Goal: Task Accomplishment & Management: Use online tool/utility

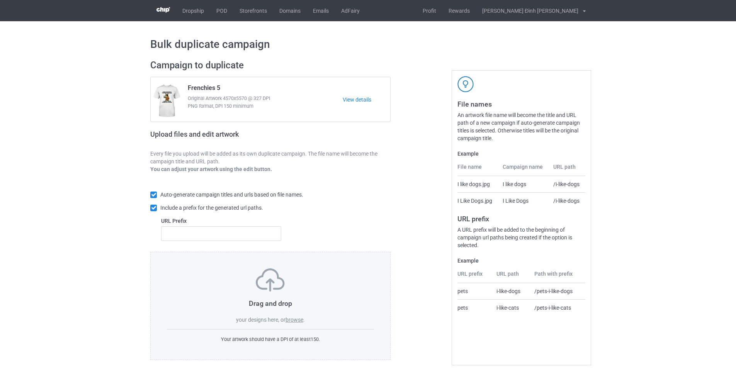
scroll to position [8, 0]
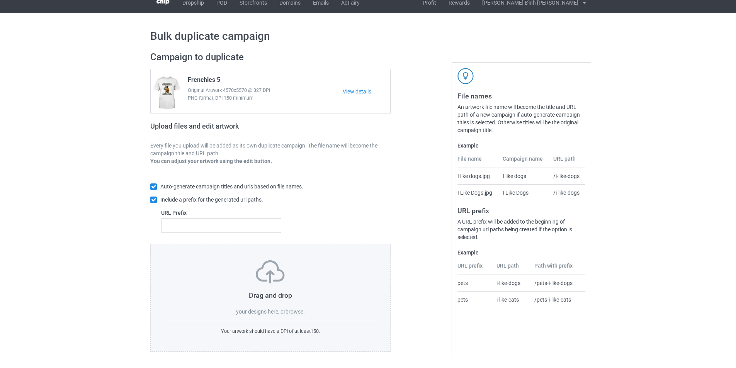
click at [292, 309] on label "browse" at bounding box center [295, 312] width 18 height 6
click at [0, 0] on input "browse" at bounding box center [0, 0] width 0 height 0
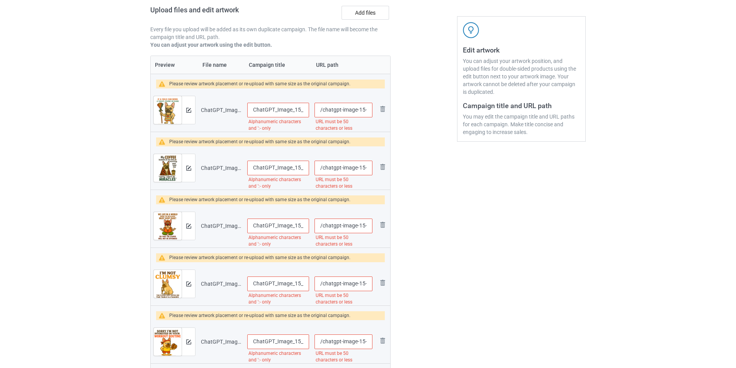
scroll to position [47, 0]
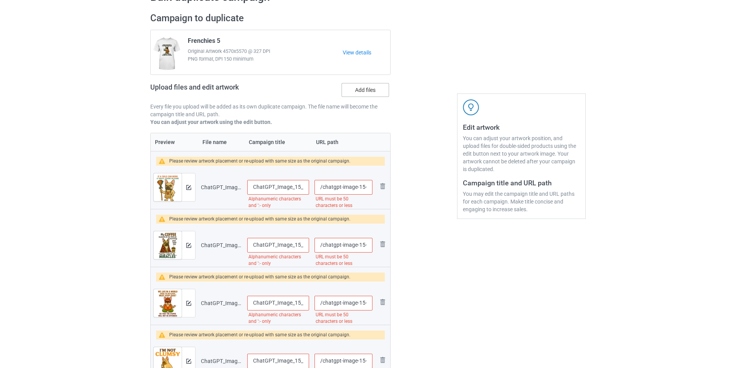
click at [350, 87] on label "Add files" at bounding box center [366, 90] width 48 height 14
click at [0, 0] on input "Add files" at bounding box center [0, 0] width 0 height 0
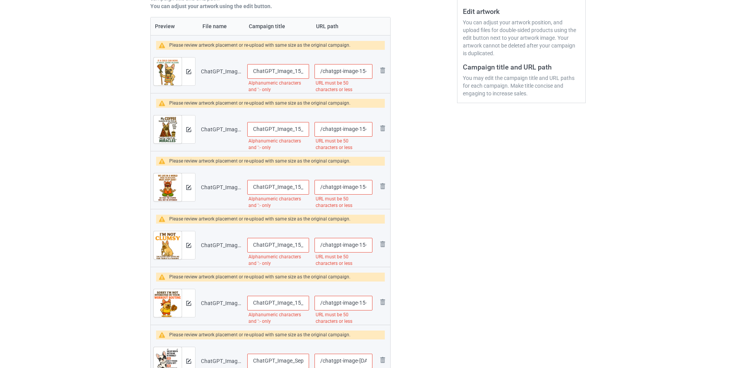
scroll to position [8, 0]
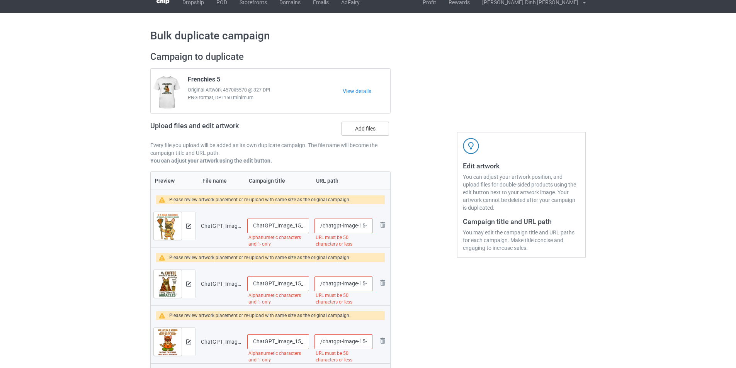
click at [370, 133] on label "Add files" at bounding box center [366, 129] width 48 height 14
click at [0, 0] on input "Add files" at bounding box center [0, 0] width 0 height 0
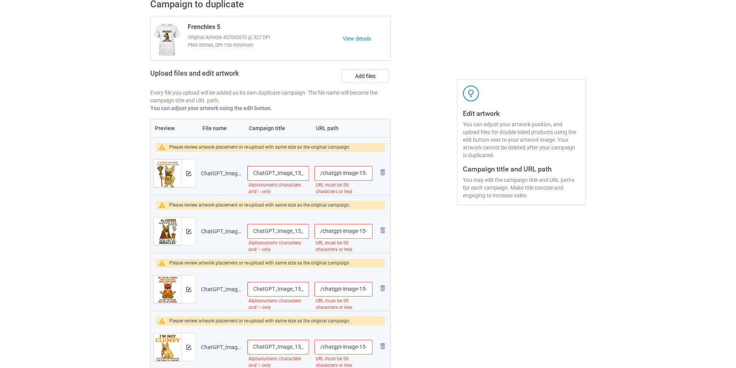
scroll to position [22, 0]
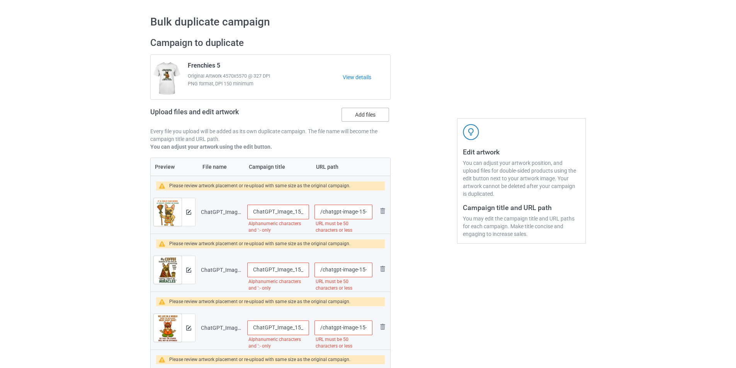
click at [375, 119] on label "Add files" at bounding box center [366, 115] width 48 height 14
click at [0, 0] on input "Add files" at bounding box center [0, 0] width 0 height 0
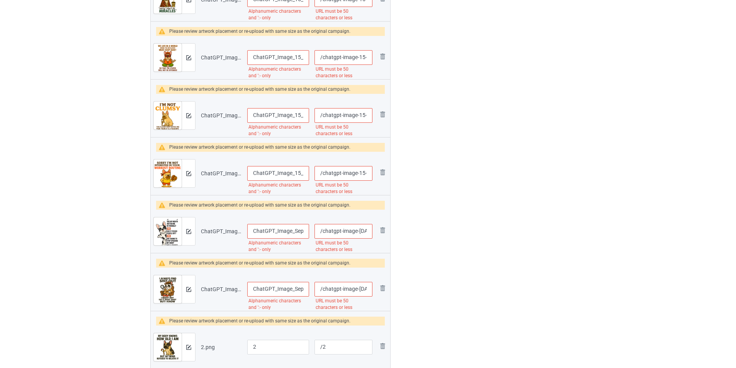
scroll to position [0, 0]
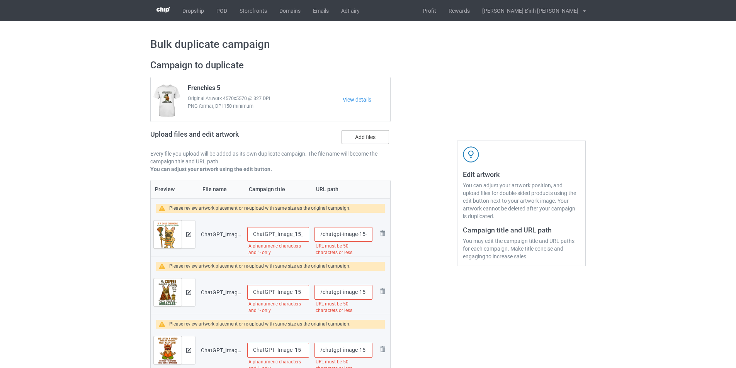
click at [363, 138] on label "Add files" at bounding box center [366, 137] width 48 height 14
click at [0, 0] on input "Add files" at bounding box center [0, 0] width 0 height 0
click at [291, 232] on input "ChatGPT_Image_15_05_22_18_thg_9,_2025_upscayl_5x_upscayl-standard-4x" at bounding box center [278, 234] width 62 height 15
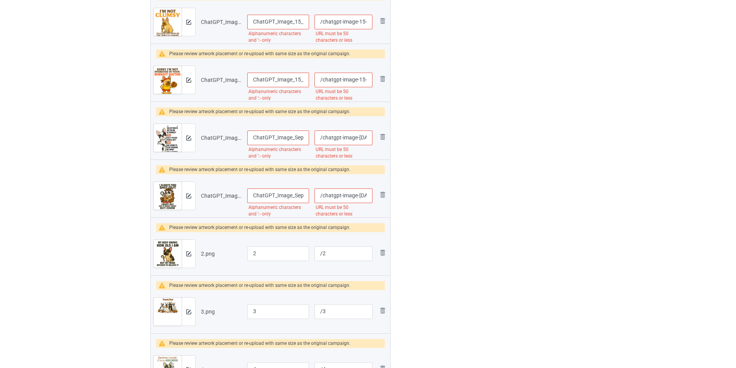
scroll to position [116, 0]
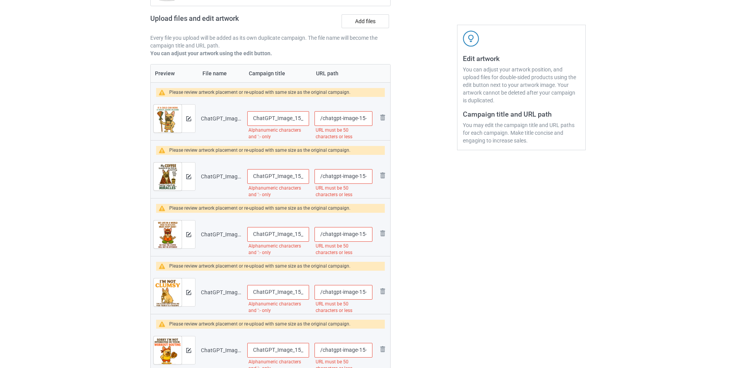
click at [306, 122] on input "ChatGPT_Image_15_05_22_18_thg_9,_2025_upscayl_5x_upscayl-standard-4x" at bounding box center [278, 118] width 62 height 15
drag, startPoint x: 254, startPoint y: 117, endPoint x: 277, endPoint y: 121, distance: 23.4
click at [277, 121] on input "Frenchies 6" at bounding box center [278, 118] width 62 height 15
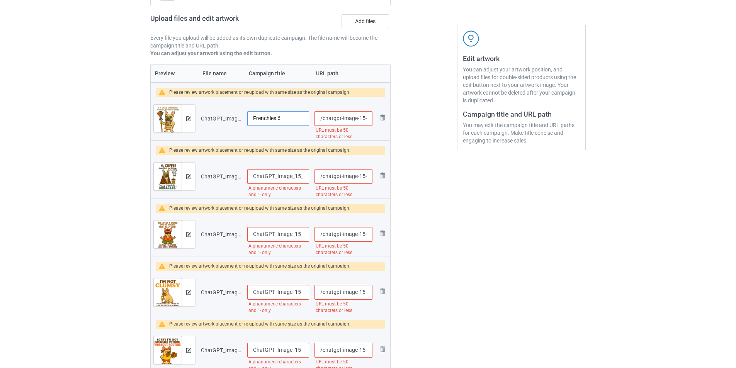
type input "Frenchies 6"
click at [294, 178] on input "ChatGPT_Image_15_08_29_18_thg_9,_2025_upscayl_5x_upscayl-standard-4x" at bounding box center [278, 176] width 62 height 15
paste input "Frenchies"
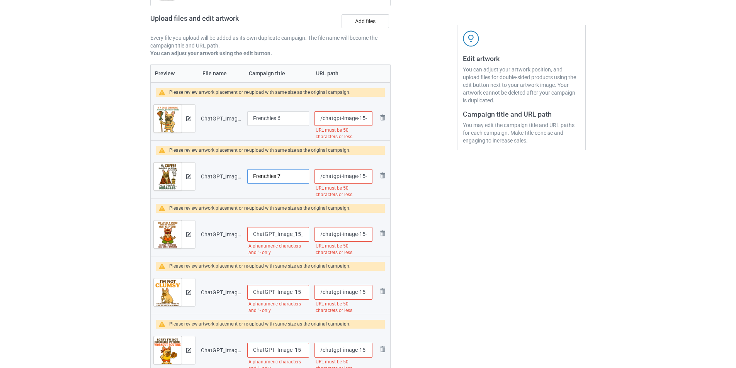
type input "Frenchies 7"
click at [274, 231] on input "ChatGPT_Image_15_13_48_18_thg_9,_2025_upscayl_5x_upscayl-standard-4x" at bounding box center [278, 234] width 62 height 15
paste input "Frenchies"
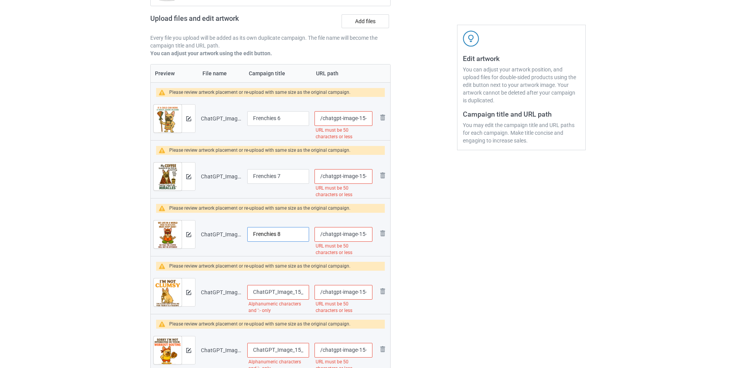
type input "Frenchies 8"
click at [288, 296] on input "ChatGPT_Image_15_20_58_18_thg_9,_2025_upscayl_5x_upscayl-standard-4x" at bounding box center [278, 292] width 62 height 15
paste input "Frenchies"
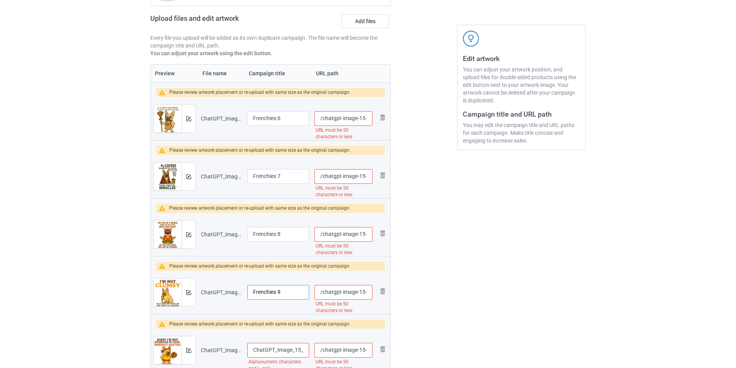
scroll to position [193, 0]
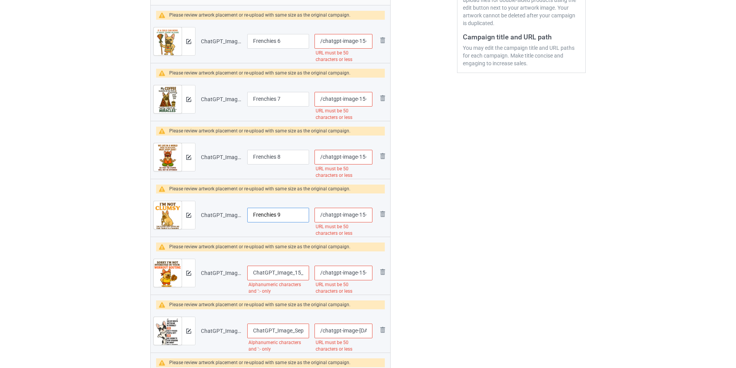
type input "Frenchies 9"
click at [278, 280] on input "ChatGPT_Image_15_29_23_18_thg_9,_2025_upscayl_5x_upscayl-standard-4x" at bounding box center [278, 273] width 62 height 15
paste input "Frenchies"
paste input "text"
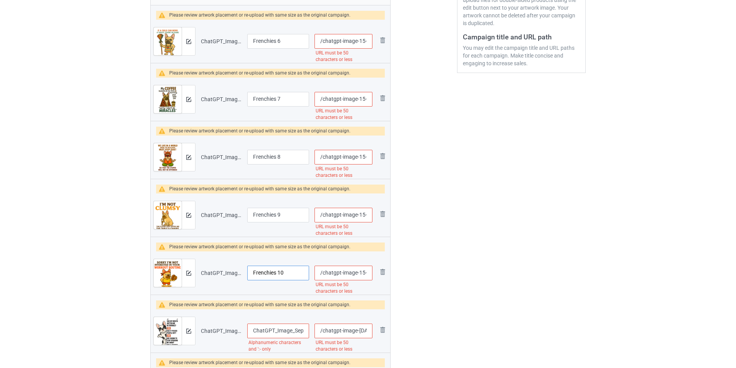
type input "Frenchies 10"
click at [279, 326] on input "ChatGPT_Image_Sep_18,_2025,_03_34_33_PM_upscayl_5x_upscayl-standard-4x" at bounding box center [278, 331] width 62 height 15
paste input "Frenchies"
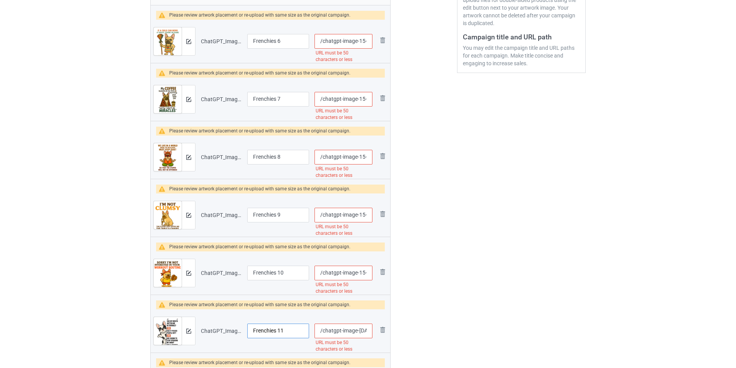
scroll to position [309, 0]
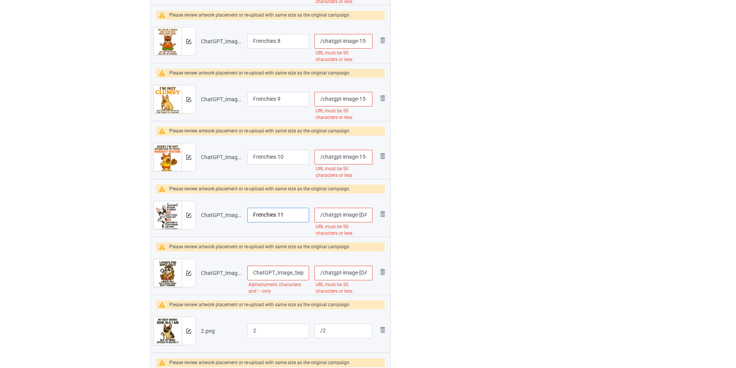
type input "Frenchies 11"
click at [280, 274] on input "ChatGPT_Image_Sep_18,_2025,_03_45_33_PM_upscayl_5x_upscayl-standard-4x" at bounding box center [278, 273] width 62 height 15
paste input "Frenchies"
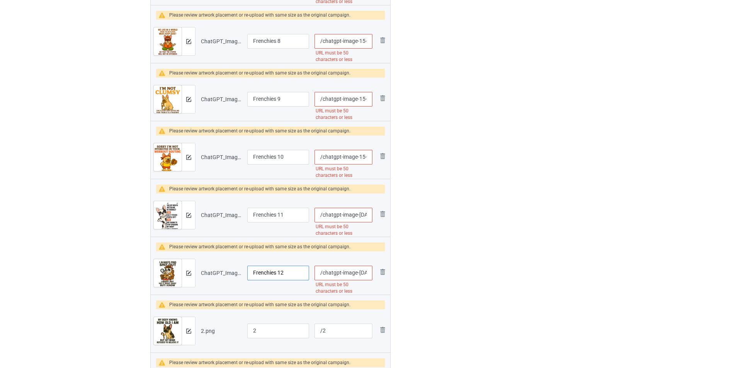
scroll to position [386, 0]
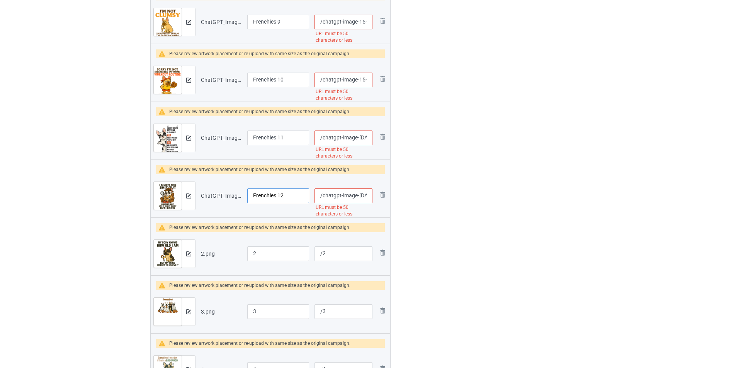
type input "Frenchies 12"
click at [294, 255] on input "2" at bounding box center [278, 253] width 62 height 15
paste input "Frenchies"
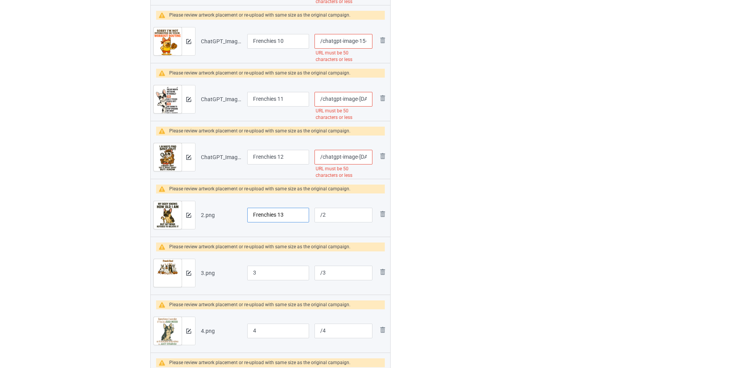
type input "Frenchies 13"
click at [272, 278] on input "3" at bounding box center [278, 273] width 62 height 15
paste input "Frenchies"
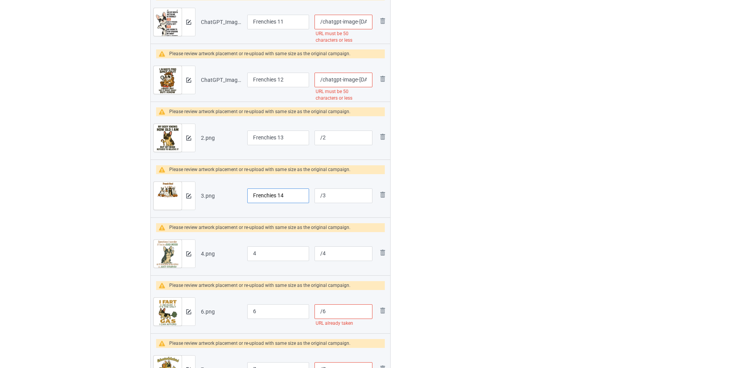
type input "Frenchies 14"
click at [286, 255] on input "4" at bounding box center [278, 253] width 62 height 15
paste input "Frenchies"
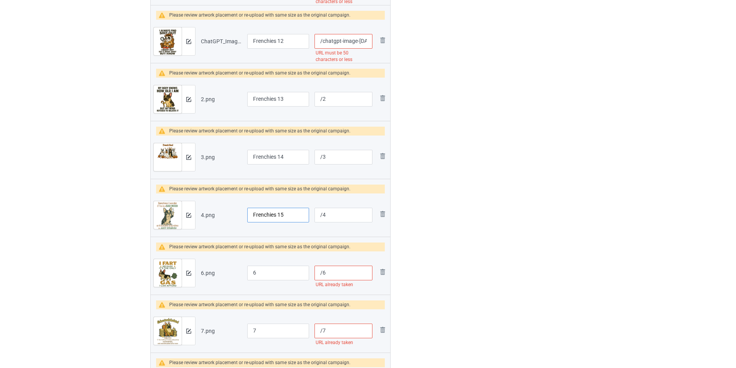
type input "Frenchies 15"
click at [270, 271] on input "6" at bounding box center [278, 273] width 62 height 15
paste input "Frenchies"
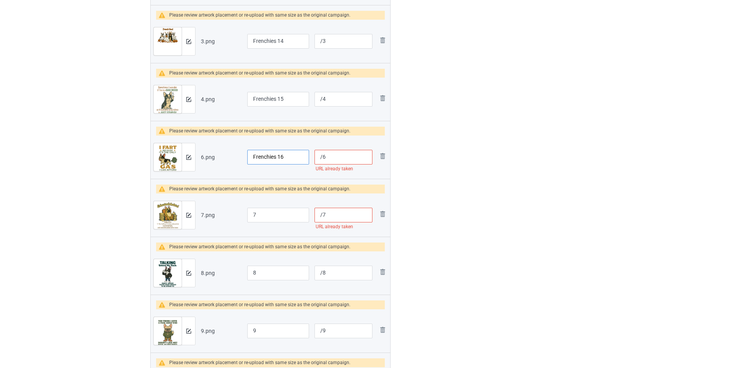
scroll to position [695, 0]
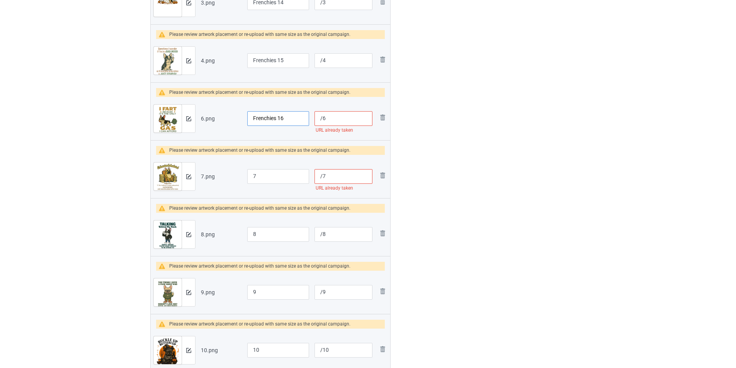
type input "Frenchies 16"
click at [285, 175] on input "7" at bounding box center [278, 176] width 62 height 15
paste input "Frenchies"
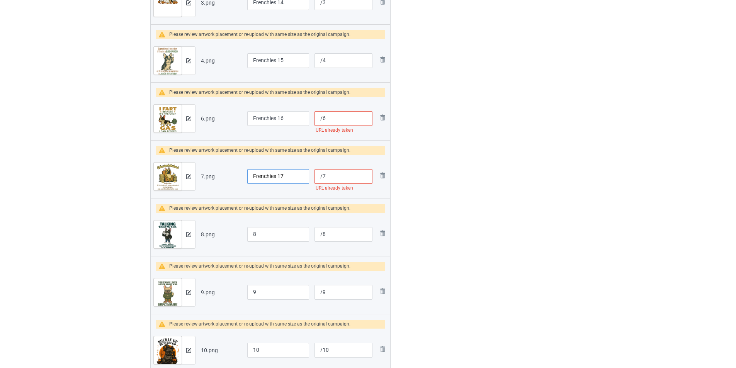
scroll to position [734, 0]
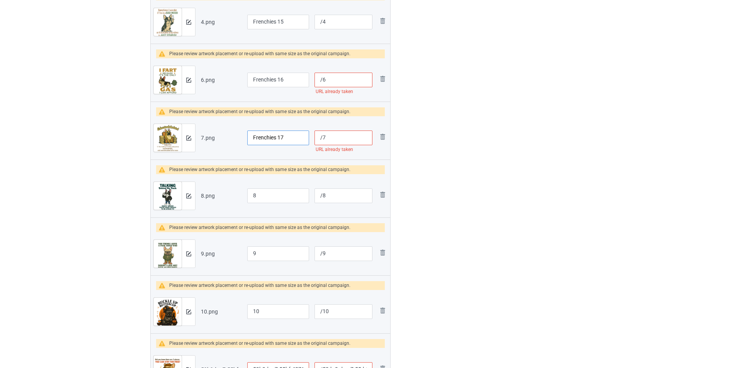
type input "Frenchies 17"
click at [282, 194] on input "8" at bounding box center [278, 196] width 62 height 15
paste input "Frenchies"
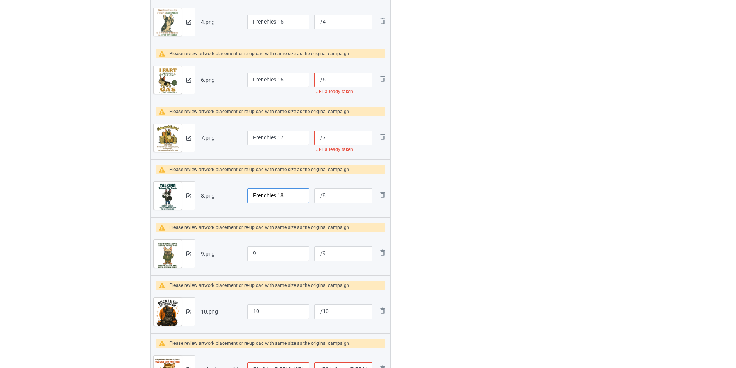
type input "Frenchies 18"
click at [295, 253] on input "9" at bounding box center [278, 253] width 62 height 15
paste input "Frenchies"
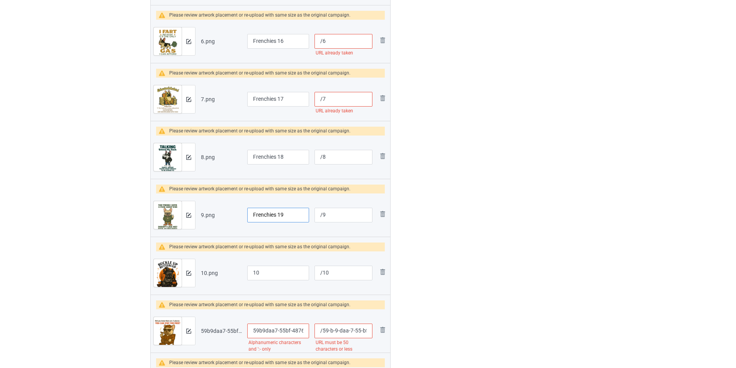
scroll to position [811, 0]
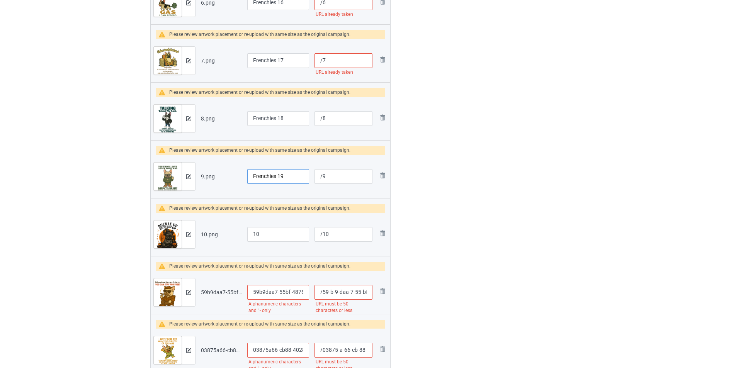
type input "Frenchies 19"
click at [290, 235] on input "10" at bounding box center [278, 234] width 62 height 15
paste input "Frenchies"
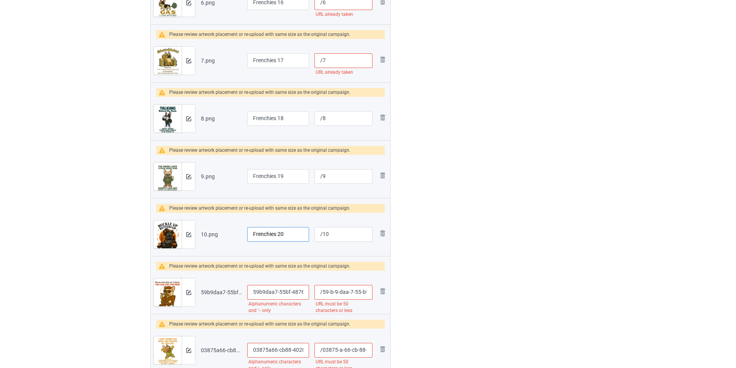
scroll to position [850, 0]
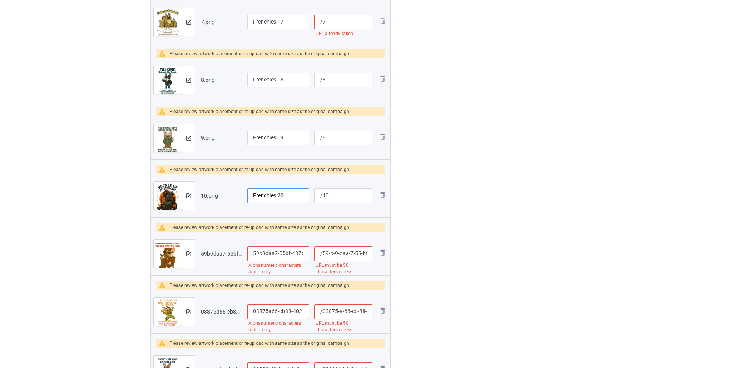
type input "Frenchies 20"
click at [296, 255] on input "59b9daa7-55bf-4876-9c78-ddbfe1d2b9b4_upscayl_5x_upscayl-standard-4x" at bounding box center [278, 253] width 62 height 15
paste input "Frenchies"
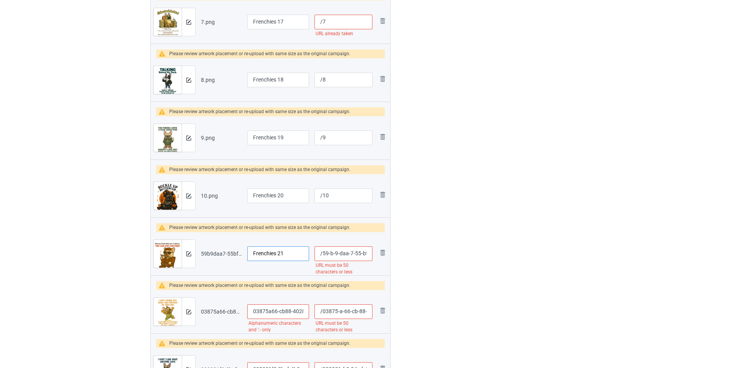
type input "Frenchies 21"
click at [285, 311] on input "03875a66-cb88-4028-b928-0afa40952bbd_upscayl_5x_upscayl-standard-4x" at bounding box center [278, 311] width 62 height 15
paste input "Frenchies"
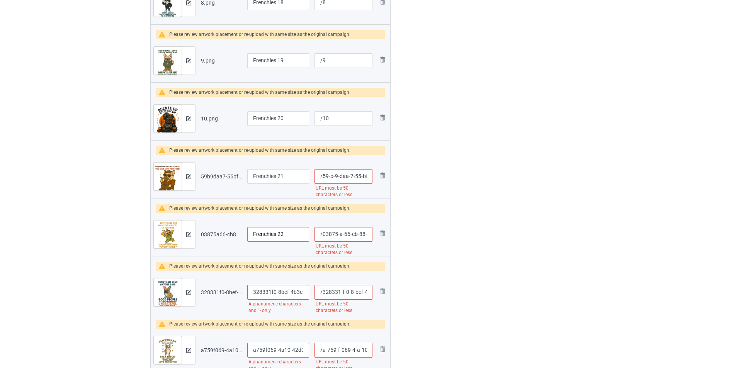
scroll to position [966, 0]
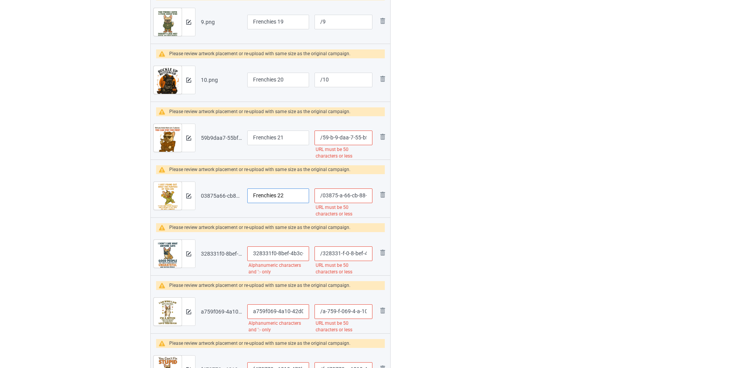
type input "Frenchies 22"
click at [285, 259] on input "328331f0-8bef-4b3c-b0b5-9c25eaed8b24_upscayl_5x_upscayl-standard-4x" at bounding box center [278, 253] width 62 height 15
paste input "Frenchies"
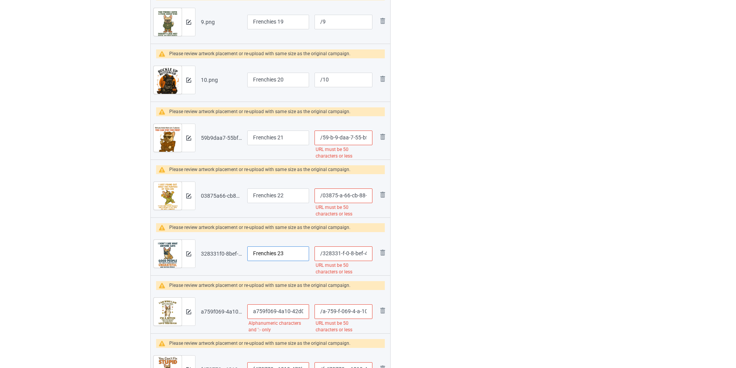
type input "Frenchies 23"
click at [276, 314] on input "a759f069-4a10-42d0-81aa-054b10d09a7f_upscayl_2x_upscayl-standard-4x_upscayl_3x_…" at bounding box center [278, 311] width 62 height 15
paste input "Frenchies"
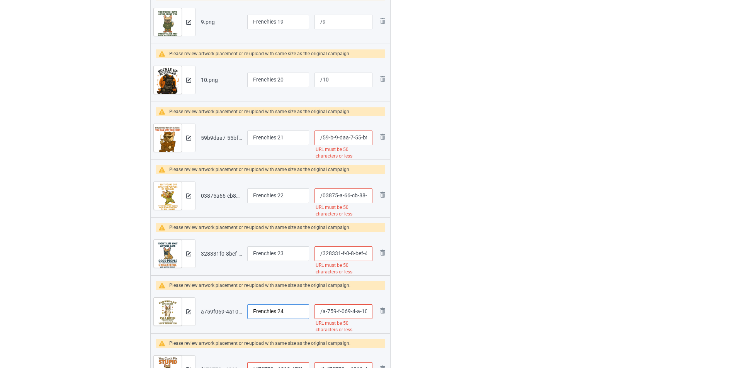
scroll to position [1043, 0]
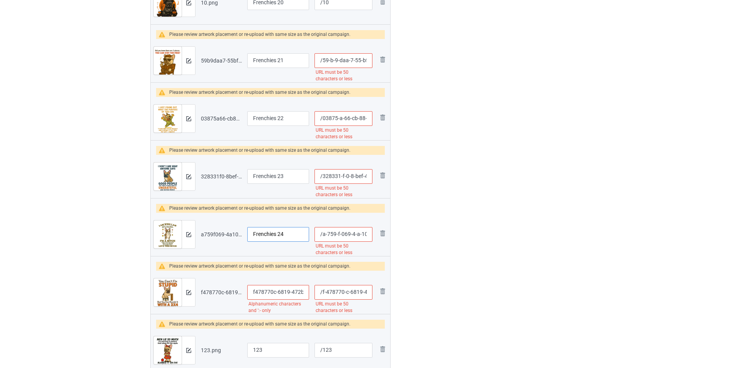
type input "Frenchies 24"
click at [292, 294] on input "f478770c-6819-472b-bda4-094a8908a0a8_upscayl_5x_upscayl-standard-4x" at bounding box center [278, 292] width 62 height 15
paste input "Frenchies"
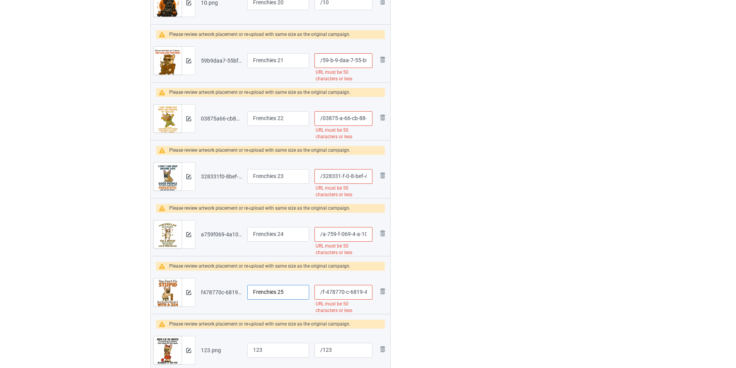
scroll to position [1120, 0]
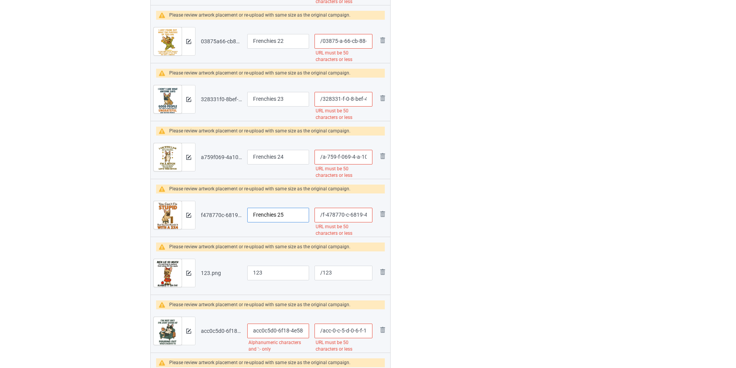
type input "Frenchies 25"
click at [280, 272] on input "123" at bounding box center [278, 273] width 62 height 15
paste input "Frenchies"
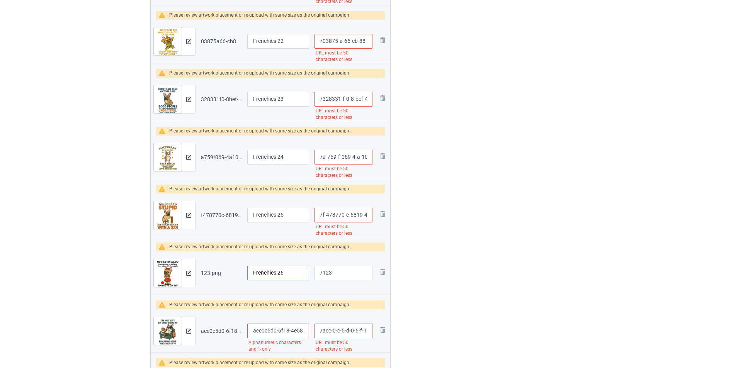
scroll to position [1159, 0]
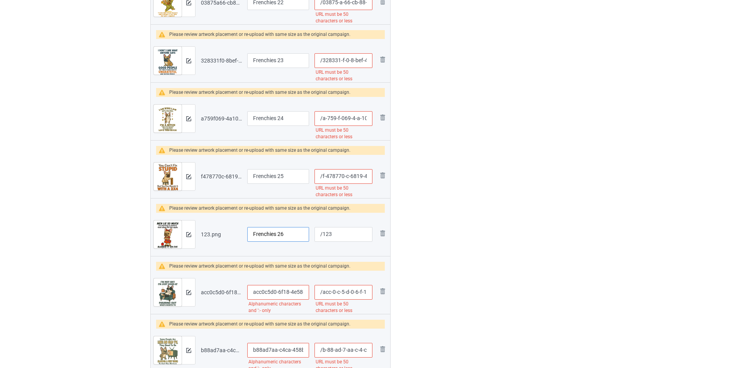
type input "Frenchies 26"
click at [283, 295] on input "acc0c5d0-6f18-4e58-bb52-976c9e1769e0_upscayl_2x_upscayl-standard-4x_upscayl_3x_…" at bounding box center [278, 292] width 62 height 15
paste input "Frenchies"
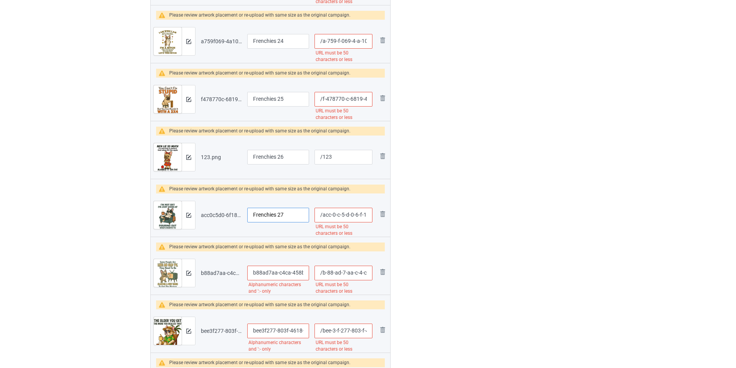
scroll to position [1314, 0]
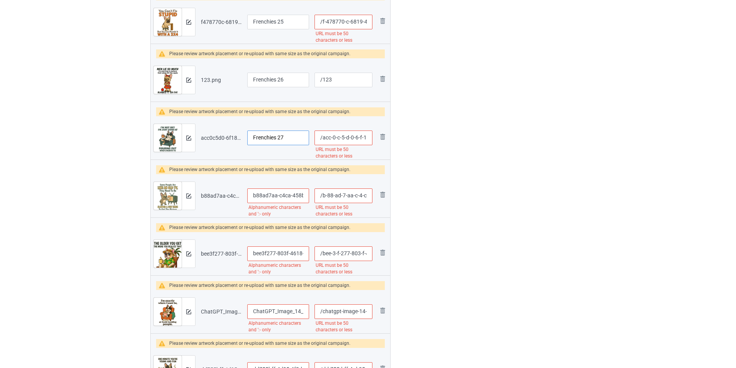
type input "Frenchies 27"
click at [290, 194] on input "b88ad7aa-c4ca-458b-82f1-fb1bbd0d4d5c_upscayl_2x_upscayl-standard-4x_upscayl_3x_…" at bounding box center [278, 196] width 62 height 15
paste input "Frenchies"
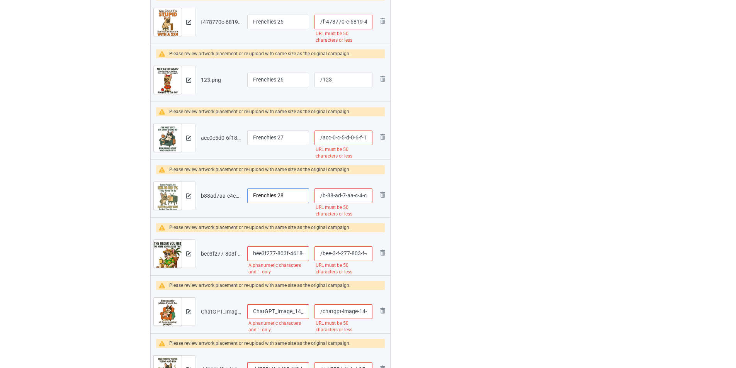
scroll to position [1352, 0]
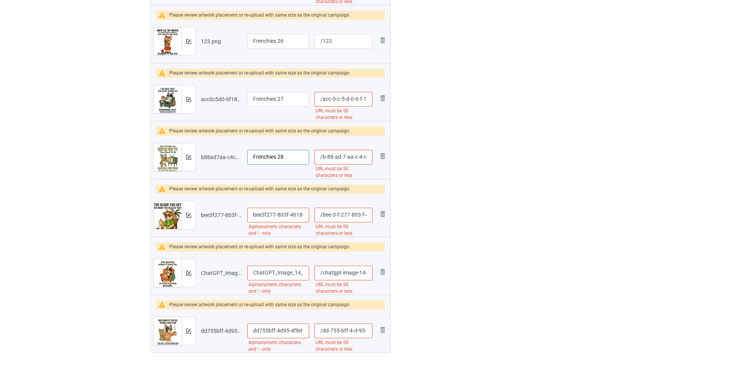
type input "Frenchies 28"
click at [279, 219] on input "bee3f277-803f-4618-8e7d-82535151d631_upscayl_5x_digital-art-4x" at bounding box center [278, 215] width 62 height 15
paste input "Frenchies"
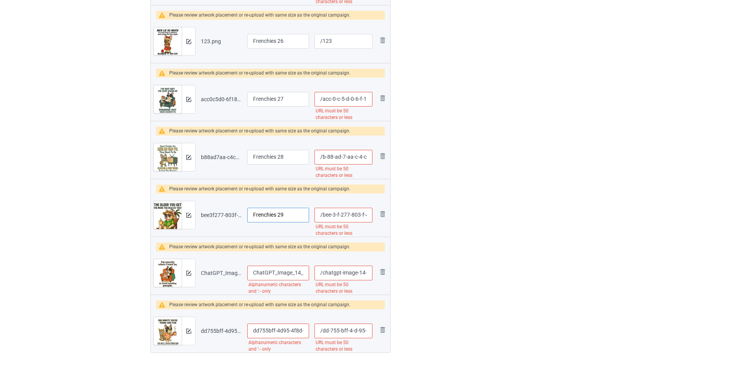
scroll to position [1391, 0]
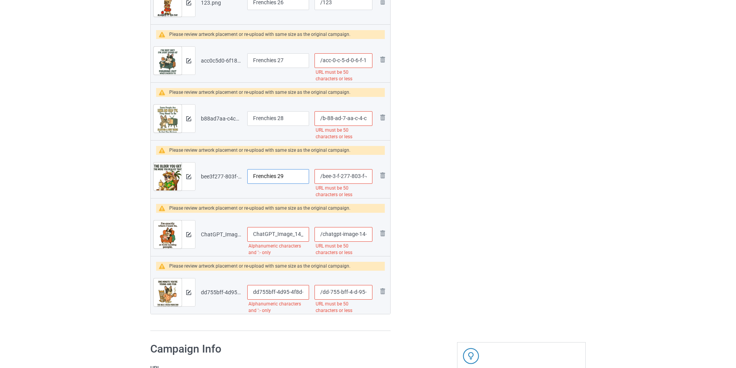
type input "Frenchies 29"
click at [292, 235] on input "ChatGPT_Image_14_42_15_22_thg_9,_2025_upscayl_5x_upscayl-standard-4x" at bounding box center [278, 234] width 62 height 15
paste input "Frenchies"
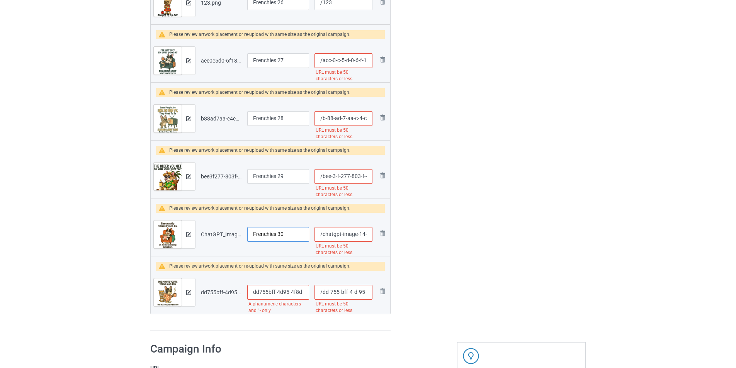
type input "Frenchies 30"
click at [291, 290] on input "dd755bff-4d95-4f8d-9dc5-39ae7aac6d95_upscayl_6x_digital-art-4x" at bounding box center [278, 292] width 62 height 15
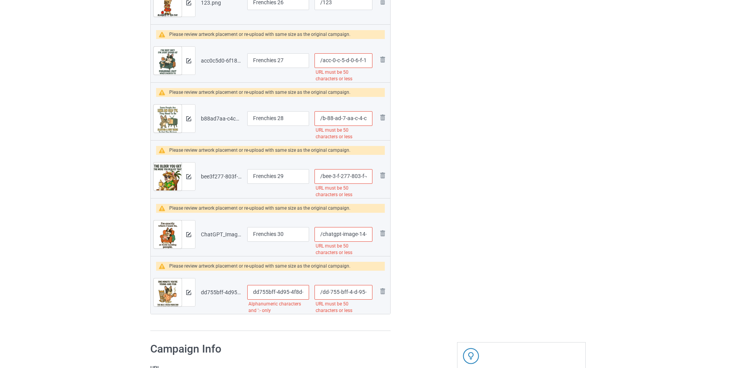
click at [291, 290] on input "dd755bff-4d95-4f8d-9dc5-39ae7aac6d95_upscayl_6x_digital-art-4x" at bounding box center [278, 292] width 62 height 15
paste input "Frenchies"
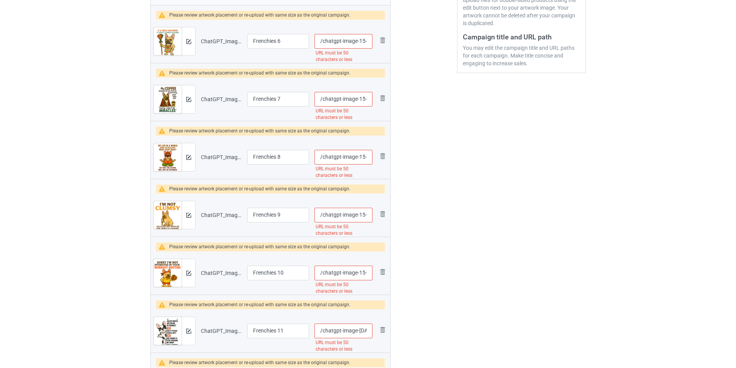
scroll to position [0, 0]
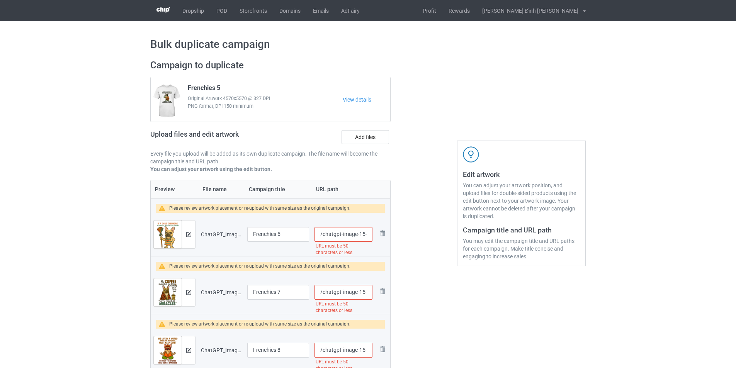
type input "Frenchies 31"
click at [323, 236] on input "/chatgpt-image-15-05-22-18-thg-9-2025-upscayl-5-x-upscayl-standard-4-x" at bounding box center [343, 234] width 58 height 15
drag, startPoint x: 323, startPoint y: 233, endPoint x: 362, endPoint y: 236, distance: 39.6
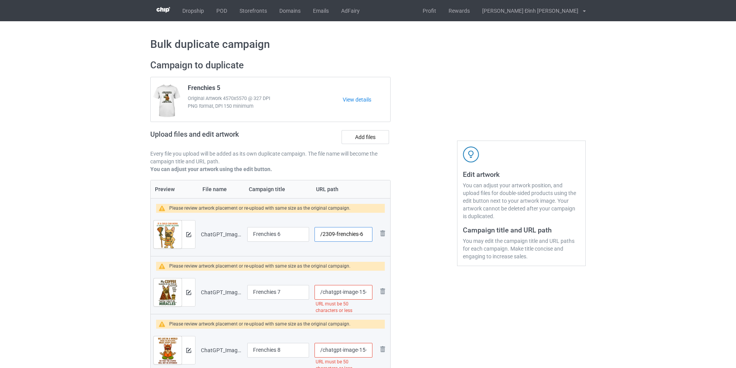
click at [361, 236] on input "/2309-frenchies-6" at bounding box center [343, 234] width 58 height 15
type input "/2309-frenchies-6"
click at [322, 291] on input "/chatgpt-image-15-08-29-18-thg-9-2025-upscayl-5-x-upscayl-standard-4-x" at bounding box center [343, 292] width 58 height 15
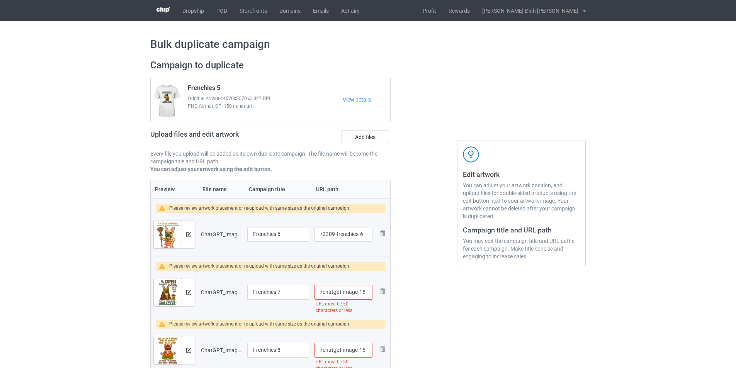
click at [322, 291] on input "/chatgpt-image-15-08-29-18-thg-9-2025-upscayl-5-x-upscayl-standard-4-x" at bounding box center [343, 292] width 58 height 15
paste input "2309-frenchies-6"
drag, startPoint x: 322, startPoint y: 292, endPoint x: 360, endPoint y: 292, distance: 38.3
click at [360, 292] on input "/2309-frenchies-7" at bounding box center [343, 292] width 58 height 15
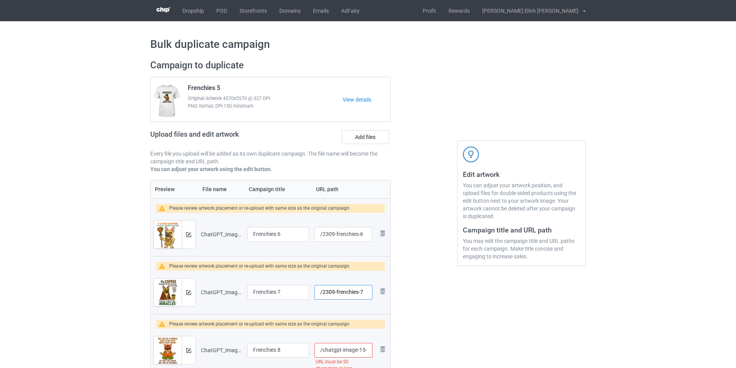
type input "/2309-frenchies-7"
click at [346, 348] on input "/chatgpt-image-15-13-48-18-thg-9-2025-upscayl-5-x-upscayl-standard-4-x" at bounding box center [343, 350] width 58 height 15
paste input "2309-frenchies-"
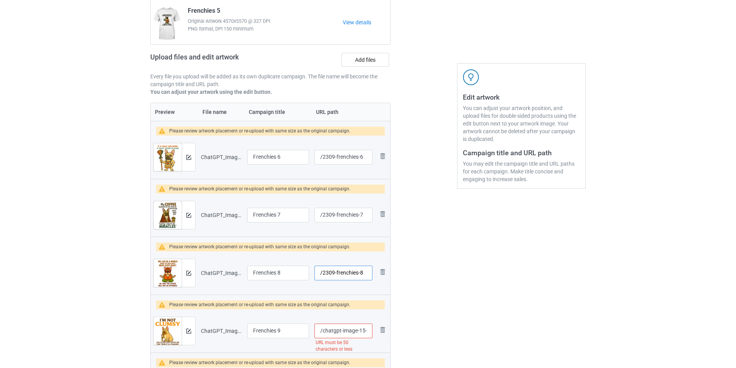
scroll to position [116, 0]
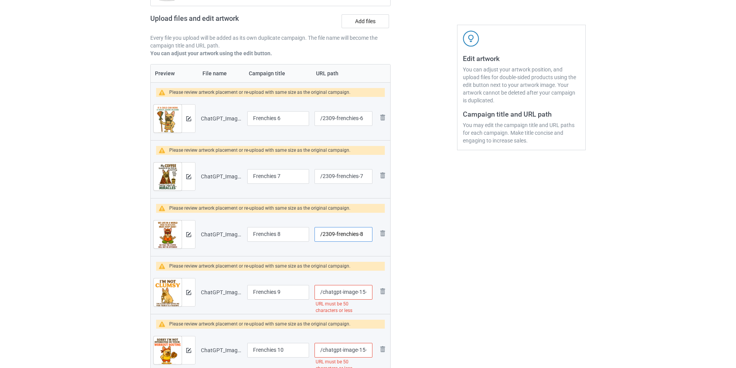
type input "/2309-frenchies-8"
click at [357, 293] on input "/chatgpt-image-15-20-58-18-thg-9-2025-upscayl-5-x-upscayl-standard-4-x" at bounding box center [343, 292] width 58 height 15
paste input "2309-frenchies-"
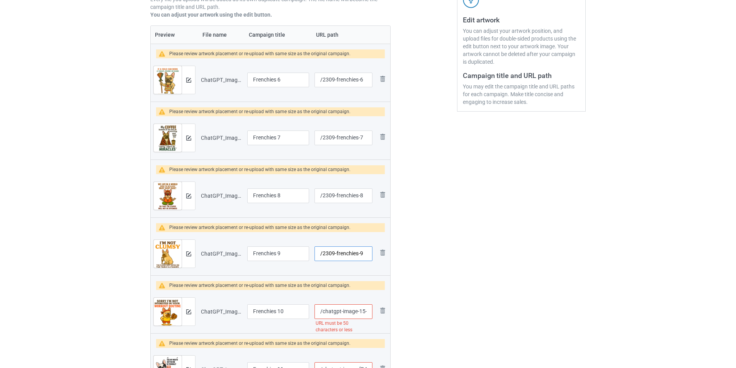
scroll to position [193, 0]
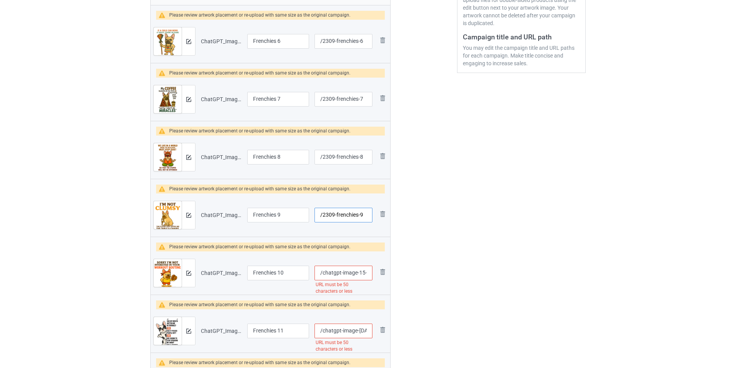
type input "/2309-frenchies-9"
click at [353, 276] on input "/chatgpt-image-15-29-23-18-thg-9-2025-upscayl-5-x-upscayl-standard-4-x" at bounding box center [343, 273] width 58 height 15
paste input "2309-frenchies-"
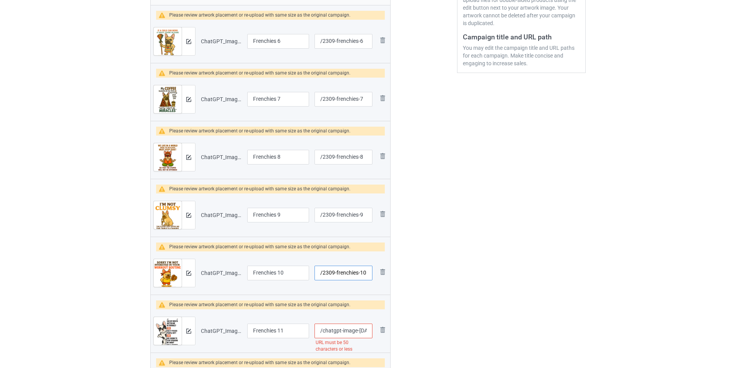
scroll to position [232, 0]
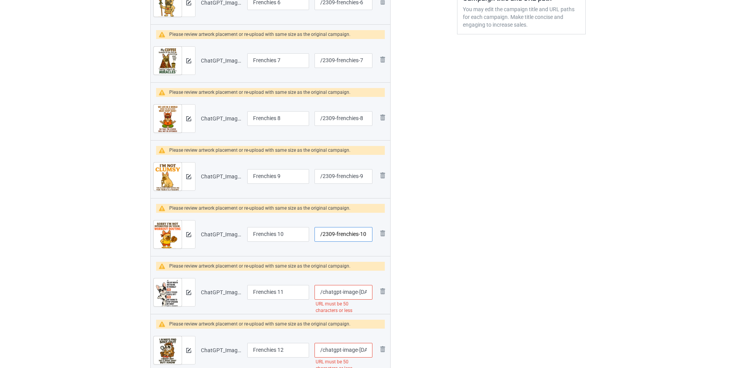
type input "/2309-frenchies-10"
click at [345, 294] on input "/chatgpt-image-[DATE]-03-34-33-pm-upscayl-5-x-upscayl-standard-4-x" at bounding box center [343, 292] width 58 height 15
paste input "2309-frenchies-"
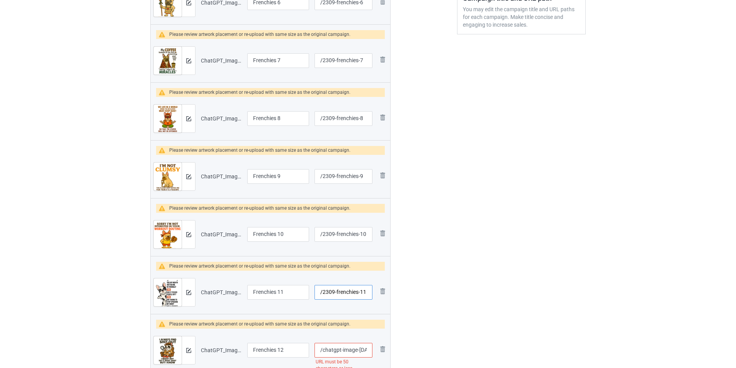
scroll to position [309, 0]
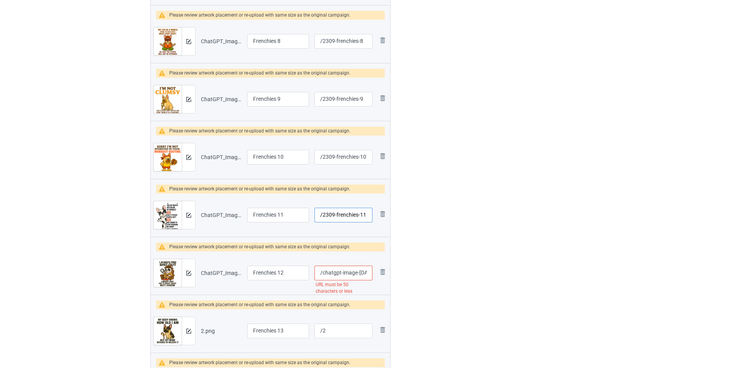
type input "/2309-frenchies-11"
click at [351, 274] on input "/chatgpt-image-[DATE]-03-45-33-pm-upscayl-5-x-upscayl-standard-4-x" at bounding box center [343, 273] width 58 height 15
paste input "2309-frenchies-"
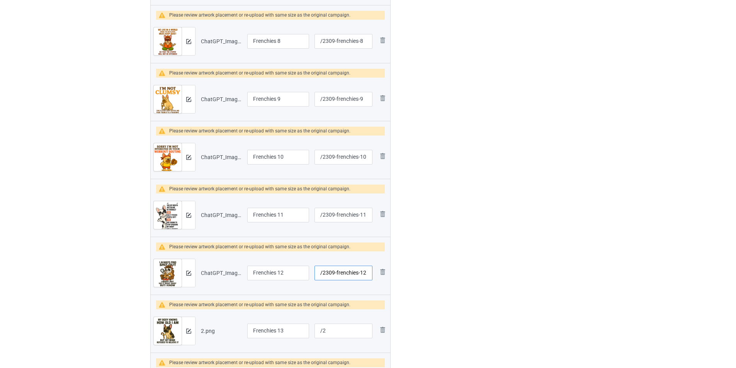
scroll to position [386, 0]
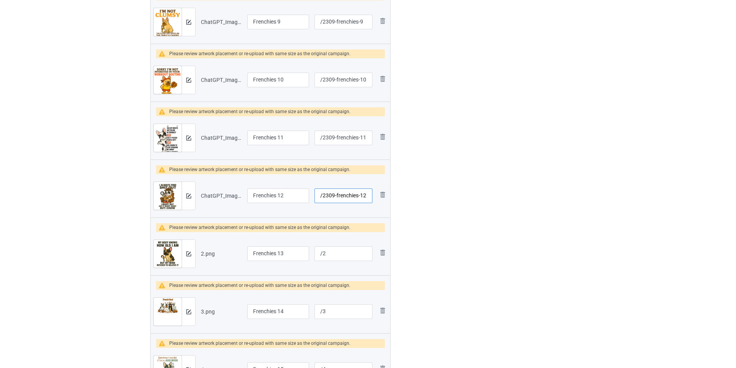
type input "/2309-frenchies-12"
click at [351, 252] on input "/2" at bounding box center [343, 253] width 58 height 15
paste input "2309-frenchies-"
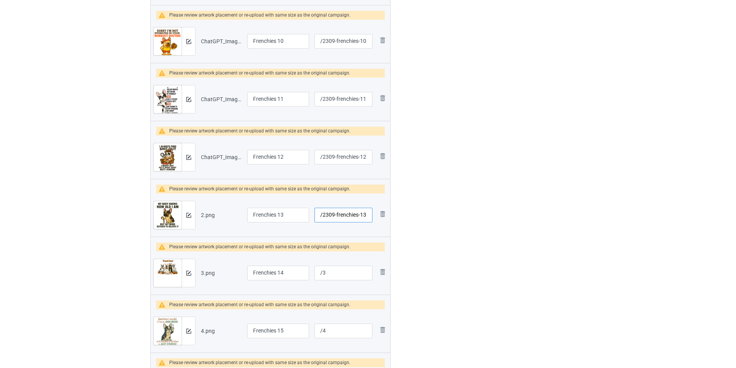
type input "/2309-frenchies-13"
click at [350, 269] on input "/3" at bounding box center [343, 273] width 58 height 15
paste input "2309-frenchies-"
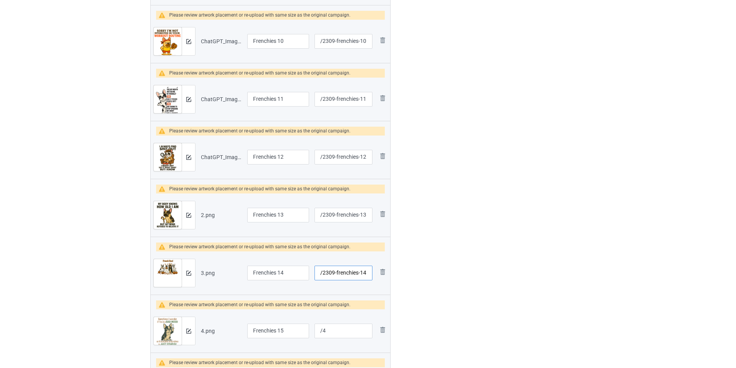
scroll to position [502, 0]
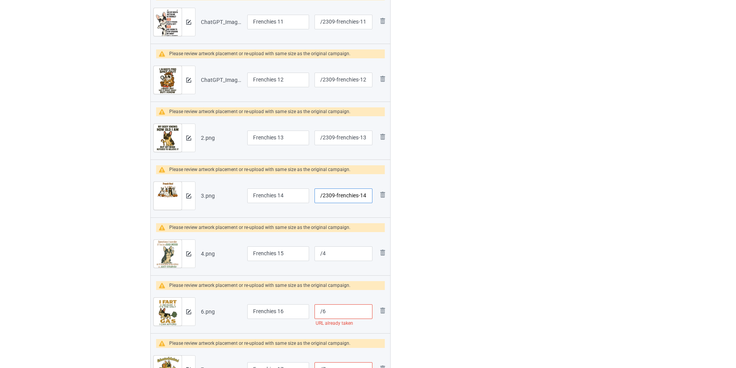
type input "/2309-frenchies-14"
click at [355, 256] on input "/4" at bounding box center [343, 253] width 58 height 15
paste input "2309-frenchies-"
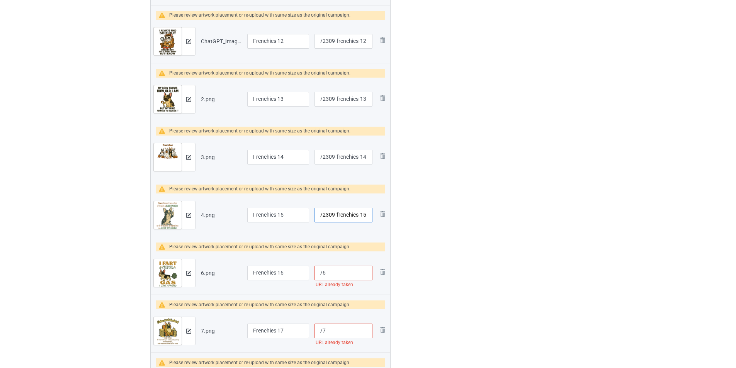
type input "/2309-frenchies-15"
click at [340, 277] on input "/6" at bounding box center [343, 273] width 58 height 15
paste input "2309-frenchies-"
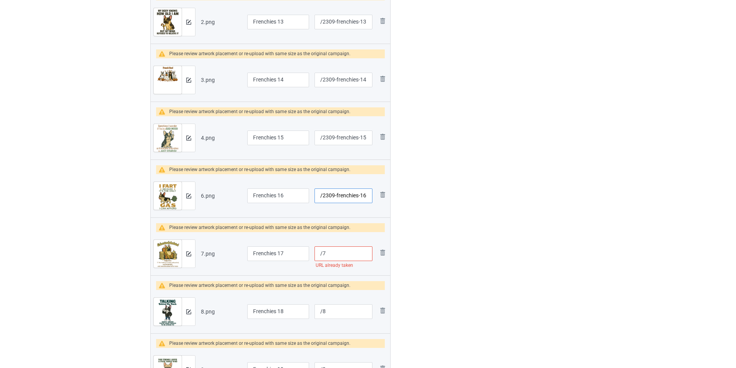
type input "/2309-frenchies-16"
click at [358, 254] on input "/7" at bounding box center [343, 253] width 58 height 15
paste input "2309-frenchies-"
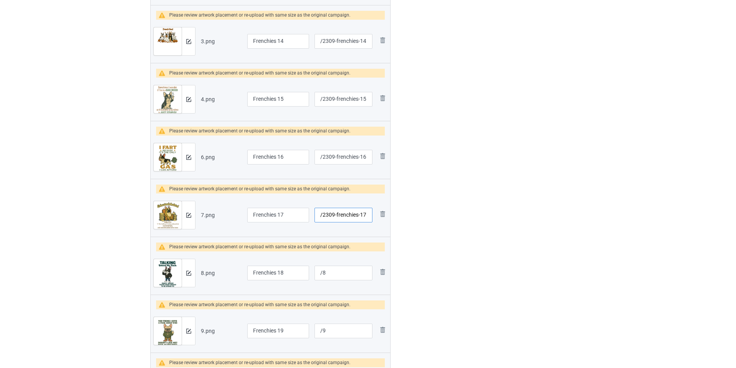
type input "/2309-frenchies-17"
click at [335, 273] on input "/8" at bounding box center [343, 273] width 58 height 15
paste input "2309-frenchies-"
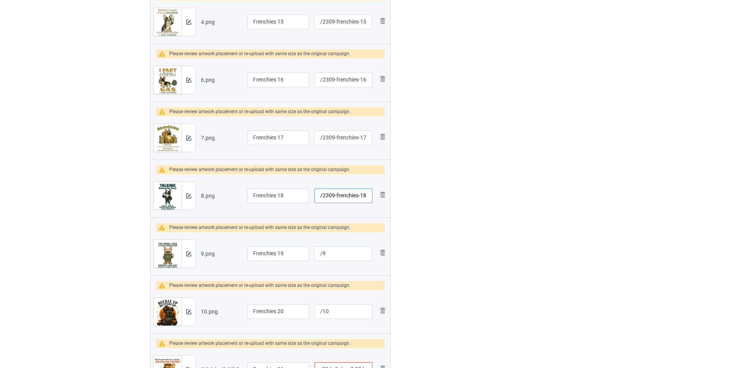
type input "/2309-frenchies-18"
click at [351, 254] on input "/9" at bounding box center [343, 253] width 58 height 15
paste input "2309-frenchies-"
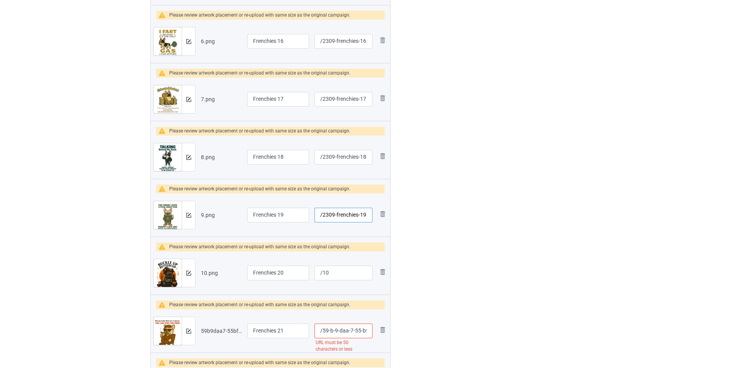
type input "/2309-frenchies-19"
click at [342, 273] on input "/10" at bounding box center [343, 273] width 58 height 15
paste input "2309-frenchies-"
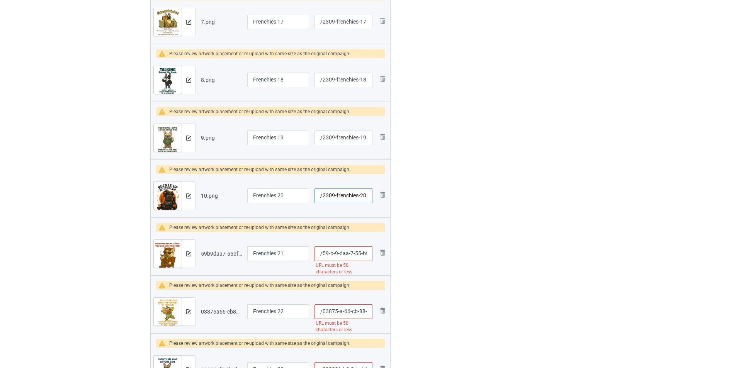
type input "/2309-frenchies-20"
click at [348, 254] on input "/59-b-9-daa-7-55-bf-4876-9-c-78-ddbfe-1-d-2-b-9-b-4-upscayl-5-x-upscayl-standar…" at bounding box center [343, 253] width 58 height 15
paste input "2309-frenchies-"
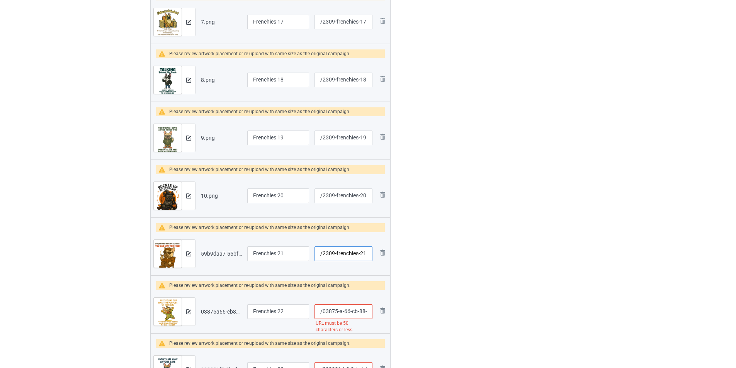
scroll to position [889, 0]
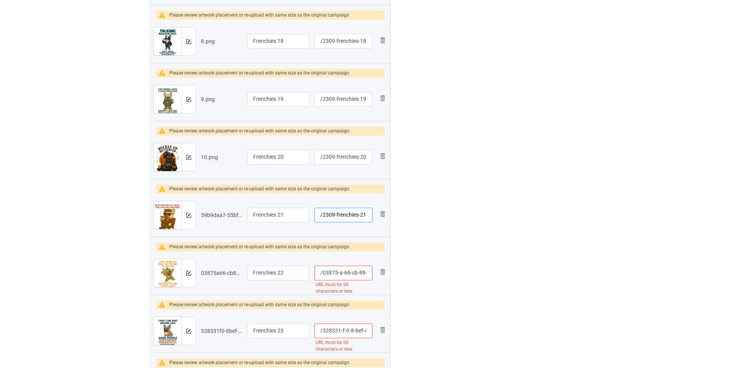
type input "/2309-frenchies-21"
click at [342, 272] on input "/03875-a-66-cb-88-4028-b-928-0-afa-40952-bbd-upscayl-5-x-upscayl-standard-4-x" at bounding box center [343, 273] width 58 height 15
paste input "2309-frenchies-"
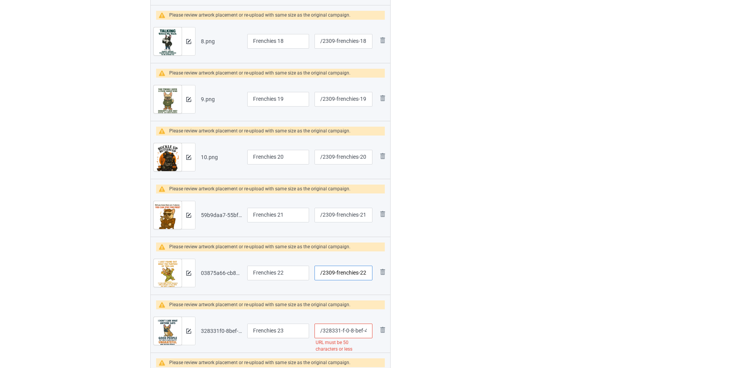
scroll to position [966, 0]
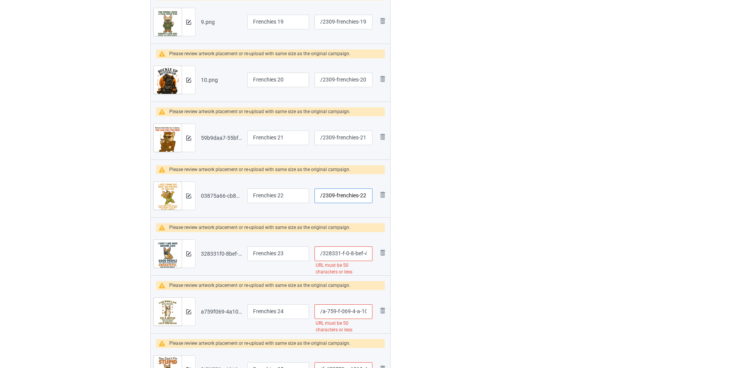
type input "/2309-frenchies-22"
click at [347, 257] on input "/328331-f-0-8-bef-4-b-3-c-b-0-b-5-9-c-25-eaed-8-b-24-upscayl-5-x-upscayl-standa…" at bounding box center [343, 253] width 58 height 15
paste input "2309-frenchies-"
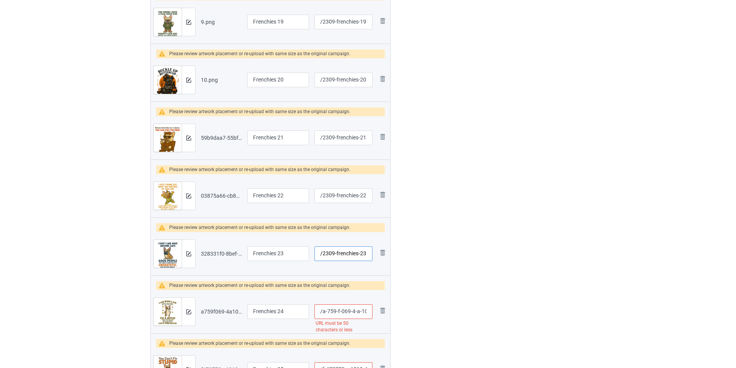
scroll to position [1043, 0]
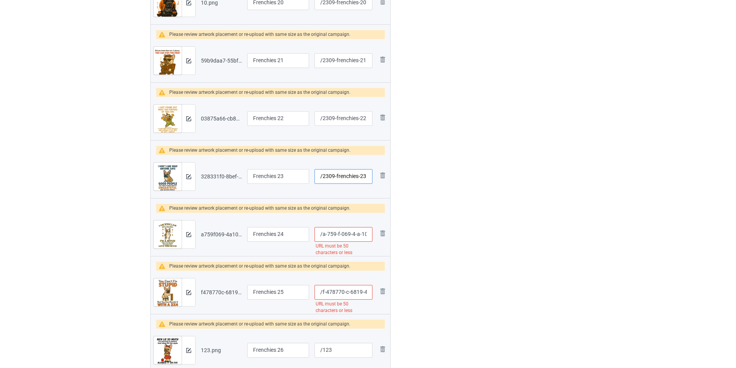
type input "/2309-frenchies-23"
click at [361, 234] on input "/a-759-f-069-4-a-10-42-d-0-81-aa-054-b-10-d-09-a-7-f-upscayl-2-x-upscayl-standa…" at bounding box center [343, 234] width 58 height 15
paste input "2309-frenchies-"
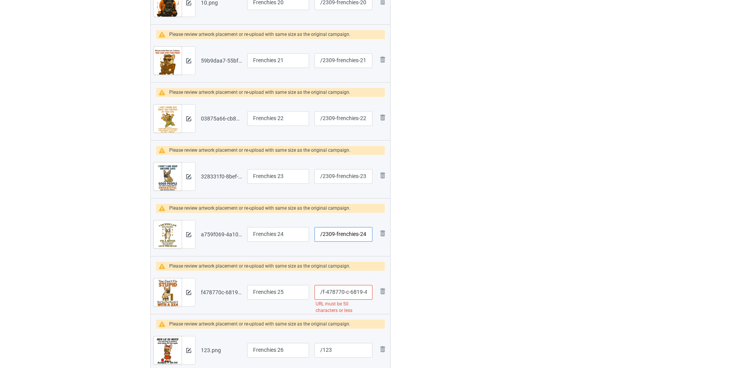
scroll to position [1120, 0]
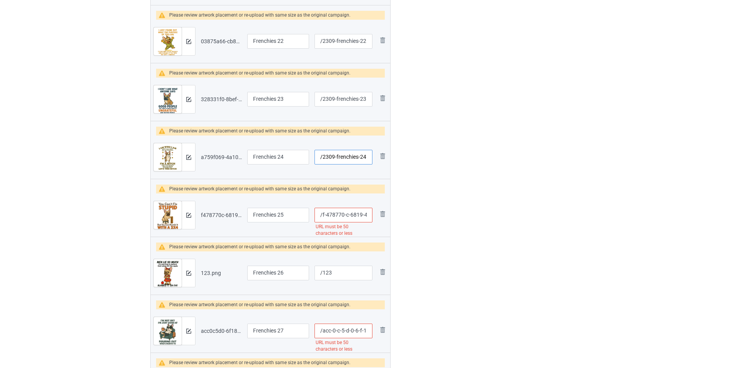
type input "/2309-frenchies-24"
click at [366, 214] on input "/f-478770-c-6819-472-b-bda-4-094-a-8908-a-0-a-8-upscayl-5-x-upscayl-standard-4-x" at bounding box center [343, 215] width 58 height 15
paste input "2309-frenchies-"
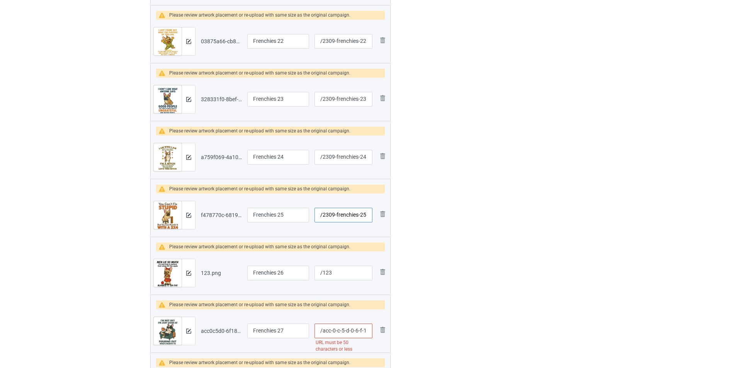
scroll to position [1159, 0]
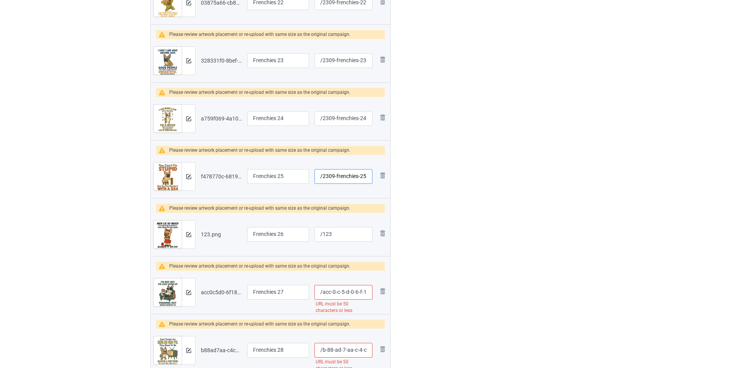
type input "/2309-frenchies-25"
click at [345, 231] on input "/123" at bounding box center [343, 234] width 58 height 15
paste input "2309-frenchies-"
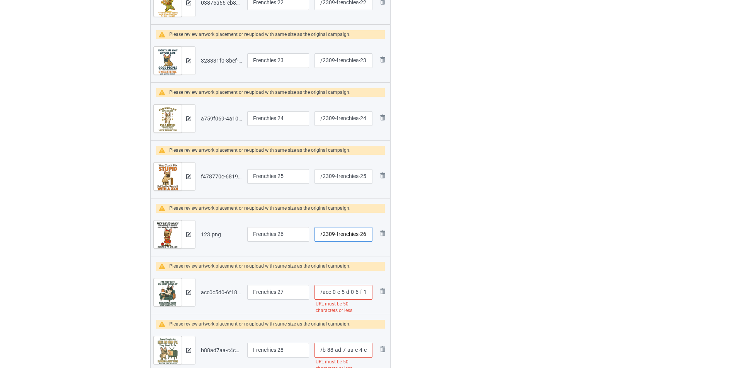
scroll to position [1198, 0]
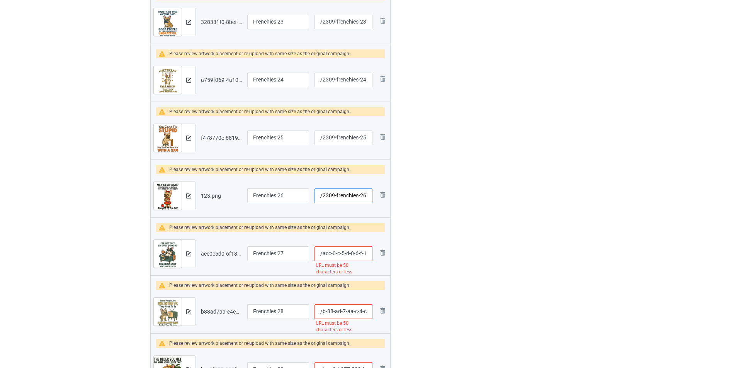
type input "/2309-frenchies-26"
click at [336, 253] on input "/acc-0-c-5-d-0-6-f-18-4-e-58-bb-52-976-c-9-e-1769-e-0-upscayl-2-x-upscayl-stand…" at bounding box center [343, 253] width 58 height 15
paste input "2309-frenchies-"
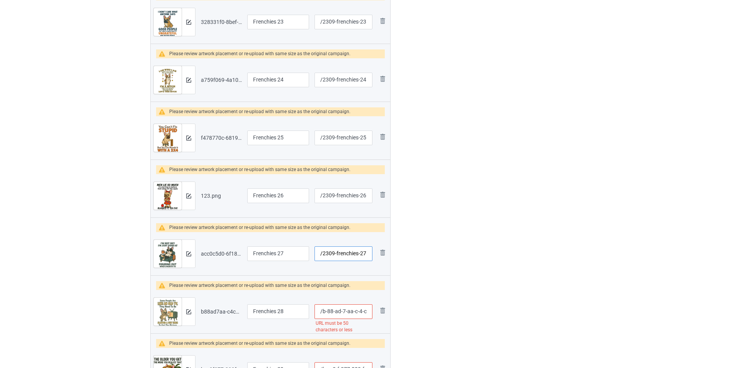
scroll to position [1275, 0]
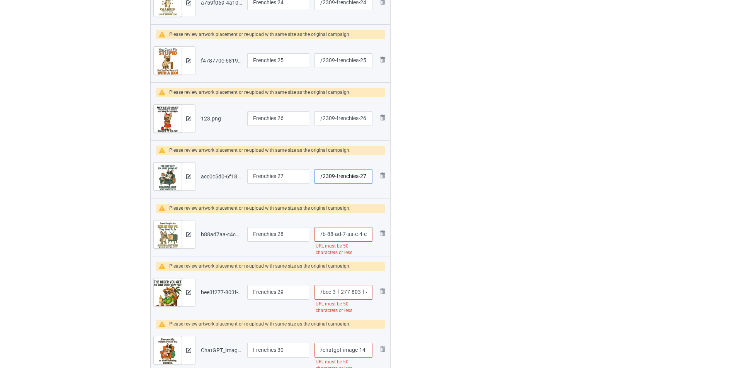
type input "/2309-frenchies-27"
click at [362, 234] on input "/b-88-ad-7-aa-c-4-ca-458-b-82-f-1-fb-1-bbd-0-d-4-d-5-c-upscayl-2-x-upscayl-stan…" at bounding box center [343, 234] width 58 height 15
paste input "2309-frenchies-"
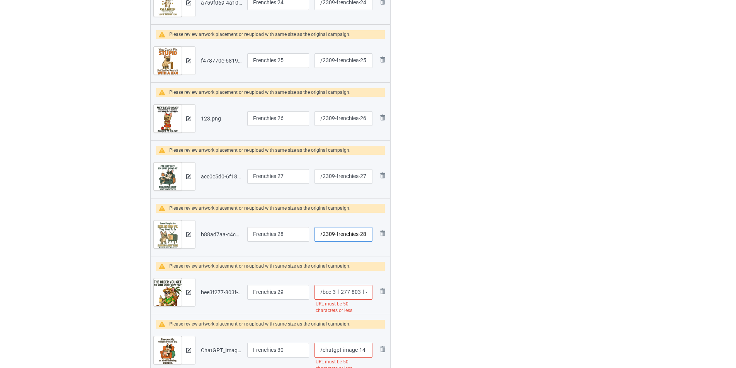
scroll to position [1352, 0]
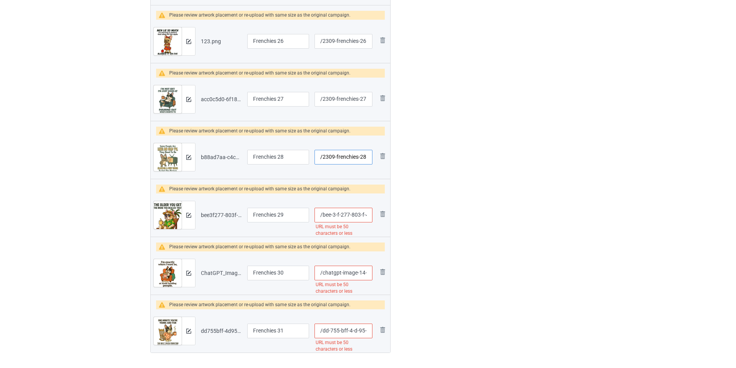
type input "/2309-frenchies-28"
click at [343, 212] on input "/bee-3-f-277-803-f-4618-8-e-7-d-82535151-d-631-upscayl-5-x-digital-art-4-x" at bounding box center [343, 215] width 58 height 15
paste input "2309-frenchies-"
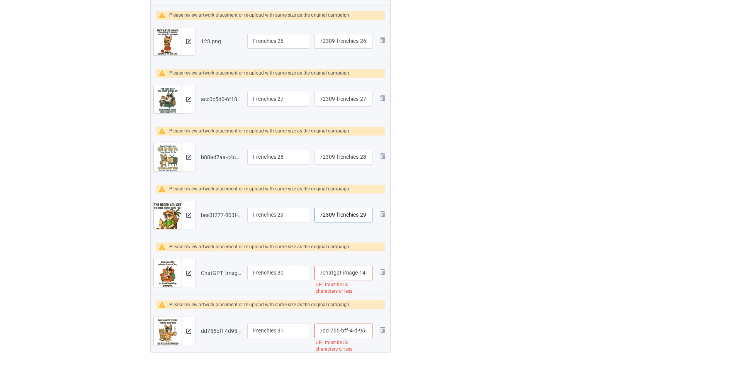
scroll to position [1430, 0]
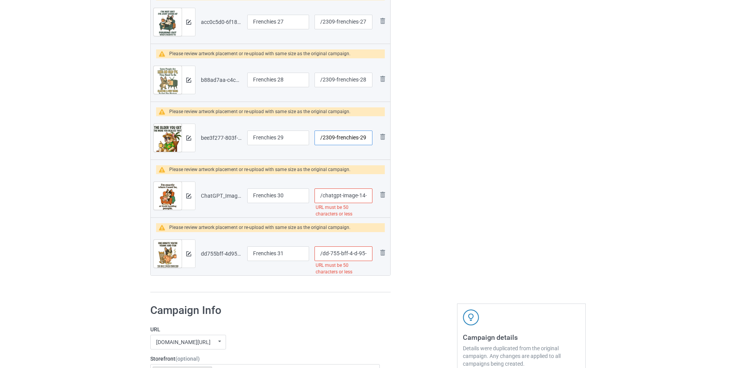
type input "/2309-frenchies-29"
click at [359, 199] on input "/chatgpt-image-14-42-15-22-thg-9-2025-upscayl-5-x-upscayl-standard-4-x" at bounding box center [343, 196] width 58 height 15
paste input "2309-frenchies-"
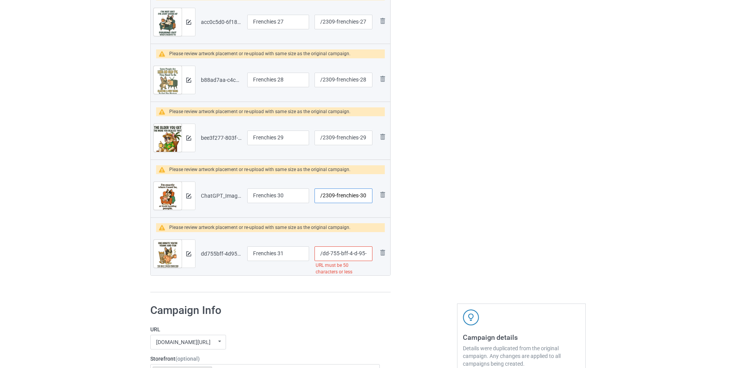
type input "/2309-frenchies-30"
click at [344, 252] on input "/dd-755-bff-4-d-95-4-f-8-d-9-dc-5-39-ae-7-aac-6-d-95-upscayl-6-x-digital-art-4-x" at bounding box center [343, 253] width 58 height 15
paste input "2309-frenchies-"
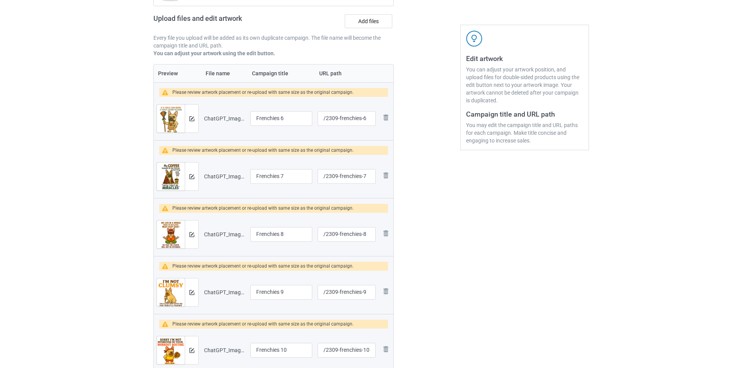
scroll to position [0, 0]
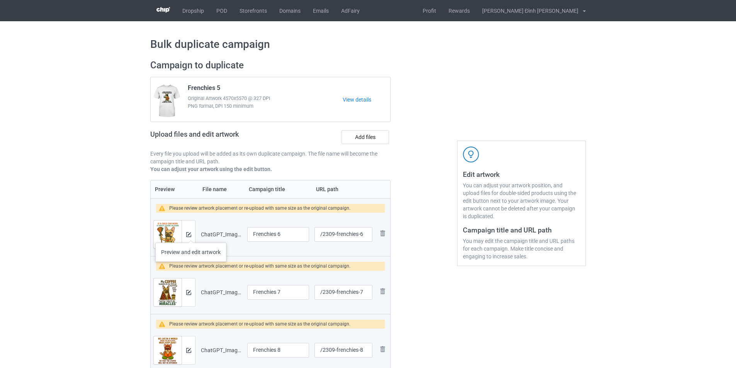
type input "/2309-frenchies-31"
click at [190, 236] on img at bounding box center [188, 234] width 5 height 5
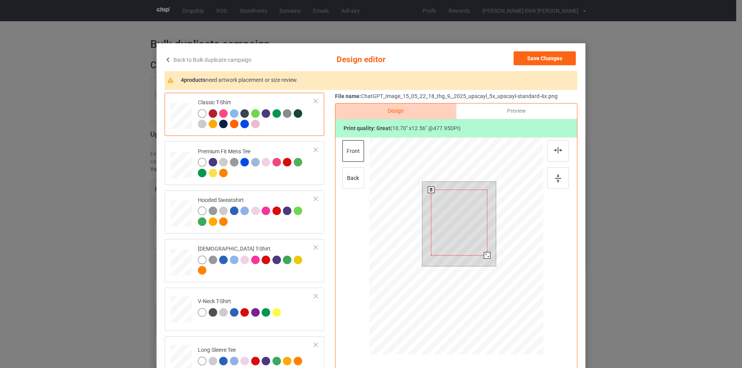
click at [473, 231] on div at bounding box center [459, 223] width 56 height 66
click at [488, 262] on div at bounding box center [491, 260] width 7 height 7
click at [554, 150] on img at bounding box center [558, 150] width 8 height 6
click at [555, 178] on img at bounding box center [558, 178] width 6 height 8
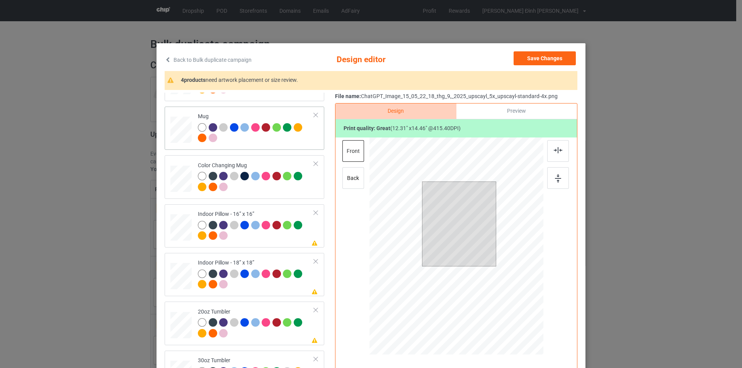
scroll to position [348, 0]
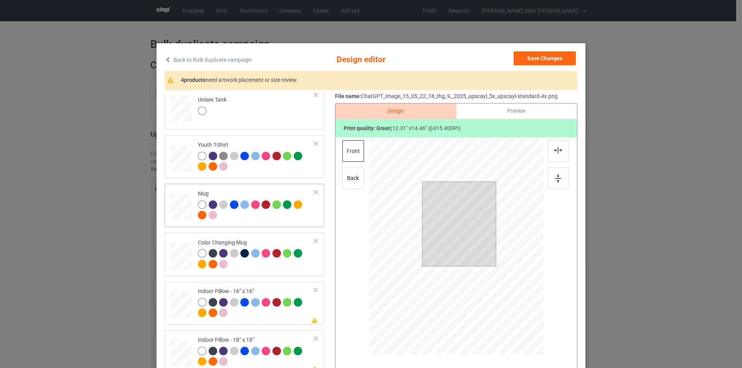
click at [183, 212] on div at bounding box center [180, 207] width 21 height 9
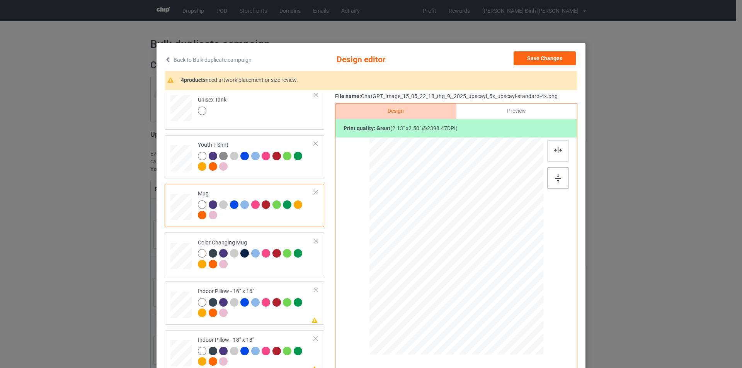
drag, startPoint x: 554, startPoint y: 180, endPoint x: 550, endPoint y: 184, distance: 4.9
click at [555, 181] on img at bounding box center [558, 178] width 6 height 8
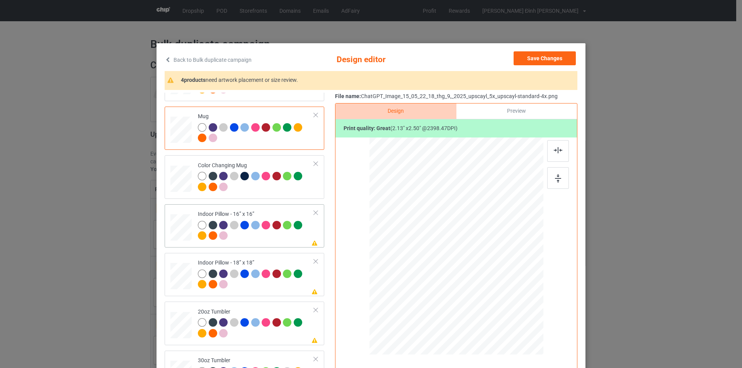
click at [182, 231] on div at bounding box center [180, 227] width 21 height 21
click at [507, 309] on div at bounding box center [509, 308] width 7 height 7
click at [555, 174] on div at bounding box center [558, 178] width 22 height 22
click at [338, 174] on div "Design Preview Print quality: great ( 10.71 " x 12.58 " @ 477.48 DPI) front back" at bounding box center [456, 246] width 242 height 287
click at [344, 183] on div "back" at bounding box center [353, 178] width 22 height 22
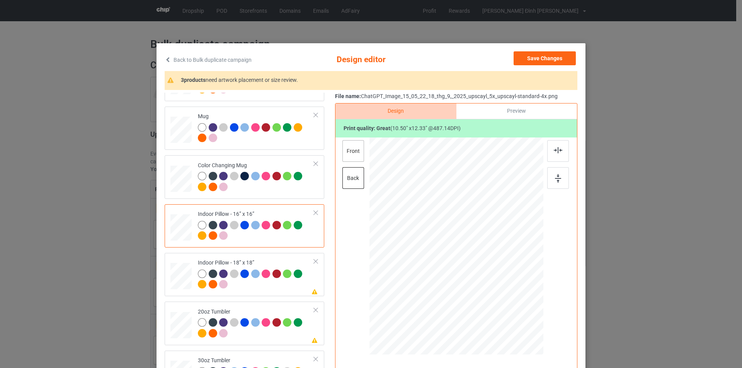
click at [353, 156] on div "front" at bounding box center [353, 151] width 22 height 22
click at [354, 182] on div "back" at bounding box center [353, 178] width 22 height 22
click at [506, 311] on div at bounding box center [509, 309] width 7 height 7
click at [557, 177] on img at bounding box center [558, 178] width 6 height 8
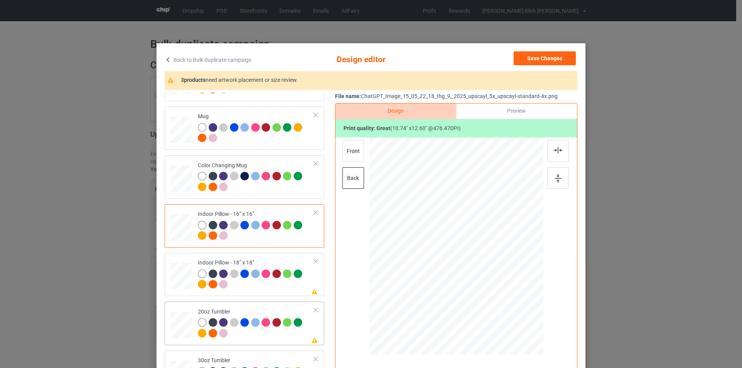
scroll to position [39, 0]
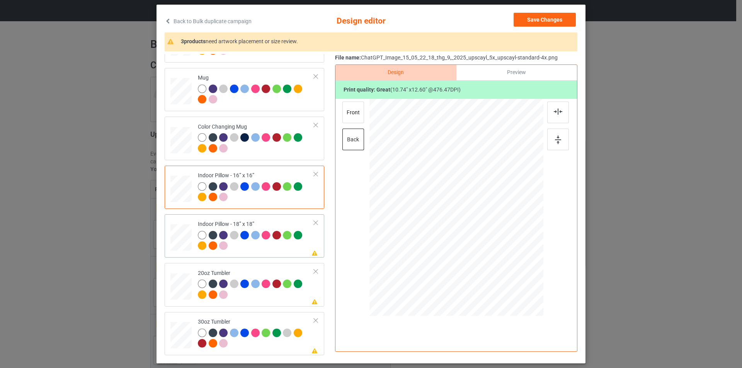
click at [194, 223] on td "Please review artwork placement Indoor Pillow - 18” x 18”" at bounding box center [256, 236] width 125 height 37
click at [558, 139] on img at bounding box center [558, 140] width 6 height 8
click at [357, 113] on div "front" at bounding box center [353, 113] width 22 height 22
click at [559, 143] on div at bounding box center [558, 140] width 22 height 22
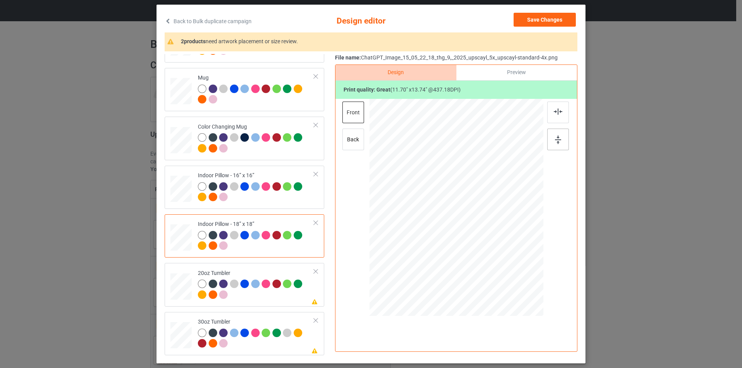
click at [559, 143] on div at bounding box center [558, 140] width 22 height 22
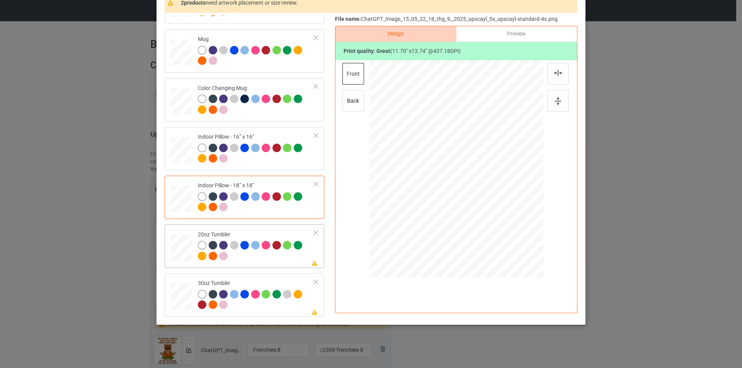
click at [288, 258] on div at bounding box center [256, 251] width 116 height 21
click at [558, 102] on img at bounding box center [558, 101] width 6 height 8
click at [270, 306] on div at bounding box center [256, 300] width 116 height 21
click at [551, 101] on div at bounding box center [558, 101] width 22 height 22
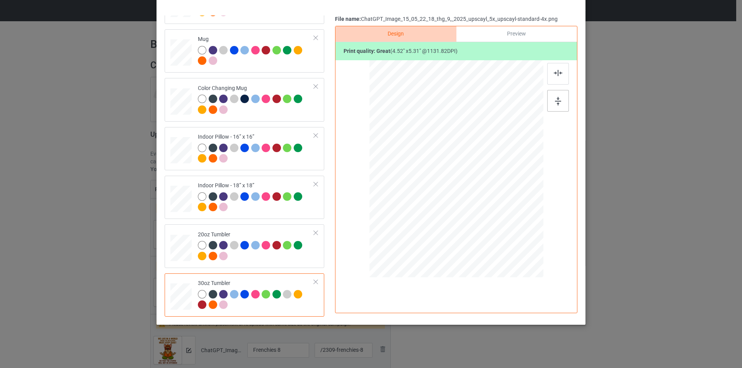
click at [551, 101] on div at bounding box center [558, 101] width 22 height 22
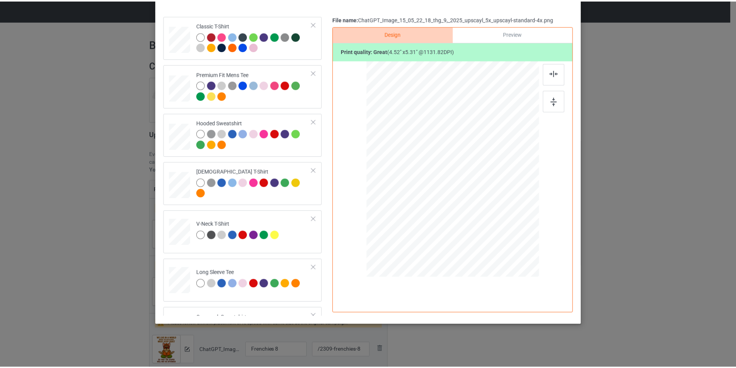
scroll to position [0, 0]
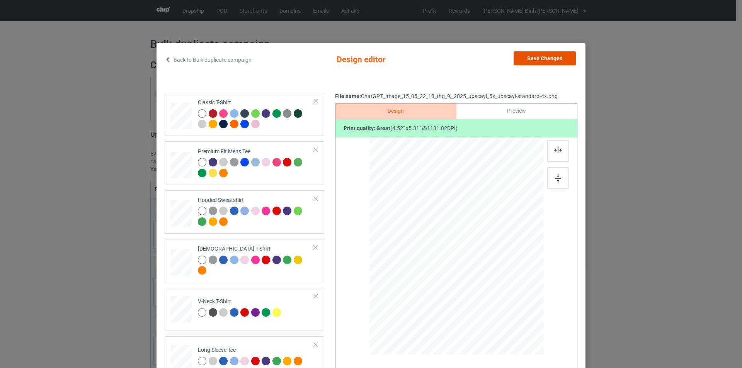
click at [540, 52] on button "Save Changes" at bounding box center [544, 58] width 62 height 14
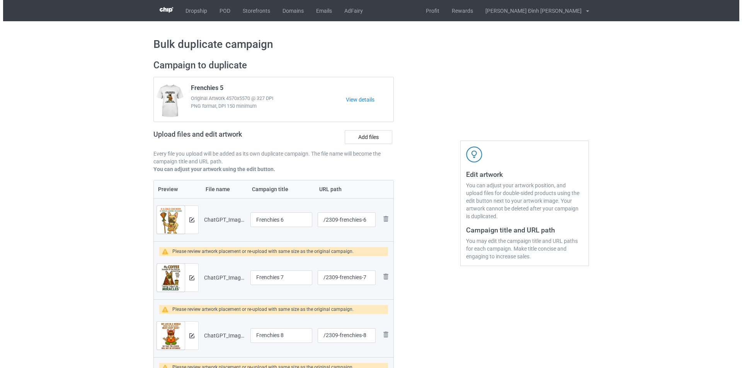
scroll to position [39, 0]
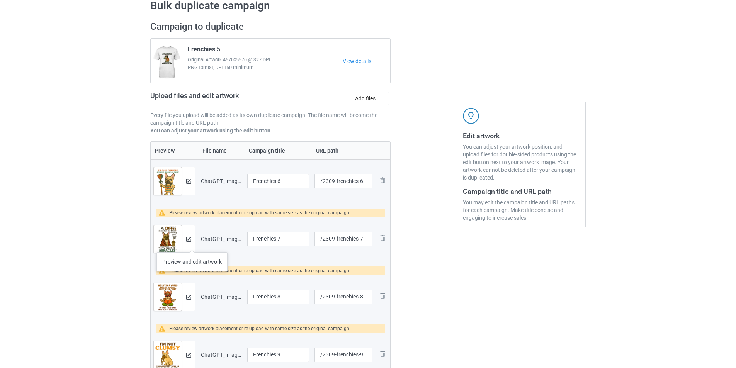
click at [192, 245] on div at bounding box center [189, 239] width 14 height 28
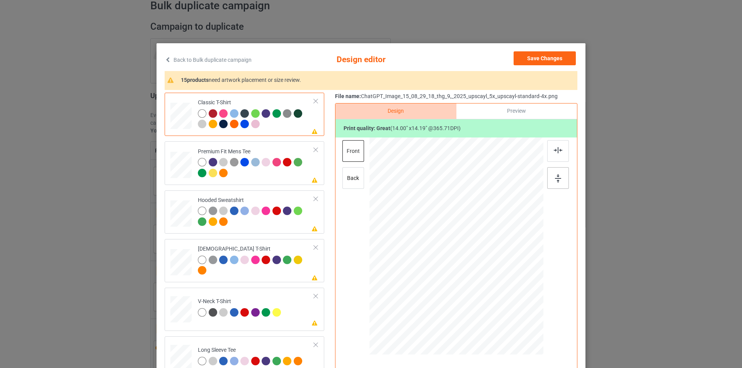
click at [554, 173] on div at bounding box center [558, 178] width 22 height 22
click at [293, 172] on div at bounding box center [256, 168] width 116 height 21
click at [557, 181] on img at bounding box center [558, 178] width 6 height 8
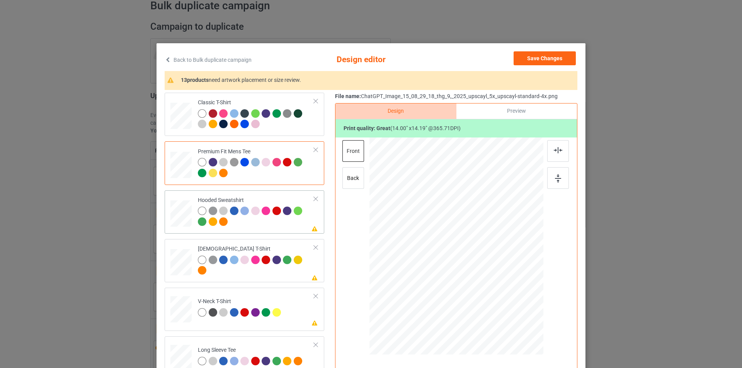
click at [288, 222] on div at bounding box center [256, 217] width 116 height 21
click at [547, 177] on div at bounding box center [558, 178] width 22 height 22
click at [351, 176] on div "back" at bounding box center [353, 178] width 22 height 22
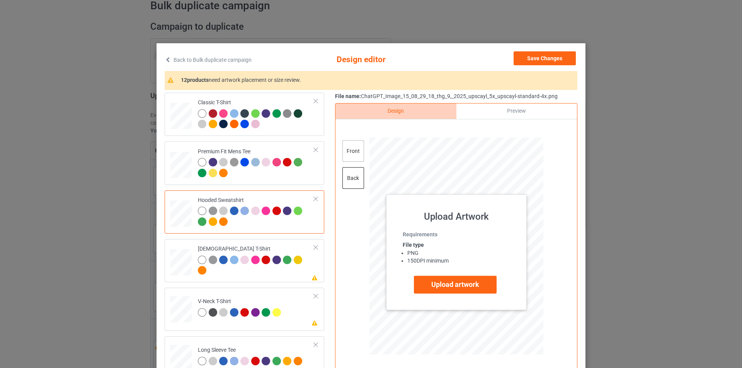
click at [347, 146] on div "front" at bounding box center [353, 151] width 22 height 22
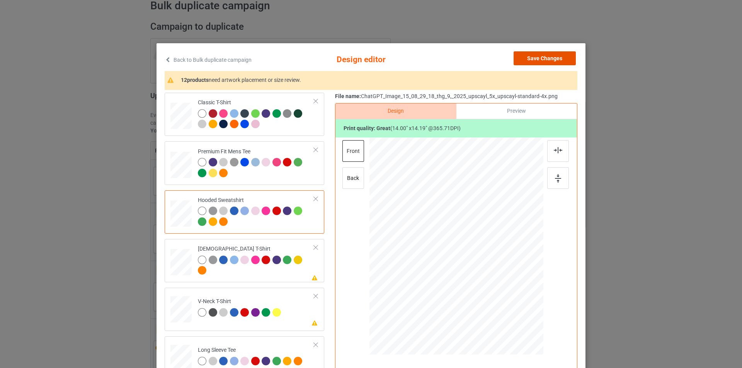
click at [549, 58] on button "Save Changes" at bounding box center [544, 58] width 62 height 14
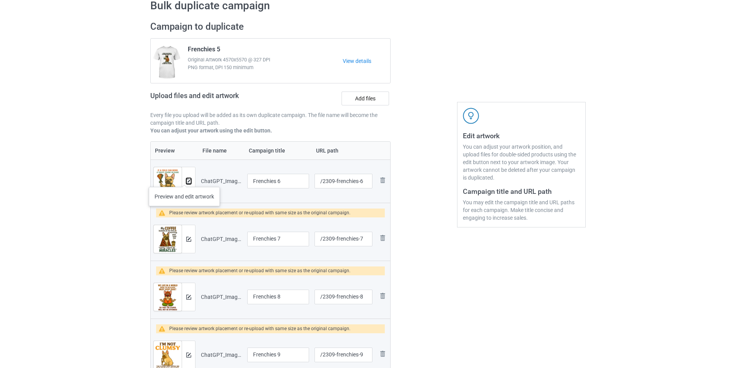
click at [189, 179] on img at bounding box center [188, 181] width 5 height 5
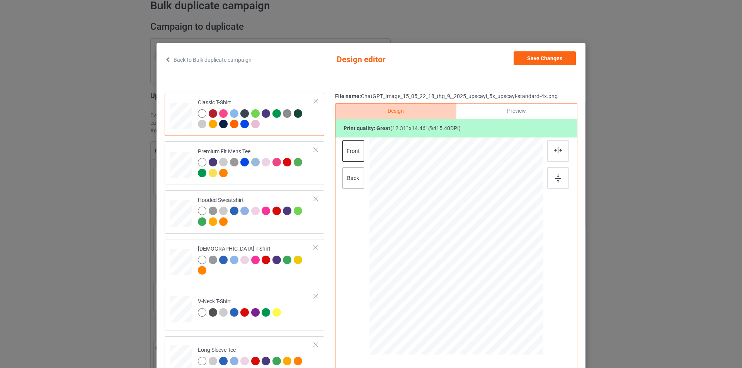
click at [348, 179] on div "back" at bounding box center [353, 178] width 22 height 22
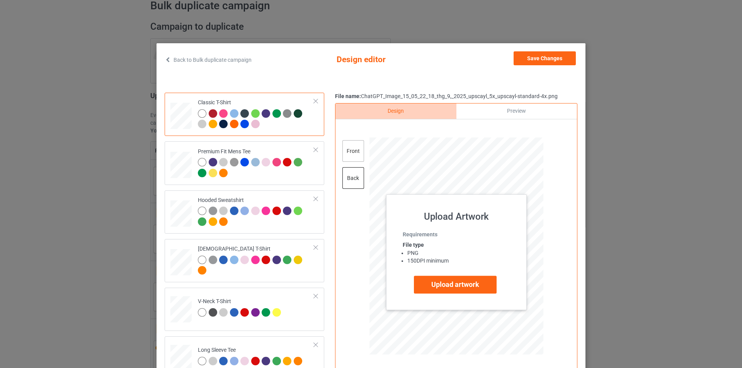
click at [348, 146] on div "front" at bounding box center [353, 151] width 22 height 22
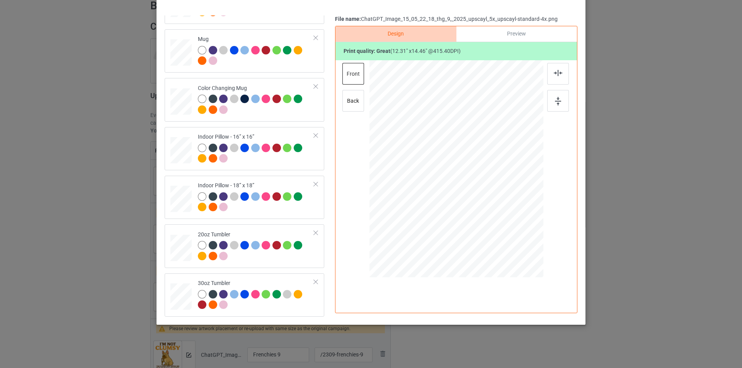
scroll to position [0, 0]
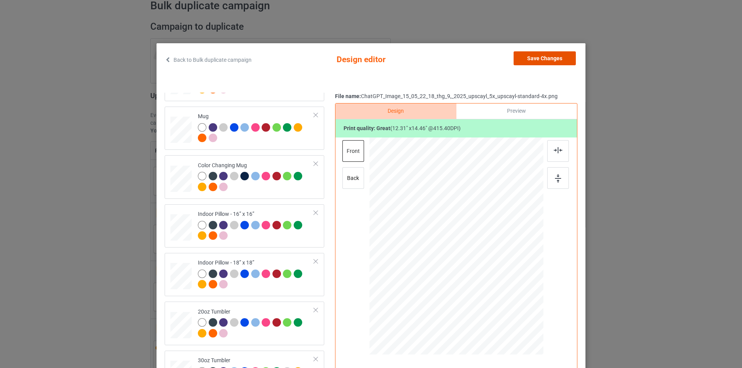
click at [545, 63] on button "Save Changes" at bounding box center [544, 58] width 62 height 14
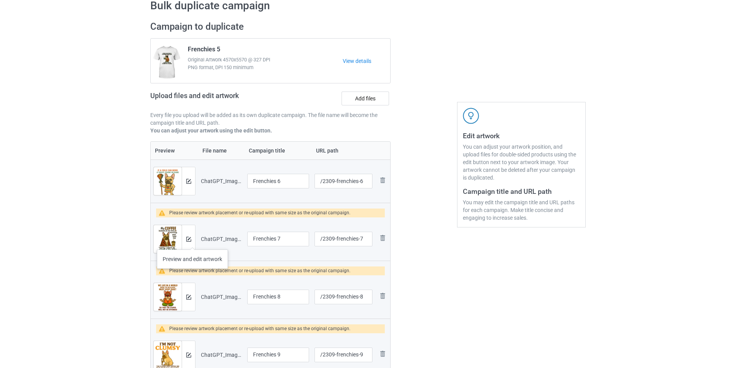
click at [192, 242] on div at bounding box center [189, 239] width 14 height 28
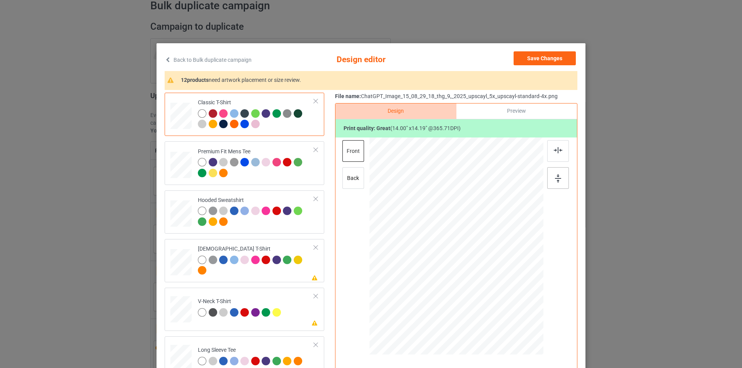
click at [555, 180] on img at bounding box center [558, 178] width 6 height 8
click at [345, 182] on div "back" at bounding box center [353, 178] width 22 height 22
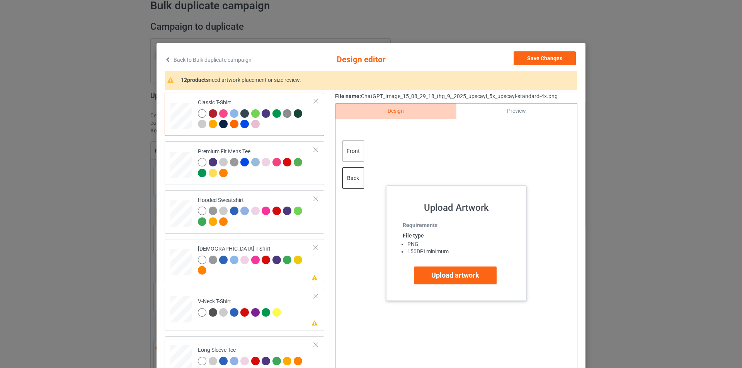
click at [355, 151] on div "front" at bounding box center [353, 151] width 22 height 22
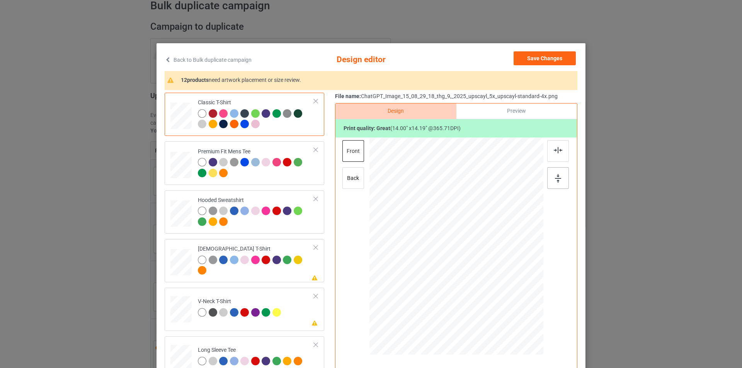
click at [562, 178] on div at bounding box center [558, 178] width 22 height 22
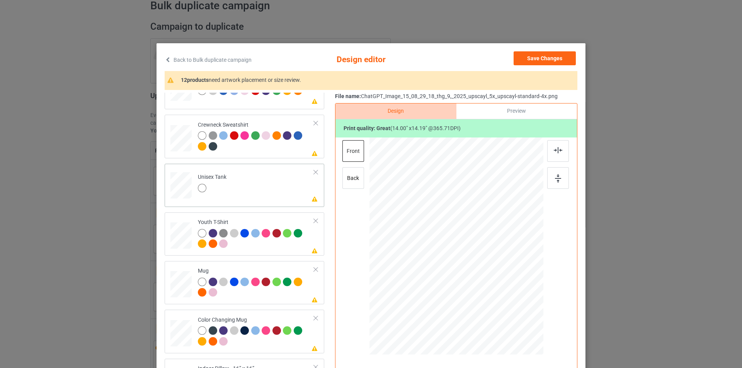
scroll to position [77, 0]
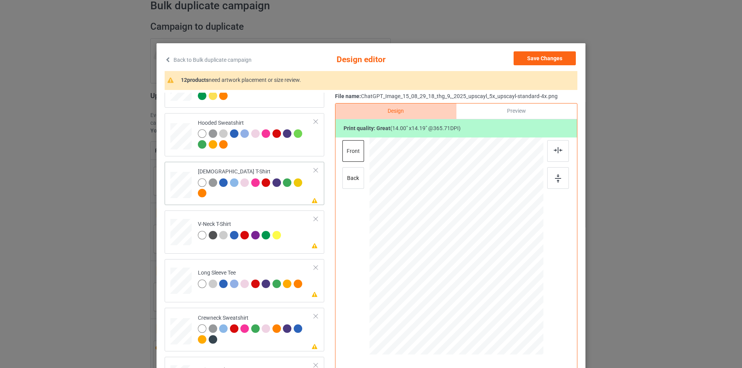
click at [279, 188] on div at bounding box center [277, 183] width 11 height 11
click at [201, 184] on div at bounding box center [202, 182] width 8 height 8
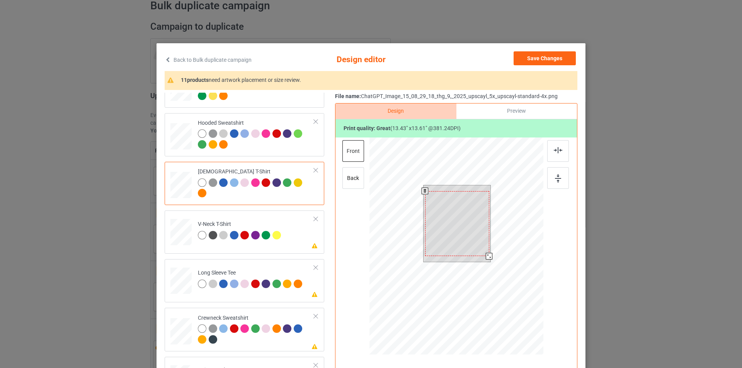
click at [486, 257] on div at bounding box center [489, 256] width 7 height 7
click at [555, 178] on img at bounding box center [558, 178] width 6 height 8
click at [287, 231] on td "Please review artwork placement V-Neck T-Shirt" at bounding box center [256, 231] width 125 height 34
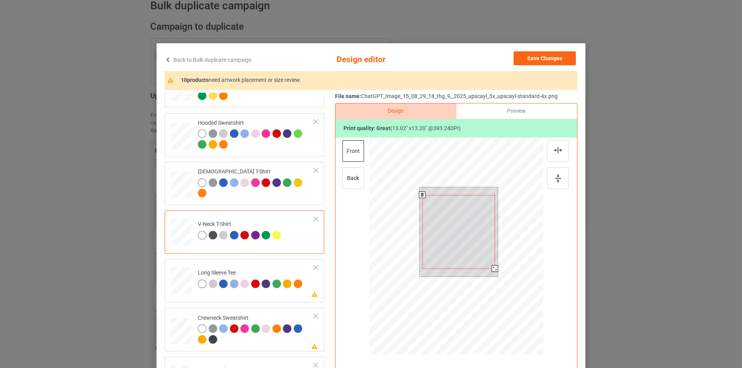
click at [493, 269] on div at bounding box center [494, 268] width 7 height 7
click at [561, 179] on div at bounding box center [558, 178] width 22 height 22
click at [555, 177] on img at bounding box center [558, 178] width 6 height 8
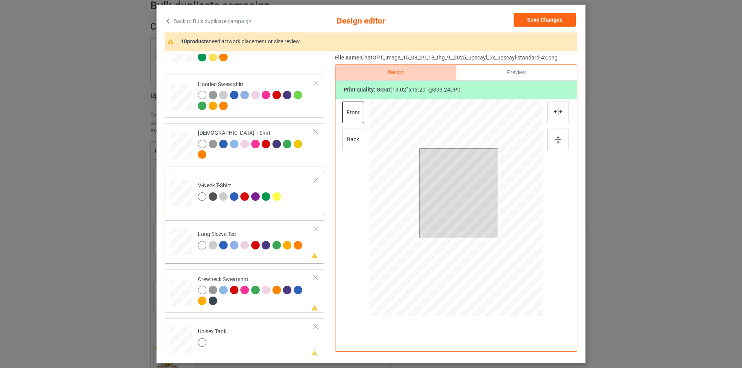
click at [258, 249] on div at bounding box center [256, 246] width 11 height 11
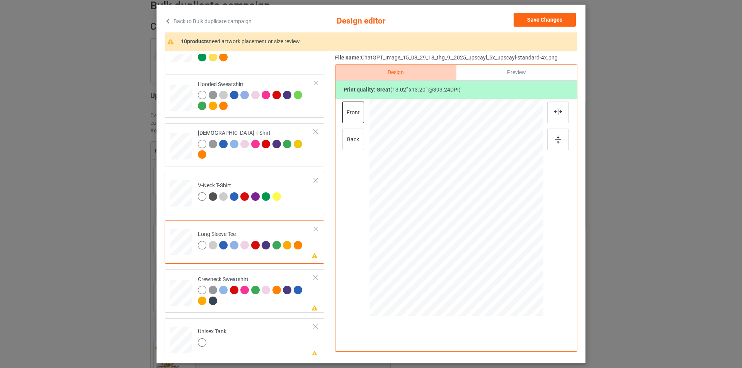
click at [201, 246] on div at bounding box center [202, 245] width 8 height 8
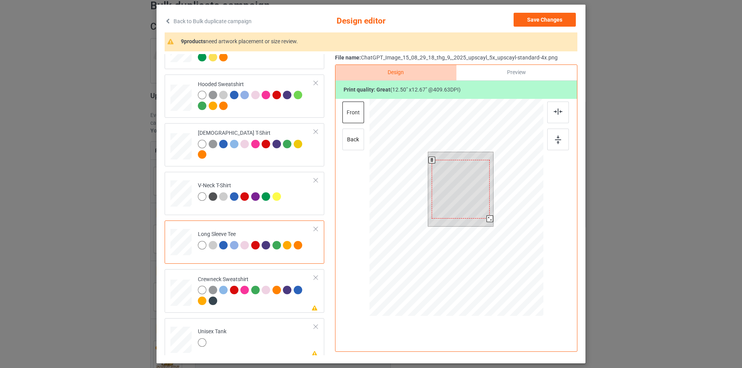
click at [486, 218] on div at bounding box center [489, 219] width 7 height 7
click at [556, 139] on img at bounding box center [558, 140] width 6 height 8
click at [278, 298] on div at bounding box center [256, 296] width 116 height 21
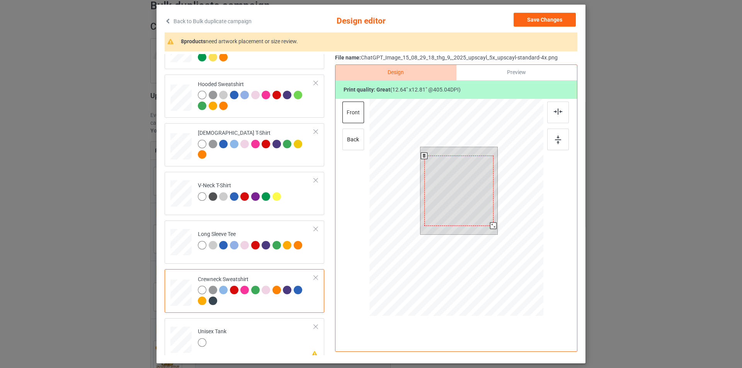
click at [490, 226] on div at bounding box center [493, 226] width 7 height 7
click at [558, 142] on img at bounding box center [558, 140] width 6 height 8
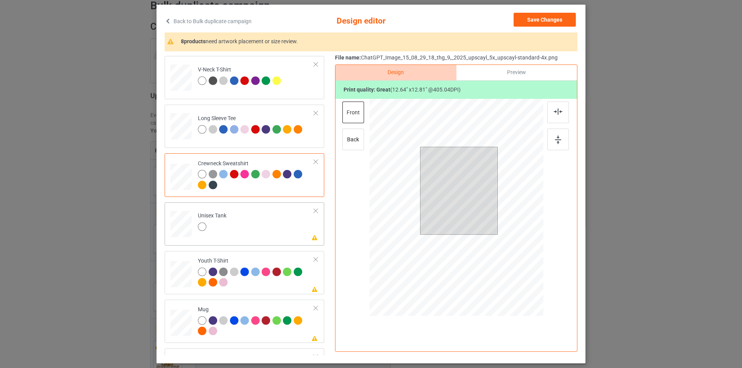
click at [255, 229] on td "Please review artwork placement Unisex Tank" at bounding box center [256, 223] width 125 height 34
click at [487, 227] on div at bounding box center [489, 227] width 7 height 7
click at [556, 138] on img at bounding box center [558, 140] width 6 height 8
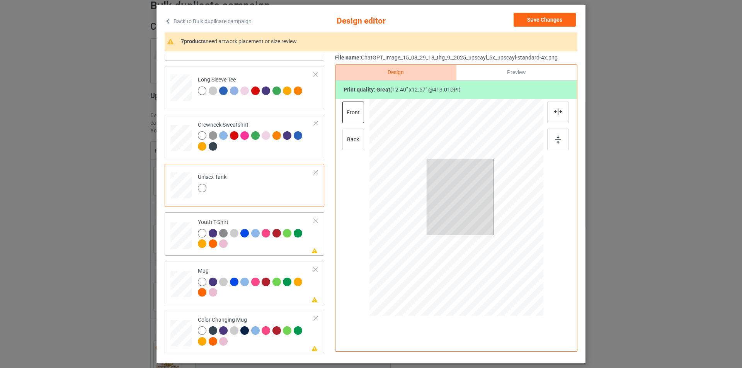
drag, startPoint x: 260, startPoint y: 250, endPoint x: 256, endPoint y: 247, distance: 5.0
click at [261, 250] on div at bounding box center [256, 239] width 116 height 21
click at [482, 234] on div at bounding box center [485, 232] width 7 height 7
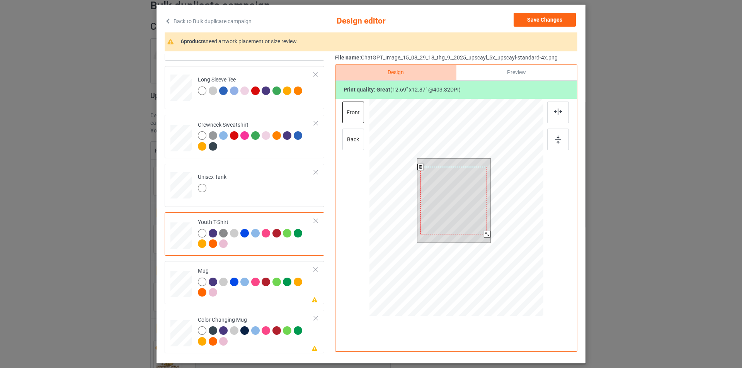
click at [484, 236] on div at bounding box center [487, 234] width 7 height 7
click at [562, 144] on div at bounding box center [558, 140] width 22 height 22
drag, startPoint x: 562, startPoint y: 144, endPoint x: 549, endPoint y: 148, distance: 13.6
click at [562, 143] on div at bounding box center [558, 140] width 22 height 22
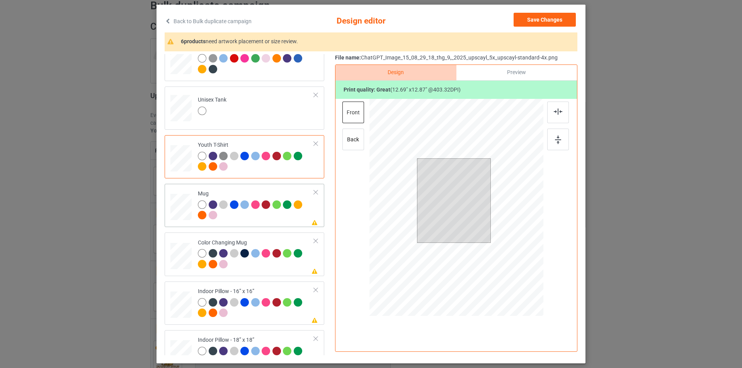
click at [283, 219] on div at bounding box center [256, 211] width 116 height 21
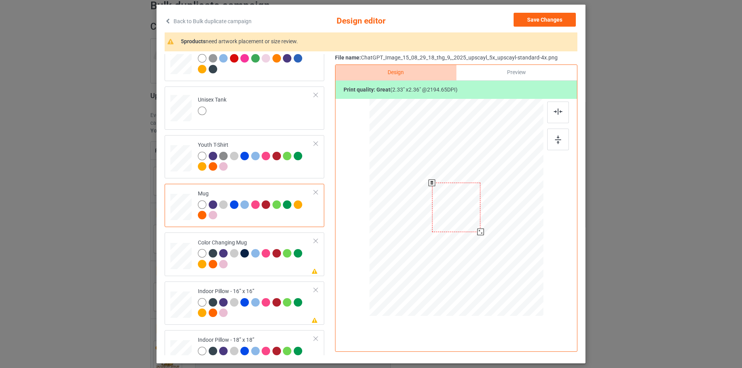
drag, startPoint x: 505, startPoint y: 260, endPoint x: 485, endPoint y: 221, distance: 43.7
click at [485, 221] on div at bounding box center [456, 207] width 174 height 72
drag, startPoint x: 413, startPoint y: 214, endPoint x: 403, endPoint y: 212, distance: 10.5
click at [403, 212] on div at bounding box center [408, 206] width 49 height 49
click at [428, 232] on div at bounding box center [431, 230] width 7 height 7
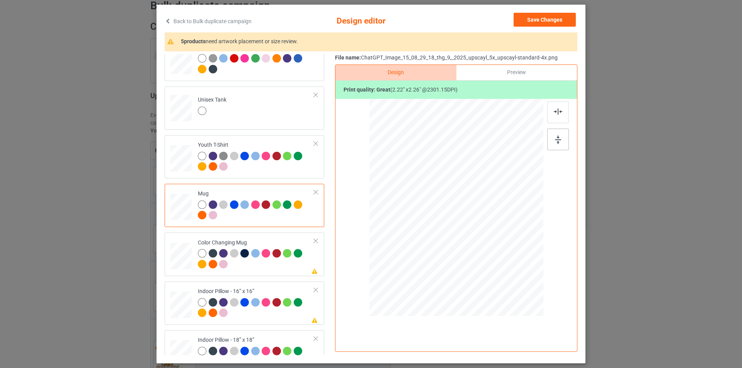
click at [554, 145] on div at bounding box center [558, 140] width 22 height 22
click at [265, 269] on div at bounding box center [256, 259] width 116 height 21
click at [412, 217] on div at bounding box center [408, 207] width 46 height 47
click at [551, 147] on div at bounding box center [558, 140] width 22 height 22
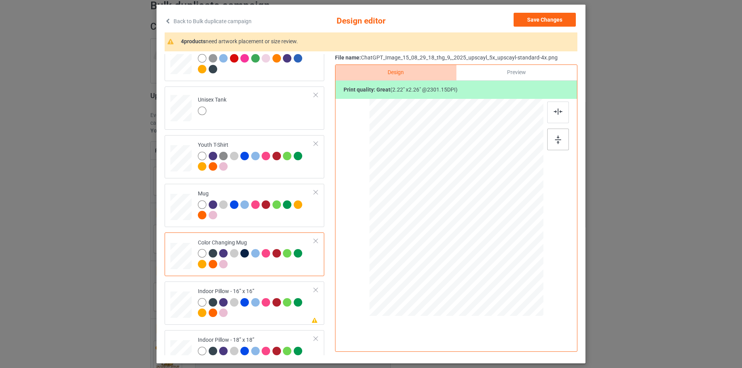
click at [551, 147] on div at bounding box center [558, 140] width 22 height 22
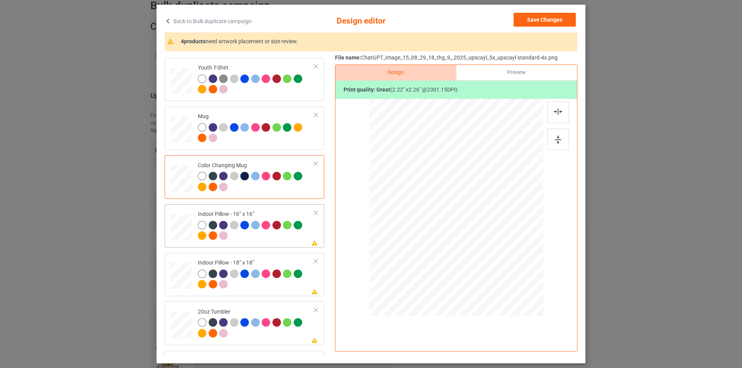
click at [269, 233] on div at bounding box center [256, 231] width 116 height 21
drag, startPoint x: 508, startPoint y: 263, endPoint x: 510, endPoint y: 269, distance: 6.6
click at [512, 269] on div at bounding box center [515, 267] width 7 height 7
click at [561, 139] on div at bounding box center [558, 140] width 22 height 22
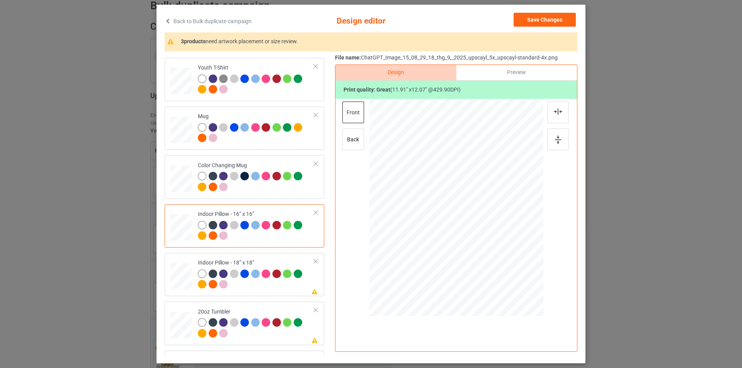
scroll to position [425, 0]
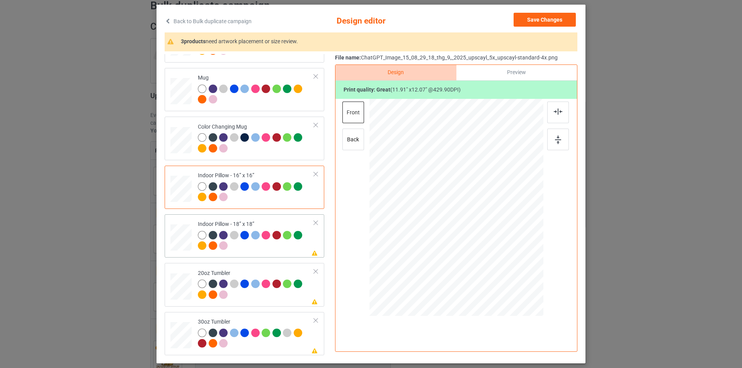
click at [264, 254] on td "Please review artwork placement Indoor Pillow - 18” x 18”" at bounding box center [256, 236] width 125 height 37
click at [515, 272] on div at bounding box center [518, 270] width 7 height 7
click at [555, 141] on img at bounding box center [558, 140] width 6 height 8
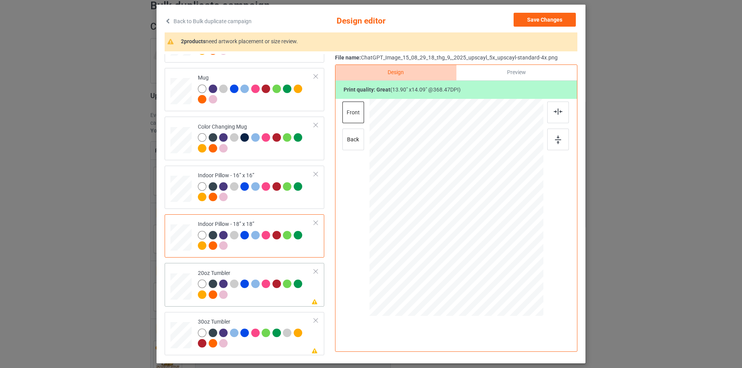
scroll to position [78, 0]
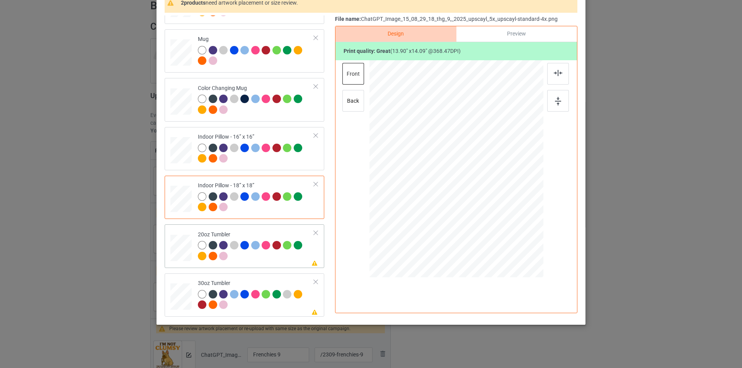
click at [270, 254] on div at bounding box center [256, 251] width 116 height 21
drag, startPoint x: 508, startPoint y: 218, endPoint x: 496, endPoint y: 204, distance: 18.1
click at [496, 204] on div at bounding box center [456, 169] width 165 height 100
drag, startPoint x: 502, startPoint y: 216, endPoint x: 498, endPoint y: 204, distance: 13.2
click at [498, 204] on div at bounding box center [456, 169] width 165 height 100
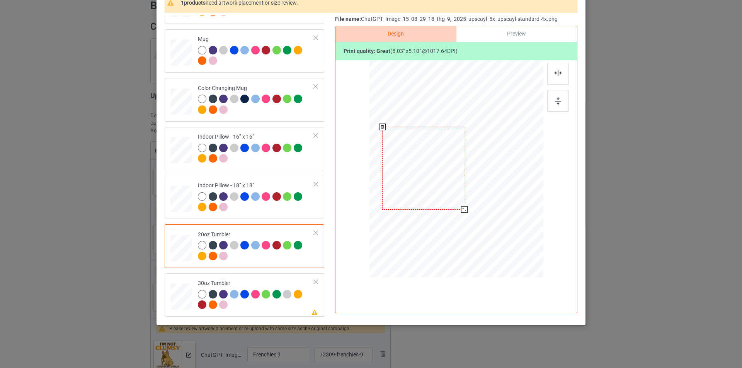
drag, startPoint x: 447, startPoint y: 197, endPoint x: 442, endPoint y: 195, distance: 5.4
click at [442, 195] on div at bounding box center [423, 168] width 82 height 83
drag, startPoint x: 462, startPoint y: 210, endPoint x: 457, endPoint y: 208, distance: 5.2
click at [457, 208] on div at bounding box center [460, 205] width 7 height 7
click at [443, 200] on div at bounding box center [416, 169] width 73 height 74
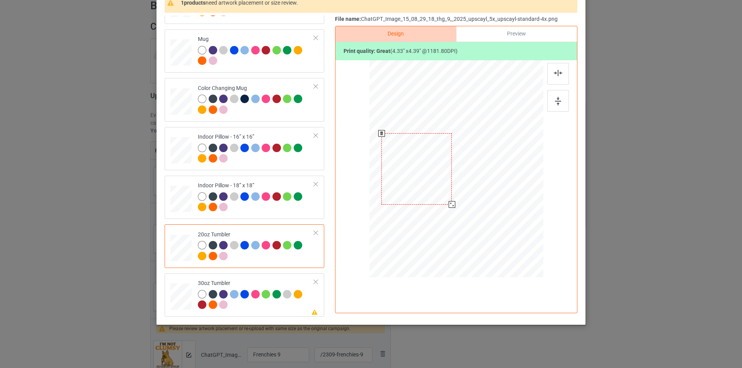
click at [452, 207] on div at bounding box center [452, 204] width 7 height 7
click at [560, 102] on div at bounding box center [558, 101] width 22 height 22
click at [558, 102] on img at bounding box center [558, 101] width 6 height 8
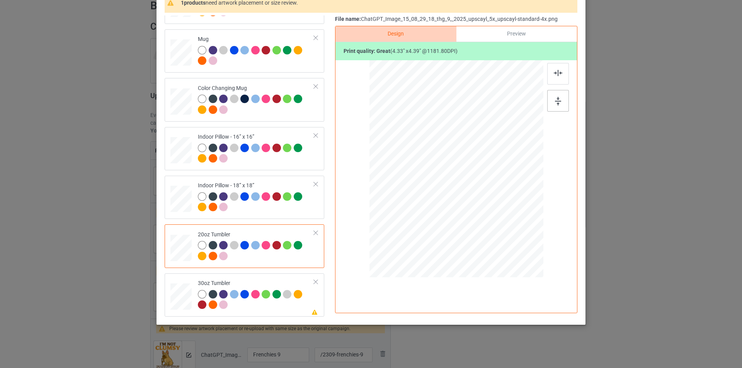
click at [558, 102] on img at bounding box center [558, 101] width 6 height 8
click at [260, 301] on div at bounding box center [256, 300] width 116 height 21
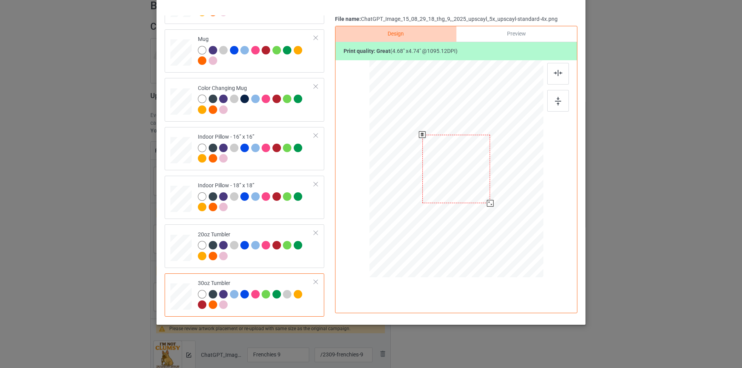
drag, startPoint x: 503, startPoint y: 220, endPoint x: 490, endPoint y: 200, distance: 24.1
click at [490, 200] on div at bounding box center [490, 203] width 7 height 7
drag, startPoint x: 437, startPoint y: 174, endPoint x: 430, endPoint y: 173, distance: 7.0
click at [430, 173] on div at bounding box center [418, 168] width 68 height 69
click at [558, 102] on img at bounding box center [558, 101] width 6 height 8
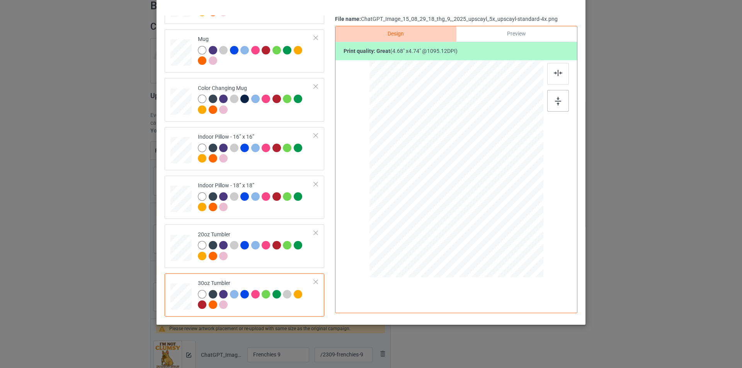
click at [558, 102] on img at bounding box center [558, 101] width 6 height 8
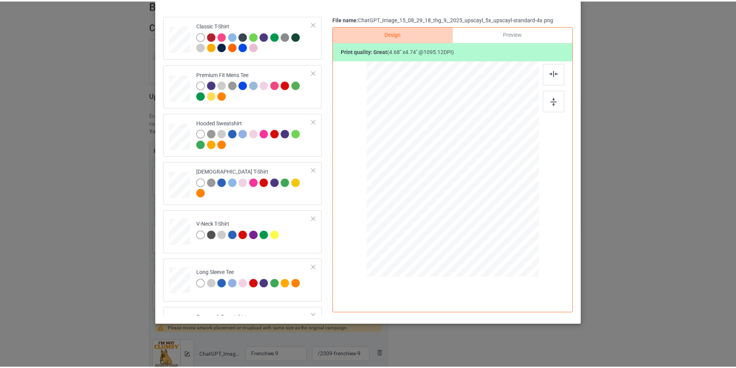
scroll to position [0, 0]
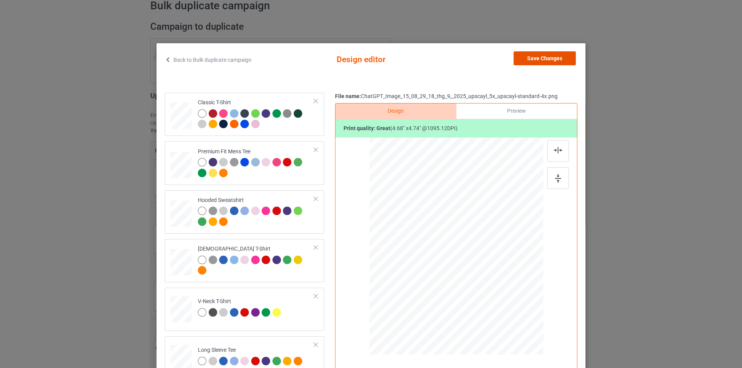
click at [557, 62] on button "Save Changes" at bounding box center [544, 58] width 62 height 14
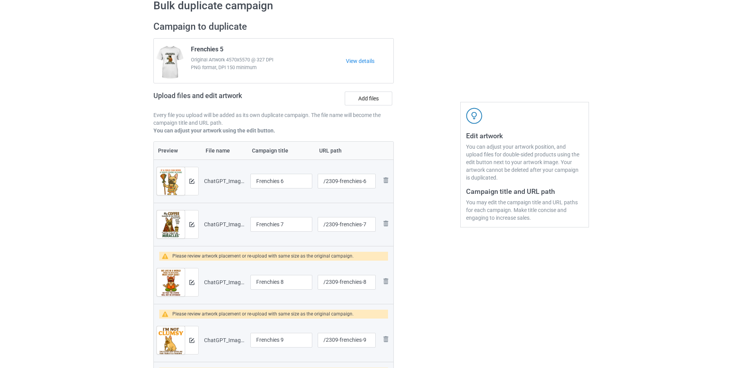
scroll to position [77, 0]
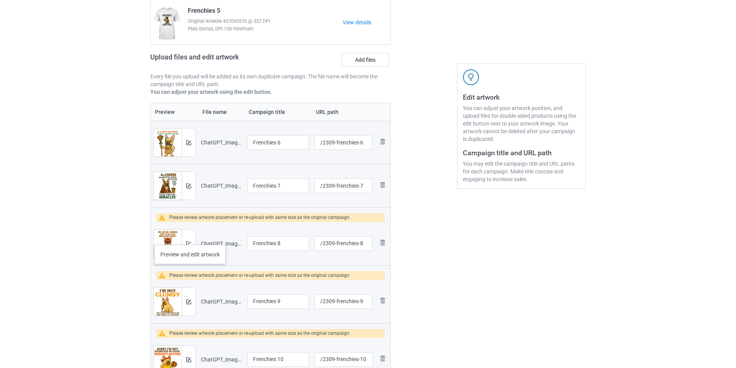
click at [190, 237] on div at bounding box center [189, 244] width 14 height 28
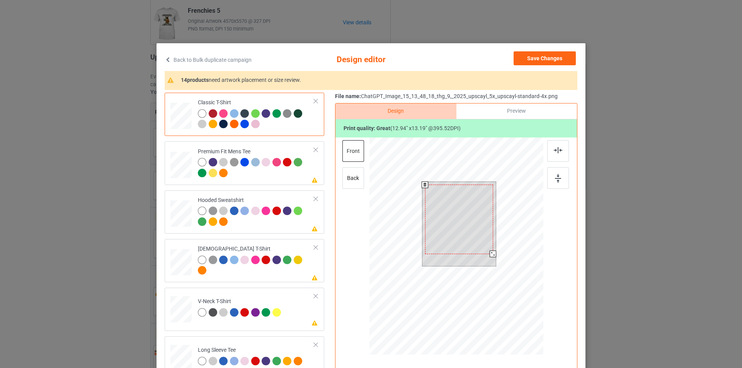
click at [490, 253] on div at bounding box center [493, 254] width 7 height 7
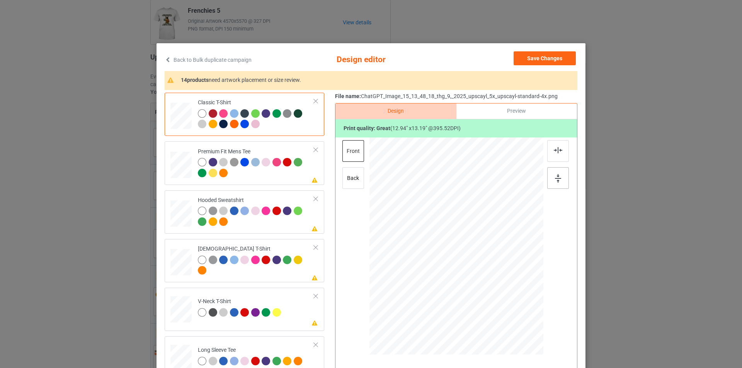
click at [555, 177] on img at bounding box center [558, 178] width 6 height 8
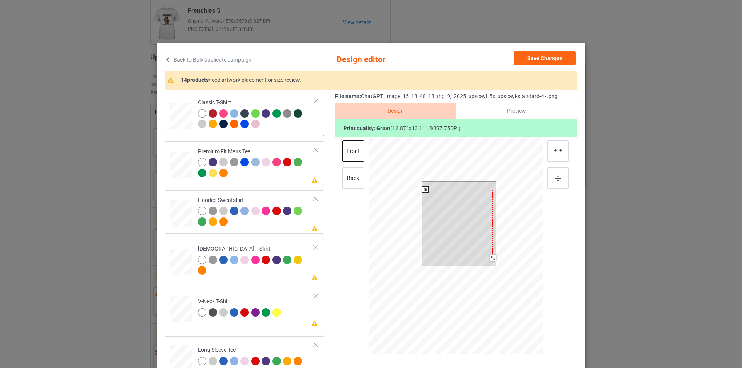
click at [491, 259] on div at bounding box center [493, 258] width 7 height 7
click at [555, 177] on img at bounding box center [558, 178] width 6 height 8
click at [262, 182] on td "Please review artwork placement Premium Fit Mens Tee" at bounding box center [256, 162] width 125 height 37
click at [490, 258] on div at bounding box center [493, 258] width 7 height 7
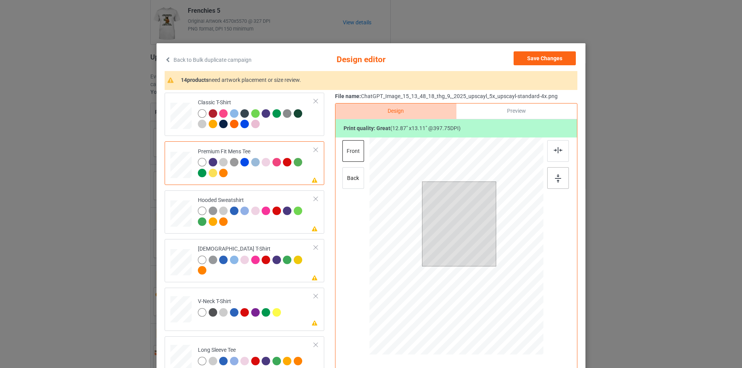
click at [555, 178] on img at bounding box center [558, 178] width 6 height 8
click at [292, 229] on td "Please review artwork placement Hooded Sweatshirt" at bounding box center [256, 212] width 125 height 37
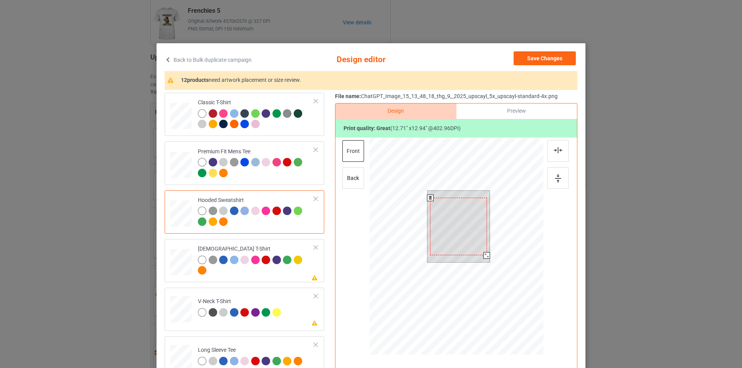
click at [483, 257] on div at bounding box center [486, 255] width 7 height 7
click at [556, 180] on img at bounding box center [558, 178] width 6 height 8
click at [276, 278] on td "Please review artwork placement [DEMOGRAPHIC_DATA] T-Shirt" at bounding box center [256, 260] width 125 height 37
click at [484, 254] on div at bounding box center [487, 254] width 7 height 7
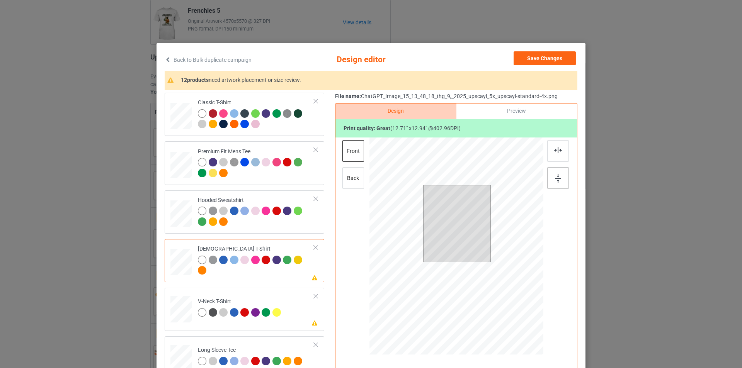
click at [555, 176] on img at bounding box center [558, 178] width 6 height 8
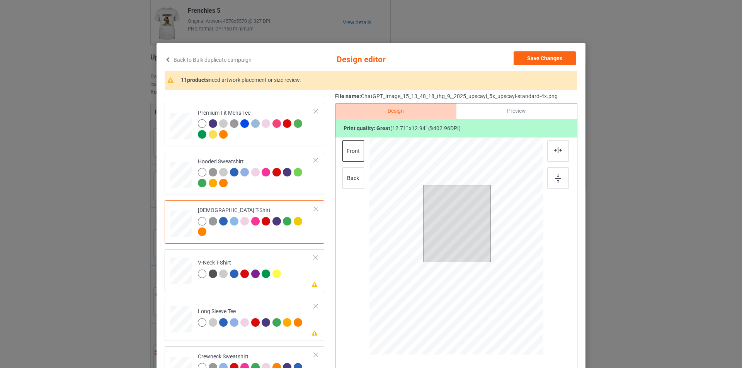
click at [308, 264] on td "Please review artwork placement V-Neck T-Shirt" at bounding box center [256, 269] width 125 height 34
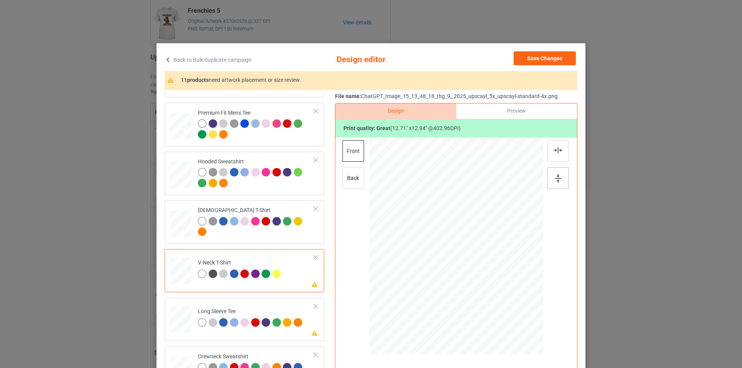
click at [561, 184] on div at bounding box center [558, 178] width 22 height 22
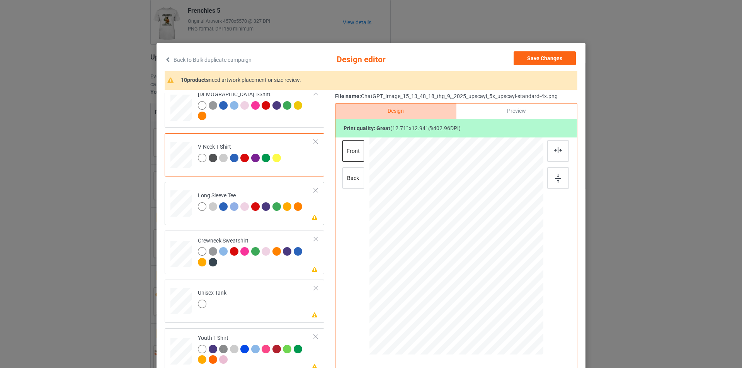
click at [284, 218] on td "Please review artwork placement Long Sleeve Tee" at bounding box center [256, 202] width 125 height 34
click at [555, 180] on img at bounding box center [558, 178] width 6 height 8
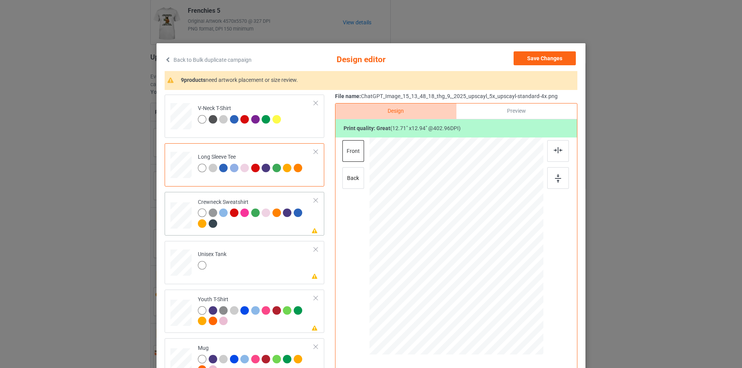
click at [270, 225] on div at bounding box center [256, 219] width 116 height 21
click at [563, 178] on div at bounding box center [558, 178] width 22 height 22
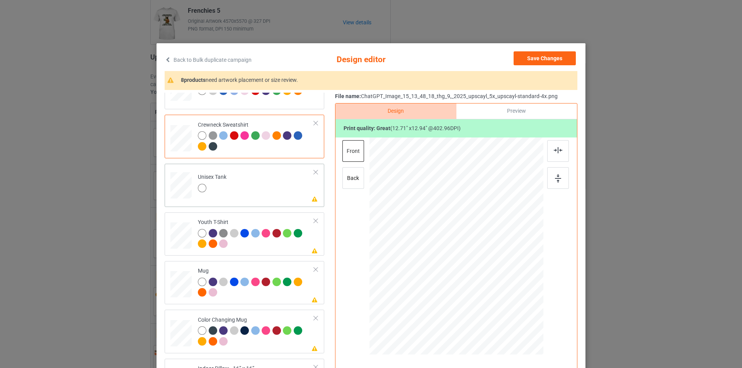
click at [291, 188] on td "Please review artwork placement Unisex Tank" at bounding box center [256, 184] width 125 height 34
click at [555, 178] on img at bounding box center [558, 178] width 6 height 8
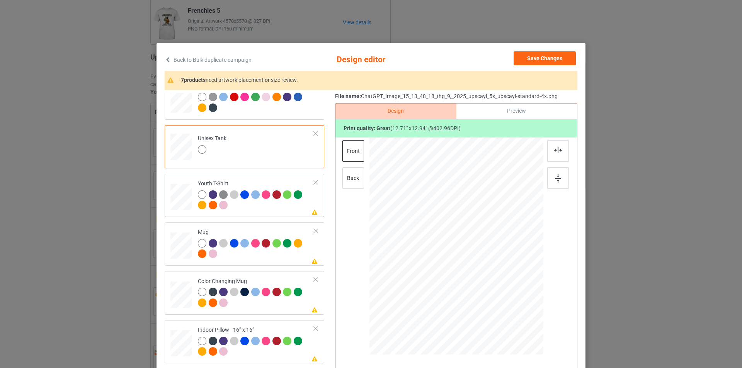
click at [273, 206] on div at bounding box center [256, 200] width 116 height 21
click at [556, 176] on img at bounding box center [558, 178] width 6 height 8
click at [263, 228] on td "Please review artwork placement Mug" at bounding box center [256, 244] width 125 height 37
click at [556, 179] on img at bounding box center [558, 178] width 6 height 8
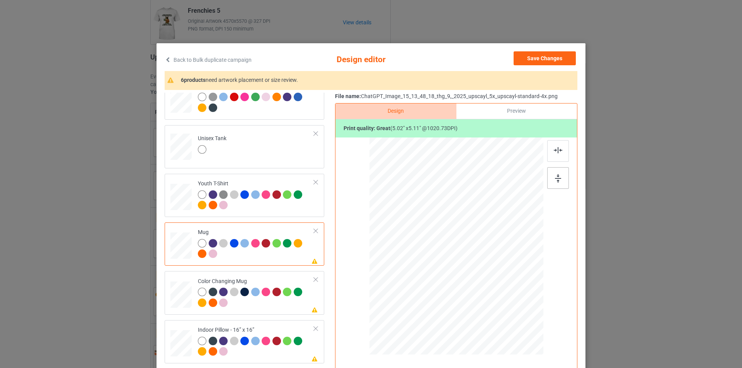
click at [556, 179] on img at bounding box center [558, 178] width 6 height 8
drag, startPoint x: 504, startPoint y: 299, endPoint x: 479, endPoint y: 261, distance: 45.9
click at [479, 261] on div at bounding box center [456, 246] width 174 height 72
drag, startPoint x: 472, startPoint y: 260, endPoint x: 425, endPoint y: 260, distance: 46.8
click at [425, 260] on div at bounding box center [409, 246] width 42 height 42
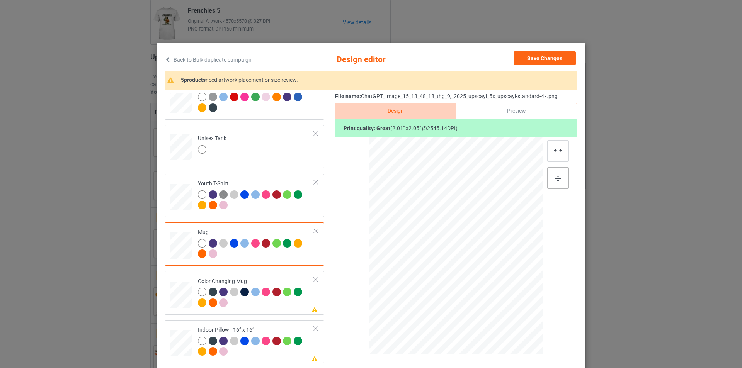
click at [549, 176] on div at bounding box center [558, 178] width 22 height 22
click at [556, 177] on img at bounding box center [558, 178] width 6 height 8
click at [402, 248] on div at bounding box center [409, 246] width 42 height 42
click at [562, 186] on div at bounding box center [558, 178] width 22 height 22
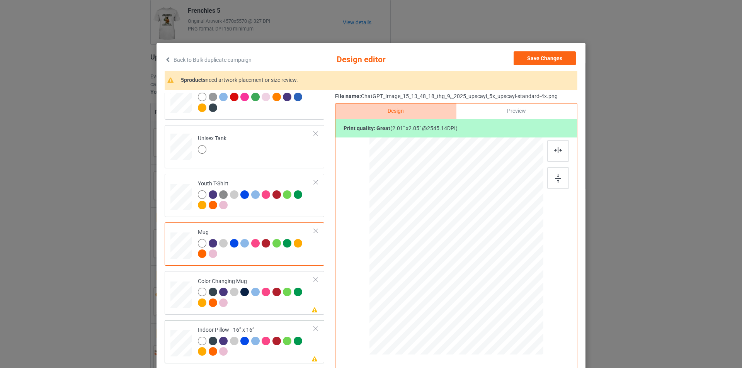
scroll to position [386, 0]
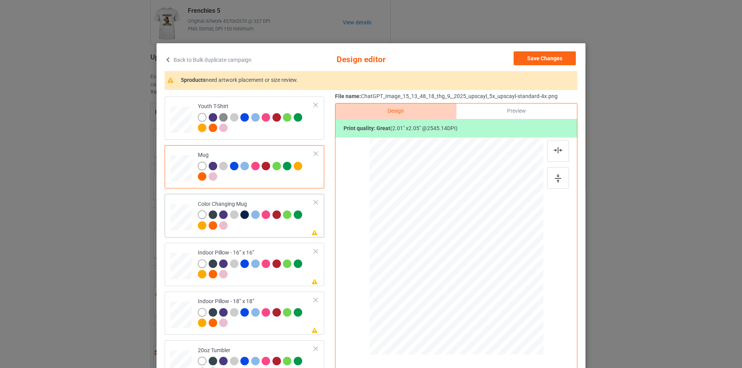
click at [285, 232] on div at bounding box center [256, 221] width 116 height 21
click at [561, 180] on div at bounding box center [558, 178] width 22 height 22
click at [279, 279] on div at bounding box center [256, 270] width 116 height 21
drag, startPoint x: 506, startPoint y: 301, endPoint x: 508, endPoint y: 308, distance: 7.2
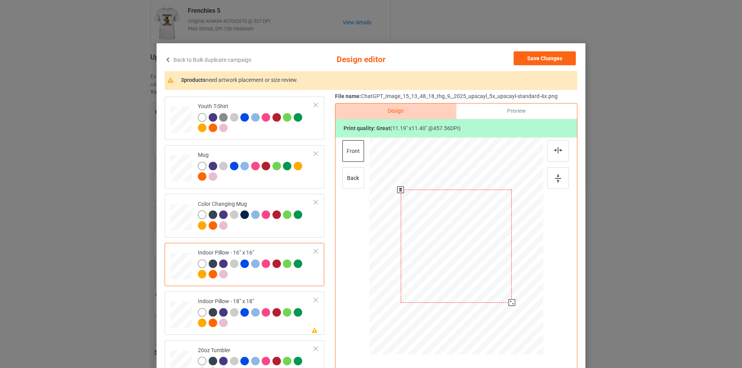
click at [508, 308] on div at bounding box center [456, 246] width 174 height 173
click at [551, 179] on div at bounding box center [558, 178] width 22 height 22
click at [348, 176] on div "back" at bounding box center [353, 178] width 22 height 22
drag, startPoint x: 503, startPoint y: 300, endPoint x: 505, endPoint y: 306, distance: 6.5
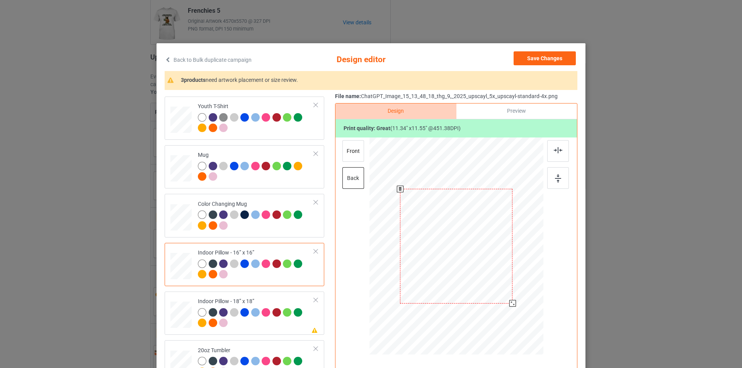
click at [505, 306] on div at bounding box center [455, 246] width 173 height 173
click at [556, 175] on img at bounding box center [558, 178] width 6 height 8
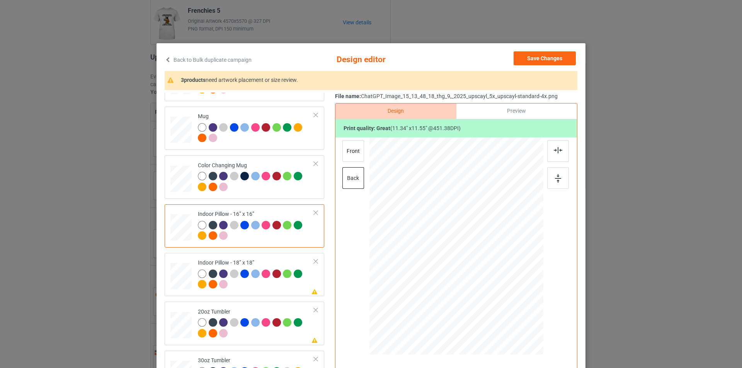
click at [270, 297] on div "Classic T-Shirt Premium Fit Mens Tee Hooded Sweatshirt [DEMOGRAPHIC_DATA] T-Shi…" at bounding box center [247, 31] width 165 height 726
click at [273, 291] on div at bounding box center [256, 280] width 116 height 21
drag, startPoint x: 507, startPoint y: 299, endPoint x: 510, endPoint y: 310, distance: 11.4
click at [512, 309] on div at bounding box center [515, 306] width 7 height 7
click at [558, 178] on img at bounding box center [558, 178] width 6 height 8
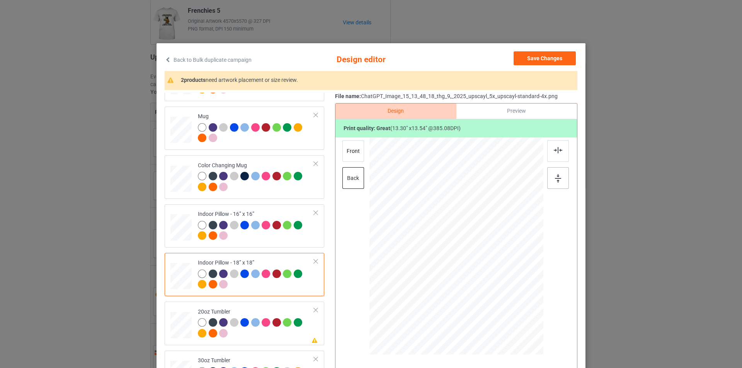
click at [558, 178] on img at bounding box center [558, 178] width 6 height 8
click at [351, 146] on div "front" at bounding box center [353, 151] width 22 height 22
drag, startPoint x: 505, startPoint y: 298, endPoint x: 509, endPoint y: 306, distance: 8.8
click at [511, 306] on div at bounding box center [514, 305] width 7 height 7
click at [354, 185] on div "back" at bounding box center [353, 178] width 22 height 22
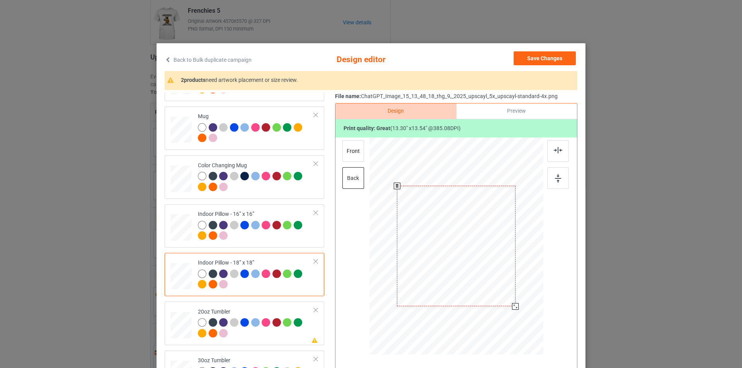
click at [512, 306] on div at bounding box center [515, 306] width 7 height 7
click at [345, 146] on div "front" at bounding box center [353, 151] width 22 height 22
click at [512, 309] on div at bounding box center [515, 306] width 7 height 7
click at [563, 171] on div at bounding box center [558, 178] width 22 height 22
click at [561, 175] on div at bounding box center [558, 178] width 22 height 22
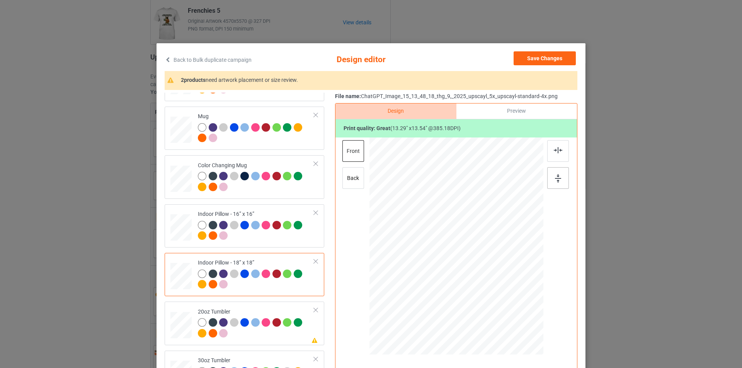
click at [561, 175] on div at bounding box center [558, 178] width 22 height 22
drag, startPoint x: 346, startPoint y: 175, endPoint x: 346, endPoint y: 170, distance: 4.3
click at [346, 173] on div "back" at bounding box center [353, 178] width 22 height 22
click at [549, 179] on div at bounding box center [558, 178] width 22 height 22
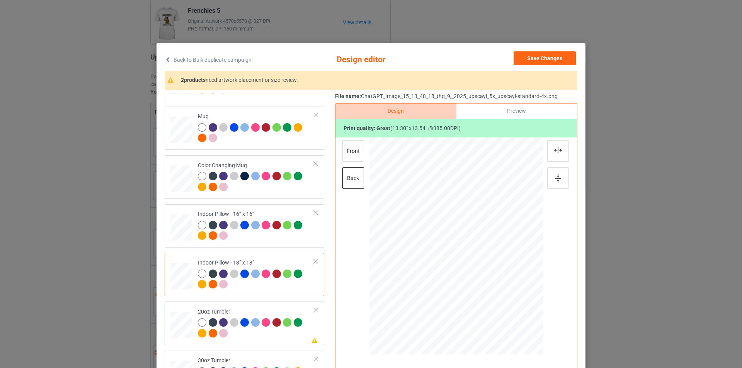
scroll to position [78, 0]
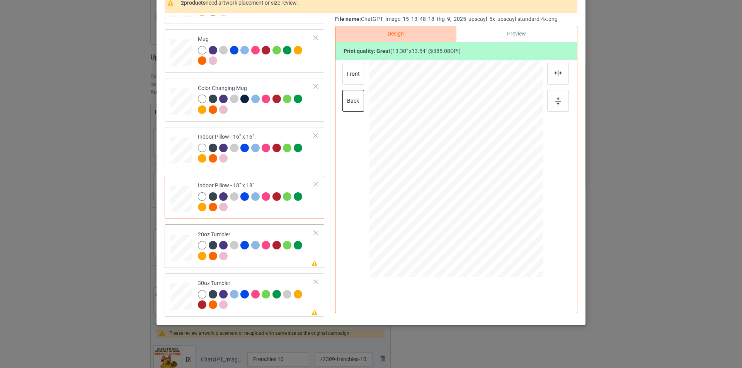
click at [274, 262] on div at bounding box center [256, 251] width 116 height 21
drag, startPoint x: 502, startPoint y: 219, endPoint x: 493, endPoint y: 204, distance: 17.7
click at [493, 204] on div at bounding box center [493, 207] width 7 height 7
drag, startPoint x: 466, startPoint y: 171, endPoint x: 427, endPoint y: 171, distance: 39.0
click at [427, 171] on div at bounding box center [417, 169] width 75 height 76
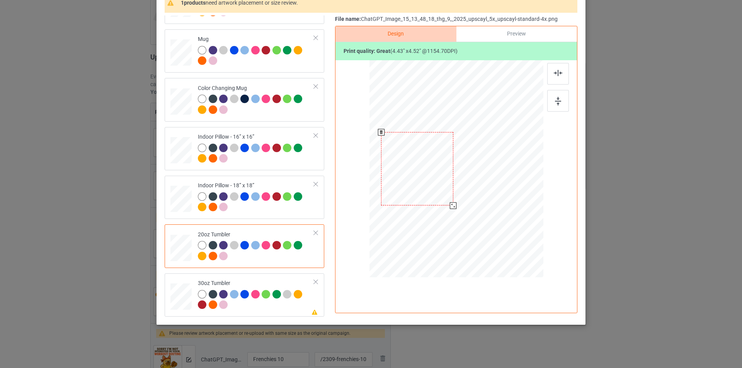
click at [451, 206] on div at bounding box center [453, 205] width 7 height 7
click at [551, 103] on div at bounding box center [558, 101] width 22 height 22
click at [252, 275] on div "Please review artwork placement 30oz Tumbler" at bounding box center [245, 295] width 160 height 43
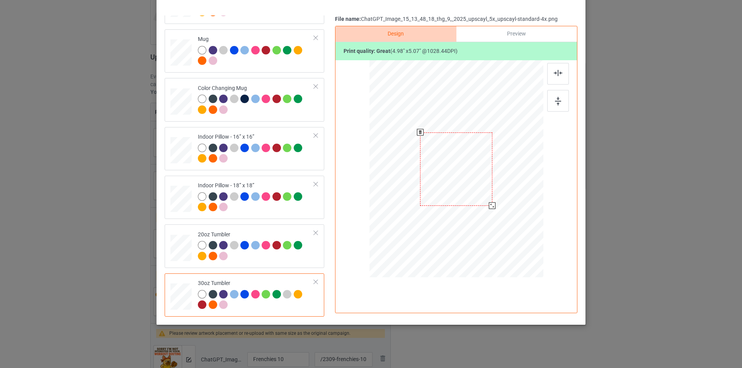
drag, startPoint x: 505, startPoint y: 219, endPoint x: 493, endPoint y: 201, distance: 21.7
click at [493, 201] on div at bounding box center [456, 168] width 169 height 93
drag, startPoint x: 456, startPoint y: 195, endPoint x: 476, endPoint y: 159, distance: 41.4
click at [448, 196] on div at bounding box center [417, 169] width 72 height 73
click at [557, 101] on img at bounding box center [558, 101] width 6 height 8
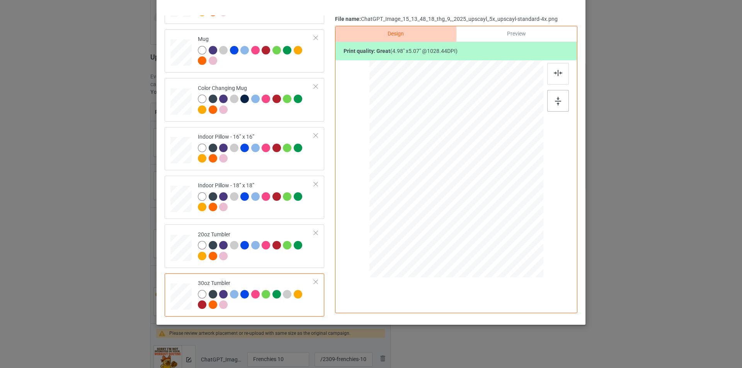
click at [557, 101] on img at bounding box center [558, 101] width 6 height 8
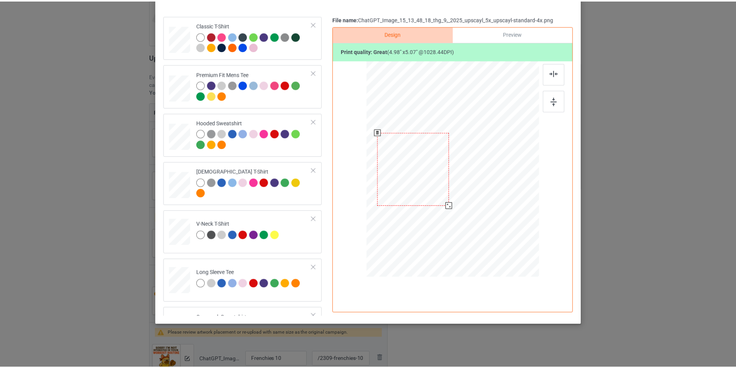
scroll to position [0, 0]
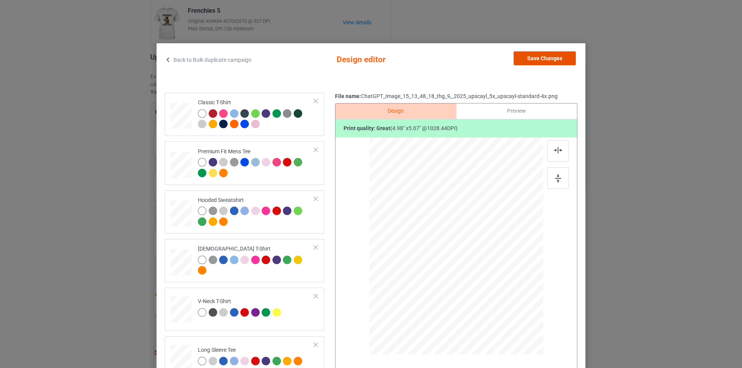
click at [543, 63] on button "Save Changes" at bounding box center [544, 58] width 62 height 14
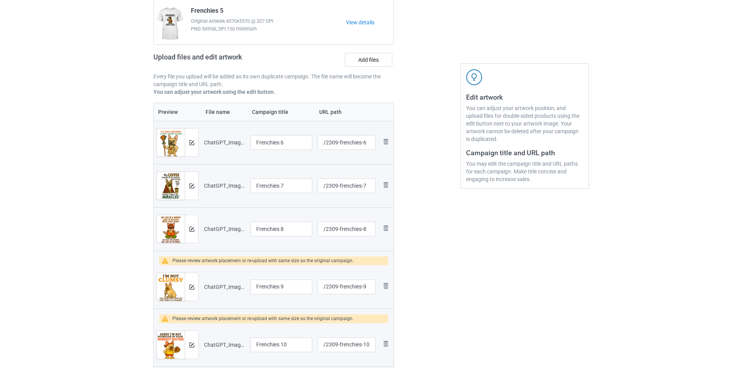
scroll to position [116, 0]
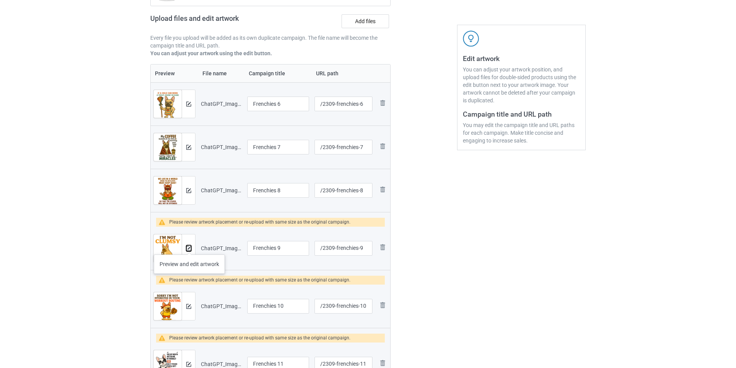
click at [189, 247] on img at bounding box center [188, 248] width 5 height 5
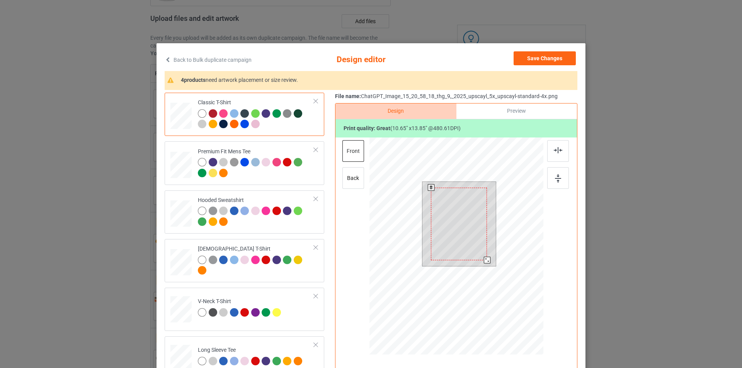
click at [486, 260] on div at bounding box center [487, 260] width 7 height 7
click at [559, 164] on div at bounding box center [558, 167] width 23 height 54
click at [555, 183] on img at bounding box center [558, 178] width 6 height 8
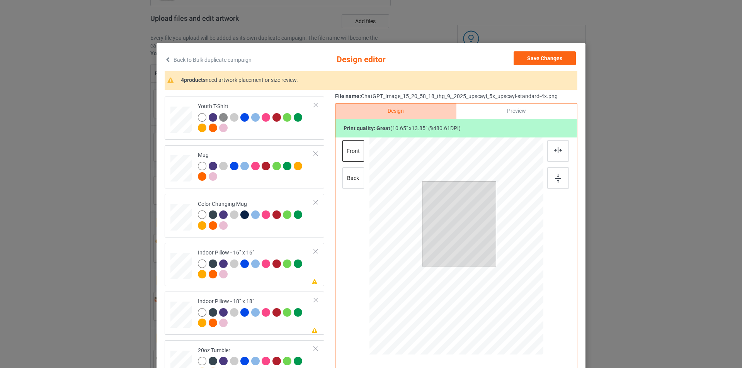
scroll to position [425, 0]
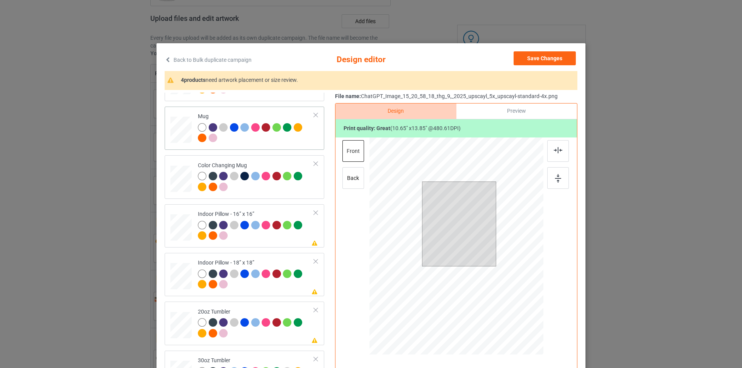
click at [244, 114] on div "Mug" at bounding box center [256, 127] width 116 height 29
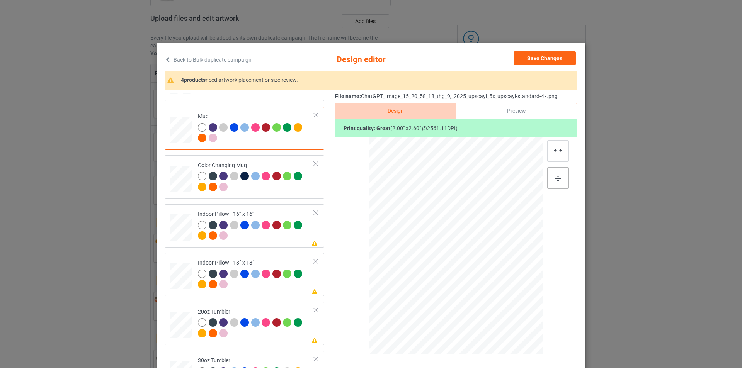
click at [560, 177] on div at bounding box center [558, 178] width 22 height 22
click at [264, 242] on div at bounding box center [256, 231] width 116 height 21
click at [559, 173] on div at bounding box center [558, 178] width 22 height 22
click at [361, 175] on div "back" at bounding box center [353, 178] width 22 height 22
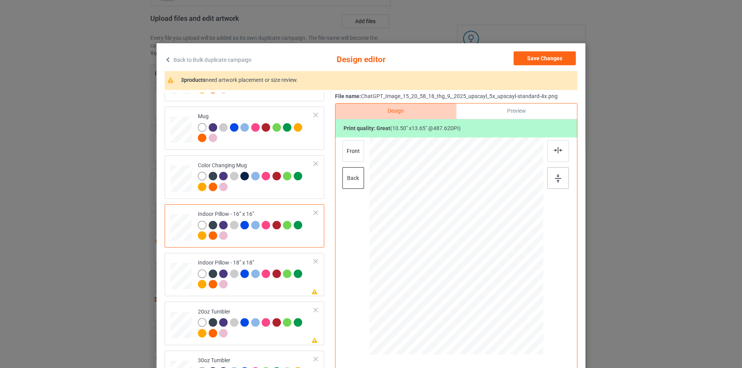
click at [558, 179] on img at bounding box center [558, 178] width 6 height 8
click at [346, 160] on div "front" at bounding box center [353, 151] width 22 height 22
click at [508, 315] on div at bounding box center [508, 314] width 7 height 7
click at [266, 290] on div at bounding box center [256, 280] width 116 height 21
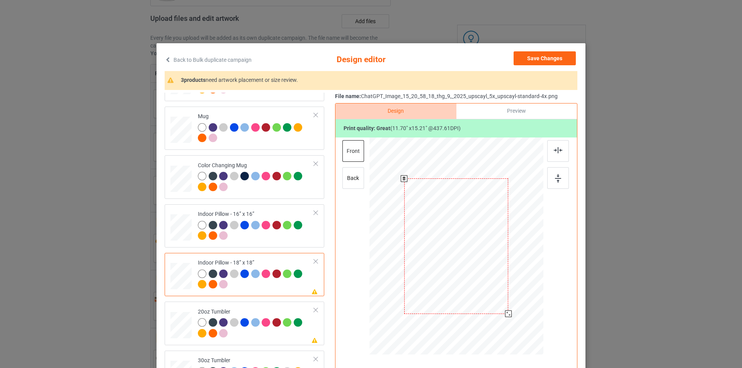
click at [506, 314] on div at bounding box center [508, 314] width 7 height 7
click at [559, 181] on div at bounding box center [558, 178] width 22 height 22
click at [351, 183] on div "back" at bounding box center [353, 178] width 22 height 22
click at [555, 180] on img at bounding box center [558, 178] width 6 height 8
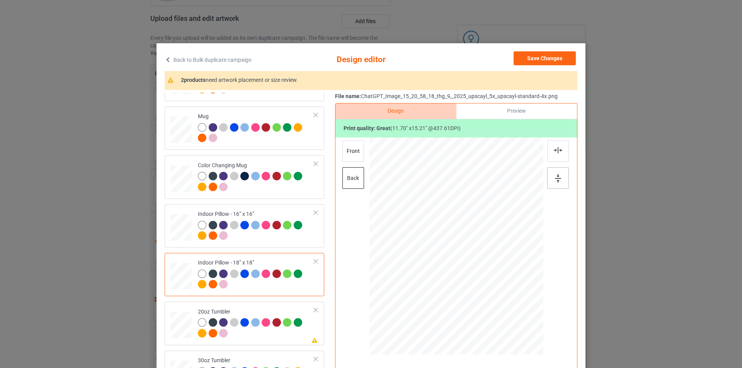
click at [555, 180] on img at bounding box center [558, 178] width 6 height 8
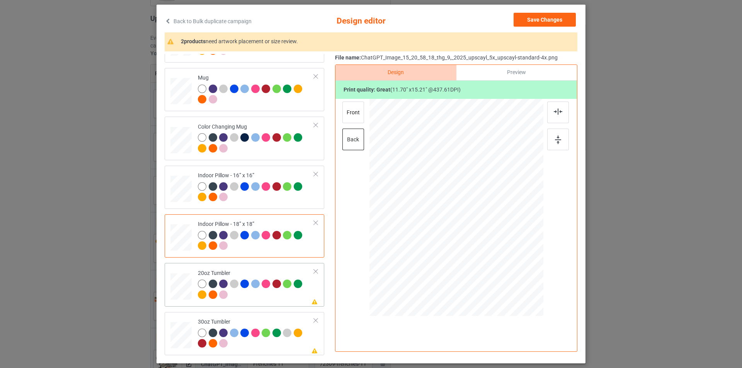
scroll to position [77, 0]
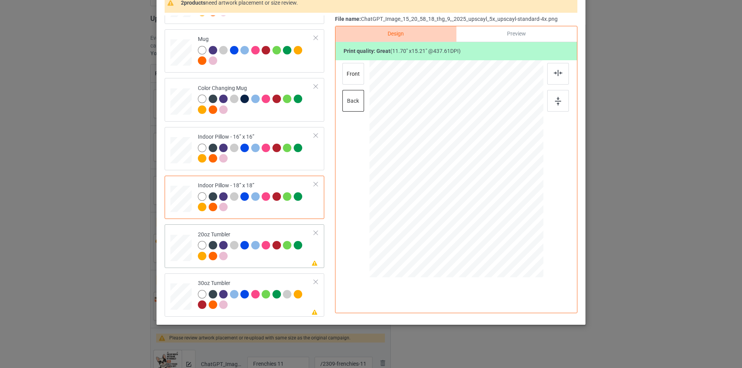
click at [278, 257] on div at bounding box center [256, 251] width 116 height 21
click at [561, 105] on div at bounding box center [558, 101] width 22 height 22
click at [293, 286] on div "30oz Tumbler" at bounding box center [256, 294] width 116 height 29
click at [555, 106] on div at bounding box center [558, 101] width 22 height 22
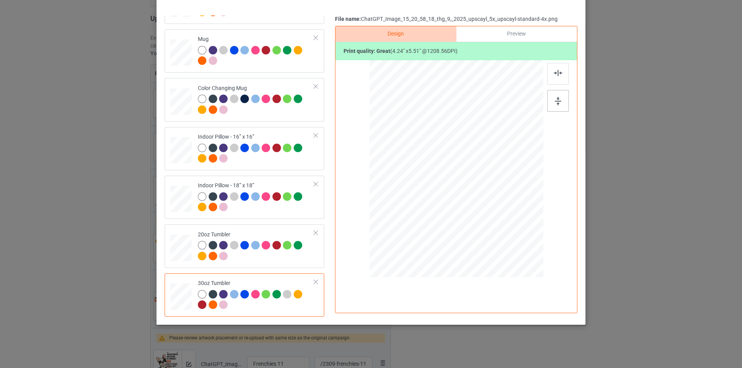
click at [555, 106] on div at bounding box center [558, 101] width 22 height 22
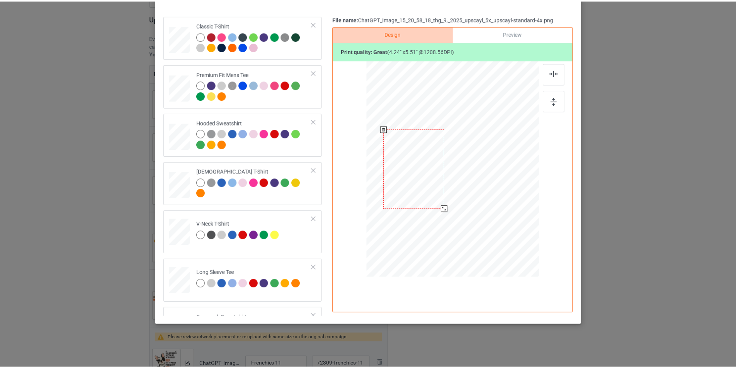
scroll to position [0, 0]
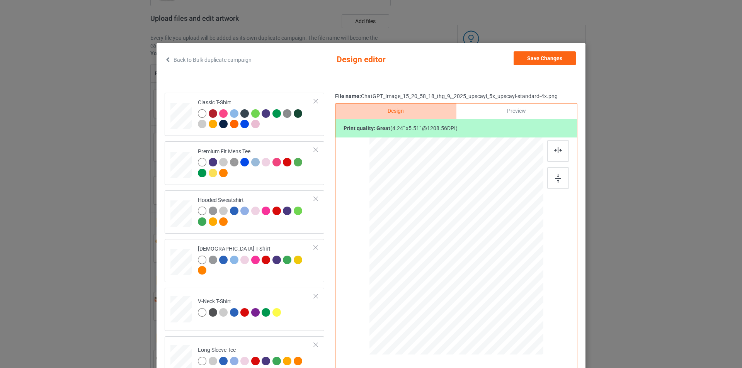
click at [532, 51] on div "Back to Bulk duplicate campaign Design editor Save Changes Classic T-Shirt Prem…" at bounding box center [370, 222] width 429 height 359
click at [534, 58] on button "Save Changes" at bounding box center [544, 58] width 62 height 14
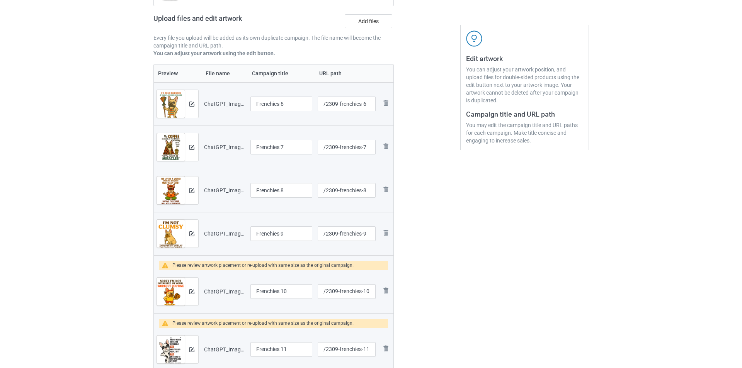
scroll to position [155, 0]
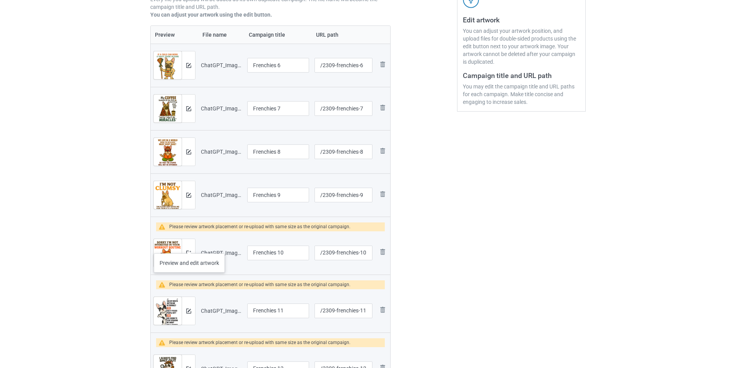
click at [189, 246] on div at bounding box center [189, 253] width 14 height 28
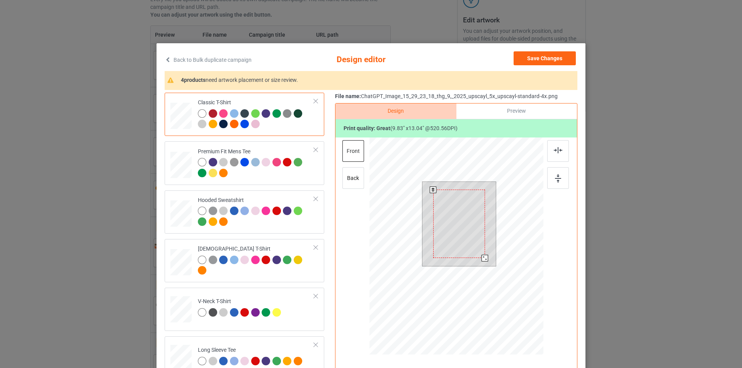
click at [444, 223] on div at bounding box center [459, 224] width 52 height 68
click at [486, 260] on div at bounding box center [486, 261] width 7 height 7
click at [484, 260] on div at bounding box center [486, 259] width 7 height 7
click at [560, 175] on div at bounding box center [558, 178] width 22 height 22
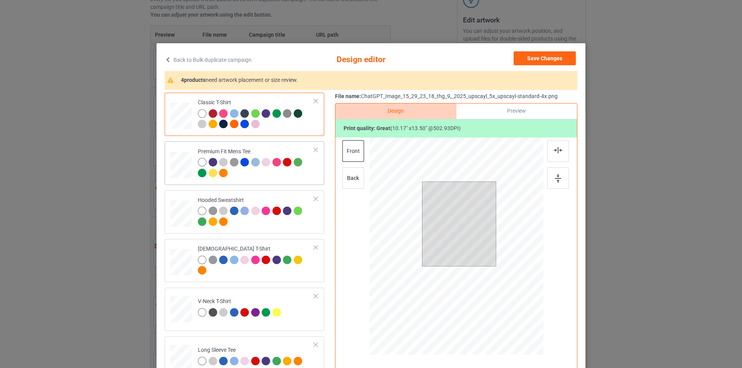
click at [275, 168] on div at bounding box center [277, 163] width 11 height 11
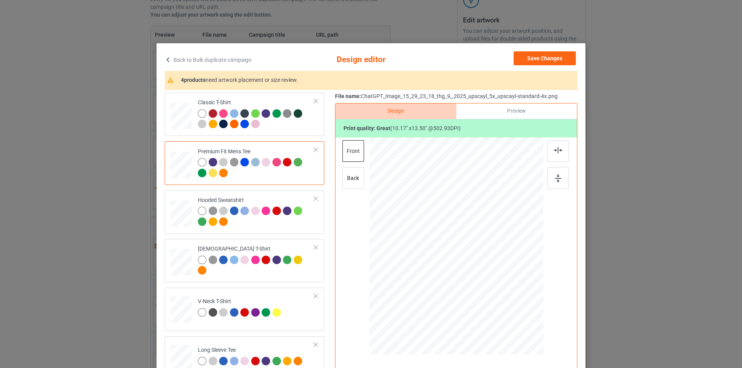
click at [198, 162] on div at bounding box center [202, 162] width 8 height 8
click at [557, 180] on img at bounding box center [558, 178] width 6 height 8
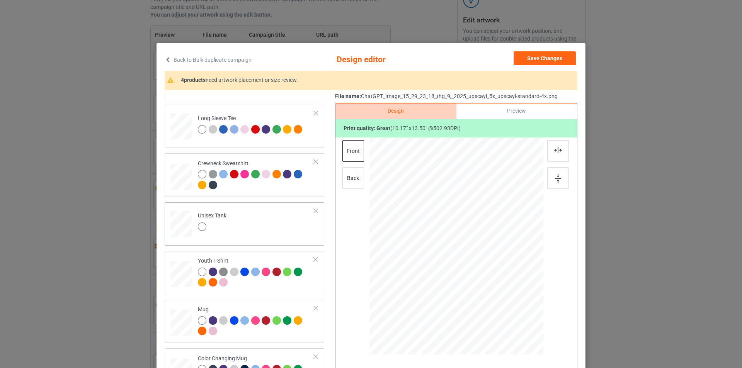
scroll to position [348, 0]
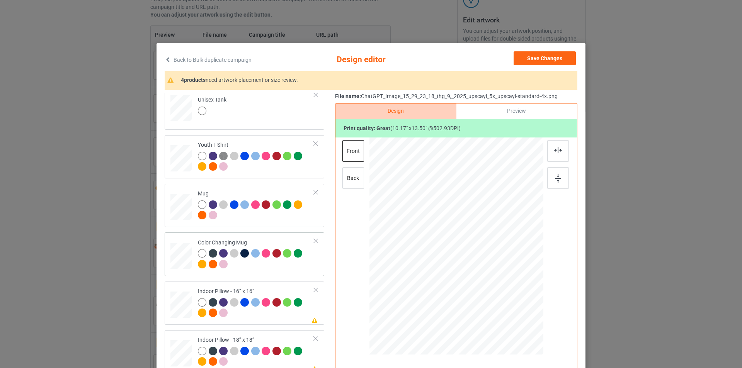
click at [181, 252] on div at bounding box center [180, 256] width 21 height 9
click at [181, 283] on div "Please review artwork placement Indoor Pillow - 16” x 16”" at bounding box center [245, 303] width 160 height 43
click at [558, 176] on img at bounding box center [558, 178] width 6 height 8
click at [503, 313] on div at bounding box center [506, 313] width 7 height 7
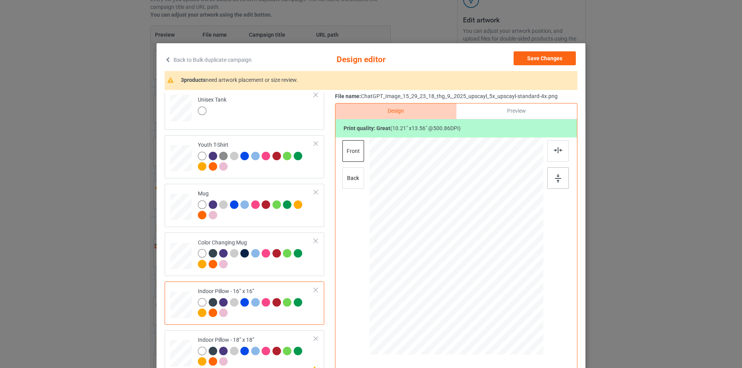
click at [562, 182] on div at bounding box center [558, 178] width 22 height 22
click at [357, 178] on div "back" at bounding box center [353, 178] width 22 height 22
click at [503, 314] on div at bounding box center [506, 313] width 7 height 7
click at [561, 178] on div at bounding box center [558, 178] width 22 height 22
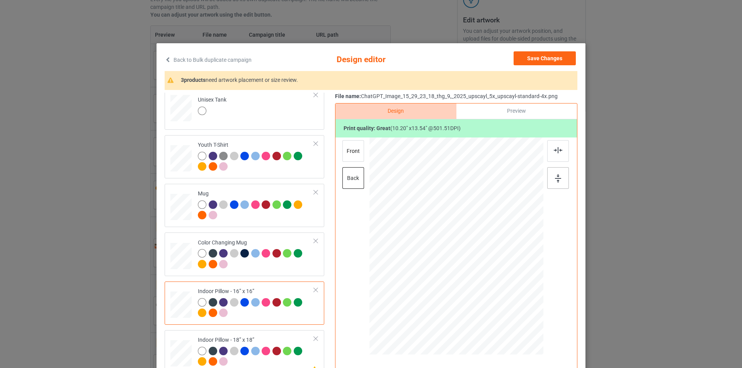
click at [561, 178] on div at bounding box center [558, 178] width 22 height 22
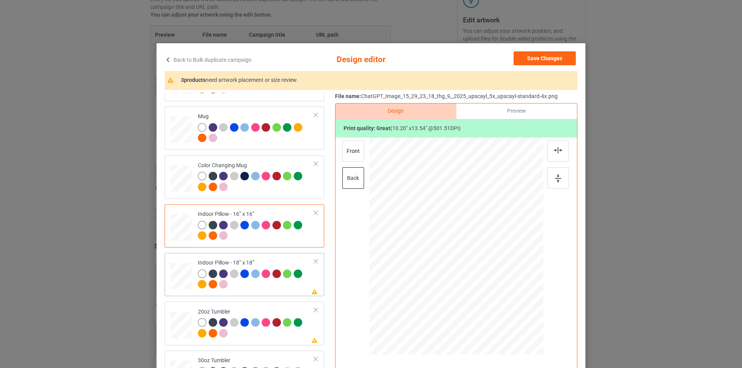
click at [284, 260] on div "Indoor Pillow - 18” x 18”" at bounding box center [256, 273] width 116 height 29
click at [504, 314] on div at bounding box center [506, 313] width 7 height 7
click at [556, 184] on div at bounding box center [558, 178] width 22 height 22
click at [352, 147] on div "front" at bounding box center [353, 151] width 22 height 22
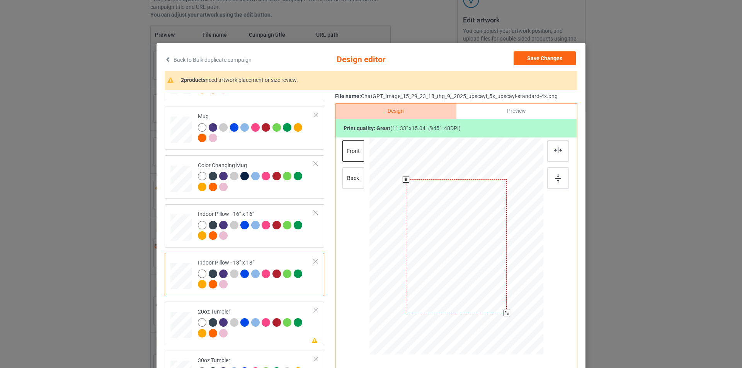
click at [503, 313] on div at bounding box center [506, 313] width 7 height 7
click at [559, 179] on div at bounding box center [558, 178] width 22 height 22
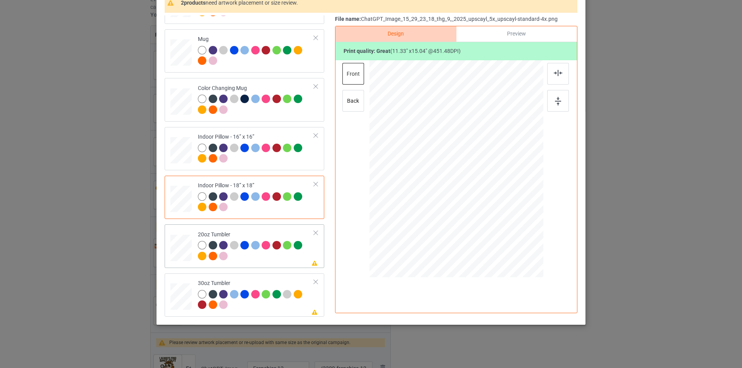
click at [174, 227] on div "Please review artwork placement 20oz Tumbler" at bounding box center [245, 245] width 160 height 43
click at [558, 102] on img at bounding box center [558, 101] width 6 height 8
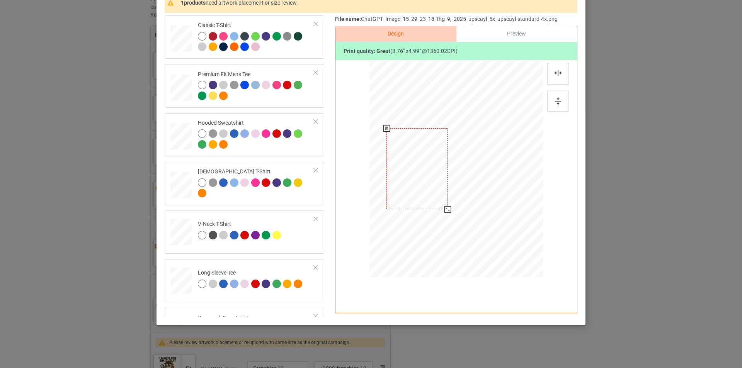
scroll to position [0, 0]
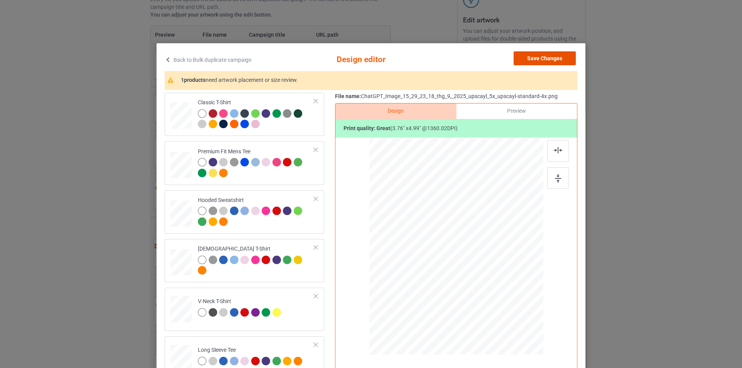
click at [557, 58] on button "Save Changes" at bounding box center [544, 58] width 62 height 14
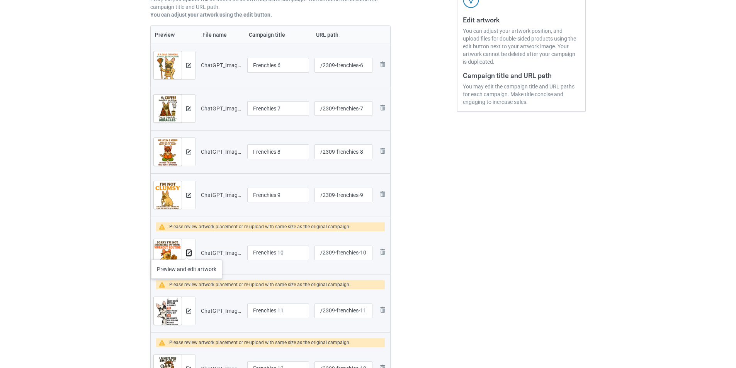
click at [188, 252] on img at bounding box center [188, 253] width 5 height 5
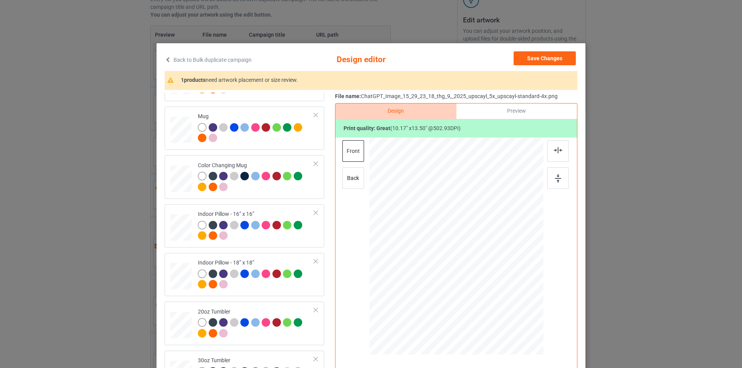
scroll to position [78, 0]
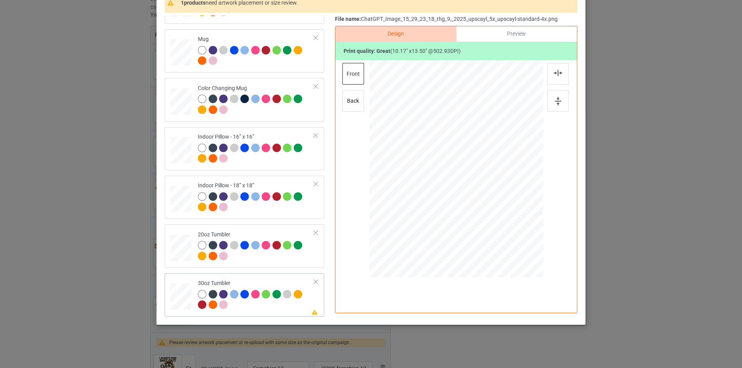
click at [281, 310] on div at bounding box center [256, 300] width 116 height 21
click at [557, 100] on img at bounding box center [558, 101] width 6 height 8
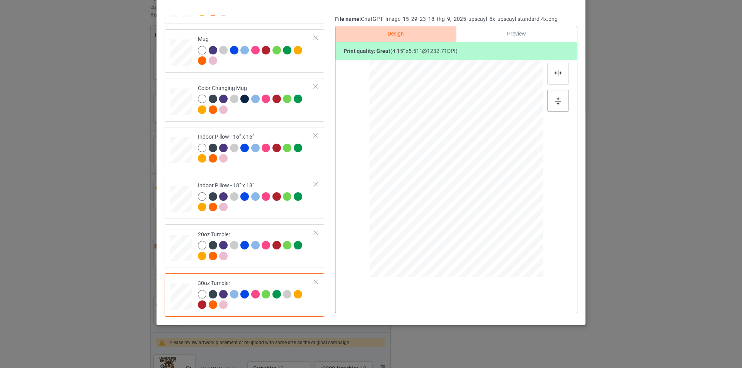
click at [557, 100] on img at bounding box center [558, 101] width 6 height 8
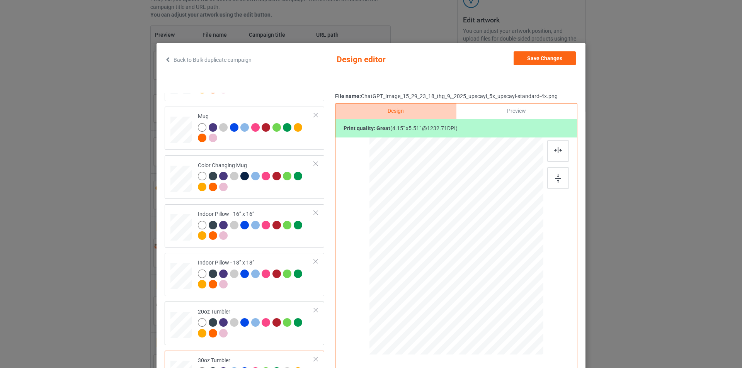
scroll to position [77, 0]
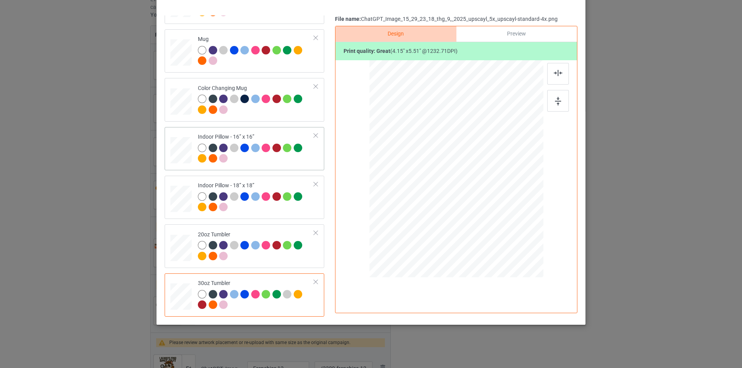
click at [277, 165] on div at bounding box center [256, 154] width 116 height 21
click at [356, 100] on div "back" at bounding box center [353, 101] width 22 height 22
click at [352, 73] on div "front" at bounding box center [353, 74] width 22 height 22
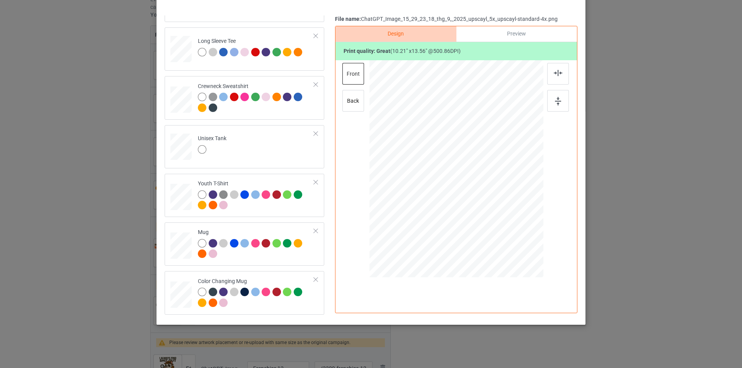
scroll to position [0, 0]
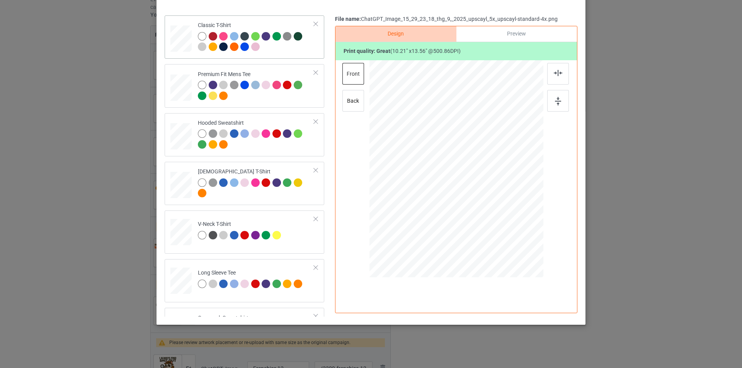
click at [286, 51] on div at bounding box center [256, 42] width 116 height 21
click at [358, 105] on div "back" at bounding box center [353, 101] width 22 height 22
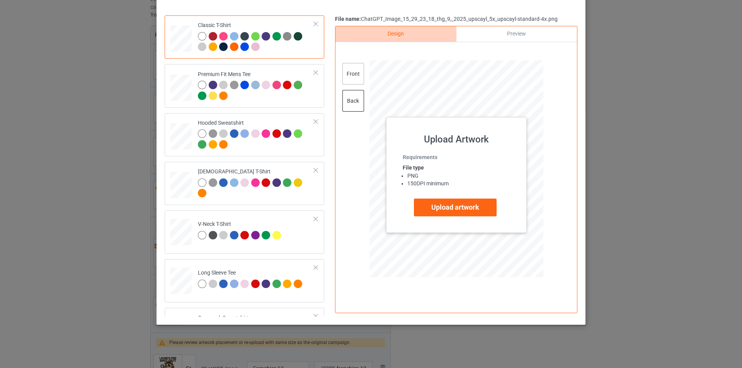
click at [360, 71] on div "front" at bounding box center [353, 74] width 22 height 22
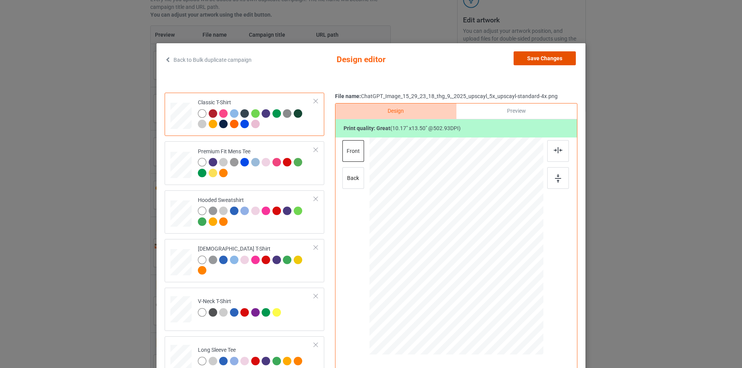
click at [547, 61] on button "Save Changes" at bounding box center [544, 58] width 62 height 14
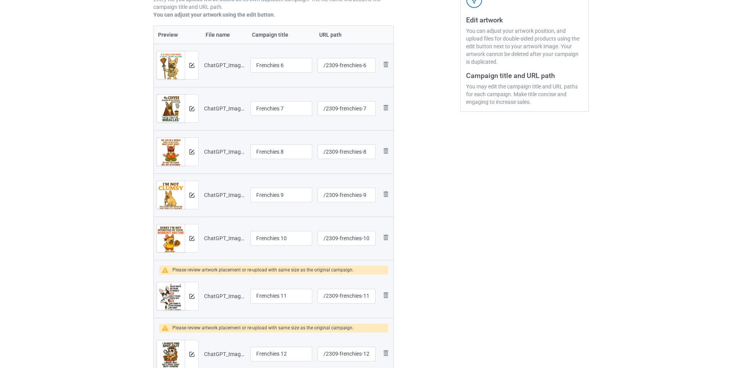
scroll to position [232, 0]
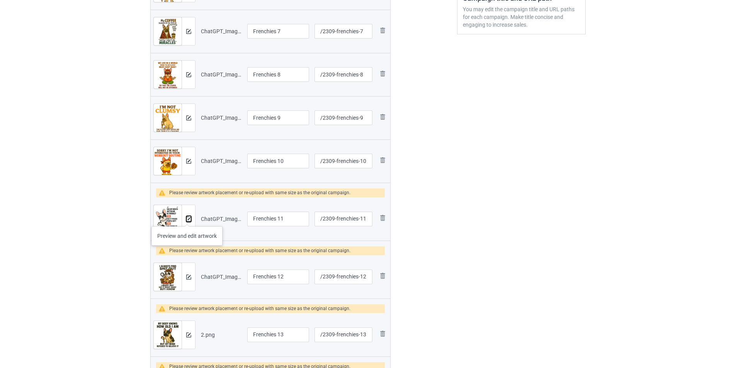
click at [187, 219] on img at bounding box center [188, 219] width 5 height 5
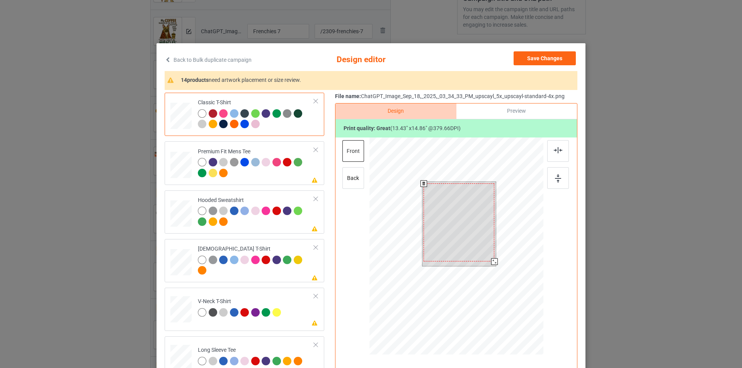
click at [491, 262] on div at bounding box center [494, 261] width 7 height 7
click at [555, 176] on img at bounding box center [558, 178] width 6 height 8
click at [491, 263] on div at bounding box center [493, 262] width 7 height 7
click at [559, 180] on div at bounding box center [558, 178] width 22 height 22
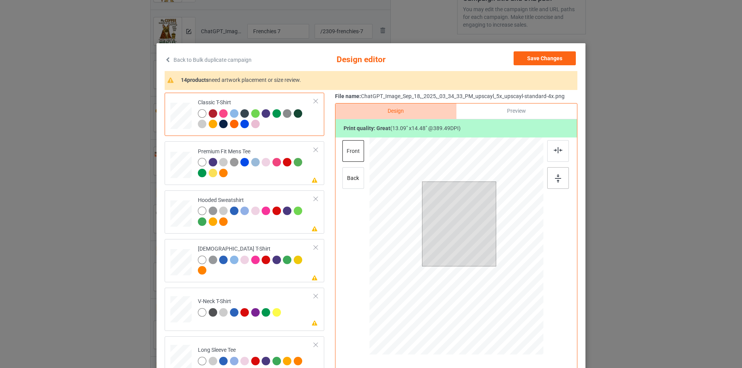
click at [559, 180] on div at bounding box center [558, 178] width 22 height 22
click at [356, 178] on div "back" at bounding box center [353, 178] width 22 height 22
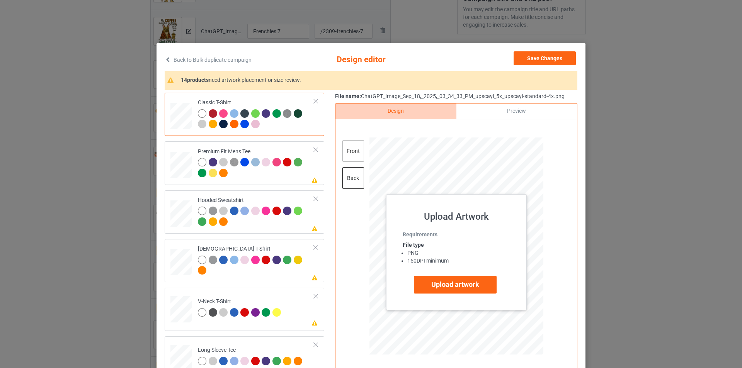
click at [354, 155] on div "front" at bounding box center [353, 151] width 22 height 22
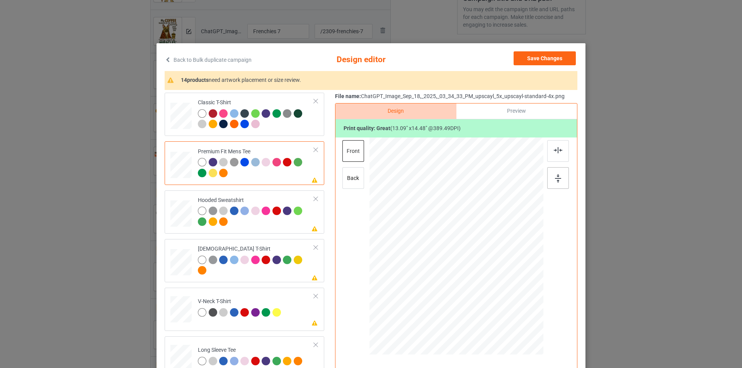
click at [551, 182] on div at bounding box center [558, 178] width 22 height 22
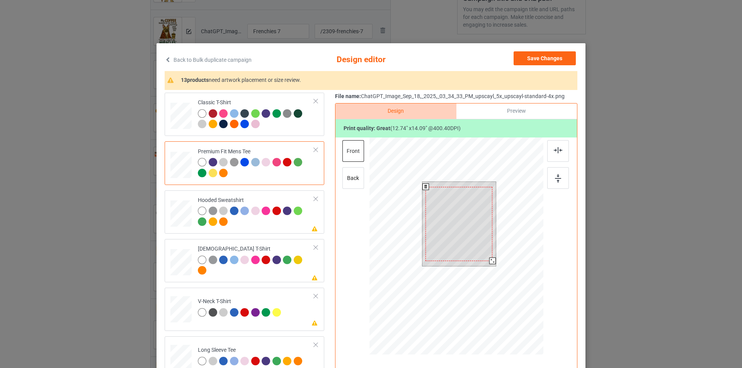
click at [489, 261] on div at bounding box center [492, 261] width 7 height 7
click at [556, 182] on img at bounding box center [558, 178] width 6 height 8
click at [349, 177] on div "back" at bounding box center [353, 178] width 22 height 22
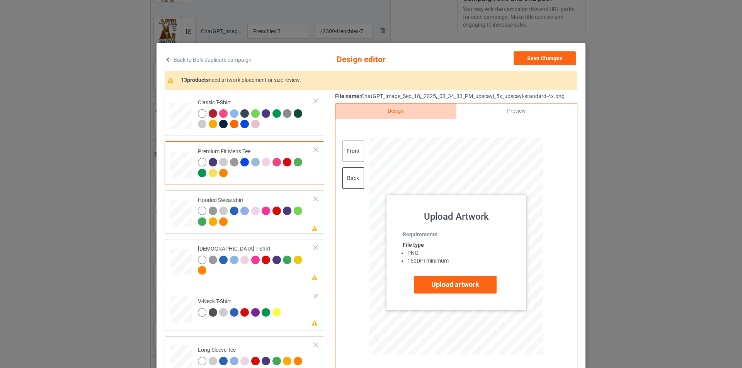
click at [359, 153] on div "front" at bounding box center [353, 151] width 22 height 22
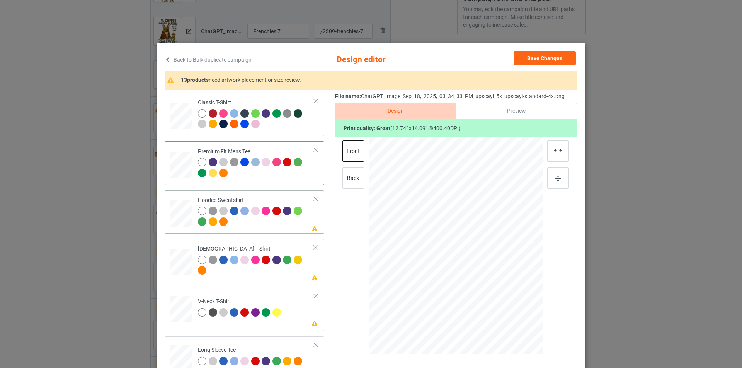
click at [257, 228] on div at bounding box center [256, 217] width 116 height 21
click at [549, 178] on div at bounding box center [558, 178] width 22 height 22
click at [549, 177] on div at bounding box center [558, 178] width 22 height 22
drag, startPoint x: 549, startPoint y: 177, endPoint x: 542, endPoint y: 183, distance: 9.4
click at [550, 177] on div at bounding box center [558, 178] width 22 height 22
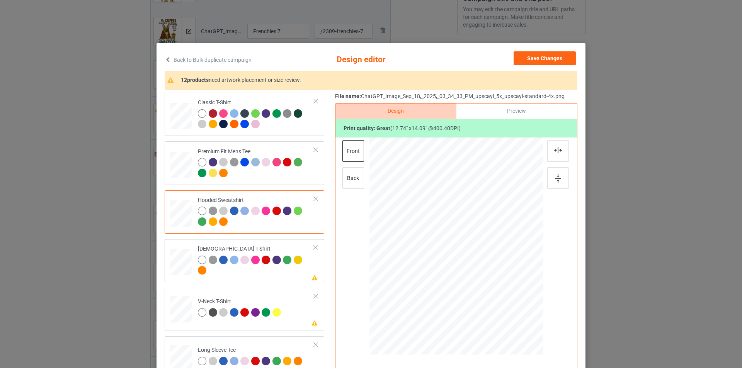
click at [277, 270] on div at bounding box center [256, 266] width 116 height 21
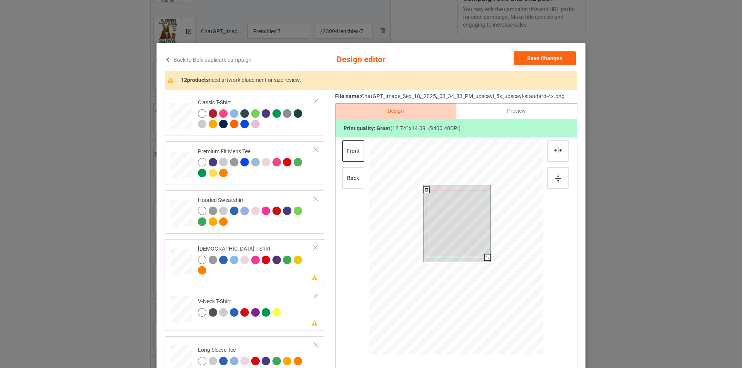
click at [484, 257] on div at bounding box center [487, 257] width 7 height 7
click at [567, 179] on div at bounding box center [558, 167] width 23 height 54
click at [564, 179] on div at bounding box center [558, 178] width 22 height 22
click at [563, 179] on div at bounding box center [558, 178] width 22 height 22
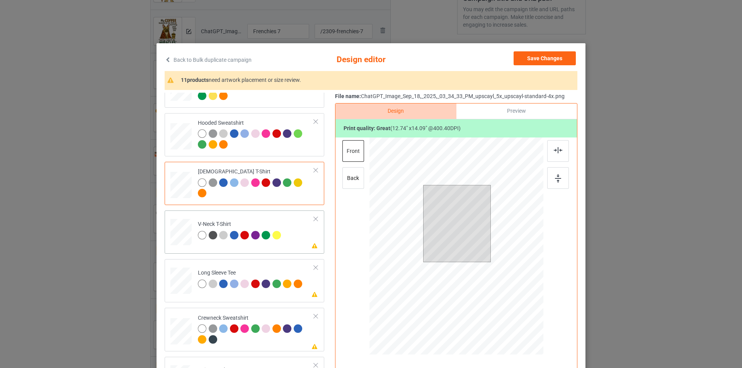
click at [313, 217] on div at bounding box center [315, 218] width 5 height 5
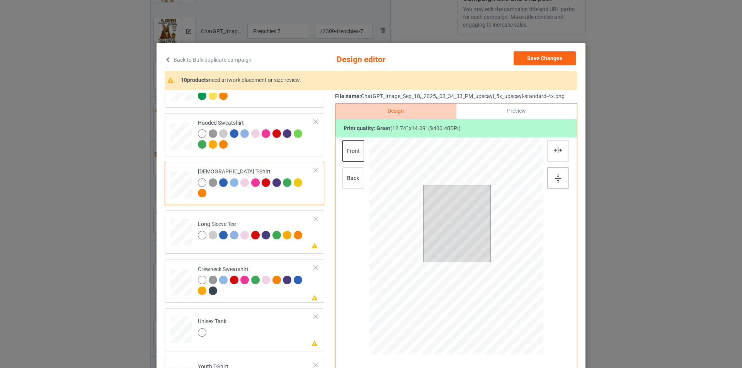
click at [556, 178] on img at bounding box center [558, 178] width 6 height 8
click at [353, 185] on div "back" at bounding box center [353, 178] width 22 height 22
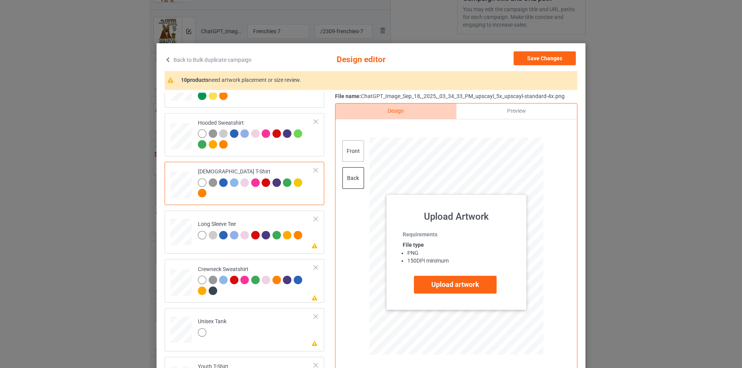
click at [356, 154] on div "front" at bounding box center [353, 151] width 22 height 22
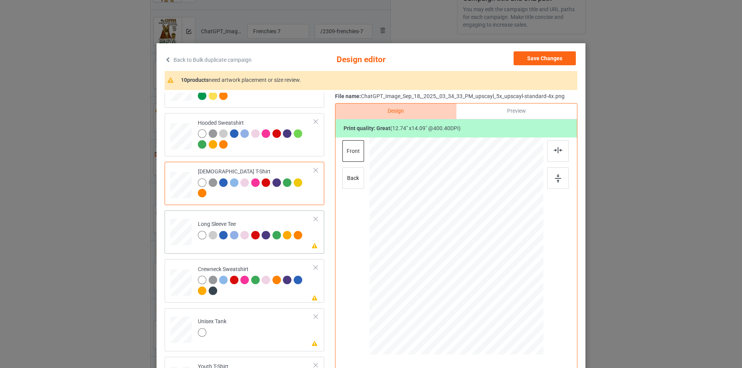
click at [267, 245] on td "Please review artwork placement Long Sleeve Tee" at bounding box center [256, 231] width 125 height 34
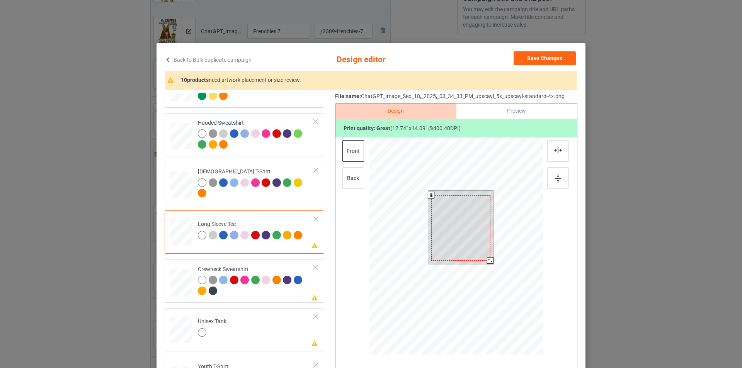
click at [488, 260] on div at bounding box center [490, 260] width 7 height 7
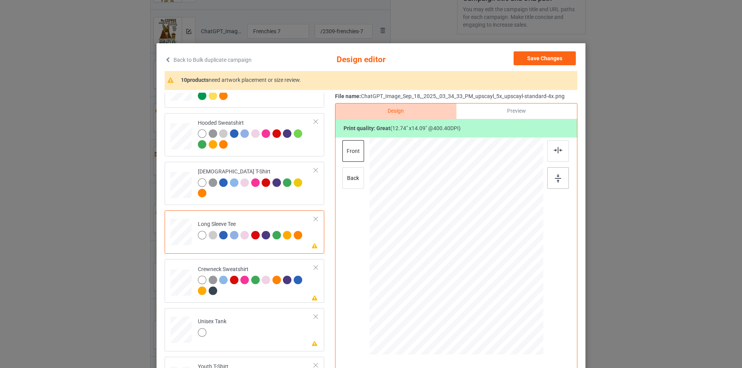
click at [555, 181] on img at bounding box center [558, 178] width 6 height 8
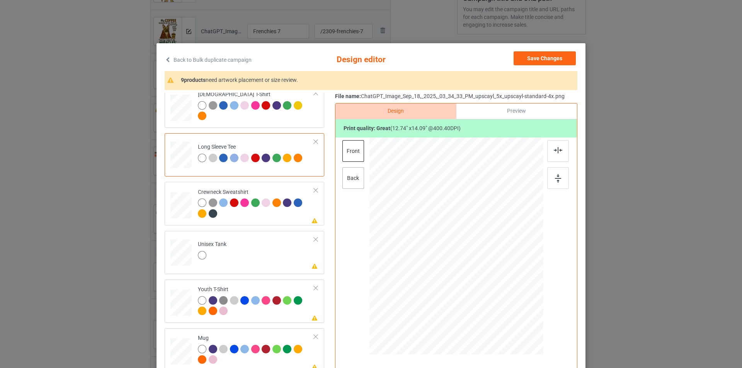
click at [354, 181] on div "back" at bounding box center [353, 178] width 22 height 22
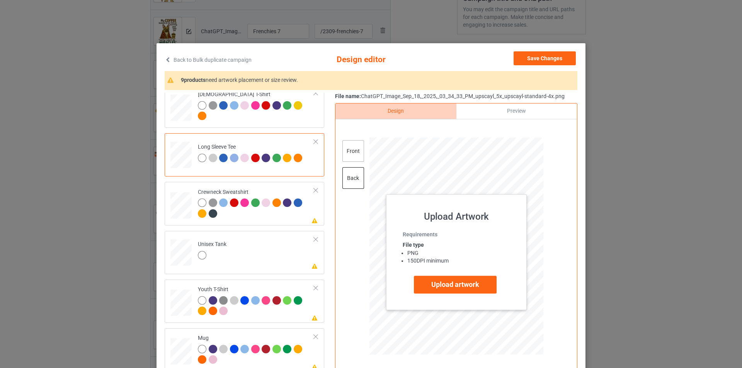
click at [350, 151] on div "front" at bounding box center [353, 151] width 22 height 22
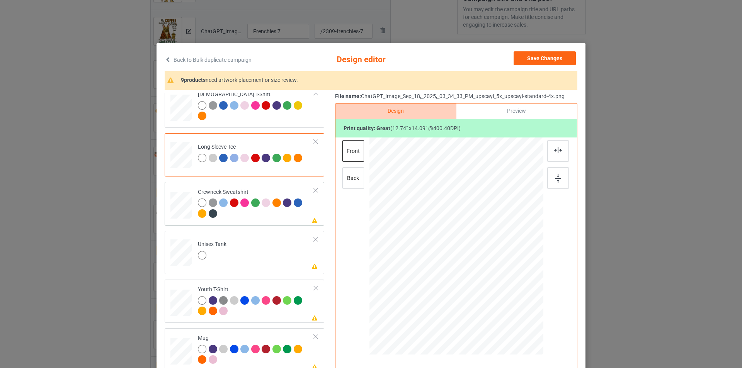
click at [286, 219] on div at bounding box center [256, 209] width 116 height 21
click at [560, 179] on div at bounding box center [558, 178] width 22 height 22
click at [262, 255] on td "Please review artwork placement Unisex Tank" at bounding box center [256, 251] width 125 height 34
click at [557, 183] on div at bounding box center [558, 178] width 22 height 22
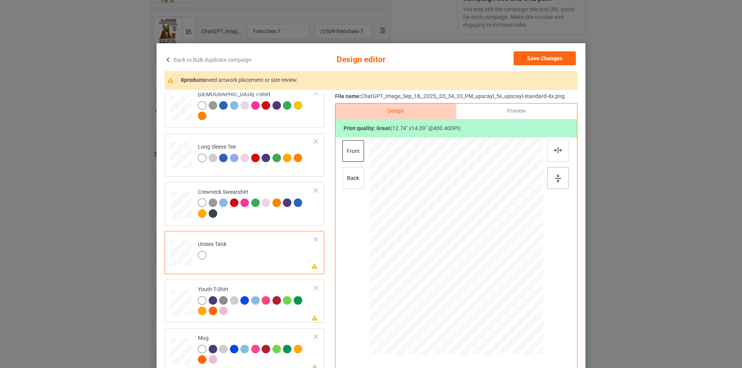
click at [557, 183] on div at bounding box center [558, 178] width 22 height 22
click at [298, 306] on div at bounding box center [299, 301] width 11 height 11
click at [348, 189] on div "back" at bounding box center [353, 178] width 22 height 22
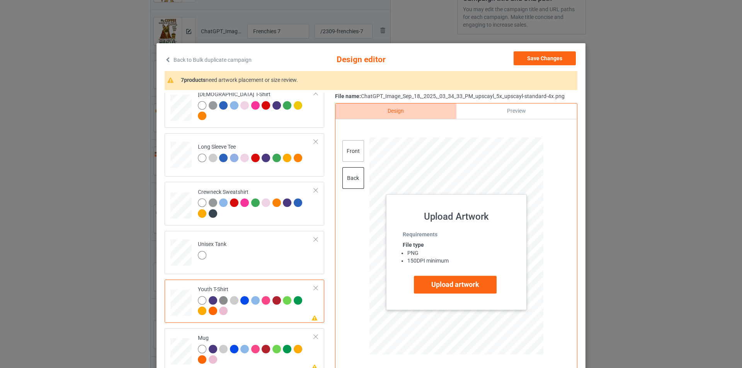
click at [358, 145] on div "front" at bounding box center [353, 151] width 22 height 22
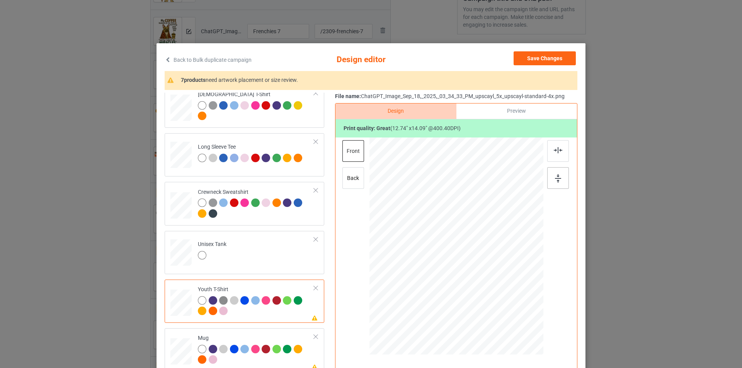
click at [547, 180] on div at bounding box center [558, 178] width 22 height 22
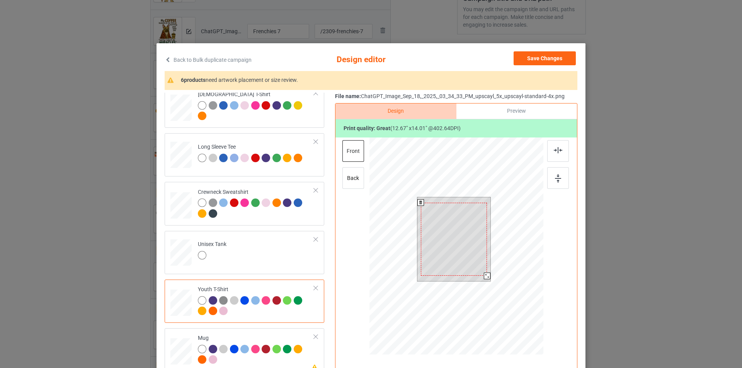
click at [484, 274] on div at bounding box center [487, 276] width 7 height 7
click at [555, 179] on img at bounding box center [558, 178] width 6 height 8
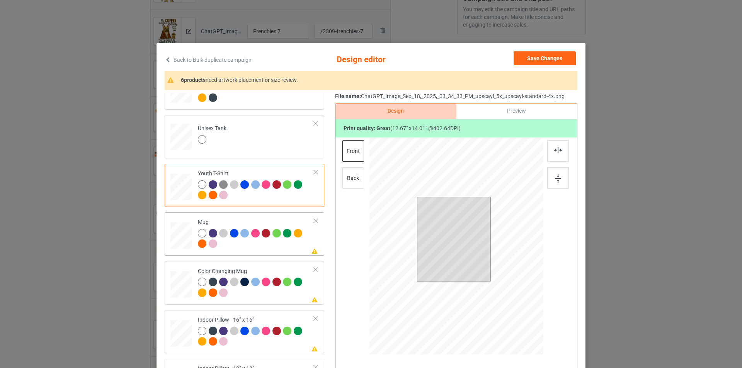
click at [292, 248] on div at bounding box center [256, 239] width 116 height 21
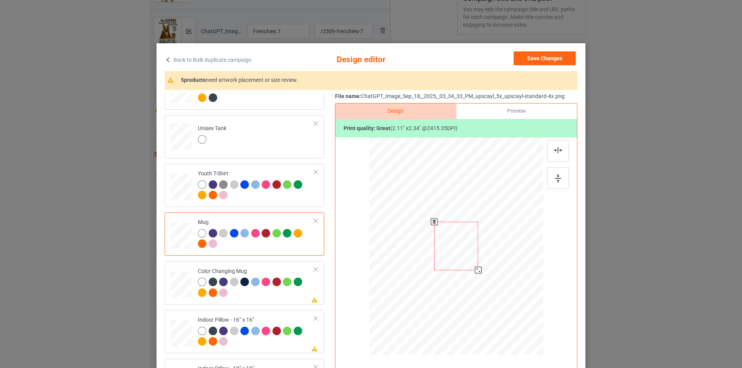
drag, startPoint x: 508, startPoint y: 306, endPoint x: 483, endPoint y: 262, distance: 49.6
click at [483, 262] on div at bounding box center [456, 246] width 174 height 72
drag, startPoint x: 466, startPoint y: 250, endPoint x: 418, endPoint y: 250, distance: 47.9
click at [418, 250] on div at bounding box center [408, 245] width 44 height 49
click at [552, 177] on div at bounding box center [558, 178] width 22 height 22
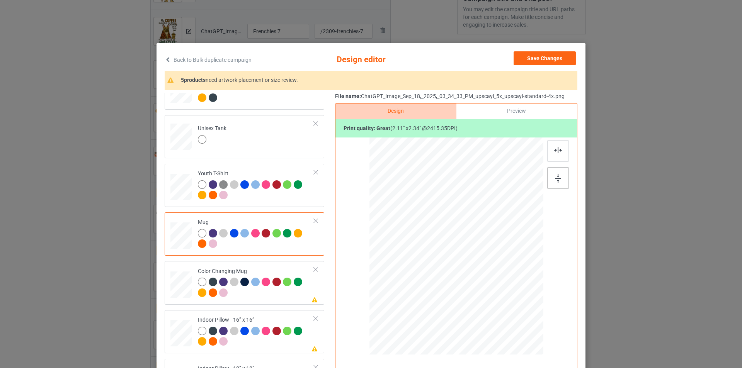
click at [552, 177] on div at bounding box center [558, 178] width 22 height 22
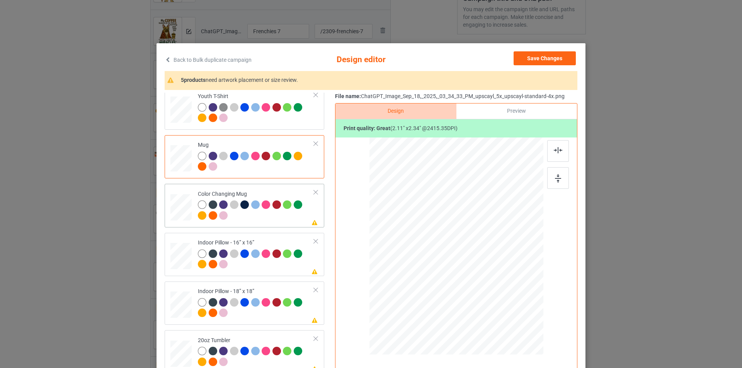
click at [280, 216] on div at bounding box center [256, 211] width 116 height 21
click at [561, 175] on div at bounding box center [558, 178] width 22 height 22
click at [274, 269] on div at bounding box center [256, 260] width 116 height 21
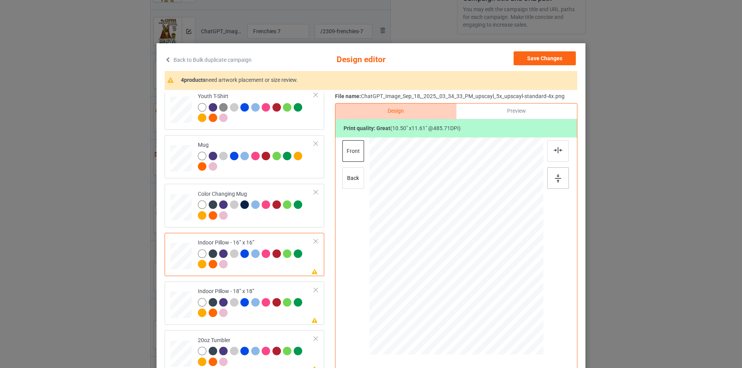
click at [549, 177] on div at bounding box center [558, 178] width 22 height 22
click at [342, 178] on div "back" at bounding box center [353, 178] width 22 height 22
click at [555, 183] on div at bounding box center [558, 178] width 22 height 22
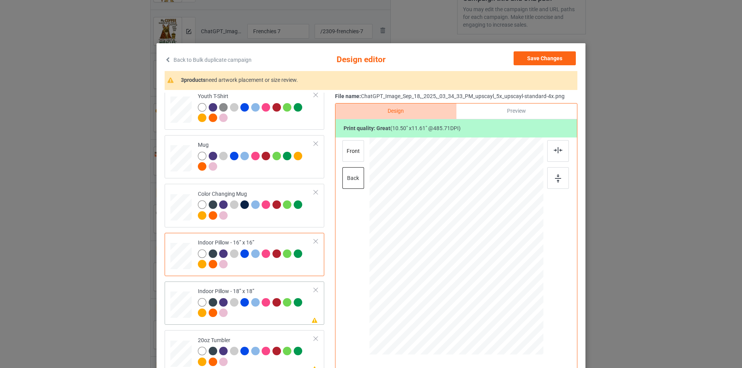
scroll to position [376, 0]
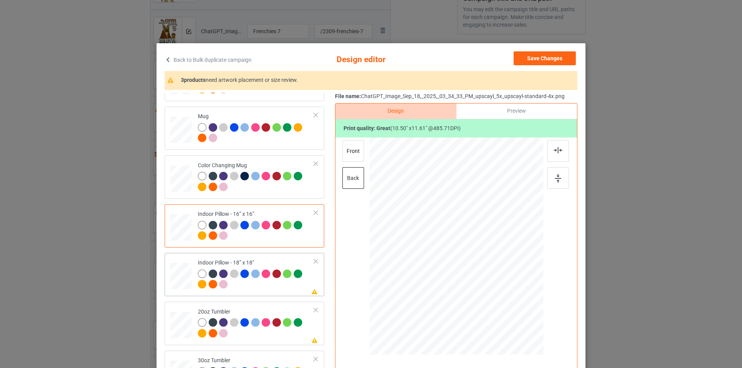
click at [244, 289] on div at bounding box center [256, 280] width 116 height 21
click at [562, 179] on div at bounding box center [558, 178] width 22 height 22
click at [352, 155] on div "front" at bounding box center [353, 151] width 22 height 22
click at [555, 181] on img at bounding box center [558, 178] width 6 height 8
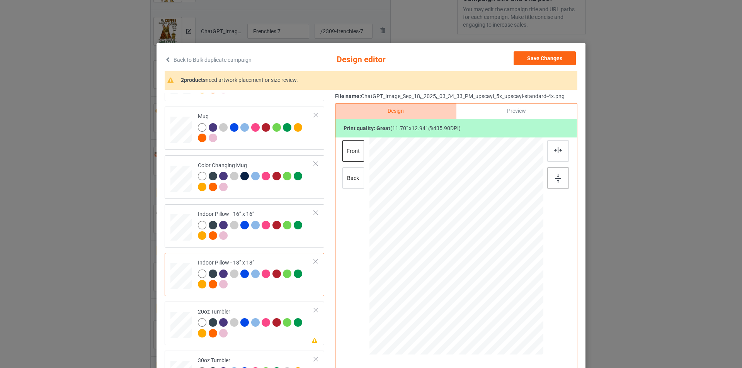
click at [555, 181] on img at bounding box center [558, 178] width 6 height 8
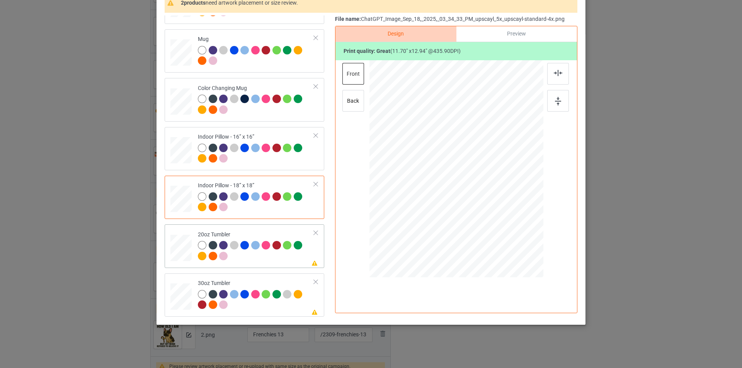
click at [288, 233] on div "20oz Tumbler" at bounding box center [256, 245] width 116 height 29
drag, startPoint x: 501, startPoint y: 223, endPoint x: 487, endPoint y: 197, distance: 28.9
click at [487, 197] on div at bounding box center [456, 169] width 165 height 100
drag, startPoint x: 484, startPoint y: 191, endPoint x: 430, endPoint y: 190, distance: 54.9
click at [430, 190] on div at bounding box center [456, 169] width 165 height 100
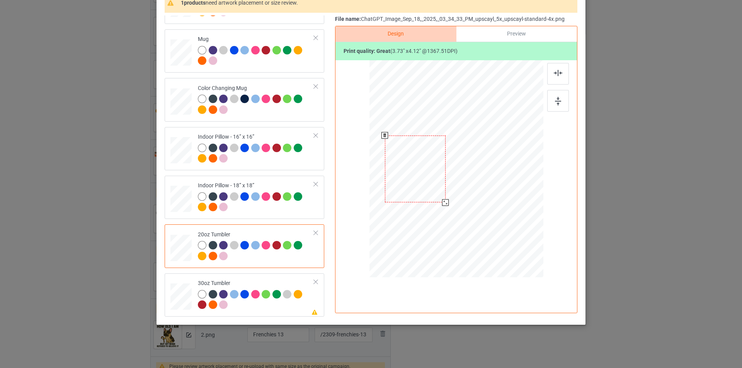
drag, startPoint x: 481, startPoint y: 185, endPoint x: 440, endPoint y: 185, distance: 41.0
click at [440, 185] on div at bounding box center [415, 169] width 61 height 67
drag, startPoint x: 444, startPoint y: 202, endPoint x: 449, endPoint y: 208, distance: 7.2
click at [449, 208] on div at bounding box center [450, 207] width 7 height 7
click at [555, 102] on img at bounding box center [558, 101] width 6 height 8
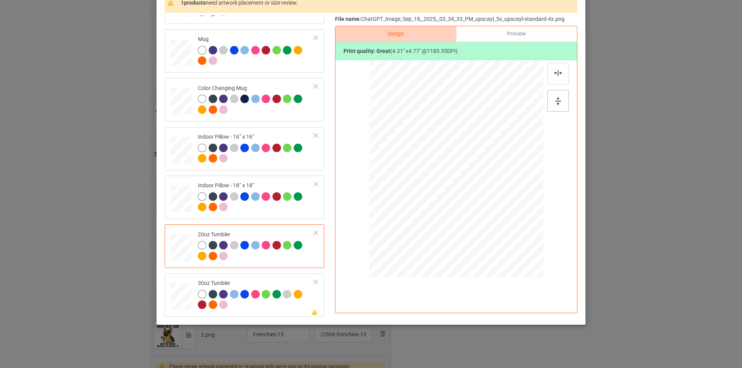
click at [555, 102] on img at bounding box center [558, 101] width 6 height 8
click at [272, 313] on td "Please review artwork placement 30oz Tumbler" at bounding box center [256, 295] width 125 height 37
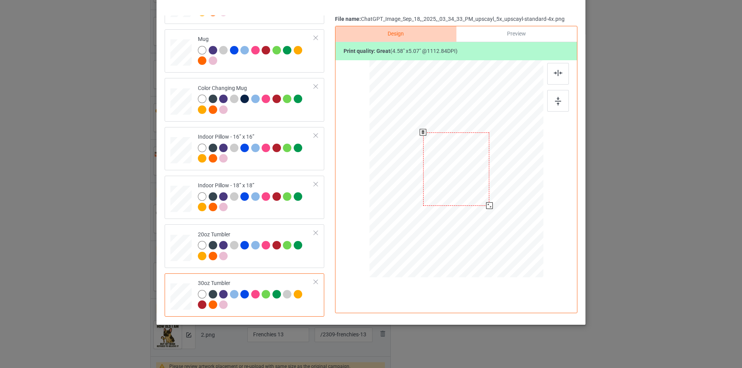
drag, startPoint x: 503, startPoint y: 224, endPoint x: 482, endPoint y: 208, distance: 26.2
click at [482, 208] on div at bounding box center [456, 168] width 169 height 93
drag, startPoint x: 452, startPoint y: 192, endPoint x: 469, endPoint y: 169, distance: 28.6
click at [442, 193] on div at bounding box center [416, 169] width 66 height 73
click at [555, 102] on img at bounding box center [558, 101] width 6 height 8
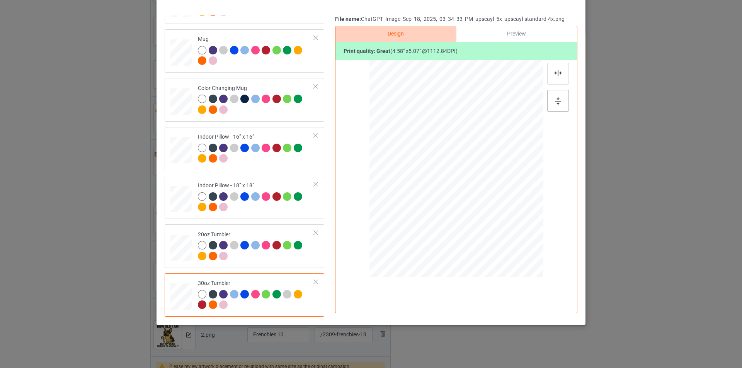
click at [555, 102] on img at bounding box center [558, 101] width 6 height 8
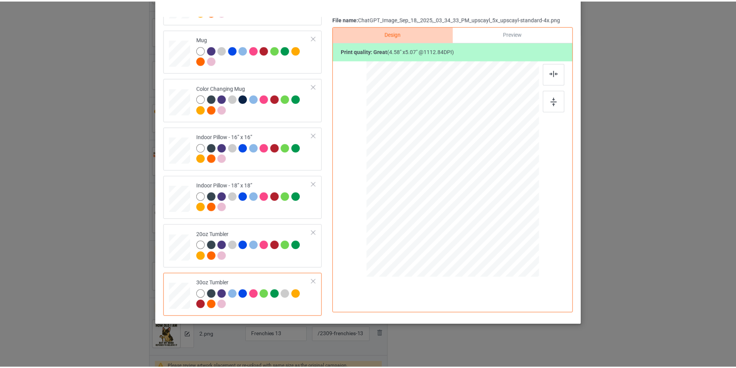
scroll to position [0, 0]
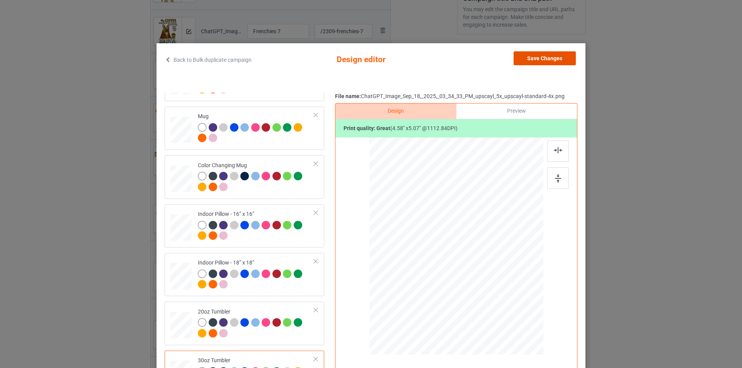
click at [544, 60] on button "Save Changes" at bounding box center [544, 58] width 62 height 14
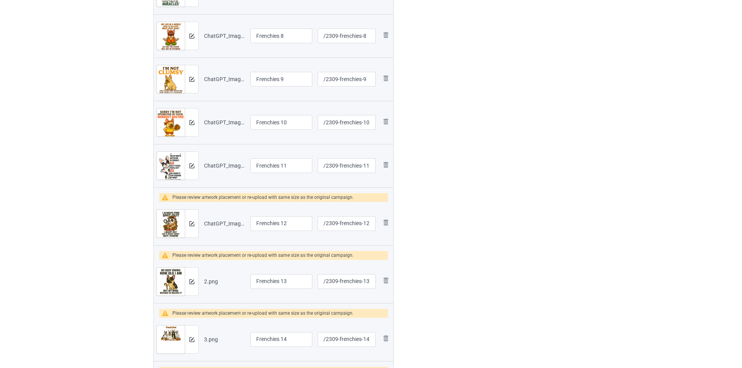
scroll to position [232, 0]
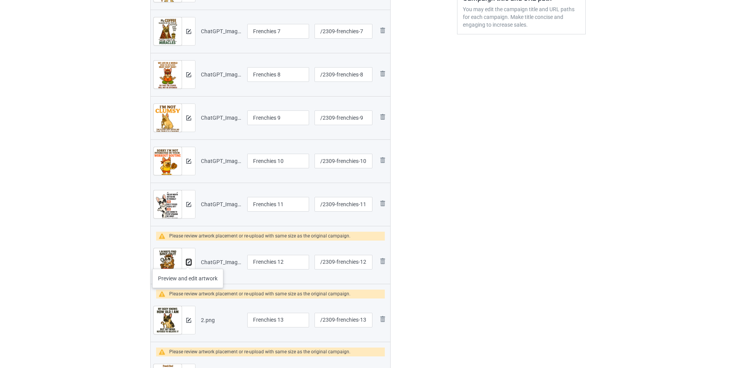
click at [188, 261] on img at bounding box center [188, 262] width 5 height 5
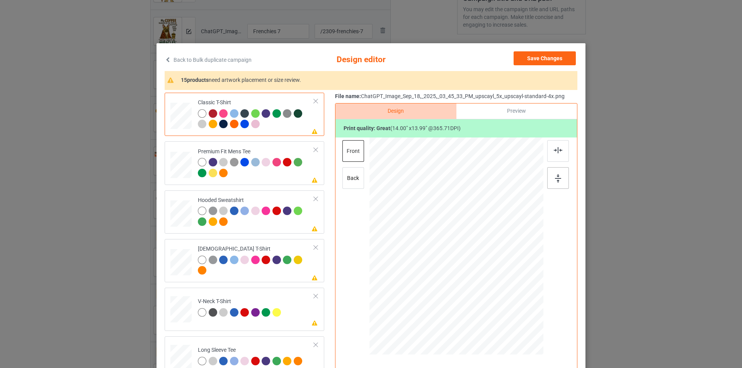
click at [556, 180] on img at bounding box center [558, 178] width 6 height 8
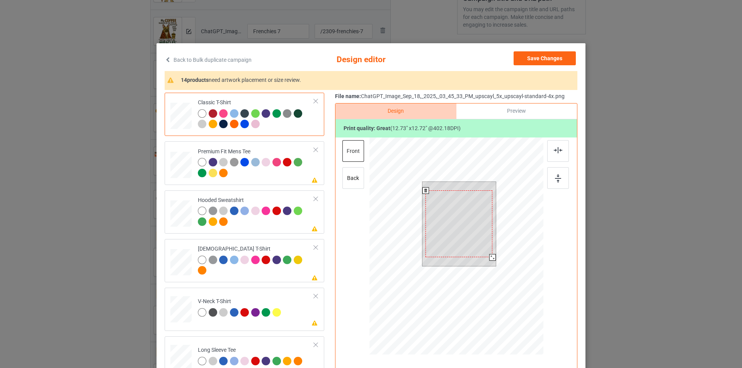
drag, startPoint x: 493, startPoint y: 260, endPoint x: 488, endPoint y: 258, distance: 4.8
click at [489, 258] on div at bounding box center [492, 257] width 7 height 7
click at [556, 176] on img at bounding box center [558, 178] width 6 height 8
click at [490, 258] on div at bounding box center [493, 258] width 7 height 7
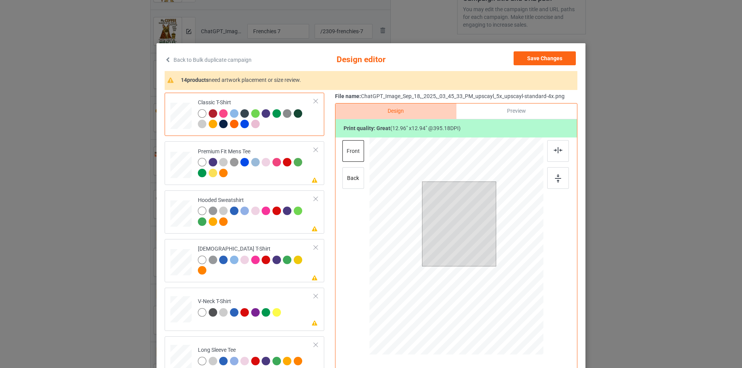
click at [554, 164] on div at bounding box center [558, 167] width 23 height 54
click at [556, 176] on img at bounding box center [558, 178] width 6 height 8
click at [287, 182] on div "Please review artwork placement Premium Fit Mens Tee" at bounding box center [245, 162] width 160 height 43
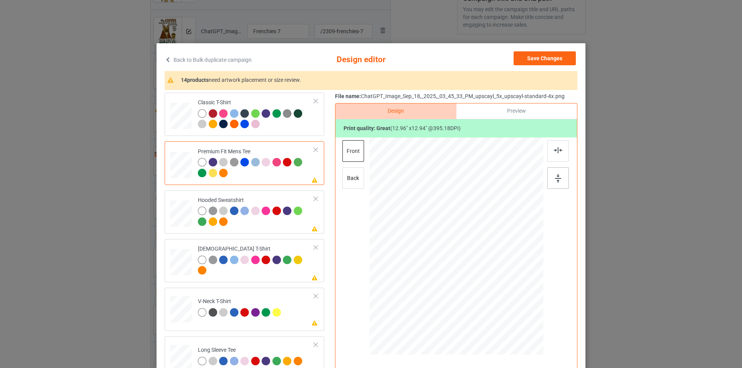
click at [558, 180] on img at bounding box center [558, 178] width 6 height 8
click at [356, 175] on div "back" at bounding box center [353, 178] width 22 height 22
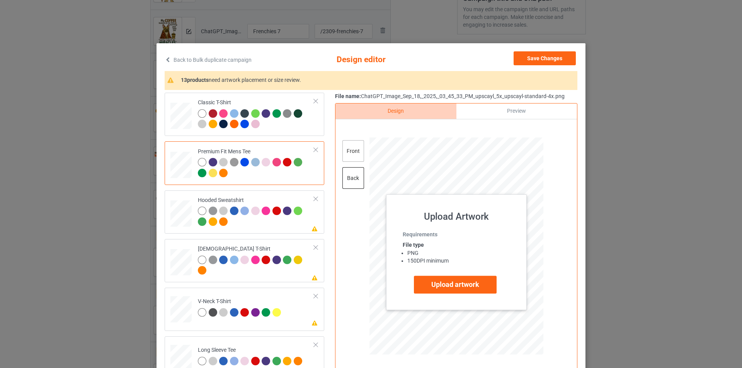
click at [355, 148] on div "front" at bounding box center [353, 151] width 22 height 22
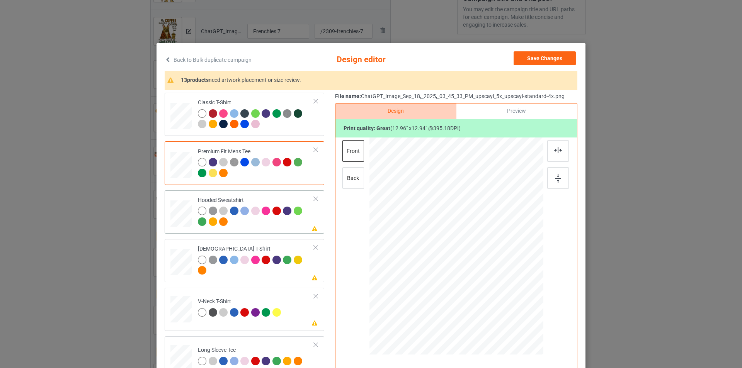
click at [274, 229] on td "Please review artwork placement Hooded Sweatshirt" at bounding box center [256, 212] width 125 height 37
click at [559, 178] on div at bounding box center [558, 178] width 22 height 22
click at [288, 274] on div at bounding box center [256, 266] width 116 height 21
click at [352, 181] on div "back" at bounding box center [353, 178] width 22 height 22
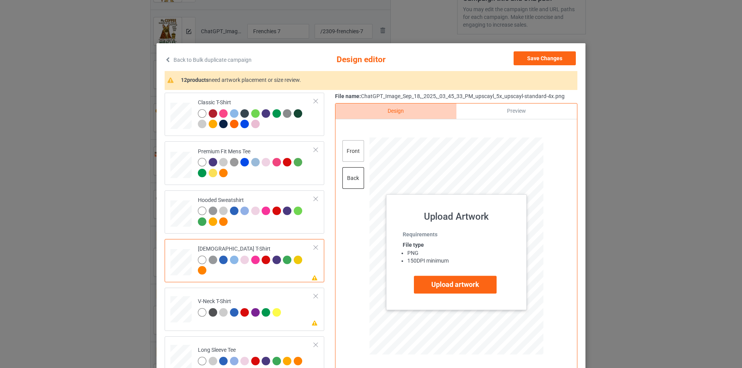
click at [352, 149] on div "front" at bounding box center [353, 151] width 22 height 22
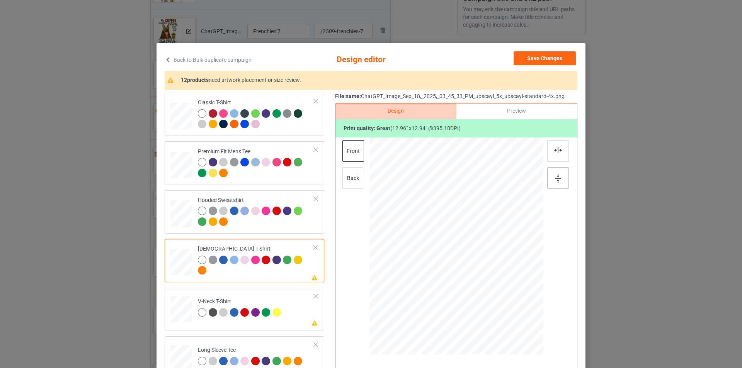
click at [555, 175] on img at bounding box center [558, 178] width 6 height 8
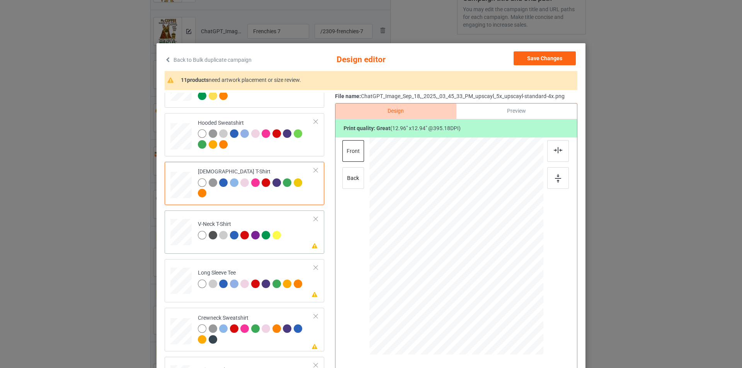
click at [294, 235] on td "Please review artwork placement V-Neck T-Shirt" at bounding box center [256, 231] width 125 height 34
click at [556, 178] on img at bounding box center [558, 178] width 6 height 8
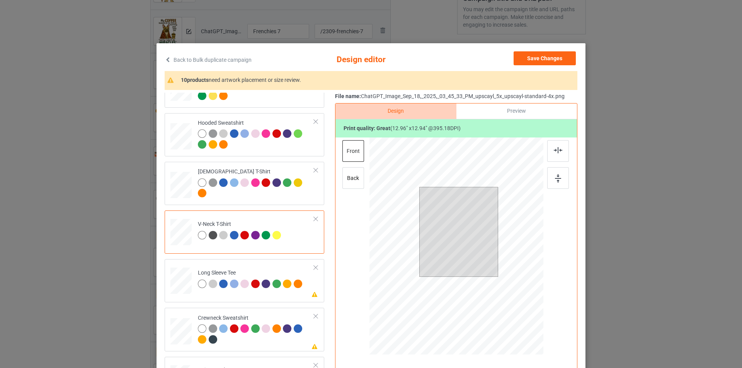
drag, startPoint x: 556, startPoint y: 178, endPoint x: 484, endPoint y: 188, distance: 72.1
click at [556, 178] on img at bounding box center [558, 178] width 6 height 8
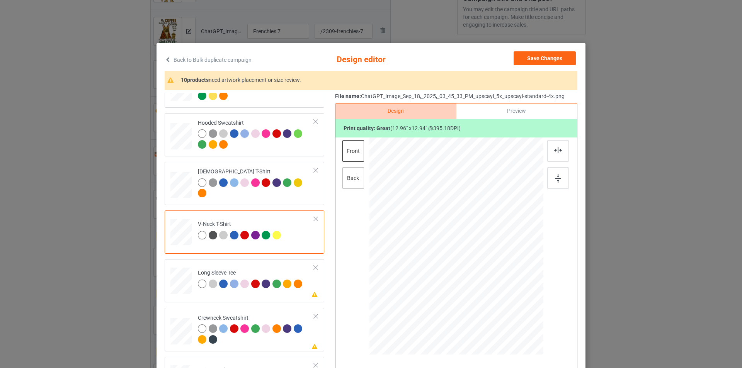
click at [353, 176] on div "back" at bounding box center [353, 178] width 22 height 22
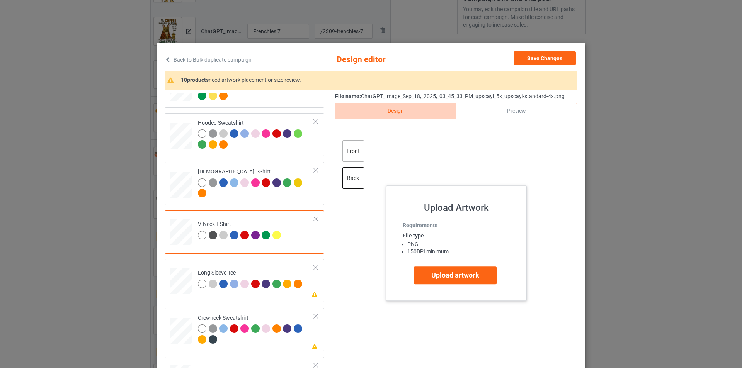
click at [347, 151] on div "front" at bounding box center [353, 151] width 22 height 22
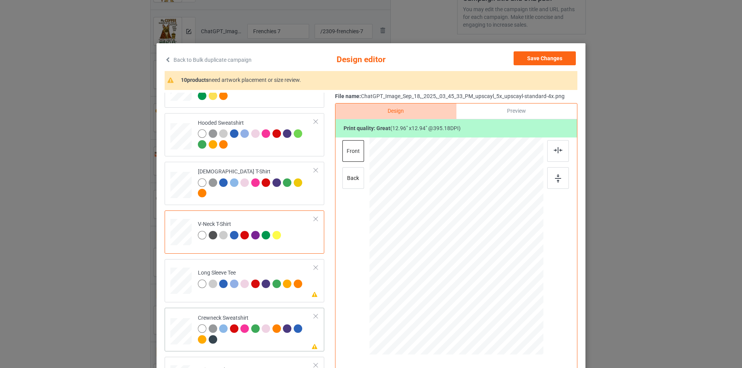
scroll to position [155, 0]
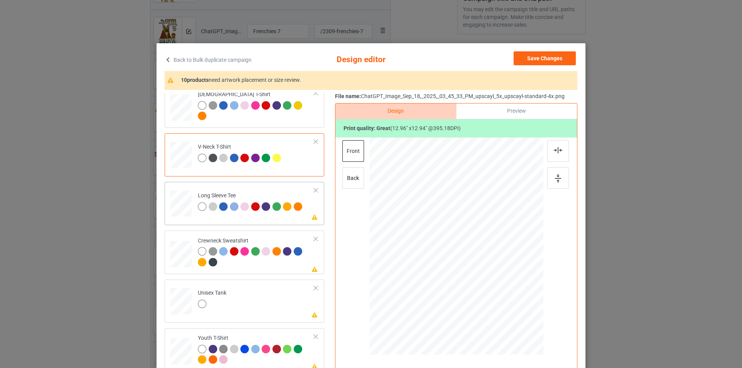
click at [269, 213] on div at bounding box center [267, 207] width 11 height 11
click at [555, 179] on img at bounding box center [558, 178] width 6 height 8
click at [199, 206] on div at bounding box center [202, 206] width 8 height 8
click at [296, 262] on div at bounding box center [256, 257] width 116 height 21
click at [556, 183] on img at bounding box center [558, 178] width 6 height 8
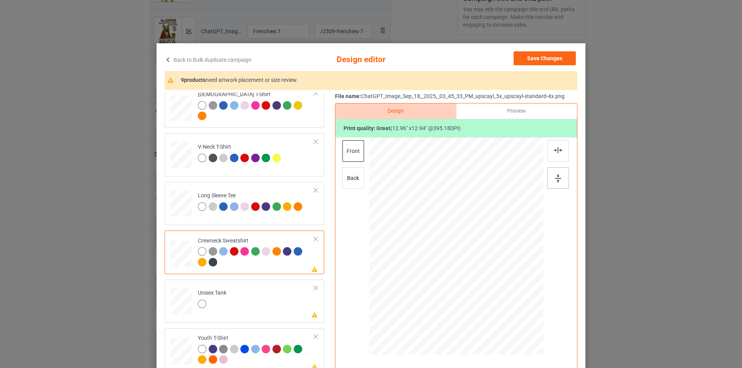
click at [556, 183] on img at bounding box center [558, 178] width 6 height 8
click at [357, 177] on div "back" at bounding box center [353, 178] width 22 height 22
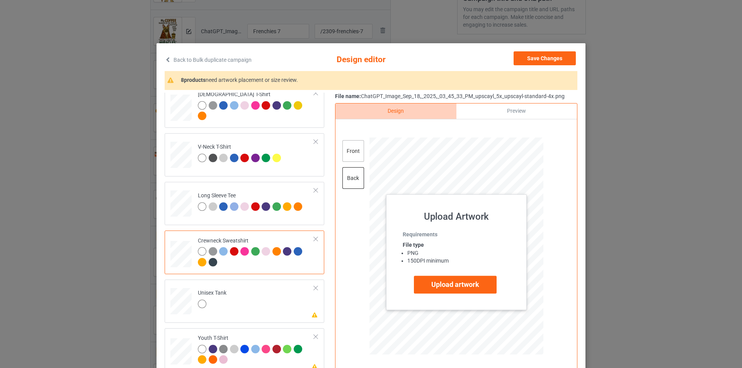
click at [354, 155] on div "front" at bounding box center [353, 151] width 22 height 22
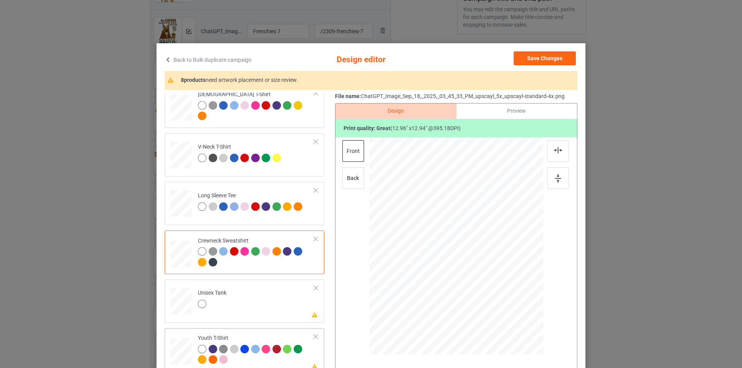
scroll to position [232, 0]
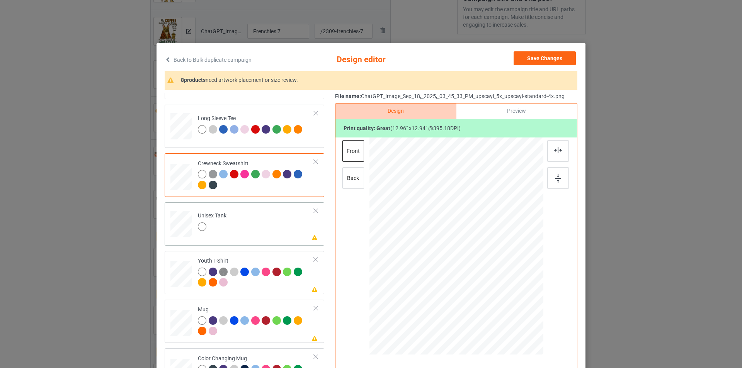
click at [257, 215] on td "Please review artwork placement Unisex Tank" at bounding box center [256, 223] width 125 height 34
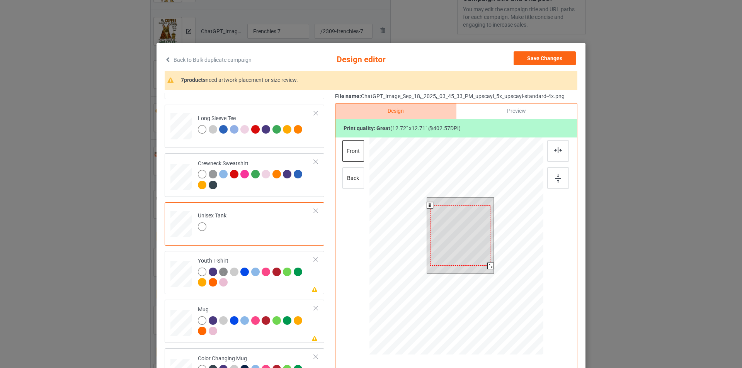
click at [489, 266] on div at bounding box center [490, 266] width 7 height 7
click at [557, 177] on img at bounding box center [558, 178] width 6 height 8
click at [361, 173] on div "front back" at bounding box center [353, 167] width 23 height 54
click at [360, 174] on div "back" at bounding box center [353, 178] width 22 height 22
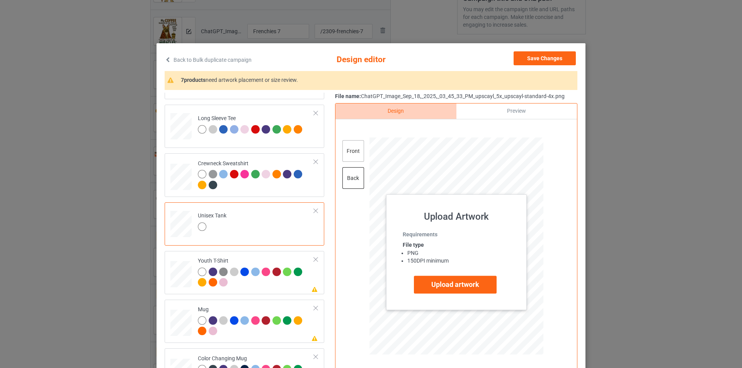
click at [354, 149] on div "front" at bounding box center [353, 151] width 22 height 22
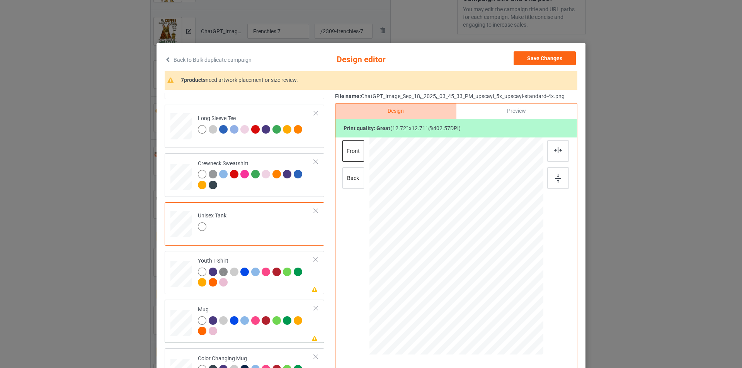
scroll to position [270, 0]
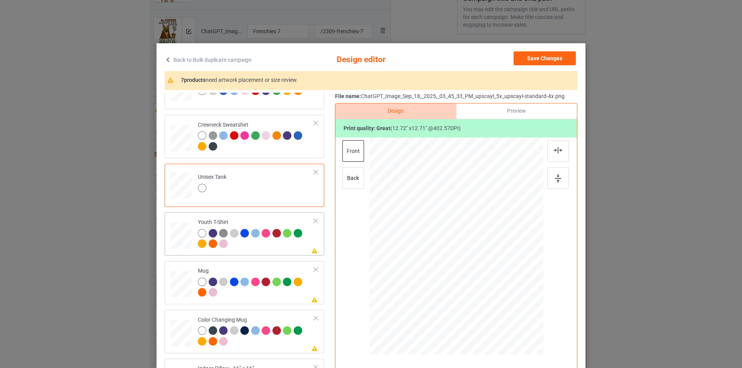
click at [261, 243] on div at bounding box center [256, 239] width 116 height 21
click at [558, 177] on img at bounding box center [558, 178] width 6 height 8
click at [353, 184] on div "back" at bounding box center [353, 178] width 22 height 22
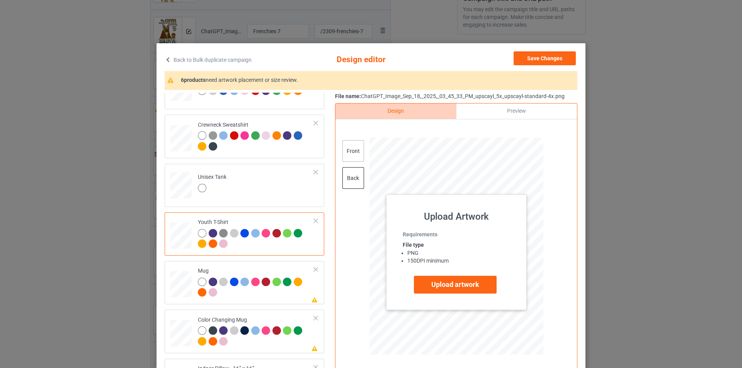
click at [350, 151] on div "front" at bounding box center [353, 151] width 22 height 22
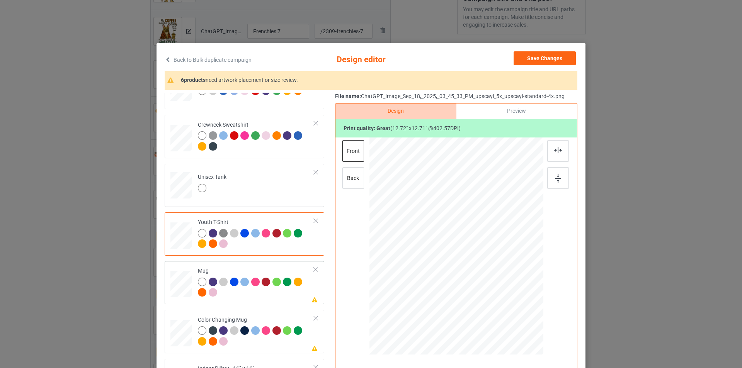
scroll to position [309, 0]
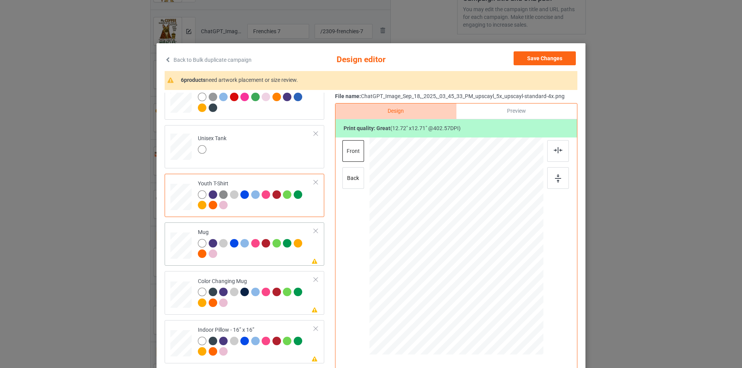
click at [264, 258] on div at bounding box center [256, 249] width 116 height 21
drag, startPoint x: 504, startPoint y: 299, endPoint x: 475, endPoint y: 258, distance: 49.9
click at [475, 258] on div at bounding box center [456, 246] width 174 height 72
drag, startPoint x: 459, startPoint y: 258, endPoint x: 412, endPoint y: 258, distance: 46.8
click at [412, 258] on div at bounding box center [409, 246] width 35 height 35
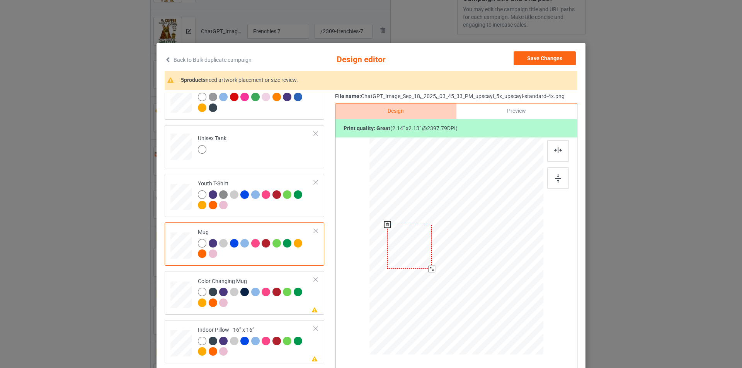
drag, startPoint x: 425, startPoint y: 266, endPoint x: 428, endPoint y: 272, distance: 6.9
click at [428, 272] on div at bounding box center [431, 269] width 7 height 7
click at [418, 262] on div at bounding box center [409, 246] width 44 height 44
click at [558, 178] on img at bounding box center [558, 178] width 6 height 8
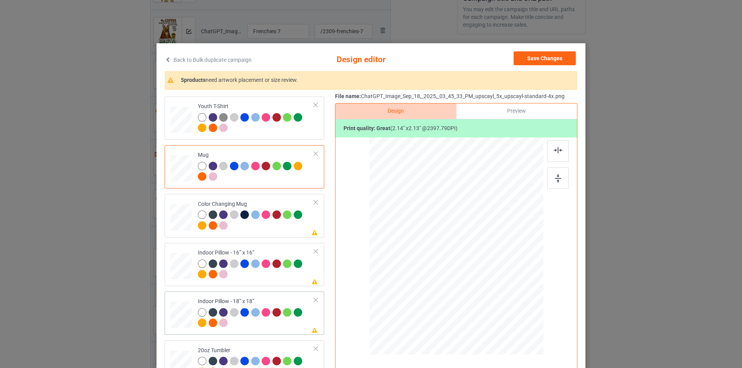
scroll to position [425, 0]
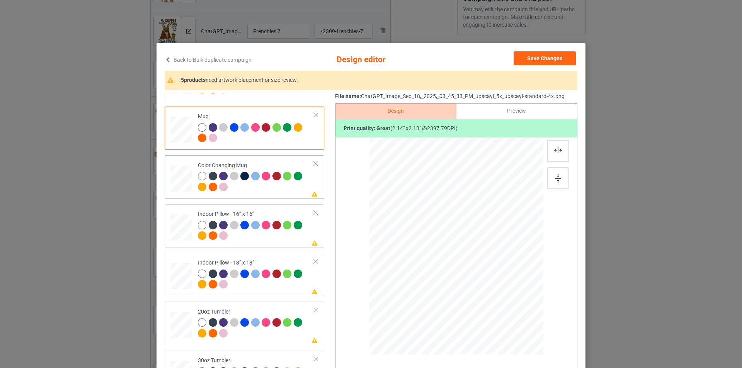
click at [274, 195] on td "Please review artwork placement Color Changing Mug" at bounding box center [256, 176] width 125 height 37
click at [558, 177] on img at bounding box center [558, 178] width 6 height 8
click at [286, 245] on div "Please review artwork placement Indoor Pillow - 16” x 16”" at bounding box center [245, 225] width 160 height 43
drag, startPoint x: 507, startPoint y: 297, endPoint x: 510, endPoint y: 304, distance: 8.0
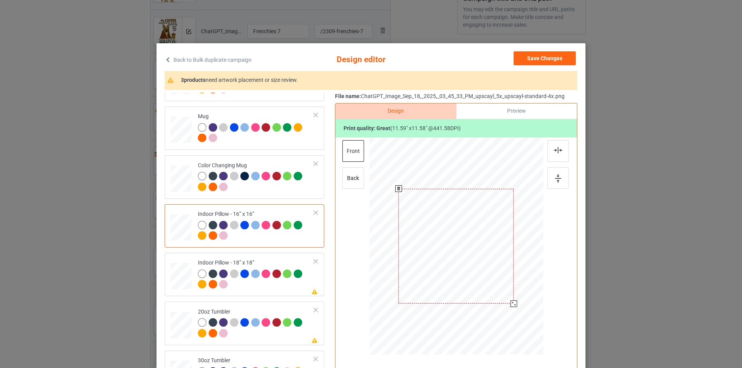
click at [510, 304] on div at bounding box center [513, 304] width 7 height 7
click at [559, 177] on div at bounding box center [558, 178] width 22 height 22
click at [512, 308] on div at bounding box center [515, 306] width 7 height 7
click at [555, 175] on img at bounding box center [558, 178] width 6 height 8
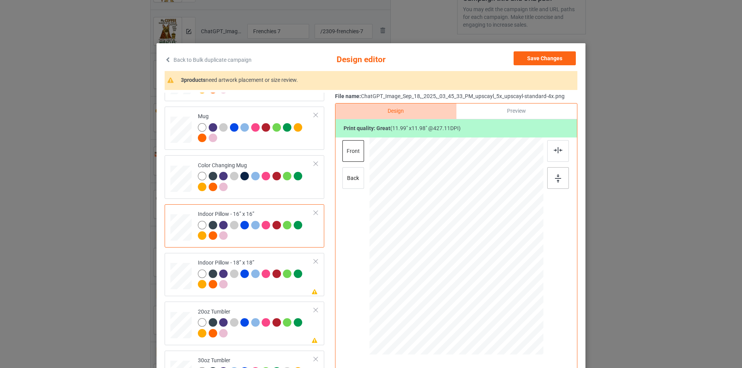
click at [555, 175] on img at bounding box center [558, 178] width 6 height 8
click at [350, 175] on div "back" at bounding box center [353, 178] width 22 height 22
drag, startPoint x: 503, startPoint y: 299, endPoint x: 506, endPoint y: 309, distance: 11.3
click at [506, 309] on div at bounding box center [455, 246] width 173 height 173
click at [564, 158] on div at bounding box center [558, 151] width 22 height 22
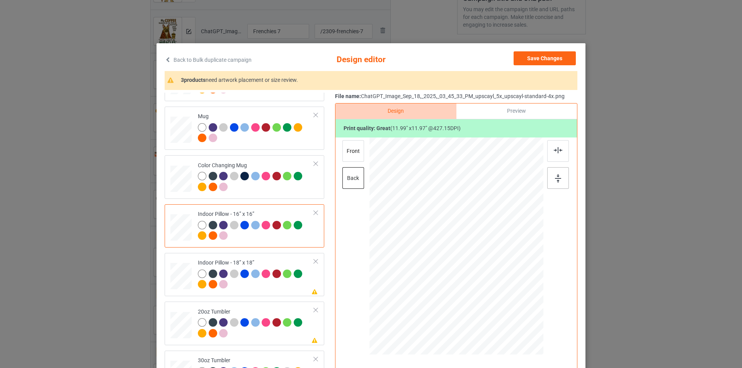
click at [561, 168] on div at bounding box center [558, 167] width 23 height 54
click at [560, 173] on div at bounding box center [558, 178] width 22 height 22
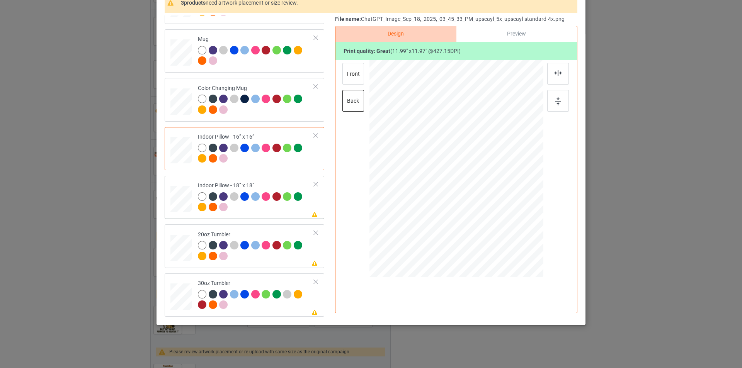
click at [266, 206] on div at bounding box center [256, 202] width 116 height 21
drag, startPoint x: 505, startPoint y: 221, endPoint x: 510, endPoint y: 236, distance: 15.5
click at [510, 236] on div at bounding box center [455, 168] width 173 height 173
click at [560, 95] on div at bounding box center [558, 101] width 22 height 22
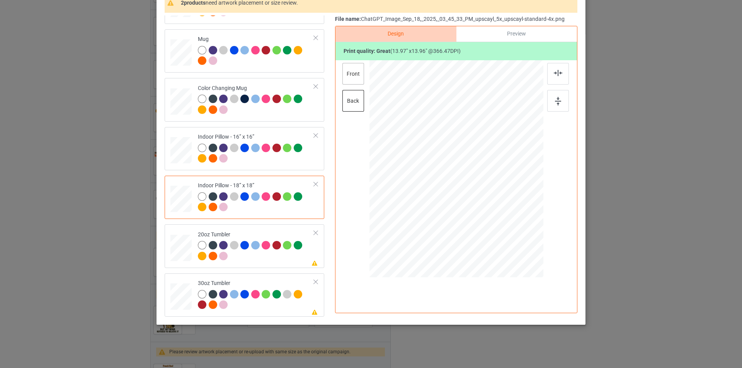
click at [352, 74] on div "front" at bounding box center [353, 74] width 22 height 22
drag, startPoint x: 505, startPoint y: 218, endPoint x: 511, endPoint y: 233, distance: 15.4
click at [511, 233] on div at bounding box center [455, 168] width 173 height 173
click at [511, 232] on div at bounding box center [455, 168] width 173 height 173
click at [515, 228] on div at bounding box center [518, 231] width 7 height 7
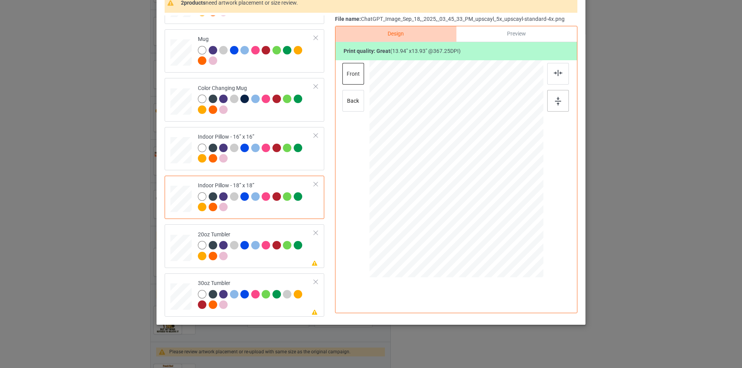
click at [558, 100] on img at bounding box center [558, 101] width 6 height 8
click at [262, 256] on div at bounding box center [256, 251] width 116 height 21
drag, startPoint x: 504, startPoint y: 216, endPoint x: 493, endPoint y: 202, distance: 18.0
click at [493, 202] on div at bounding box center [456, 169] width 165 height 100
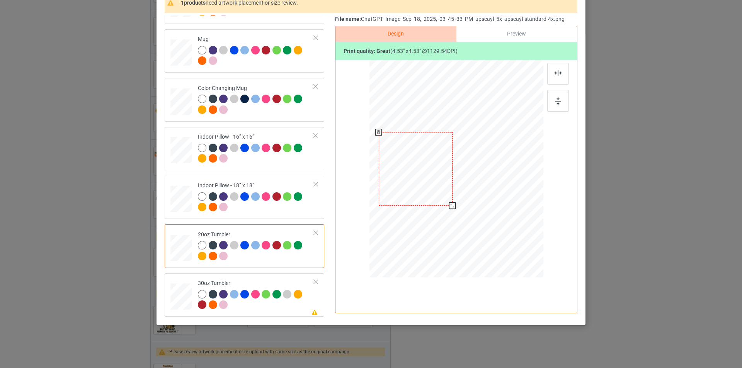
drag, startPoint x: 427, startPoint y: 193, endPoint x: 446, endPoint y: 187, distance: 20.2
click at [446, 187] on div at bounding box center [416, 169] width 74 height 74
click at [448, 204] on div at bounding box center [451, 204] width 7 height 7
click at [440, 193] on div at bounding box center [416, 169] width 71 height 71
click at [559, 96] on div at bounding box center [558, 101] width 22 height 22
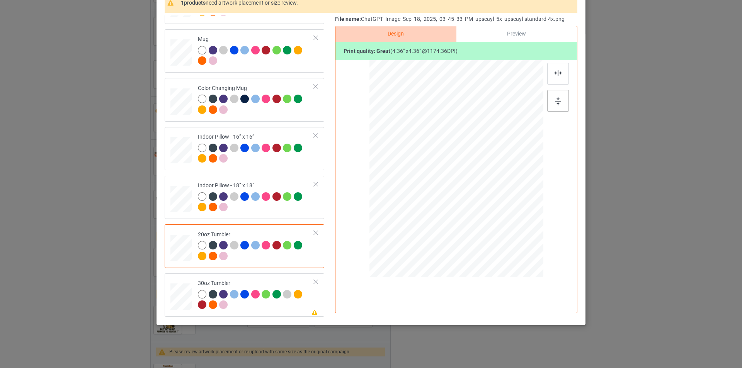
click at [559, 96] on div at bounding box center [558, 101] width 22 height 22
click at [263, 308] on div at bounding box center [256, 300] width 116 height 21
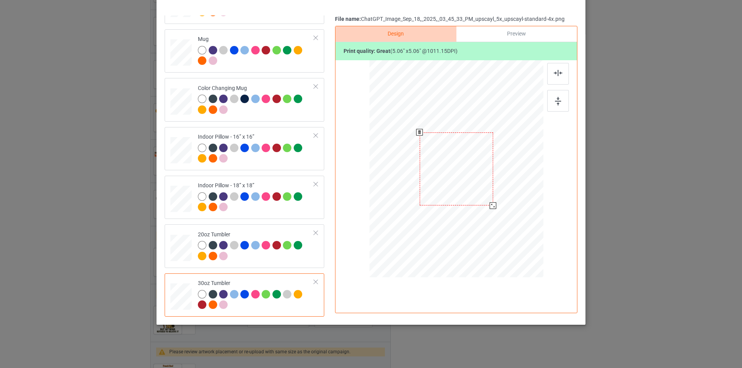
drag, startPoint x: 504, startPoint y: 217, endPoint x: 496, endPoint y: 196, distance: 22.6
click at [496, 196] on div at bounding box center [456, 168] width 169 height 93
drag, startPoint x: 432, startPoint y: 191, endPoint x: 439, endPoint y: 191, distance: 7.0
click at [439, 191] on div at bounding box center [416, 168] width 73 height 73
click at [452, 204] on div at bounding box center [452, 205] width 7 height 7
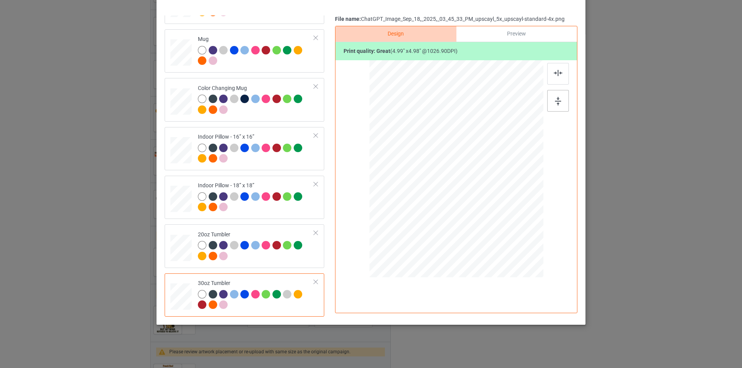
click at [557, 101] on img at bounding box center [558, 101] width 6 height 8
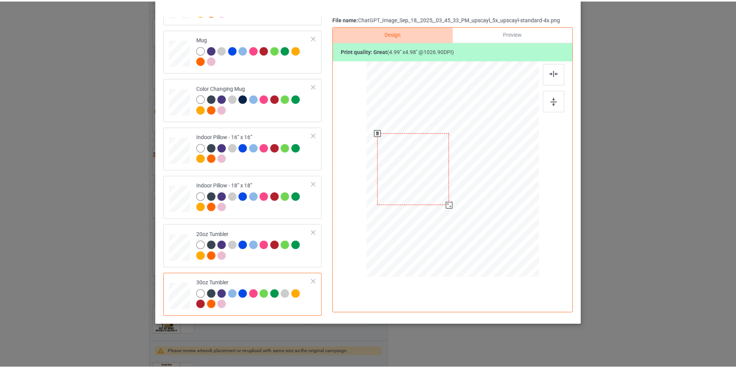
scroll to position [0, 0]
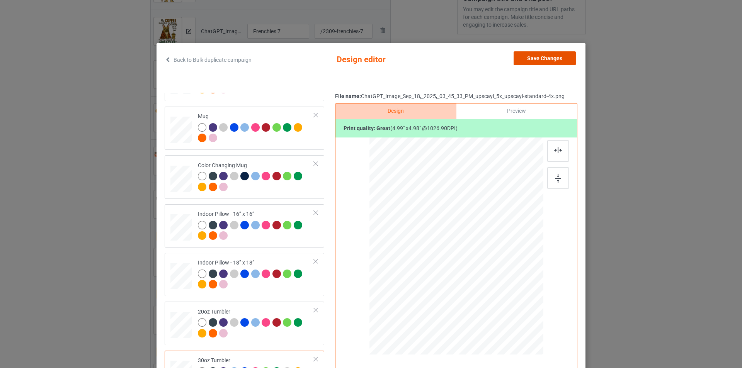
click at [547, 58] on button "Save Changes" at bounding box center [544, 58] width 62 height 14
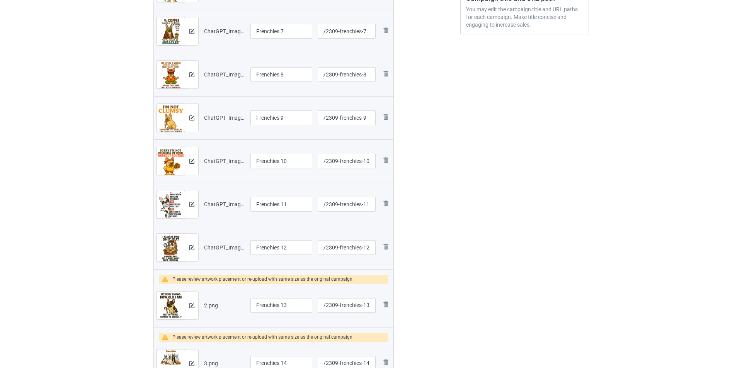
scroll to position [309, 0]
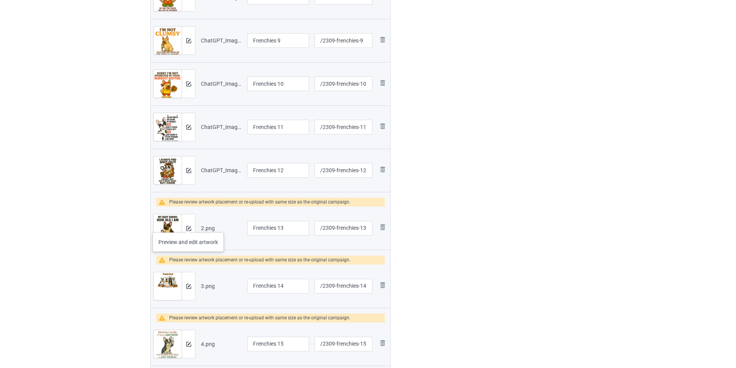
click at [188, 225] on div at bounding box center [189, 228] width 14 height 28
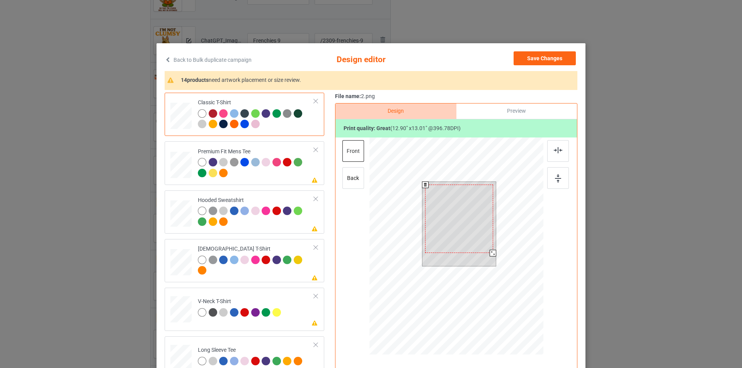
click at [491, 253] on div at bounding box center [493, 253] width 7 height 7
click at [558, 177] on img at bounding box center [558, 178] width 6 height 8
click at [276, 179] on div at bounding box center [256, 168] width 116 height 21
click at [489, 257] on div at bounding box center [492, 257] width 7 height 7
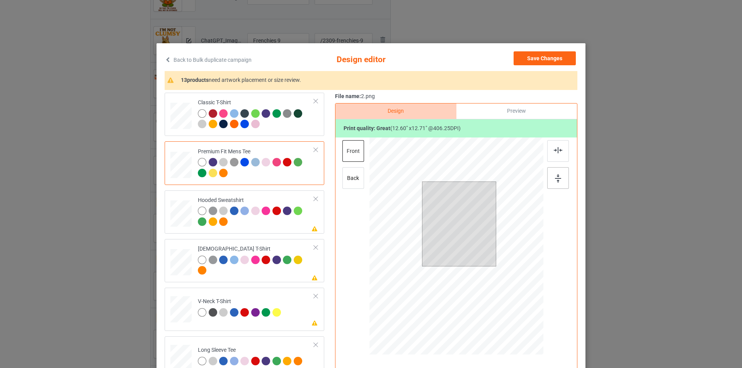
click at [555, 178] on img at bounding box center [558, 178] width 6 height 8
click at [290, 228] on div at bounding box center [256, 217] width 116 height 21
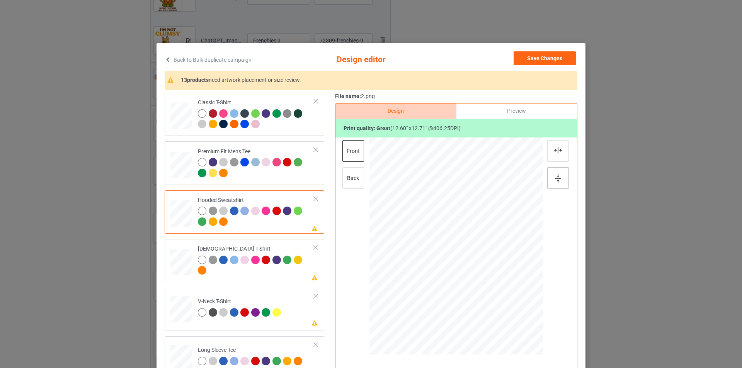
click at [556, 184] on div at bounding box center [558, 178] width 22 height 22
click at [271, 274] on div at bounding box center [256, 266] width 116 height 21
click at [351, 178] on div "back" at bounding box center [353, 178] width 22 height 22
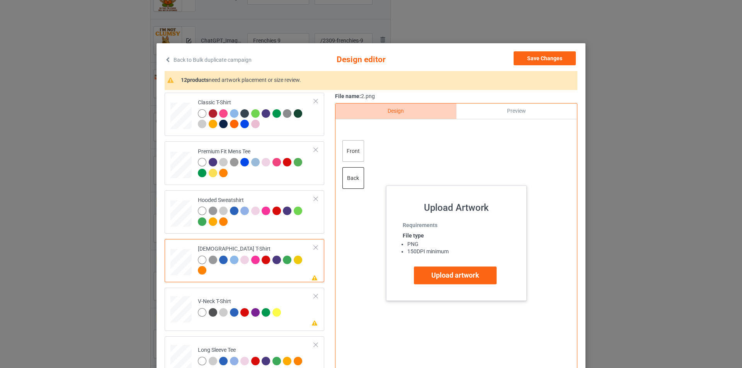
click at [344, 143] on div "front" at bounding box center [353, 151] width 22 height 22
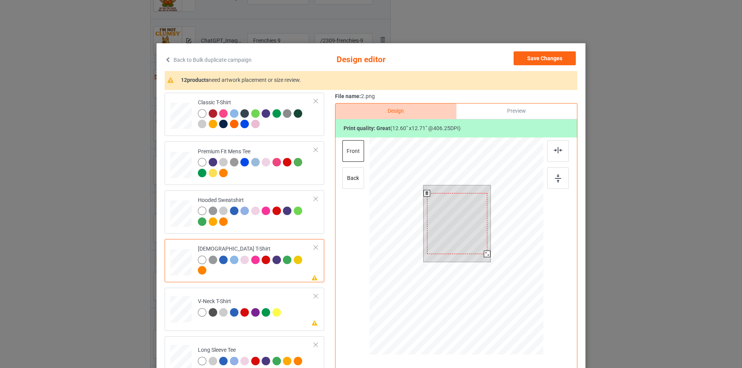
click at [484, 254] on div at bounding box center [487, 254] width 7 height 7
click at [551, 182] on div at bounding box center [558, 178] width 22 height 22
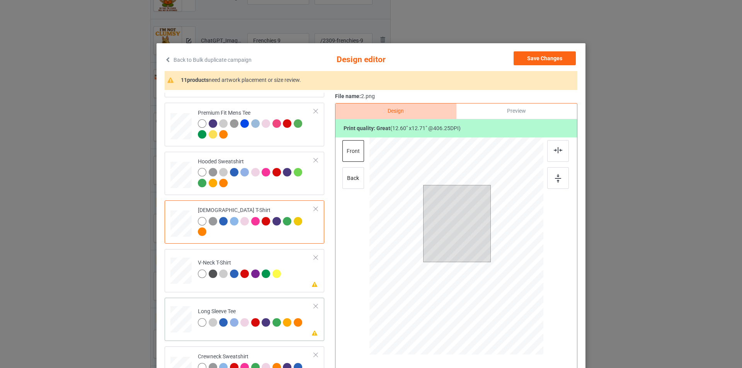
scroll to position [155, 0]
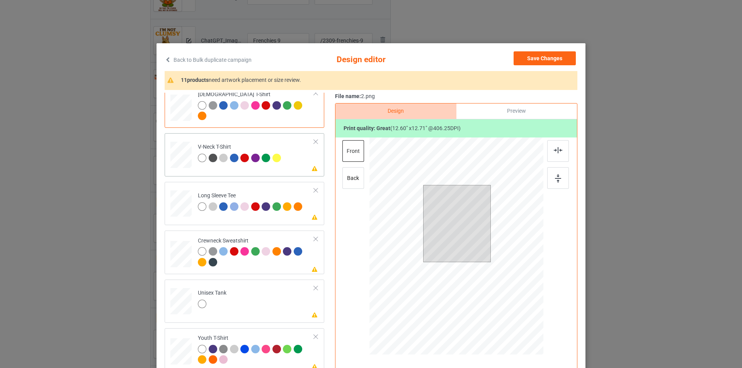
click at [286, 157] on td "Please review artwork placement V-Neck T-Shirt" at bounding box center [256, 153] width 125 height 34
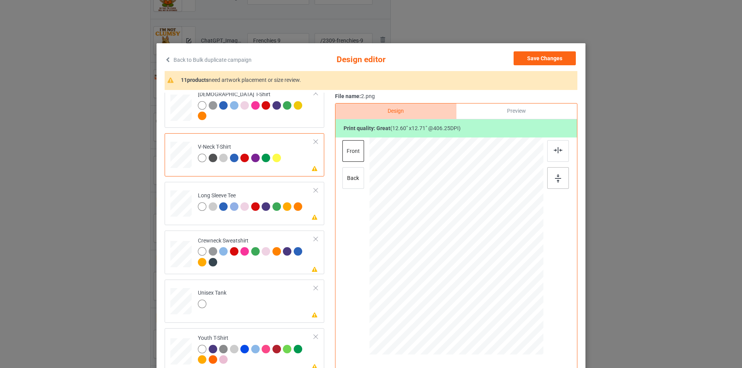
click at [555, 180] on img at bounding box center [558, 178] width 6 height 8
click at [279, 224] on div "Please review artwork placement Long Sleeve Tee" at bounding box center [245, 203] width 160 height 43
click at [559, 181] on div at bounding box center [558, 178] width 22 height 22
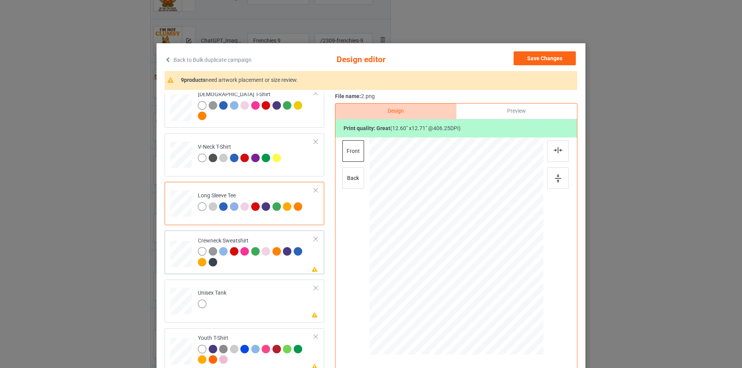
click at [252, 268] on div at bounding box center [256, 257] width 116 height 21
click at [555, 180] on img at bounding box center [558, 178] width 6 height 8
click at [276, 296] on td "Please review artwork placement Unisex Tank" at bounding box center [256, 300] width 125 height 34
click at [566, 173] on div at bounding box center [558, 167] width 23 height 54
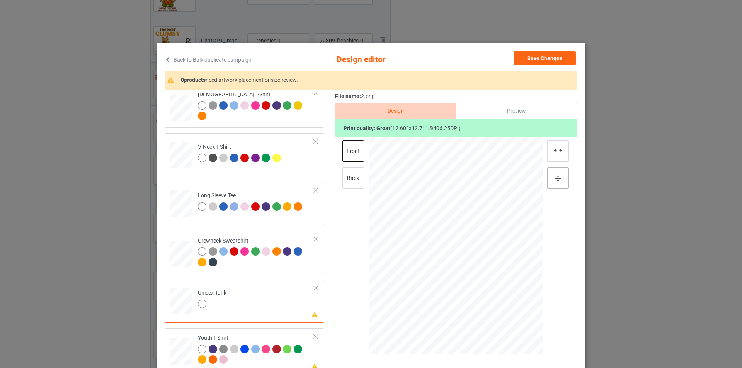
click at [562, 178] on div at bounding box center [558, 178] width 22 height 22
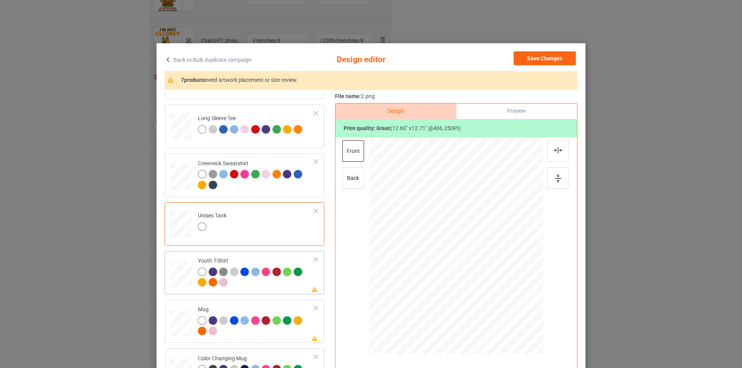
click at [260, 288] on div at bounding box center [256, 278] width 116 height 21
click at [552, 177] on div at bounding box center [558, 178] width 22 height 22
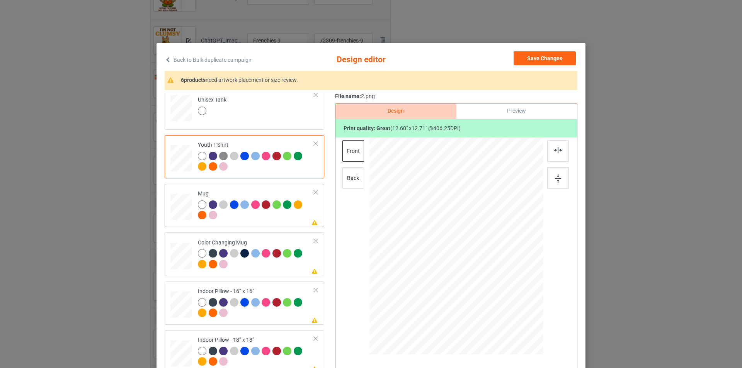
click at [279, 223] on td "Please review artwork placement Mug" at bounding box center [256, 205] width 125 height 37
drag, startPoint x: 505, startPoint y: 299, endPoint x: 476, endPoint y: 268, distance: 42.7
click at [476, 268] on div at bounding box center [478, 268] width 7 height 7
drag, startPoint x: 442, startPoint y: 263, endPoint x: 422, endPoint y: 263, distance: 20.1
click at [422, 263] on div at bounding box center [409, 246] width 44 height 45
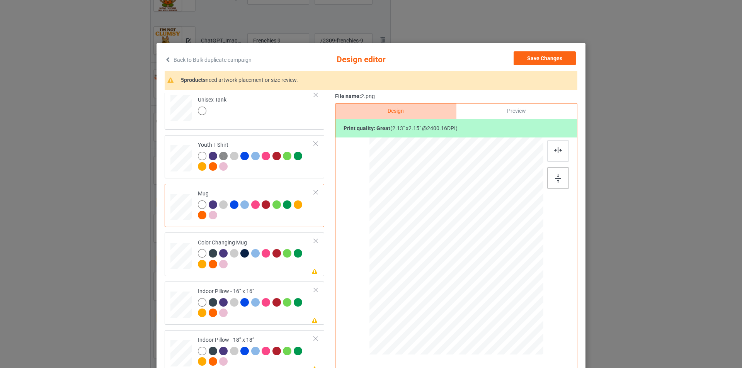
click at [564, 180] on div at bounding box center [558, 178] width 22 height 22
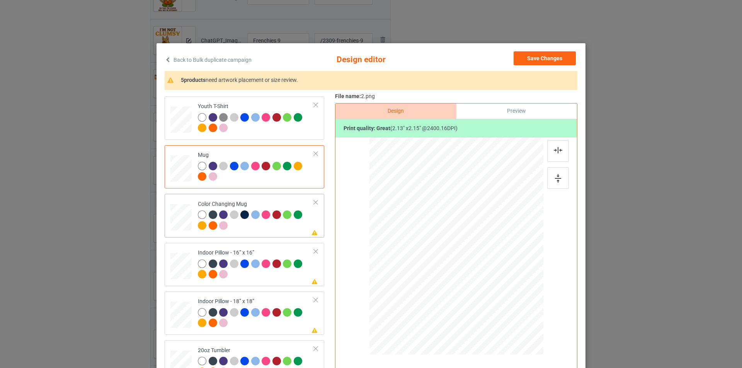
click at [271, 230] on div at bounding box center [256, 221] width 116 height 21
click at [549, 181] on div at bounding box center [558, 178] width 22 height 22
click at [281, 275] on div at bounding box center [256, 270] width 116 height 21
click at [510, 305] on div at bounding box center [513, 304] width 7 height 7
click at [555, 181] on img at bounding box center [558, 178] width 6 height 8
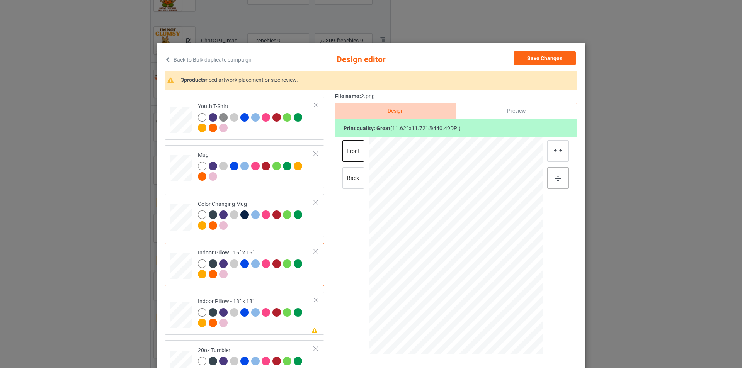
click at [555, 181] on img at bounding box center [558, 178] width 6 height 8
click at [346, 180] on div "back" at bounding box center [353, 178] width 22 height 22
drag, startPoint x: 504, startPoint y: 298, endPoint x: 507, endPoint y: 305, distance: 8.1
click at [507, 305] on div at bounding box center [455, 246] width 173 height 173
click at [555, 181] on img at bounding box center [558, 178] width 6 height 8
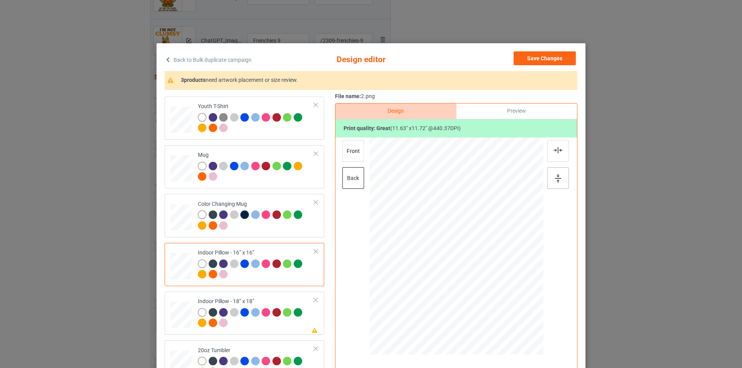
click at [555, 181] on img at bounding box center [558, 178] width 6 height 8
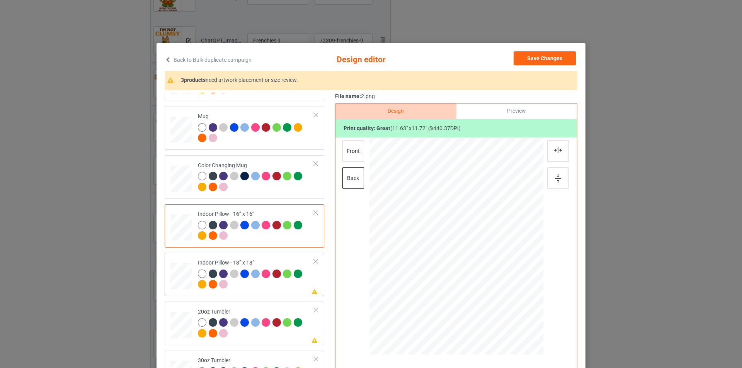
click at [253, 284] on div at bounding box center [256, 280] width 116 height 21
click at [512, 308] on div at bounding box center [515, 306] width 7 height 7
click at [561, 180] on div at bounding box center [558, 178] width 22 height 22
click at [356, 153] on div "front" at bounding box center [353, 151] width 22 height 22
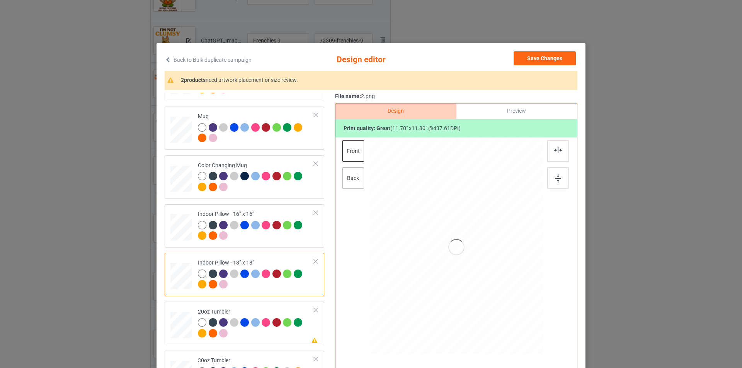
click at [352, 178] on div "back" at bounding box center [353, 178] width 22 height 22
click at [349, 148] on div "front" at bounding box center [353, 151] width 22 height 22
click at [513, 308] on div at bounding box center [515, 306] width 7 height 7
click at [564, 182] on div at bounding box center [558, 178] width 22 height 22
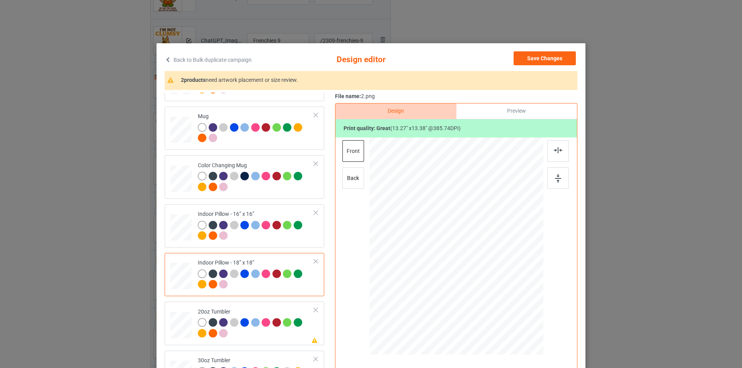
scroll to position [77, 0]
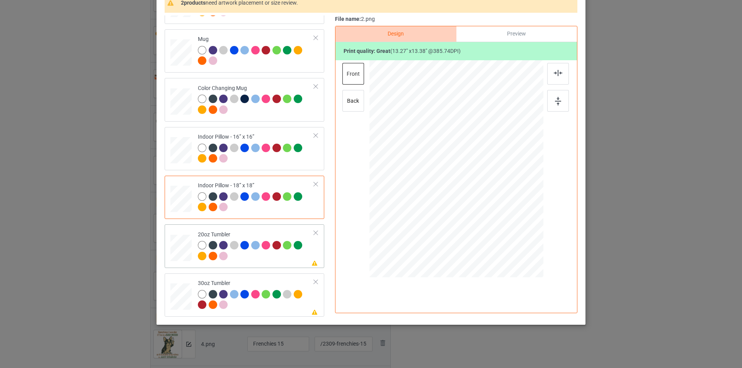
click at [250, 256] on div at bounding box center [256, 251] width 116 height 21
click at [496, 200] on div at bounding box center [456, 169] width 165 height 100
drag, startPoint x: 473, startPoint y: 190, endPoint x: 437, endPoint y: 189, distance: 36.0
click at [437, 189] on div at bounding box center [419, 168] width 73 height 74
click at [555, 104] on img at bounding box center [558, 101] width 6 height 8
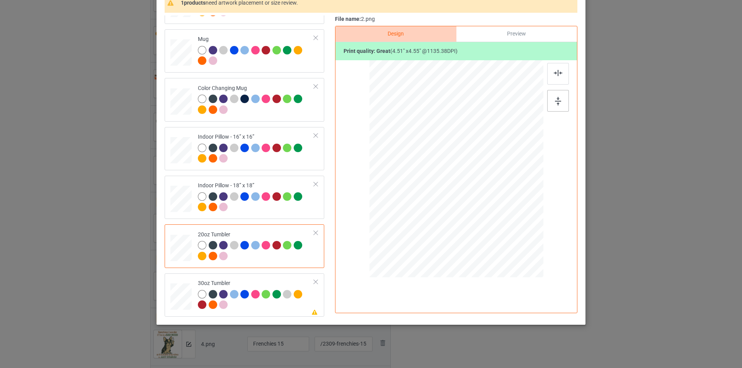
click at [555, 104] on img at bounding box center [558, 101] width 6 height 8
click at [255, 314] on div "Please review artwork placement 30oz Tumbler" at bounding box center [245, 295] width 160 height 43
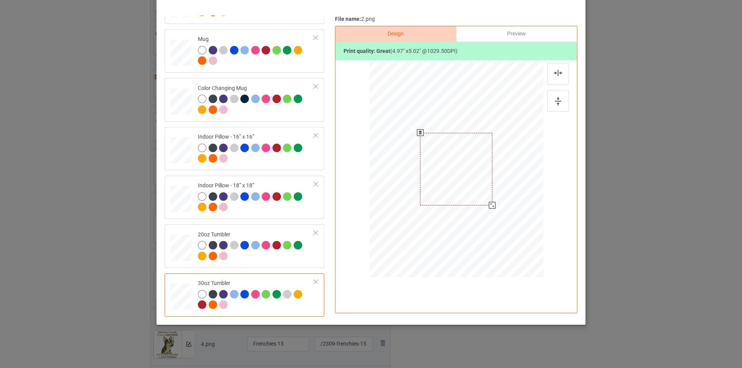
drag, startPoint x: 505, startPoint y: 221, endPoint x: 496, endPoint y: 199, distance: 24.1
click at [496, 199] on div at bounding box center [456, 168] width 169 height 93
drag, startPoint x: 454, startPoint y: 190, endPoint x: 445, endPoint y: 189, distance: 9.7
click at [445, 189] on div at bounding box center [417, 169] width 72 height 73
click at [451, 206] on div at bounding box center [453, 205] width 7 height 7
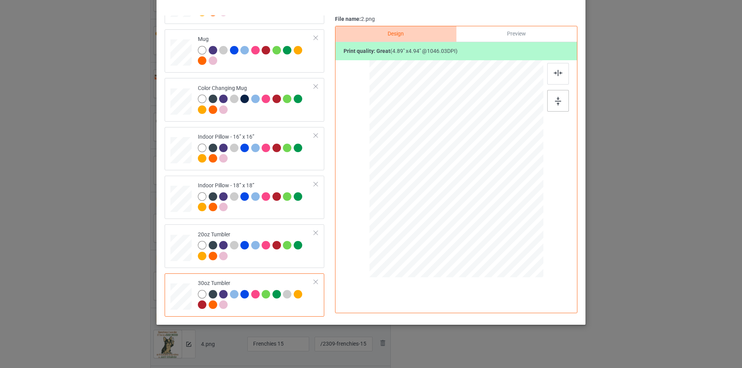
click at [560, 102] on div at bounding box center [558, 101] width 22 height 22
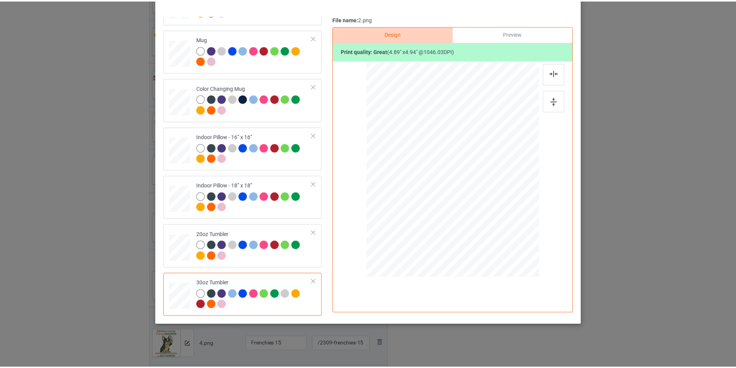
scroll to position [0, 0]
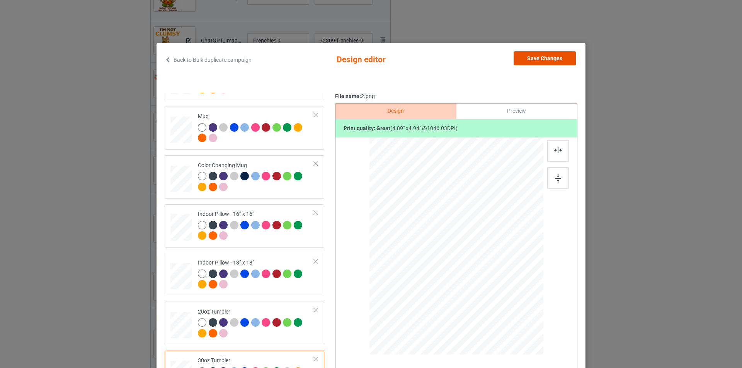
click at [555, 53] on button "Save Changes" at bounding box center [544, 58] width 62 height 14
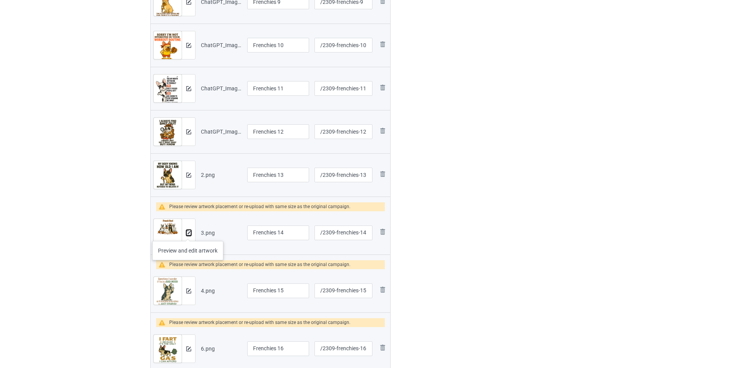
click at [188, 233] on img at bounding box center [188, 233] width 5 height 5
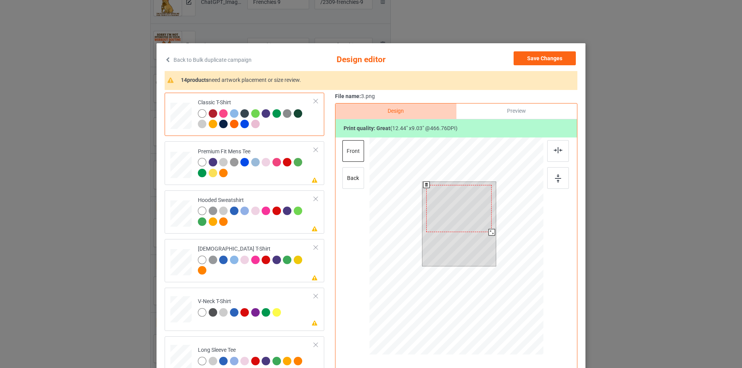
drag, startPoint x: 492, startPoint y: 235, endPoint x: 490, endPoint y: 230, distance: 5.9
click at [490, 230] on div at bounding box center [491, 232] width 7 height 7
click at [555, 176] on img at bounding box center [558, 178] width 6 height 8
click at [474, 225] on div at bounding box center [458, 219] width 65 height 48
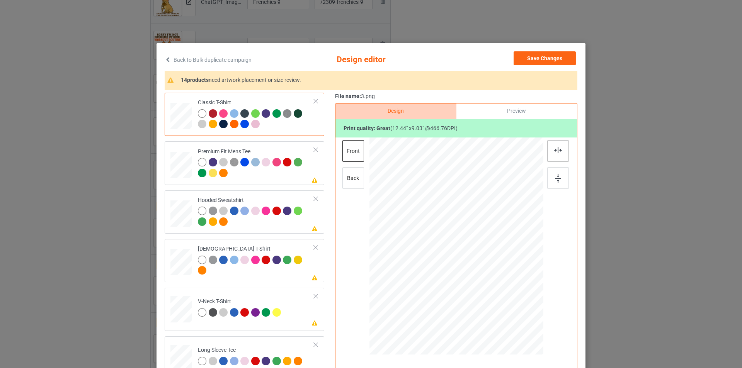
click at [554, 151] on img at bounding box center [558, 150] width 8 height 6
click at [178, 180] on div at bounding box center [180, 166] width 21 height 29
click at [355, 177] on div "back" at bounding box center [353, 178] width 22 height 22
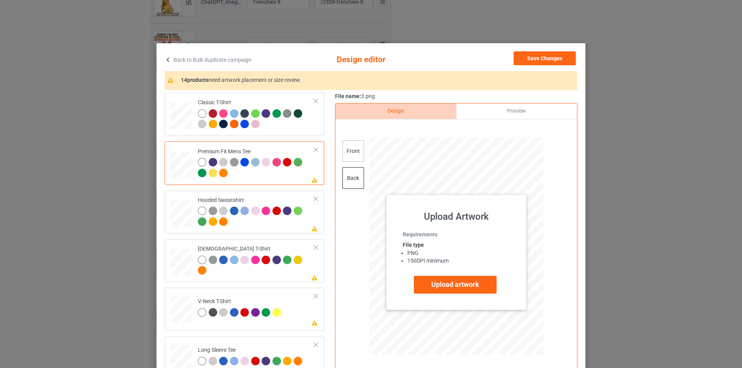
click at [357, 151] on div "front" at bounding box center [353, 151] width 22 height 22
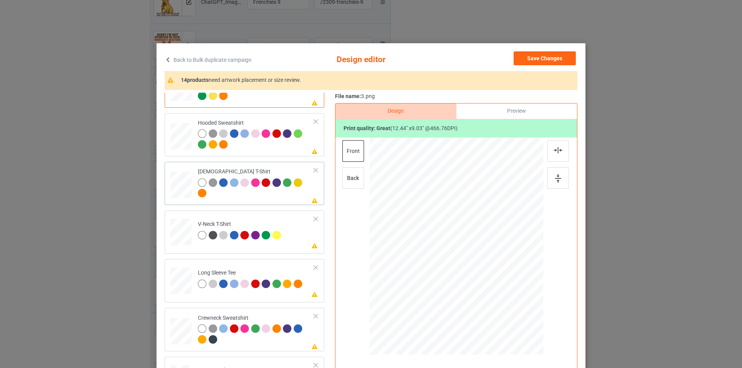
scroll to position [0, 0]
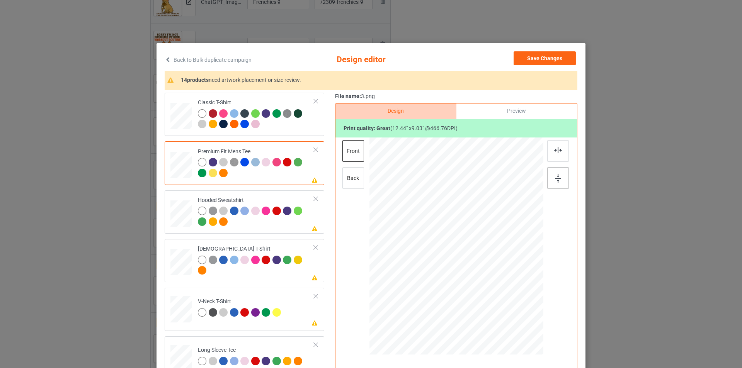
click at [549, 180] on div at bounding box center [558, 178] width 22 height 22
click at [263, 228] on div at bounding box center [256, 217] width 116 height 21
click at [560, 181] on div at bounding box center [558, 178] width 22 height 22
click at [275, 277] on div at bounding box center [256, 266] width 116 height 21
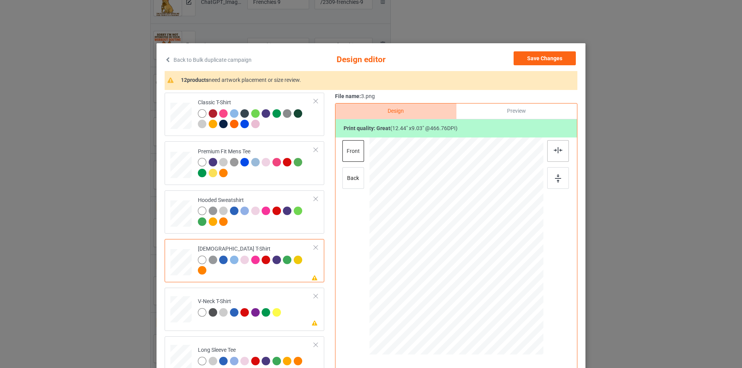
click at [554, 154] on div at bounding box center [558, 151] width 22 height 22
click at [272, 314] on div at bounding box center [276, 312] width 8 height 8
click at [563, 152] on div at bounding box center [558, 151] width 22 height 22
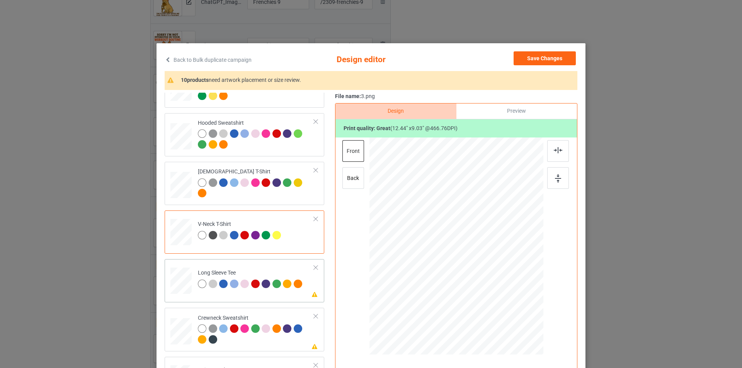
click at [280, 294] on td "Please review artwork placement Long Sleeve Tee" at bounding box center [256, 279] width 125 height 34
click at [556, 151] on img at bounding box center [558, 150] width 8 height 6
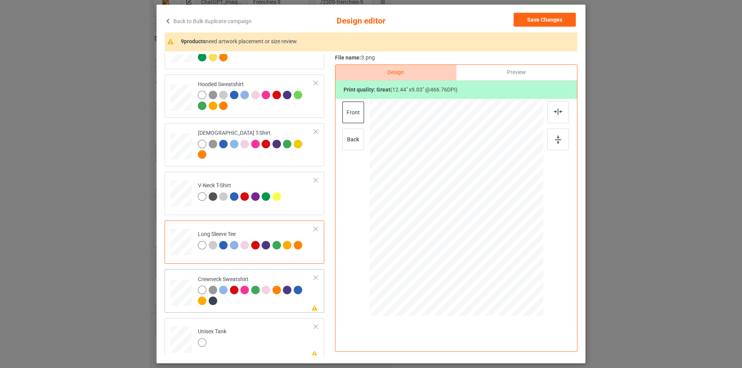
click at [289, 307] on div at bounding box center [256, 296] width 116 height 21
click at [354, 143] on div "back" at bounding box center [353, 140] width 22 height 22
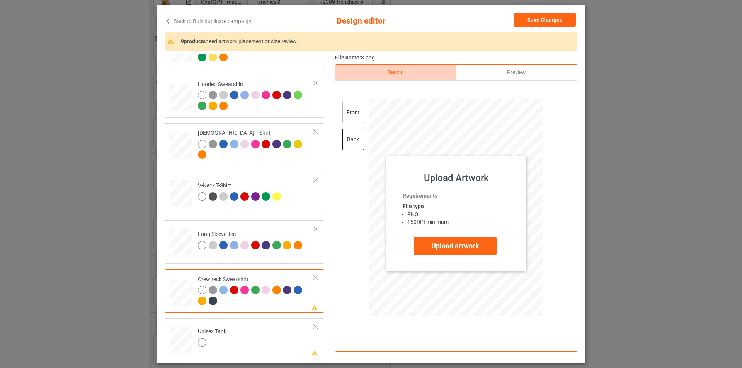
click at [356, 109] on div "front" at bounding box center [353, 113] width 22 height 22
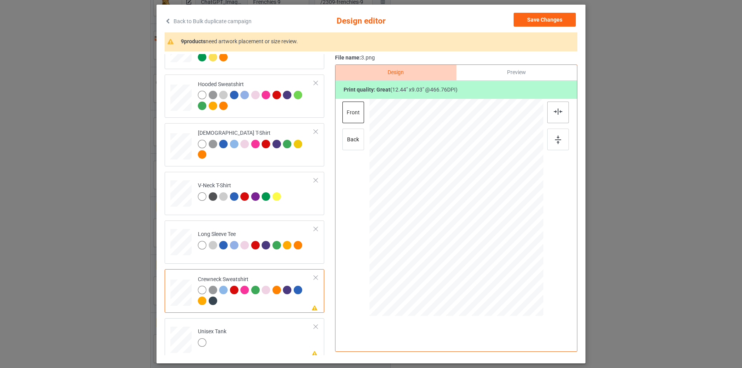
click at [551, 111] on div at bounding box center [558, 113] width 22 height 22
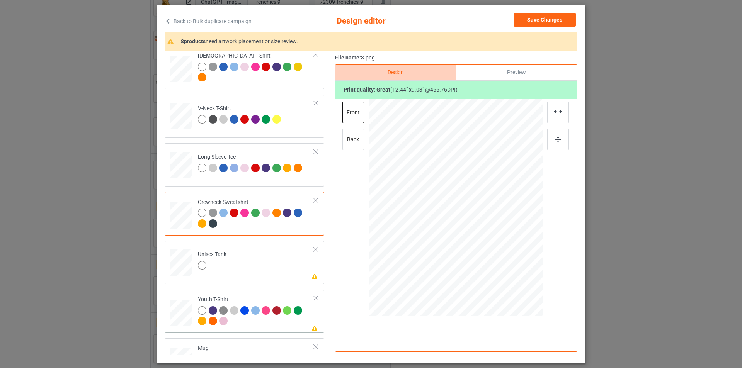
scroll to position [193, 0]
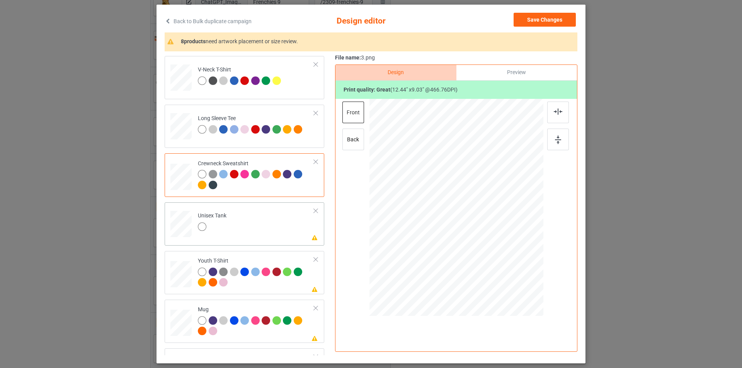
click at [267, 218] on td "Please review artwork placement Unisex Tank" at bounding box center [256, 223] width 125 height 34
click at [556, 109] on img at bounding box center [558, 112] width 8 height 6
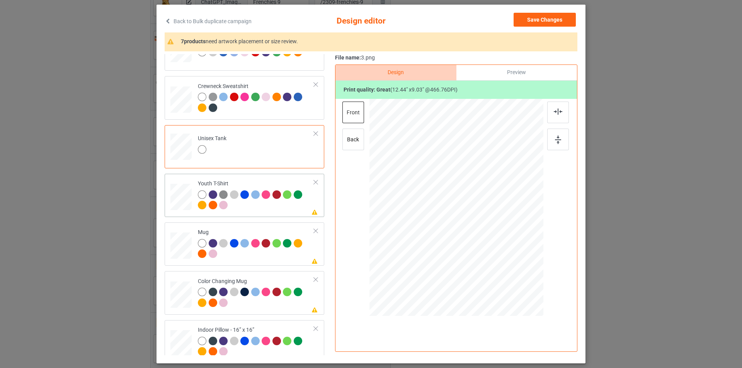
click at [268, 214] on td "Please review artwork placement Youth T-Shirt" at bounding box center [256, 195] width 125 height 37
click at [560, 113] on div at bounding box center [558, 113] width 22 height 22
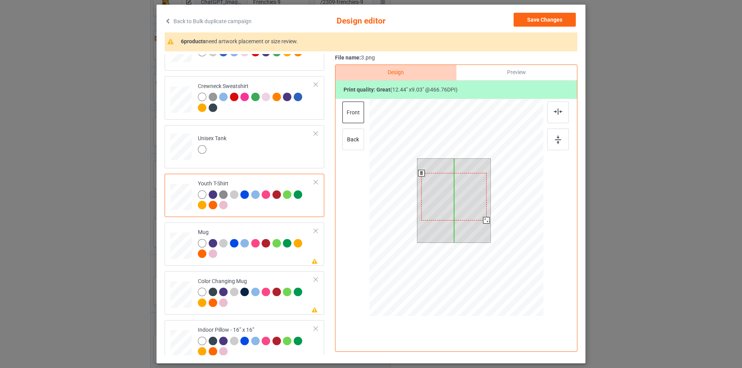
click at [464, 207] on div at bounding box center [453, 196] width 65 height 47
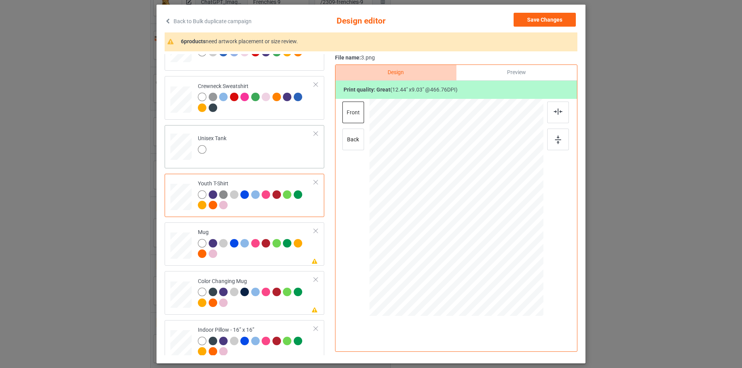
click at [255, 148] on td "Unisex Tank" at bounding box center [256, 145] width 125 height 34
click at [260, 211] on div at bounding box center [256, 200] width 116 height 21
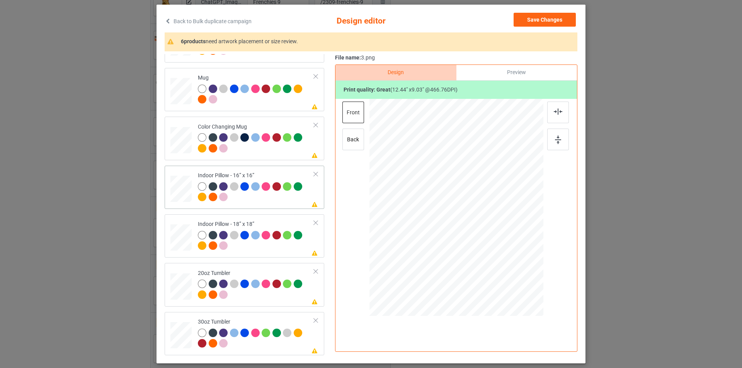
scroll to position [386, 0]
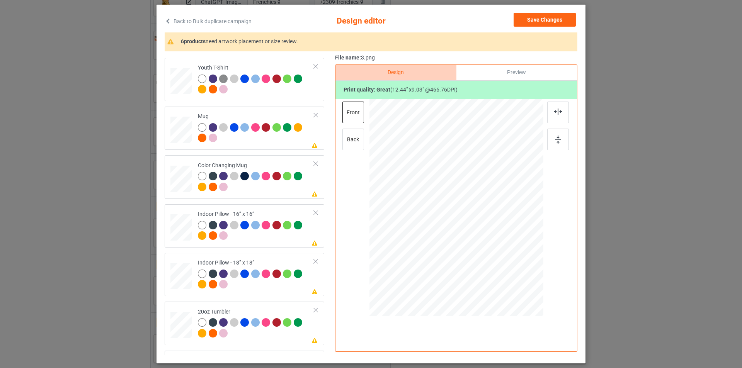
click at [284, 152] on div "Classic T-Shirt Premium Fit Mens Tee Hooded Sweatshirt [DEMOGRAPHIC_DATA] T-Shi…" at bounding box center [247, 31] width 165 height 726
click at [282, 141] on div at bounding box center [256, 133] width 116 height 21
drag, startPoint x: 503, startPoint y: 244, endPoint x: 472, endPoint y: 223, distance: 37.7
click at [473, 223] on div at bounding box center [476, 222] width 7 height 7
drag, startPoint x: 439, startPoint y: 211, endPoint x: 417, endPoint y: 205, distance: 22.3
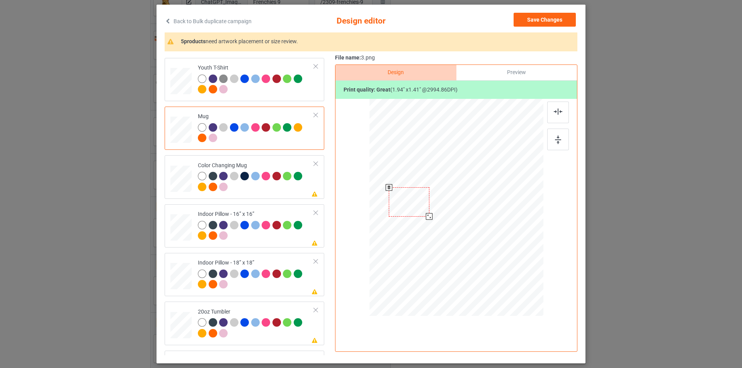
click at [417, 205] on div at bounding box center [409, 201] width 40 height 29
click at [427, 219] on div at bounding box center [430, 217] width 7 height 7
click at [562, 114] on div at bounding box center [558, 113] width 22 height 22
drag, startPoint x: 442, startPoint y: 206, endPoint x: 418, endPoint y: 205, distance: 23.6
click at [418, 205] on div at bounding box center [409, 203] width 42 height 31
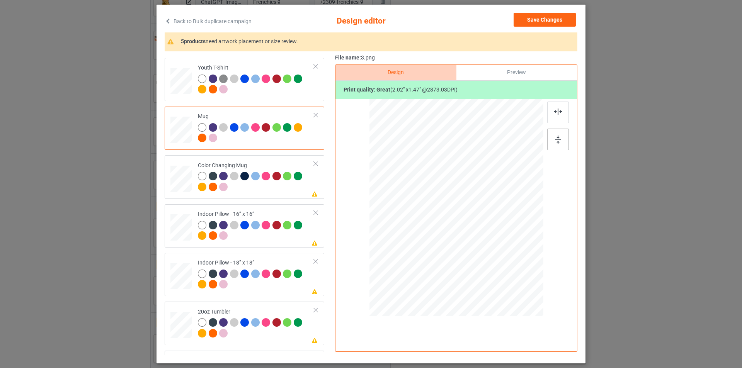
click at [556, 143] on img at bounding box center [558, 140] width 6 height 8
click at [276, 196] on div "Please review artwork placement Color Changing Mug" at bounding box center [245, 176] width 160 height 43
click at [555, 142] on img at bounding box center [558, 140] width 6 height 8
click at [277, 242] on div at bounding box center [256, 231] width 116 height 21
drag, startPoint x: 507, startPoint y: 246, endPoint x: 510, endPoint y: 255, distance: 9.9
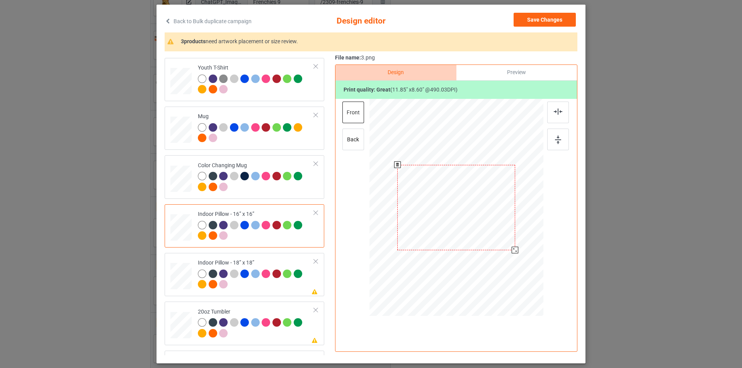
click at [510, 255] on div at bounding box center [456, 207] width 174 height 173
click at [549, 139] on div at bounding box center [558, 140] width 22 height 22
click at [342, 140] on div "back" at bounding box center [353, 140] width 22 height 22
drag, startPoint x: 504, startPoint y: 245, endPoint x: 507, endPoint y: 254, distance: 9.7
click at [507, 254] on div at bounding box center [455, 207] width 173 height 173
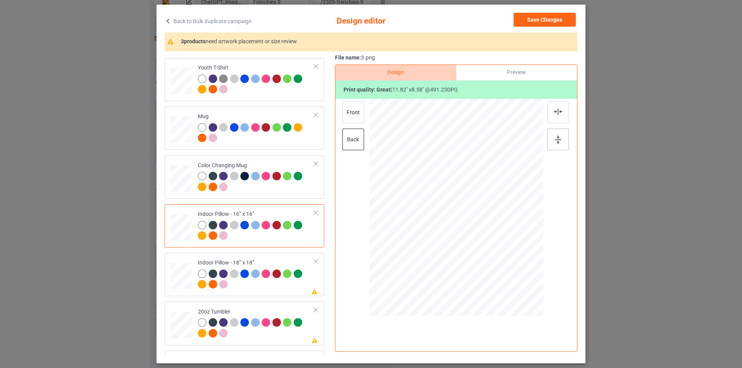
click at [560, 140] on div at bounding box center [558, 140] width 22 height 22
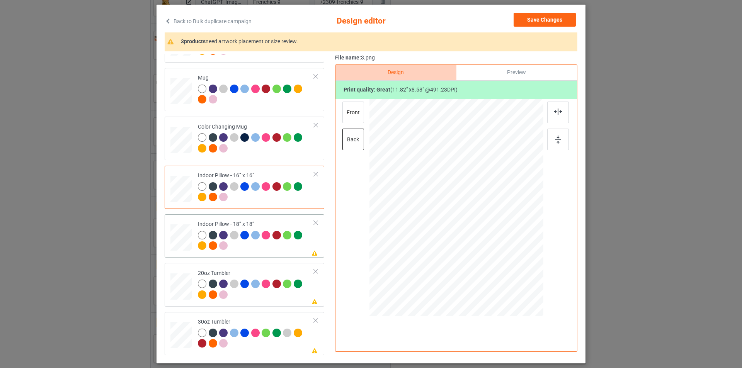
click at [248, 255] on div "Please review artwork placement Indoor Pillow - 18” x 18”" at bounding box center [245, 235] width 160 height 43
drag, startPoint x: 507, startPoint y: 246, endPoint x: 513, endPoint y: 260, distance: 15.6
click at [513, 260] on div at bounding box center [455, 207] width 173 height 173
click at [555, 139] on img at bounding box center [558, 140] width 6 height 8
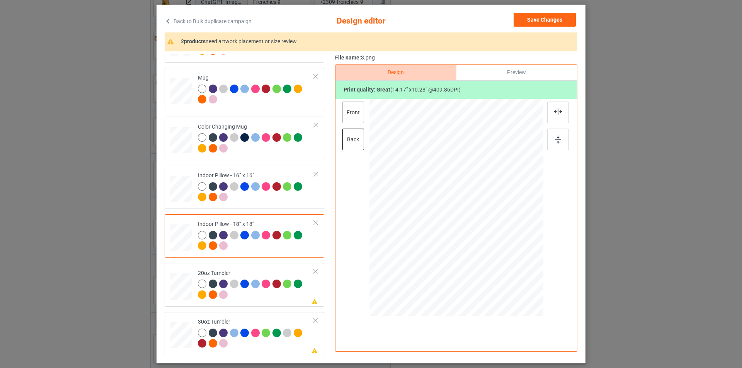
click at [345, 107] on div "front" at bounding box center [353, 113] width 22 height 22
drag, startPoint x: 511, startPoint y: 252, endPoint x: 525, endPoint y: 232, distance: 24.1
click at [514, 260] on div at bounding box center [455, 207] width 173 height 173
click at [559, 142] on div at bounding box center [558, 140] width 22 height 22
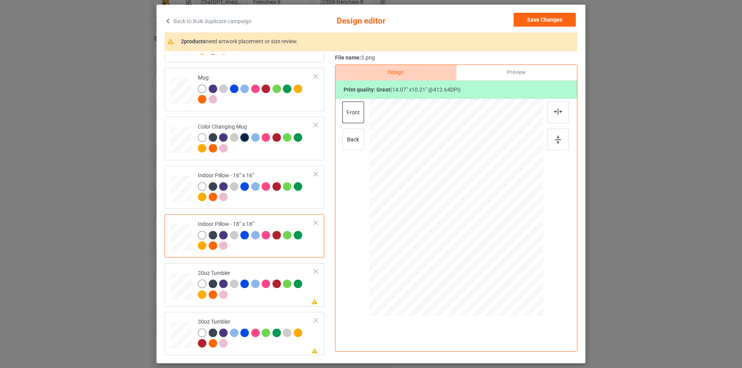
scroll to position [77, 0]
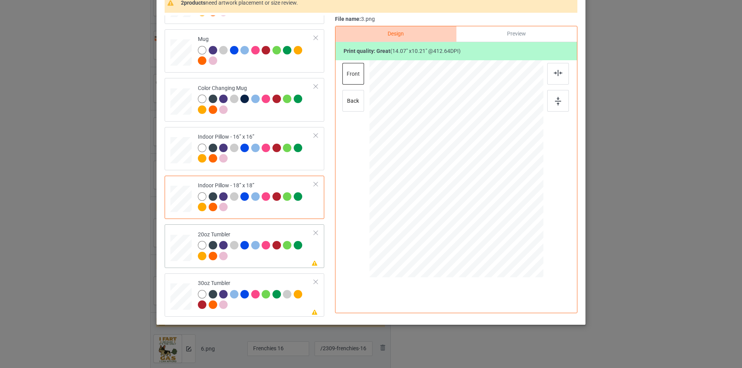
click at [271, 262] on div at bounding box center [256, 251] width 116 height 21
drag, startPoint x: 500, startPoint y: 205, endPoint x: 486, endPoint y: 195, distance: 16.9
click at [488, 195] on div at bounding box center [491, 194] width 7 height 7
drag, startPoint x: 428, startPoint y: 182, endPoint x: 425, endPoint y: 179, distance: 4.7
click at [425, 179] on div at bounding box center [417, 169] width 70 height 51
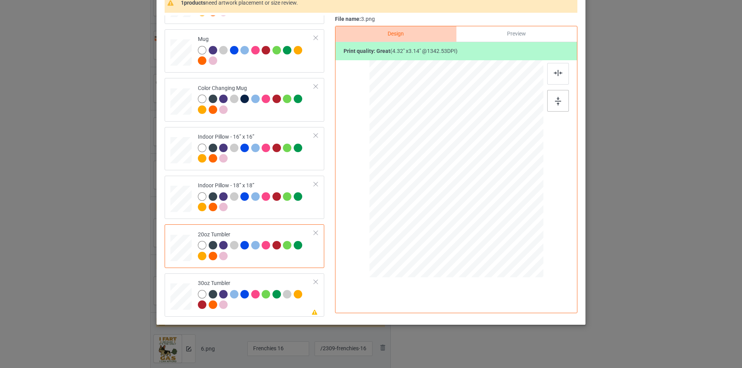
click at [552, 101] on div at bounding box center [558, 101] width 22 height 22
click
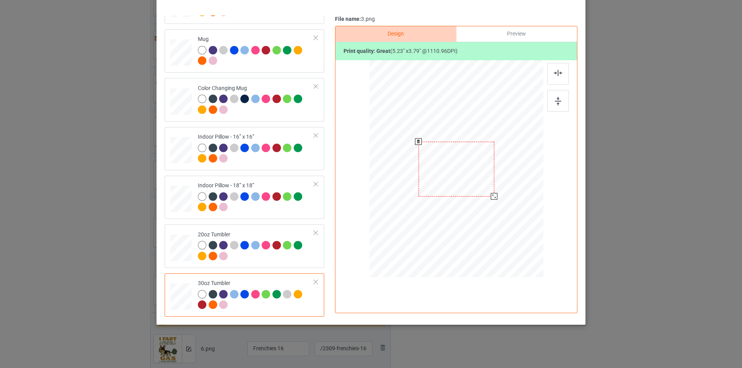
drag, startPoint x: 505, startPoint y: 207, endPoint x: 494, endPoint y: 197, distance: 15.0
drag, startPoint x: 448, startPoint y: 189, endPoint x: 440, endPoint y: 187, distance: 7.8
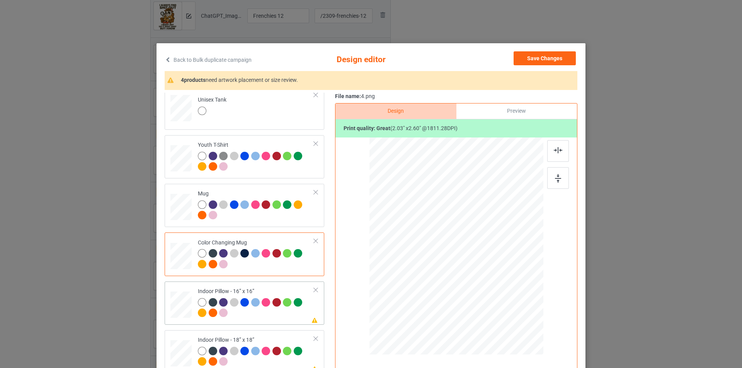
scroll to position [386, 0]
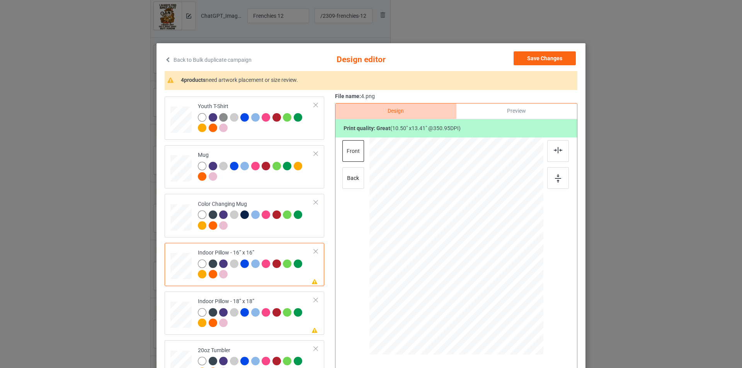
drag, startPoint x: 556, startPoint y: 176, endPoint x: 534, endPoint y: 180, distance: 23.1
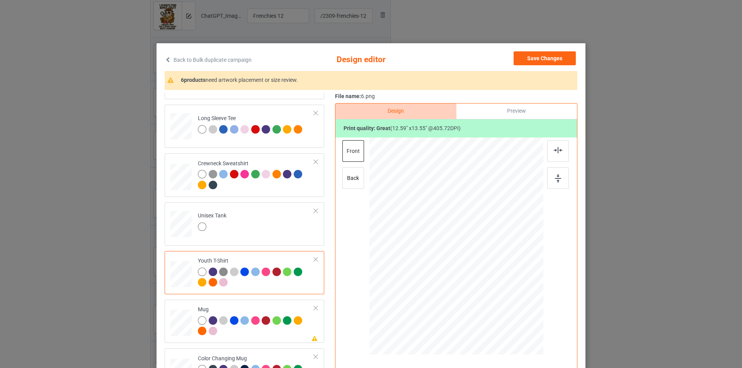
scroll to position [309, 0]
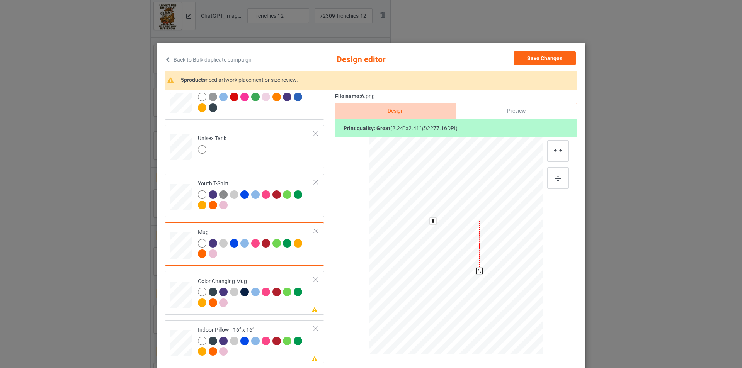
drag, startPoint x: 505, startPoint y: 303, endPoint x: 481, endPoint y: 266, distance: 44.6
drag, startPoint x: 450, startPoint y: 257, endPoint x: 403, endPoint y: 258, distance: 47.1
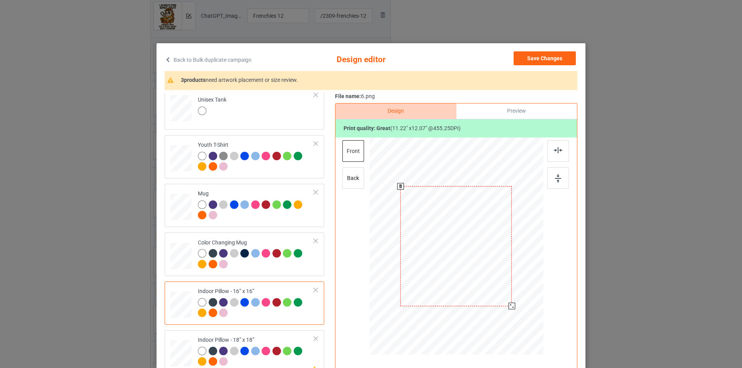
drag, startPoint x: 507, startPoint y: 302, endPoint x: 509, endPoint y: 307, distance: 5.4
drag, startPoint x: 507, startPoint y: 303, endPoint x: 509, endPoint y: 306, distance: 4.2
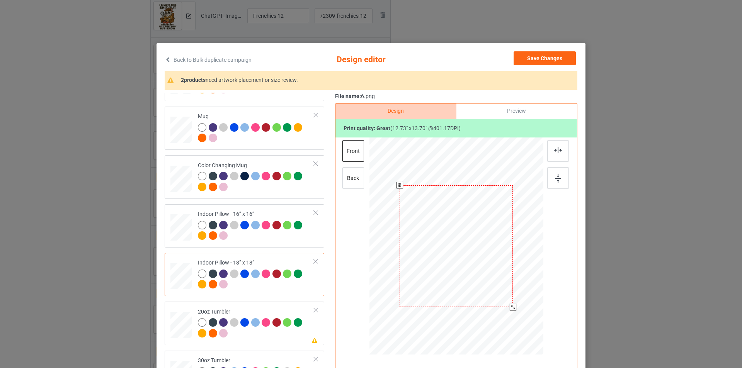
drag, startPoint x: 506, startPoint y: 301, endPoint x: 508, endPoint y: 308, distance: 7.1
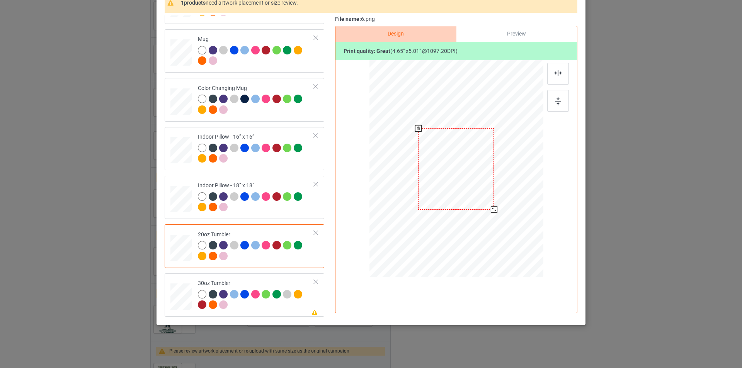
drag, startPoint x: 501, startPoint y: 221, endPoint x: 492, endPoint y: 207, distance: 16.6
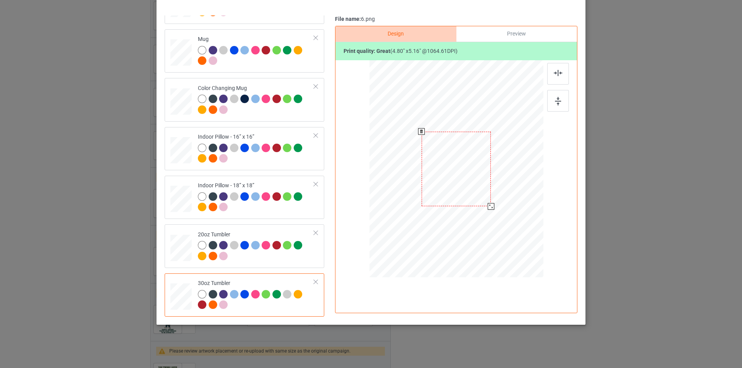
drag, startPoint x: 503, startPoint y: 222, endPoint x: 494, endPoint y: 199, distance: 25.5
drag, startPoint x: 473, startPoint y: 193, endPoint x: 433, endPoint y: 194, distance: 39.4
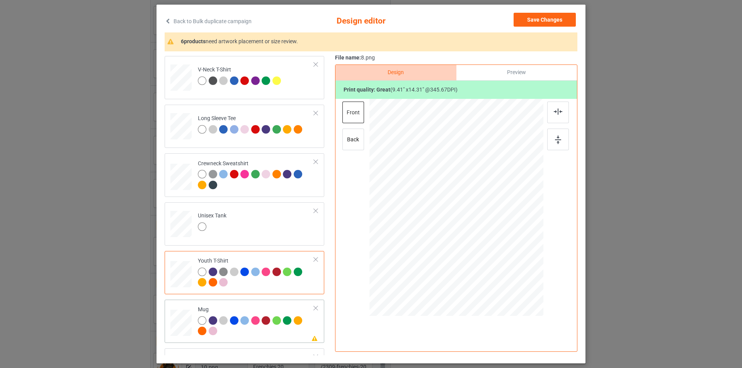
scroll to position [270, 0]
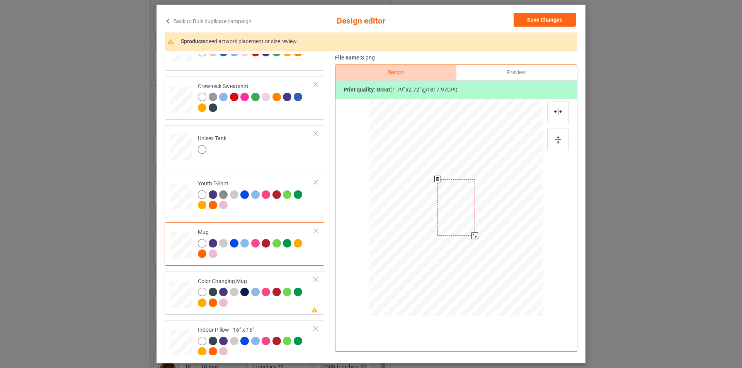
drag, startPoint x: 505, startPoint y: 284, endPoint x: 479, endPoint y: 229, distance: 61.3
drag, startPoint x: 432, startPoint y: 226, endPoint x: 422, endPoint y: 226, distance: 9.7
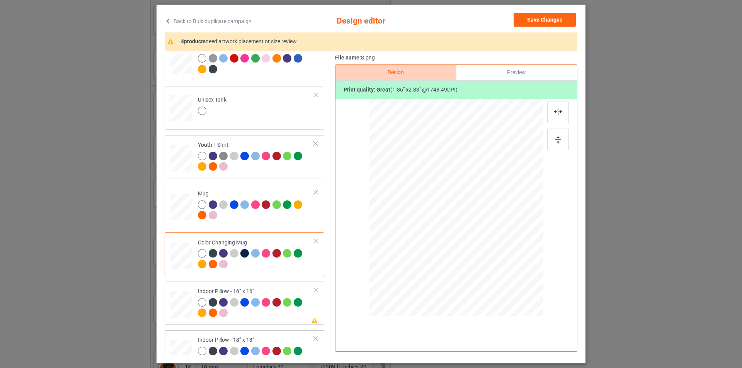
scroll to position [348, 0]
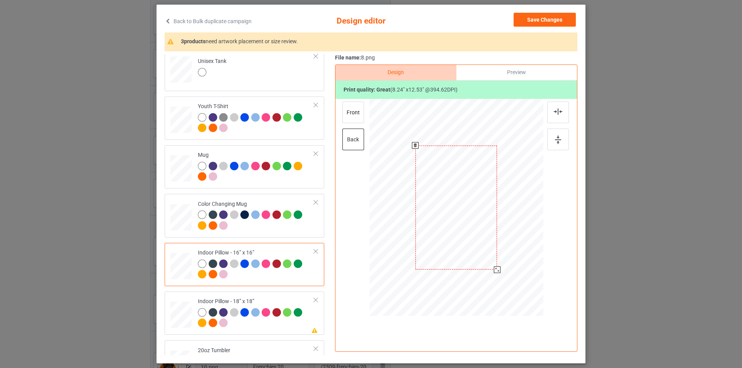
drag, startPoint x: 504, startPoint y: 289, endPoint x: 496, endPoint y: 270, distance: 20.8
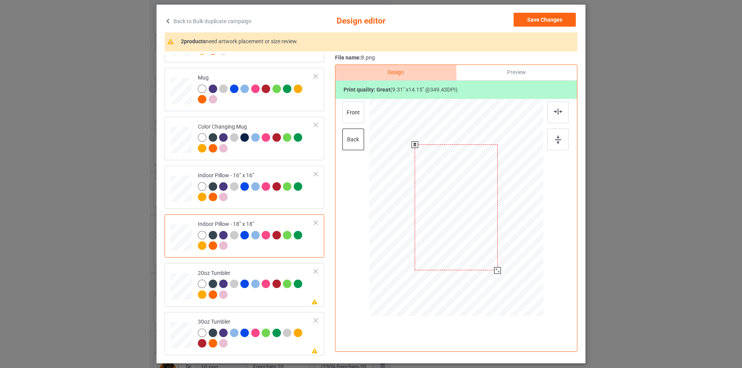
drag, startPoint x: 505, startPoint y: 288, endPoint x: 498, endPoint y: 269, distance: 20.2
drag, startPoint x: 506, startPoint y: 288, endPoint x: 501, endPoint y: 268, distance: 20.4
drag, startPoint x: 502, startPoint y: 282, endPoint x: 487, endPoint y: 247, distance: 38.8
drag, startPoint x: 445, startPoint y: 250, endPoint x: 523, endPoint y: 201, distance: 92.2
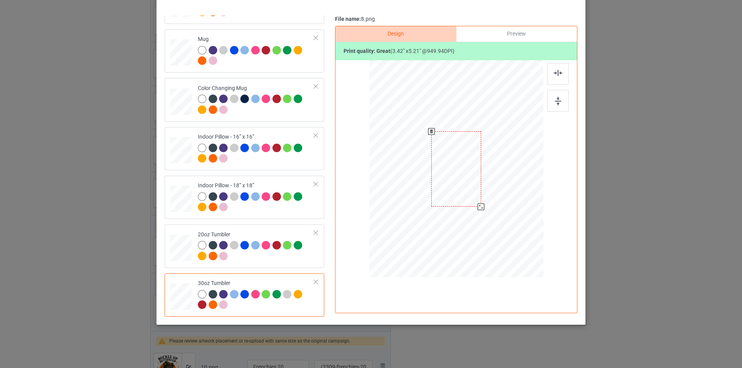
drag, startPoint x: 504, startPoint y: 246, endPoint x: 482, endPoint y: 204, distance: 47.7
drag, startPoint x: 446, startPoint y: 190, endPoint x: 432, endPoint y: 190, distance: 14.3
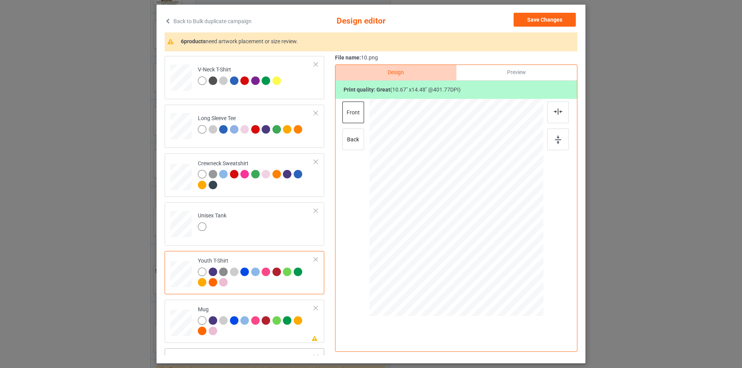
scroll to position [270, 0]
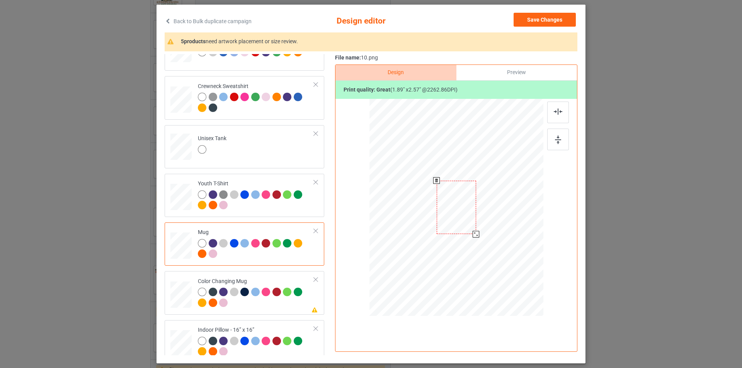
drag, startPoint x: 507, startPoint y: 279, endPoint x: 463, endPoint y: 240, distance: 58.6
drag, startPoint x: 428, startPoint y: 220, endPoint x: 416, endPoint y: 218, distance: 12.9
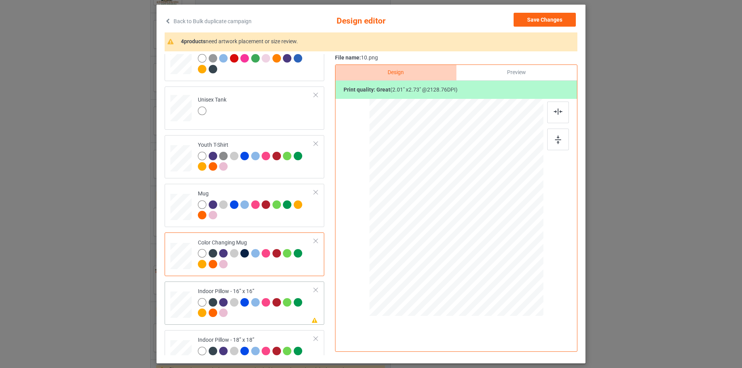
scroll to position [348, 0]
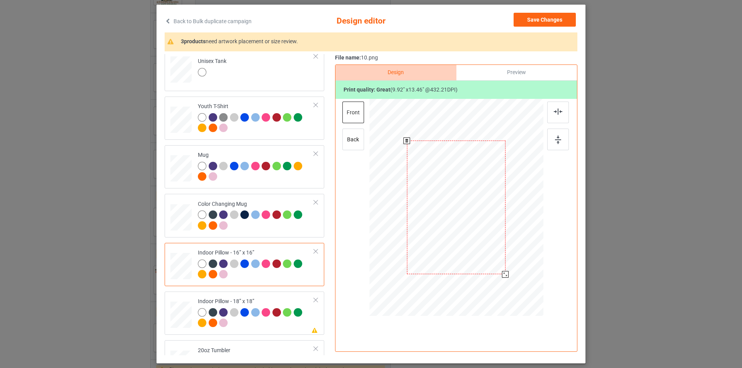
drag, startPoint x: 505, startPoint y: 278, endPoint x: 501, endPoint y: 272, distance: 7.3
drag, startPoint x: 506, startPoint y: 279, endPoint x: 501, endPoint y: 275, distance: 6.8
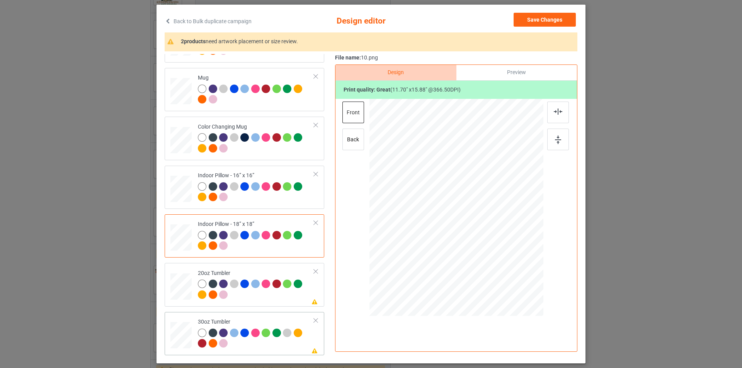
scroll to position [77, 0]
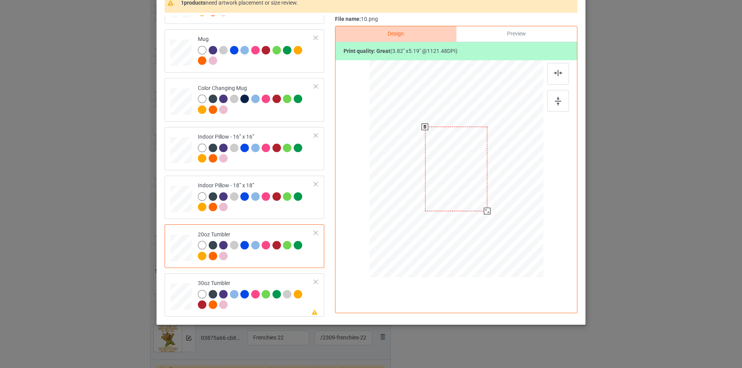
drag, startPoint x: 503, startPoint y: 235, endPoint x: 493, endPoint y: 203, distance: 33.4
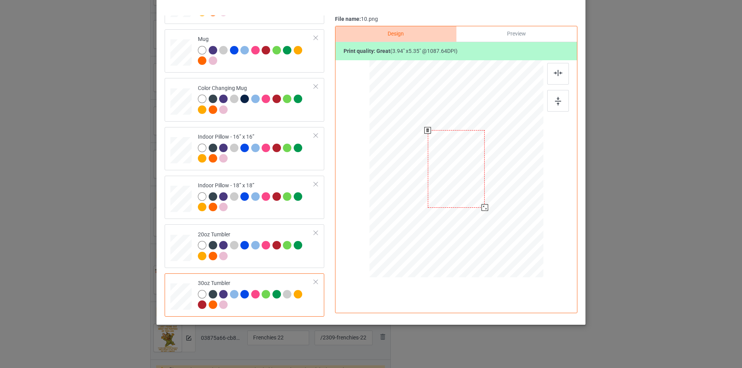
drag, startPoint x: 477, startPoint y: 206, endPoint x: 481, endPoint y: 208, distance: 4.3
drag, startPoint x: 440, startPoint y: 190, endPoint x: 435, endPoint y: 189, distance: 5.3
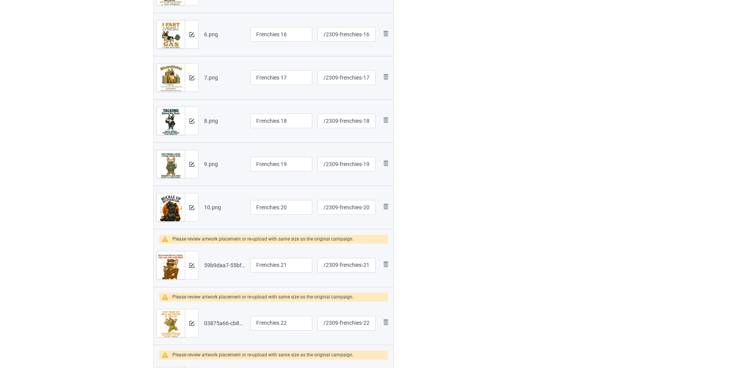
scroll to position [695, 0]
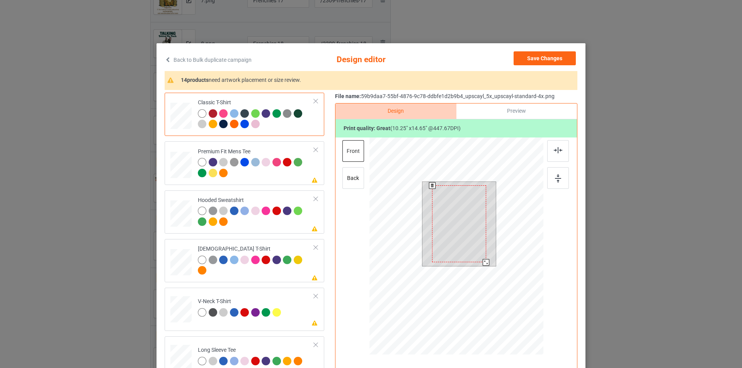
drag, startPoint x: 486, startPoint y: 266, endPoint x: 485, endPoint y: 262, distance: 4.5
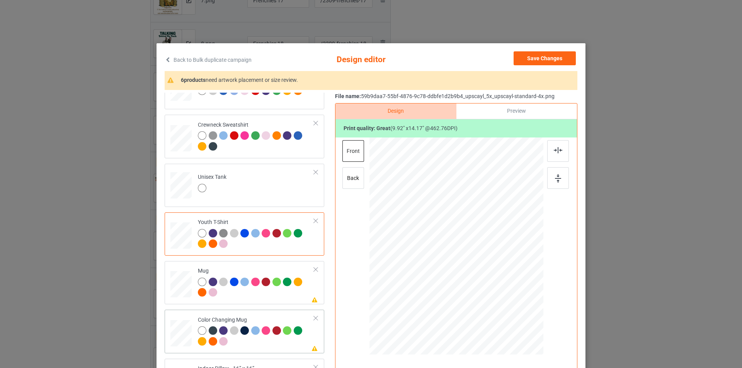
scroll to position [348, 0]
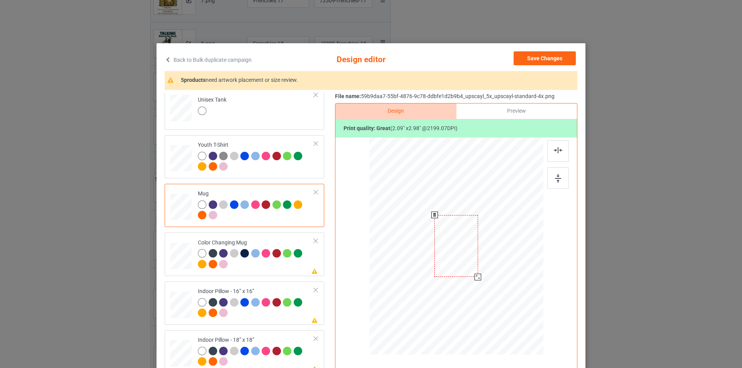
drag, startPoint x: 506, startPoint y: 318, endPoint x: 487, endPoint y: 261, distance: 59.4
drag, startPoint x: 455, startPoint y: 257, endPoint x: 408, endPoint y: 257, distance: 47.1
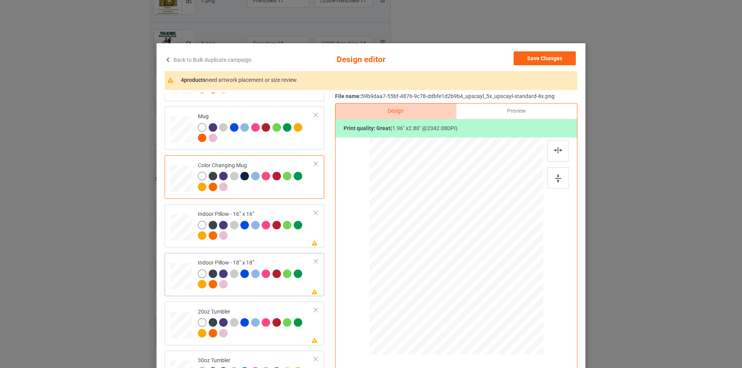
scroll to position [39, 0]
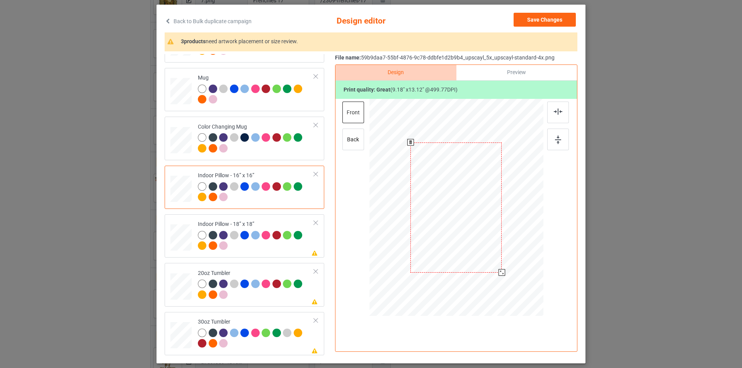
drag, startPoint x: 505, startPoint y: 276, endPoint x: 503, endPoint y: 272, distance: 4.0
drag, startPoint x: 505, startPoint y: 276, endPoint x: 501, endPoint y: 272, distance: 5.3
drag, startPoint x: 507, startPoint y: 280, endPoint x: 506, endPoint y: 265, distance: 15.1
drag, startPoint x: 503, startPoint y: 277, endPoint x: 500, endPoint y: 271, distance: 7.6
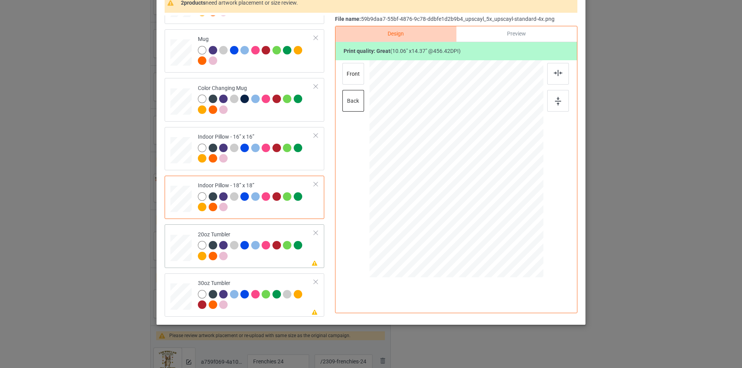
scroll to position [78, 0]
drag, startPoint x: 502, startPoint y: 239, endPoint x: 492, endPoint y: 201, distance: 39.5
drag, startPoint x: 420, startPoint y: 185, endPoint x: 428, endPoint y: 186, distance: 8.6
drag, startPoint x: 249, startPoint y: 305, endPoint x: 255, endPoint y: 299, distance: 8.2
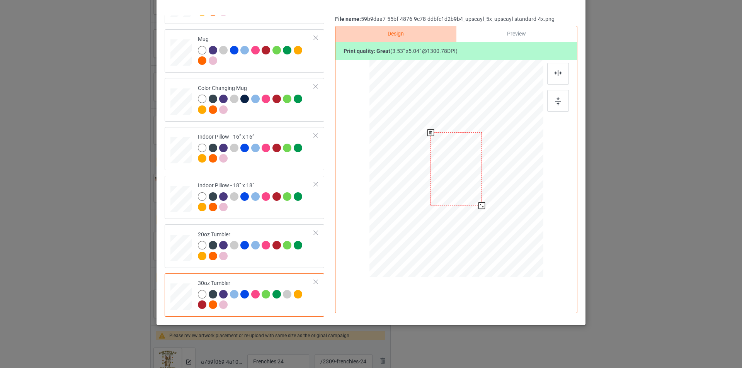
drag, startPoint x: 503, startPoint y: 241, endPoint x: 483, endPoint y: 202, distance: 43.9
drag, startPoint x: 427, startPoint y: 183, endPoint x: 431, endPoint y: 187, distance: 5.7
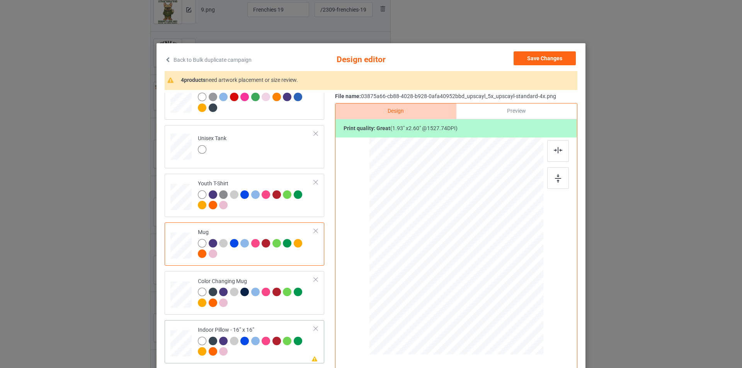
scroll to position [425, 0]
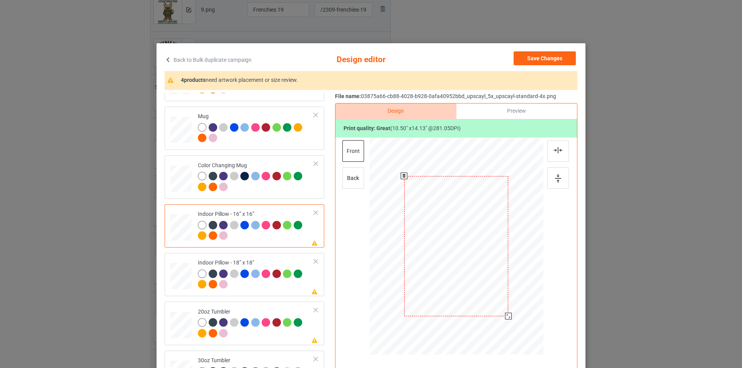
drag, startPoint x: 510, startPoint y: 316, endPoint x: 503, endPoint y: 314, distance: 6.5
drag, startPoint x: 505, startPoint y: 316, endPoint x: 502, endPoint y: 311, distance: 6.6
drag, startPoint x: 507, startPoint y: 315, endPoint x: 503, endPoint y: 309, distance: 6.6
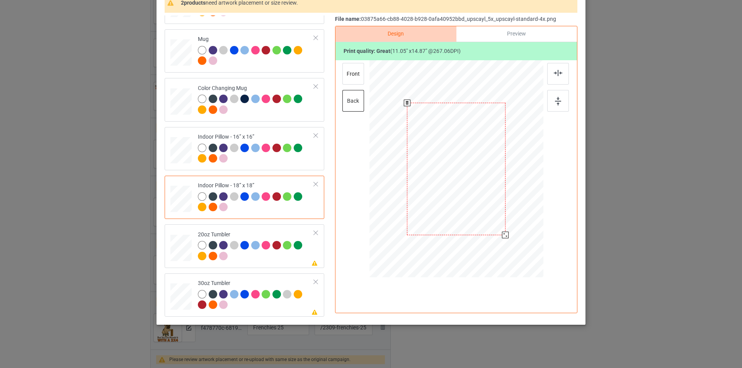
drag, startPoint x: 505, startPoint y: 239, endPoint x: 500, endPoint y: 236, distance: 5.5
drag, startPoint x: 505, startPoint y: 239, endPoint x: 538, endPoint y: 176, distance: 71.4
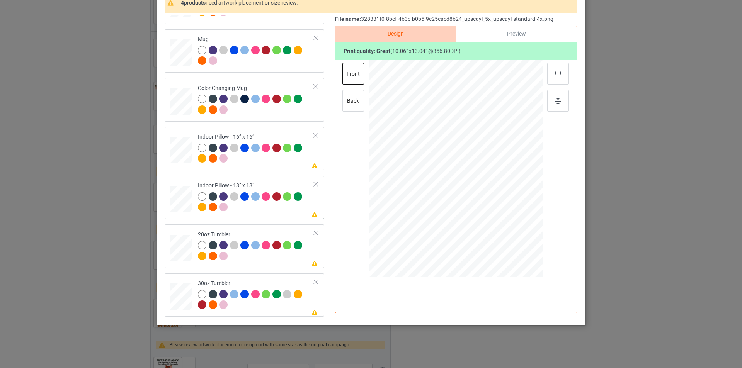
scroll to position [386, 0]
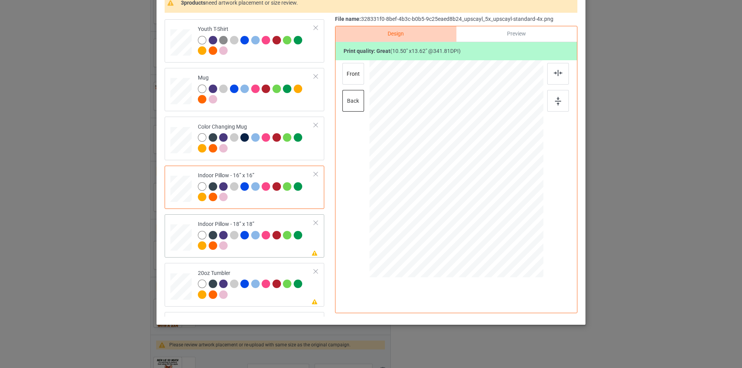
drag, startPoint x: 273, startPoint y: 251, endPoint x: 523, endPoint y: 209, distance: 253.9
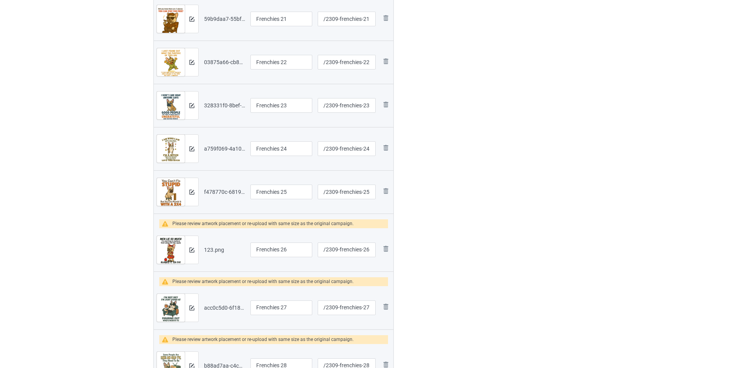
scroll to position [927, 0]
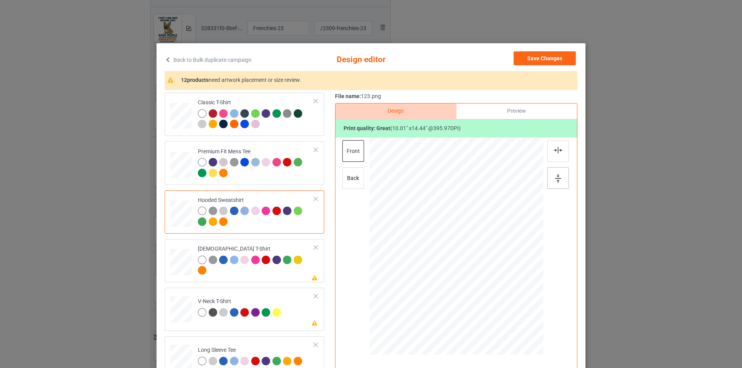
drag, startPoint x: 553, startPoint y: 169, endPoint x: 458, endPoint y: 207, distance: 101.9
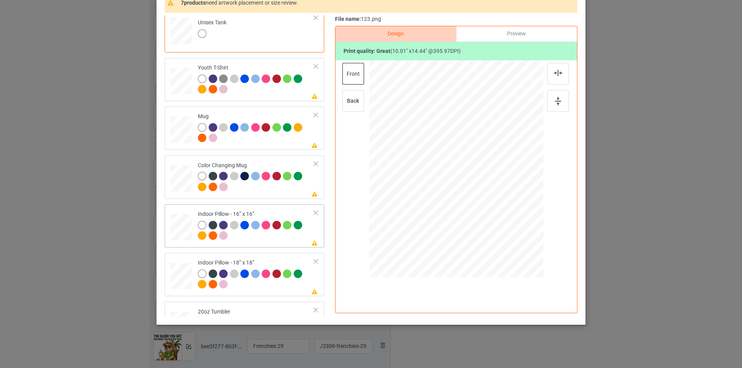
scroll to position [270, 0]
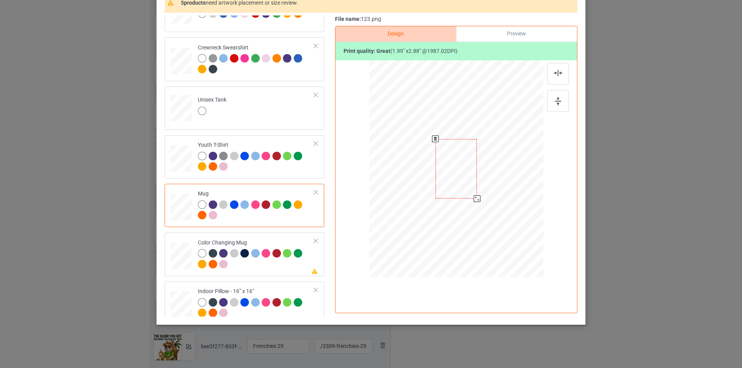
drag, startPoint x: 504, startPoint y: 244, endPoint x: 478, endPoint y: 195, distance: 55.8
drag, startPoint x: 437, startPoint y: 190, endPoint x: 418, endPoint y: 187, distance: 18.4
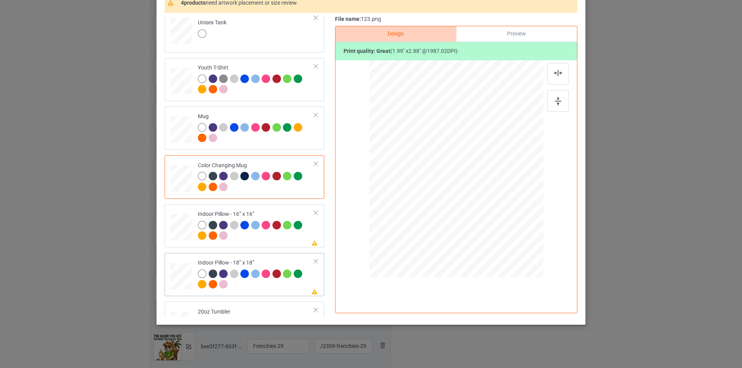
scroll to position [386, 0]
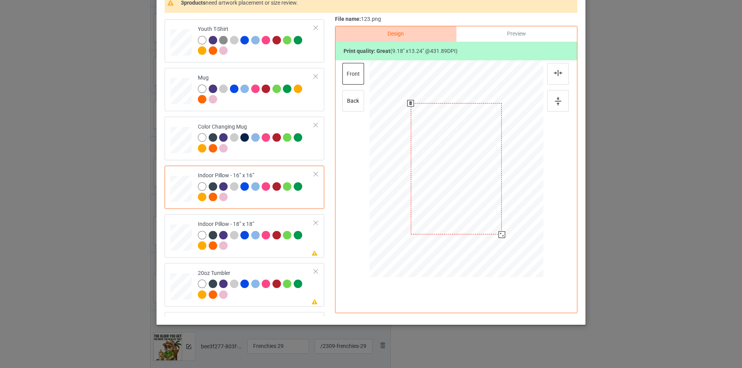
drag, startPoint x: 505, startPoint y: 245, endPoint x: 500, endPoint y: 231, distance: 14.1
drag, startPoint x: 505, startPoint y: 243, endPoint x: 504, endPoint y: 231, distance: 12.0
drag, startPoint x: 506, startPoint y: 243, endPoint x: 502, endPoint y: 235, distance: 8.8
drag, startPoint x: 506, startPoint y: 244, endPoint x: 498, endPoint y: 240, distance: 8.3
drag, startPoint x: 359, startPoint y: 110, endPoint x: 364, endPoint y: 109, distance: 5.2
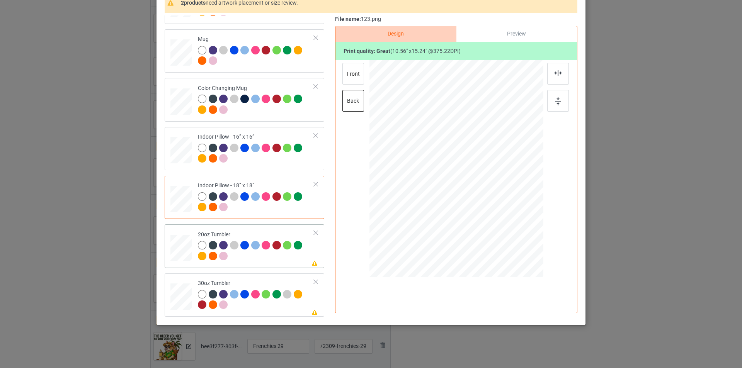
scroll to position [78, 0]
drag, startPoint x: 503, startPoint y: 240, endPoint x: 491, endPoint y: 204, distance: 38.1
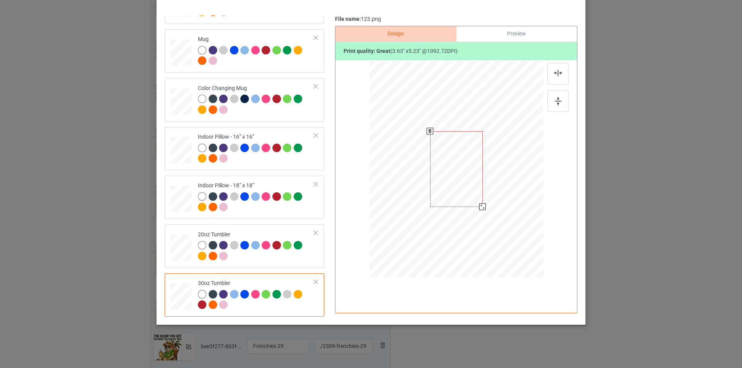
drag, startPoint x: 504, startPoint y: 241, endPoint x: 480, endPoint y: 206, distance: 42.3
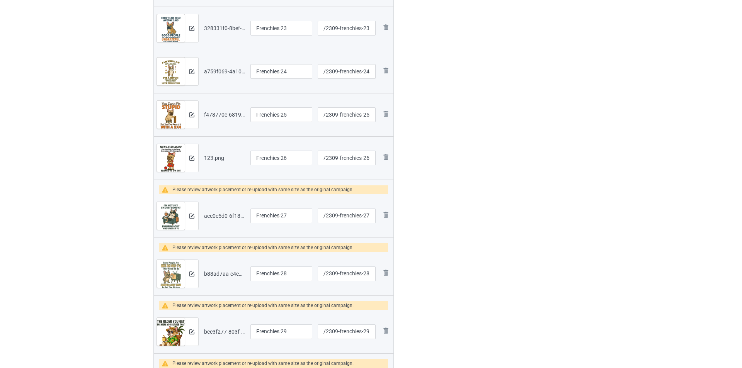
scroll to position [966, 0]
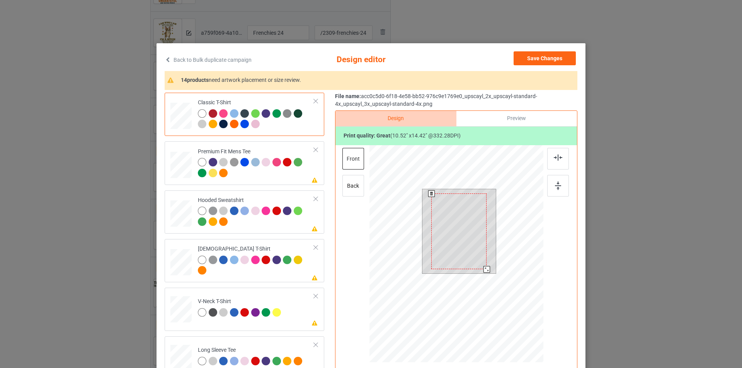
drag, startPoint x: 488, startPoint y: 272, endPoint x: 484, endPoint y: 269, distance: 5.3
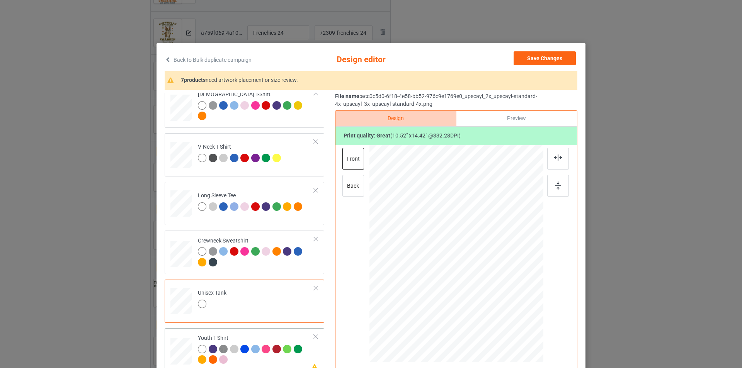
scroll to position [77, 0]
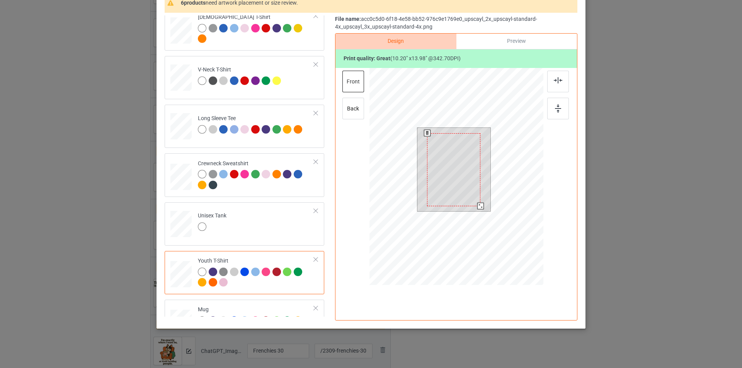
drag, startPoint x: 481, startPoint y: 212, endPoint x: 479, endPoint y: 205, distance: 7.3
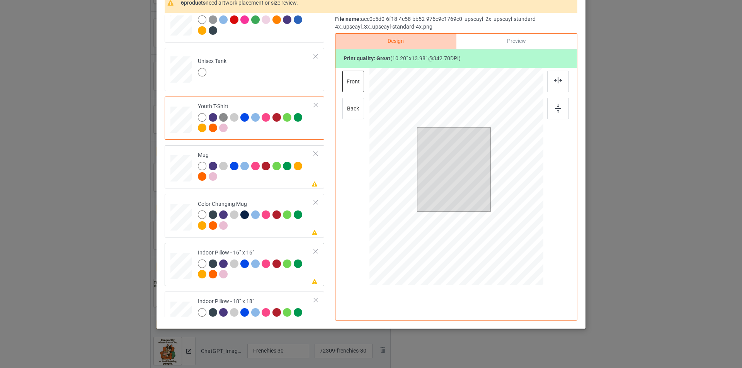
scroll to position [348, 0]
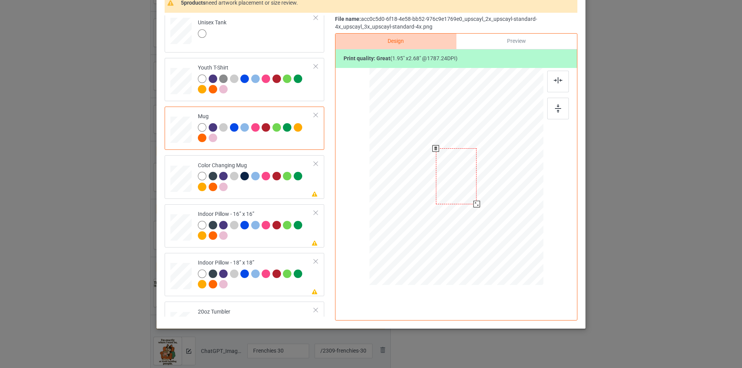
drag, startPoint x: 506, startPoint y: 248, endPoint x: 478, endPoint y: 201, distance: 54.9
drag, startPoint x: 432, startPoint y: 192, endPoint x: 416, endPoint y: 191, distance: 15.9
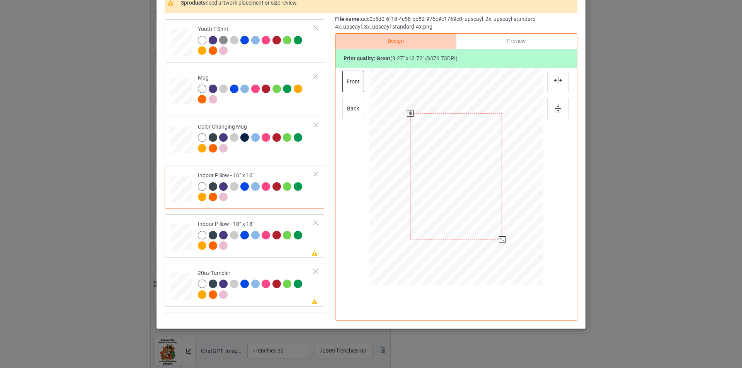
drag, startPoint x: 505, startPoint y: 245, endPoint x: 500, endPoint y: 241, distance: 5.7
drag, startPoint x: 505, startPoint y: 248, endPoint x: 500, endPoint y: 243, distance: 7.4
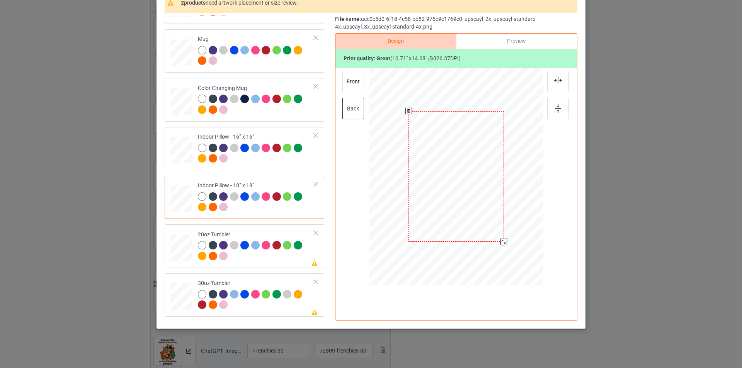
drag, startPoint x: 504, startPoint y: 246, endPoint x: 500, endPoint y: 240, distance: 7.3
drag, startPoint x: 506, startPoint y: 246, endPoint x: 503, endPoint y: 239, distance: 7.5
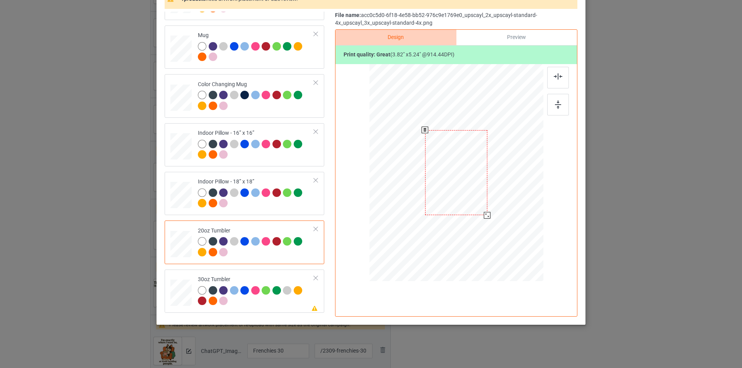
drag, startPoint x: 503, startPoint y: 239, endPoint x: 495, endPoint y: 205, distance: 35.1
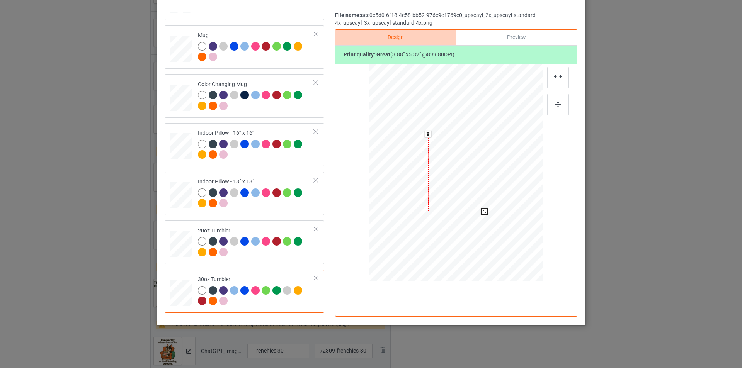
drag, startPoint x: 503, startPoint y: 240, endPoint x: 488, endPoint y: 204, distance: 39.8
drag, startPoint x: 452, startPoint y: 199, endPoint x: 412, endPoint y: 198, distance: 40.6
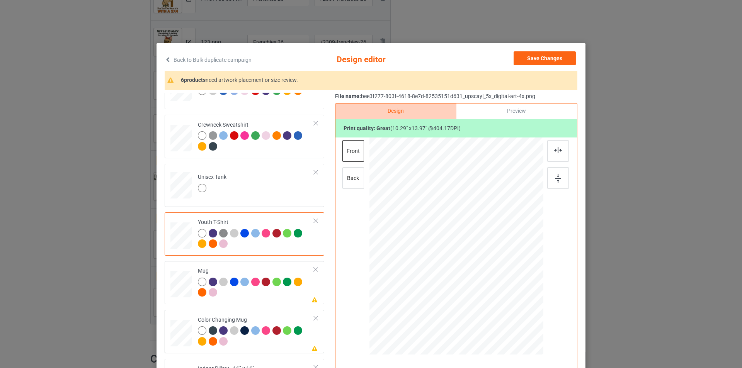
scroll to position [348, 0]
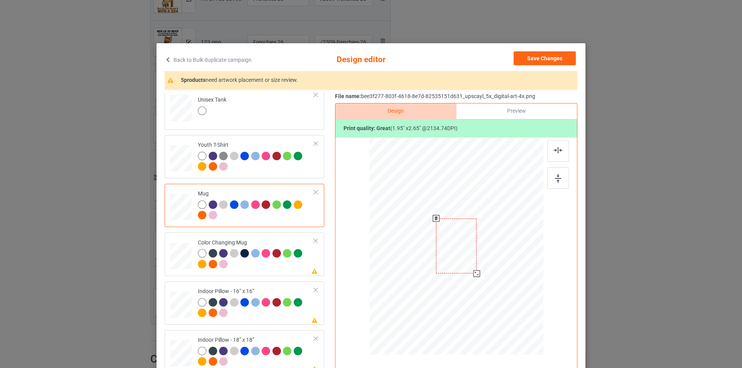
drag, startPoint x: 505, startPoint y: 316, endPoint x: 475, endPoint y: 272, distance: 53.0
drag, startPoint x: 423, startPoint y: 257, endPoint x: 409, endPoint y: 257, distance: 13.9
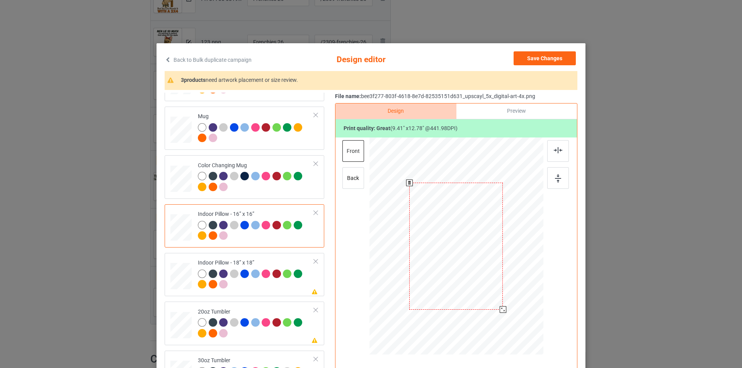
drag, startPoint x: 506, startPoint y: 316, endPoint x: 500, endPoint y: 309, distance: 9.0
drag, startPoint x: 505, startPoint y: 319, endPoint x: 501, endPoint y: 314, distance: 6.6
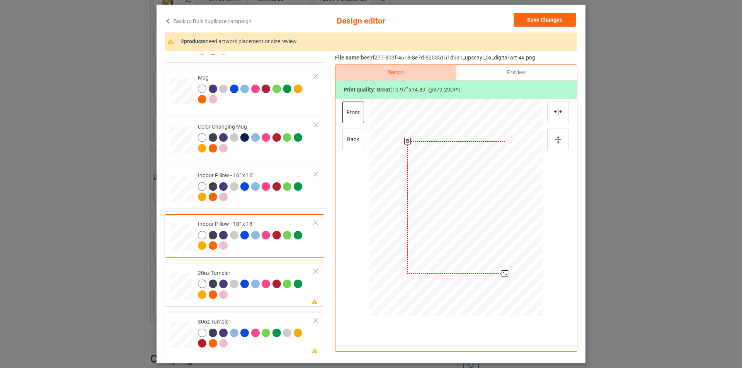
drag, startPoint x: 506, startPoint y: 281, endPoint x: 501, endPoint y: 278, distance: 6.2
drag, startPoint x: 504, startPoint y: 280, endPoint x: 501, endPoint y: 274, distance: 7.1
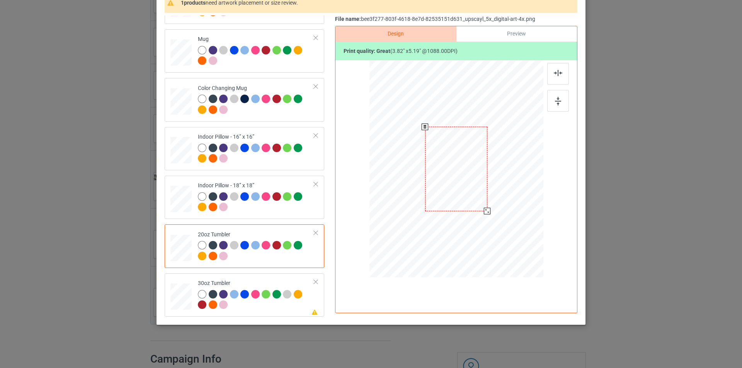
drag, startPoint x: 503, startPoint y: 235, endPoint x: 493, endPoint y: 203, distance: 33.4
drag, startPoint x: 439, startPoint y: 196, endPoint x: 429, endPoint y: 196, distance: 10.4
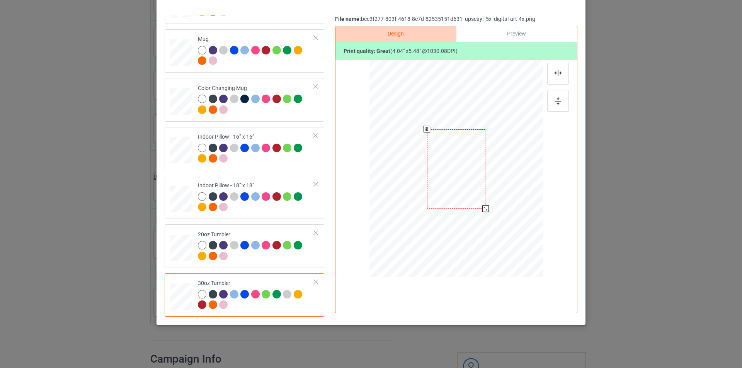
drag, startPoint x: 503, startPoint y: 238, endPoint x: 488, endPoint y: 204, distance: 37.2
drag, startPoint x: 415, startPoint y: 193, endPoint x: 438, endPoint y: 189, distance: 23.8
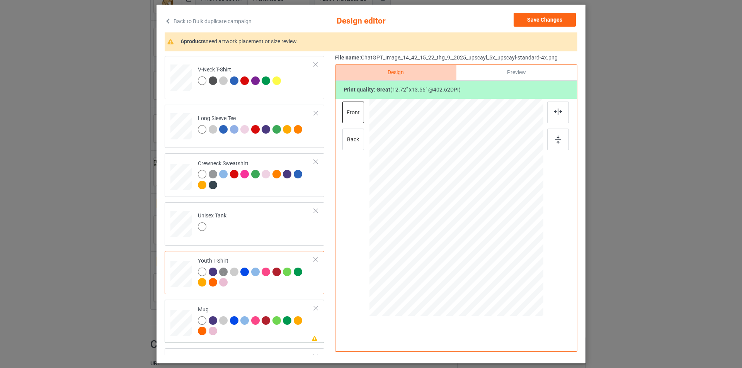
scroll to position [232, 0]
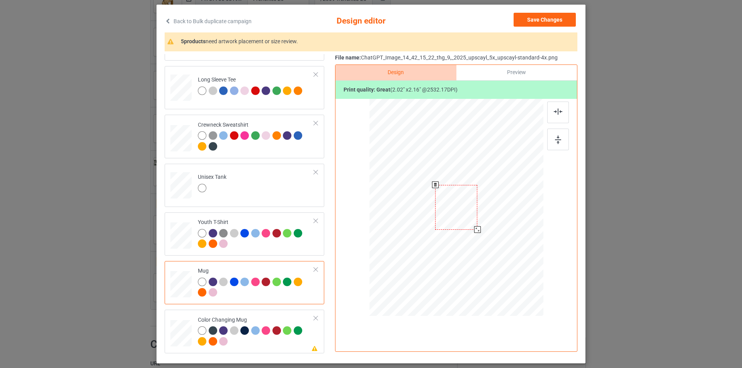
drag, startPoint x: 505, startPoint y: 263, endPoint x: 474, endPoint y: 230, distance: 45.1
drag, startPoint x: 425, startPoint y: 221, endPoint x: 417, endPoint y: 221, distance: 7.7
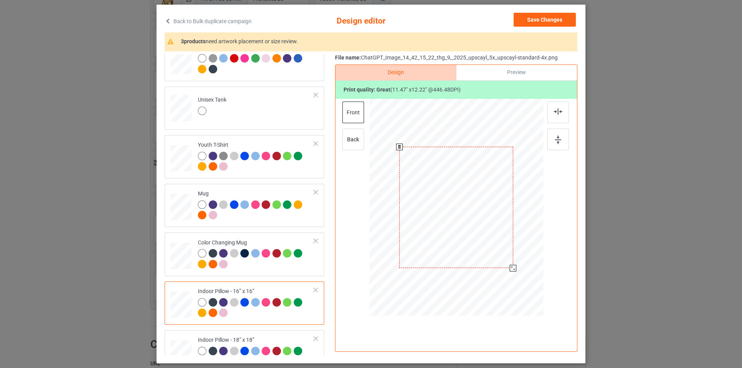
drag, startPoint x: 505, startPoint y: 262, endPoint x: 508, endPoint y: 269, distance: 7.3
drag, startPoint x: 505, startPoint y: 265, endPoint x: 507, endPoint y: 273, distance: 8.3
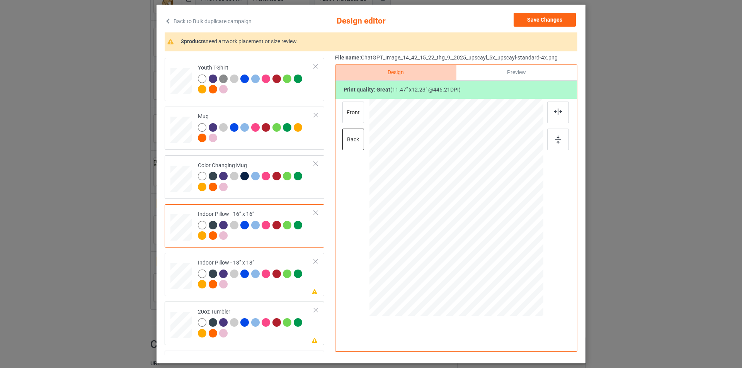
scroll to position [425, 0]
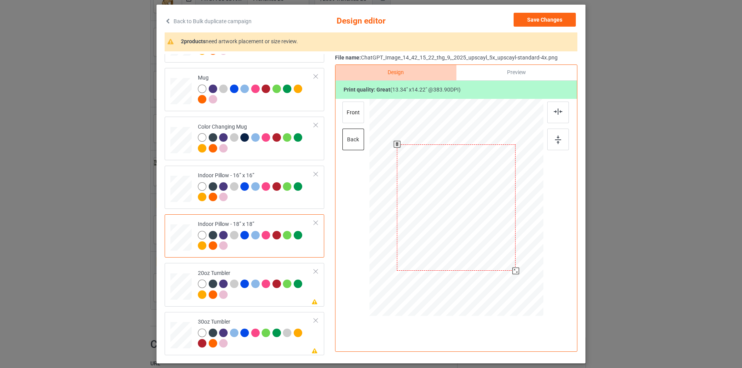
drag, startPoint x: 506, startPoint y: 267, endPoint x: 509, endPoint y: 272, distance: 5.9
drag, startPoint x: 504, startPoint y: 265, endPoint x: 510, endPoint y: 275, distance: 11.1
drag, startPoint x: 552, startPoint y: 147, endPoint x: 386, endPoint y: 212, distance: 178.7
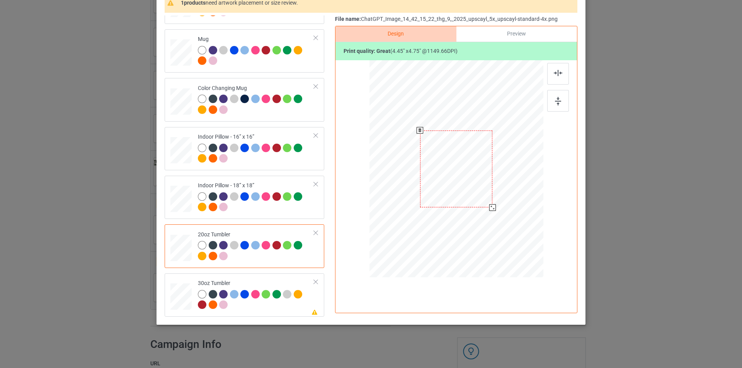
drag, startPoint x: 504, startPoint y: 220, endPoint x: 492, endPoint y: 205, distance: 19.2
drag, startPoint x: 420, startPoint y: 194, endPoint x: 423, endPoint y: 194, distance: 3.9
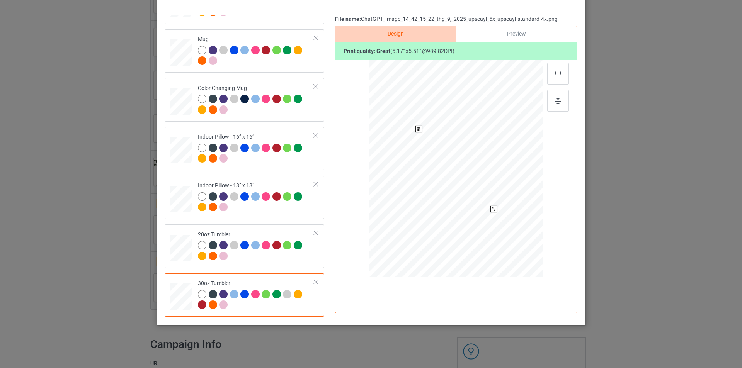
drag, startPoint x: 505, startPoint y: 225, endPoint x: 493, endPoint y: 209, distance: 19.9
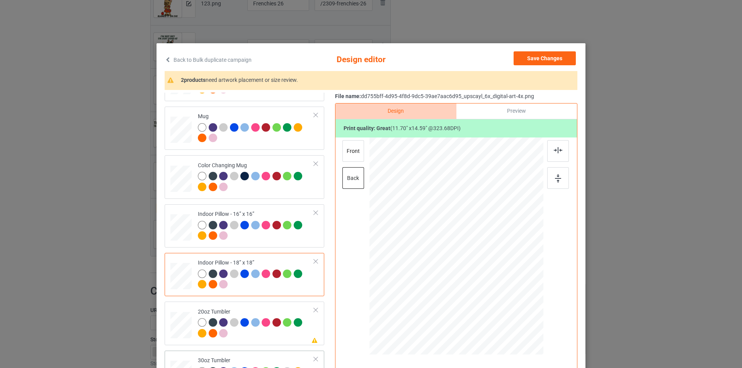
scroll to position [77, 0]
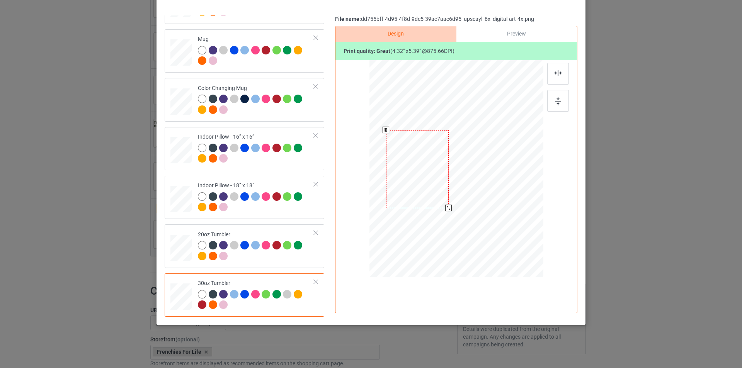
drag, startPoint x: 442, startPoint y: 210, endPoint x: 446, endPoint y: 209, distance: 4.2
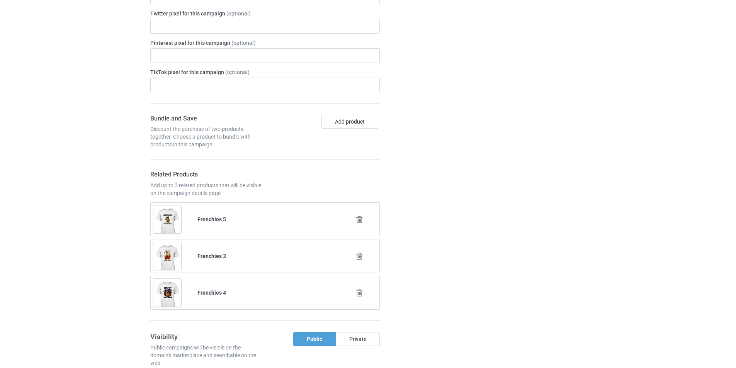
scroll to position [1452, 0]
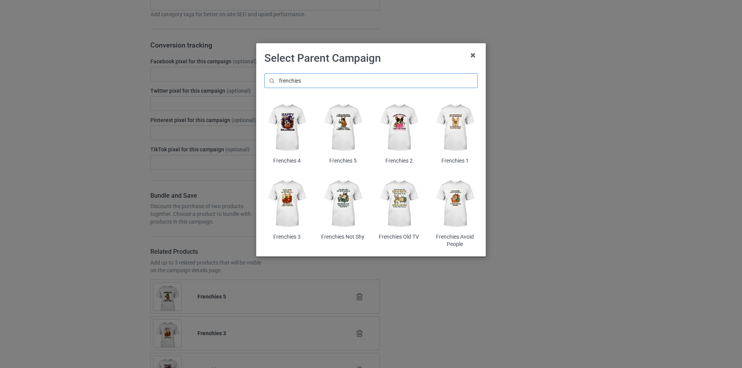
type input "frenchies"
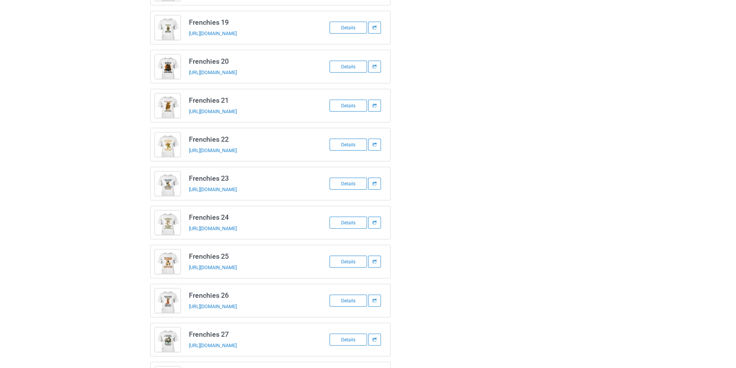
scroll to position [717, 0]
